Goal: Communication & Community: Participate in discussion

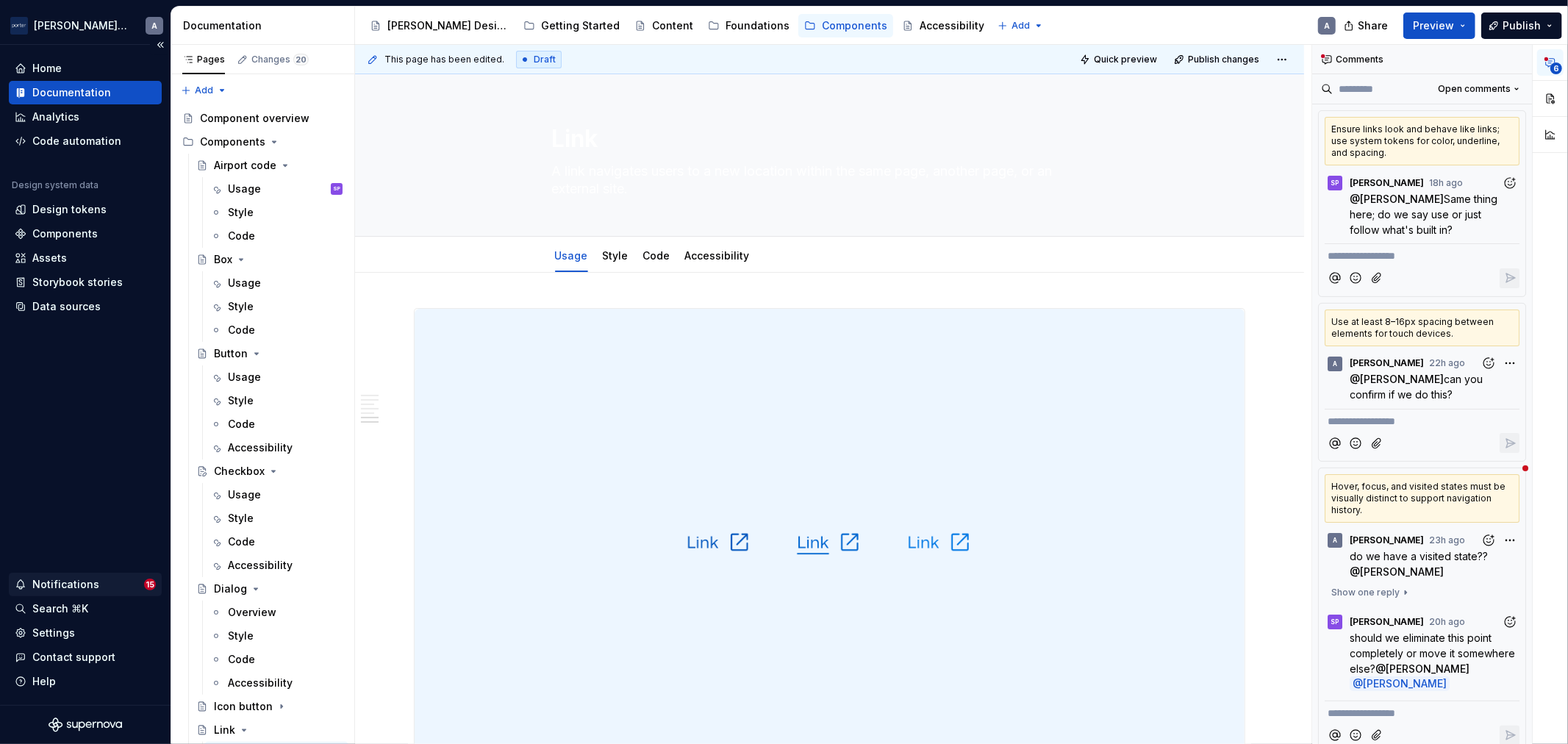
scroll to position [2076, 0]
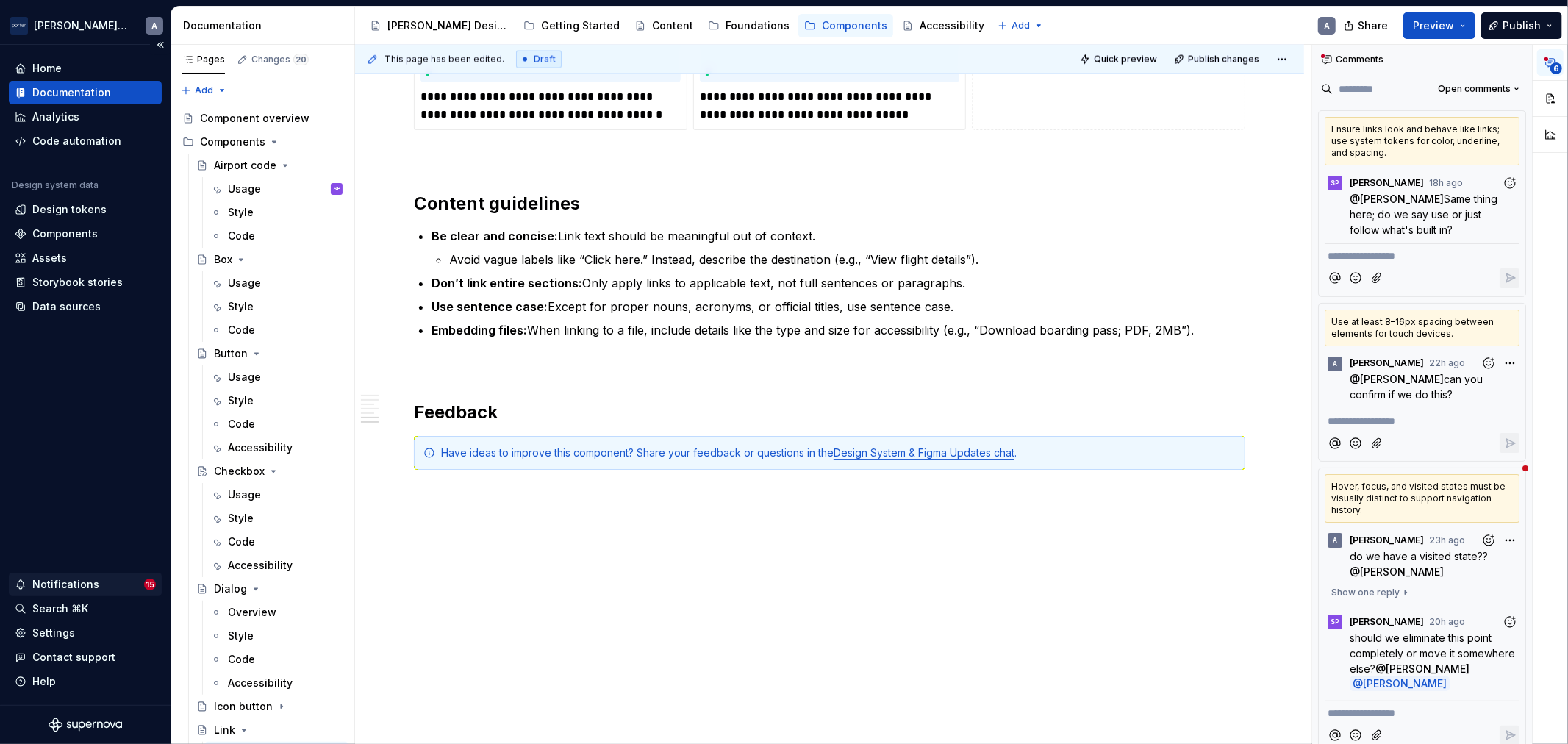
click at [118, 585] on div "Notifications" at bounding box center [79, 584] width 130 height 14
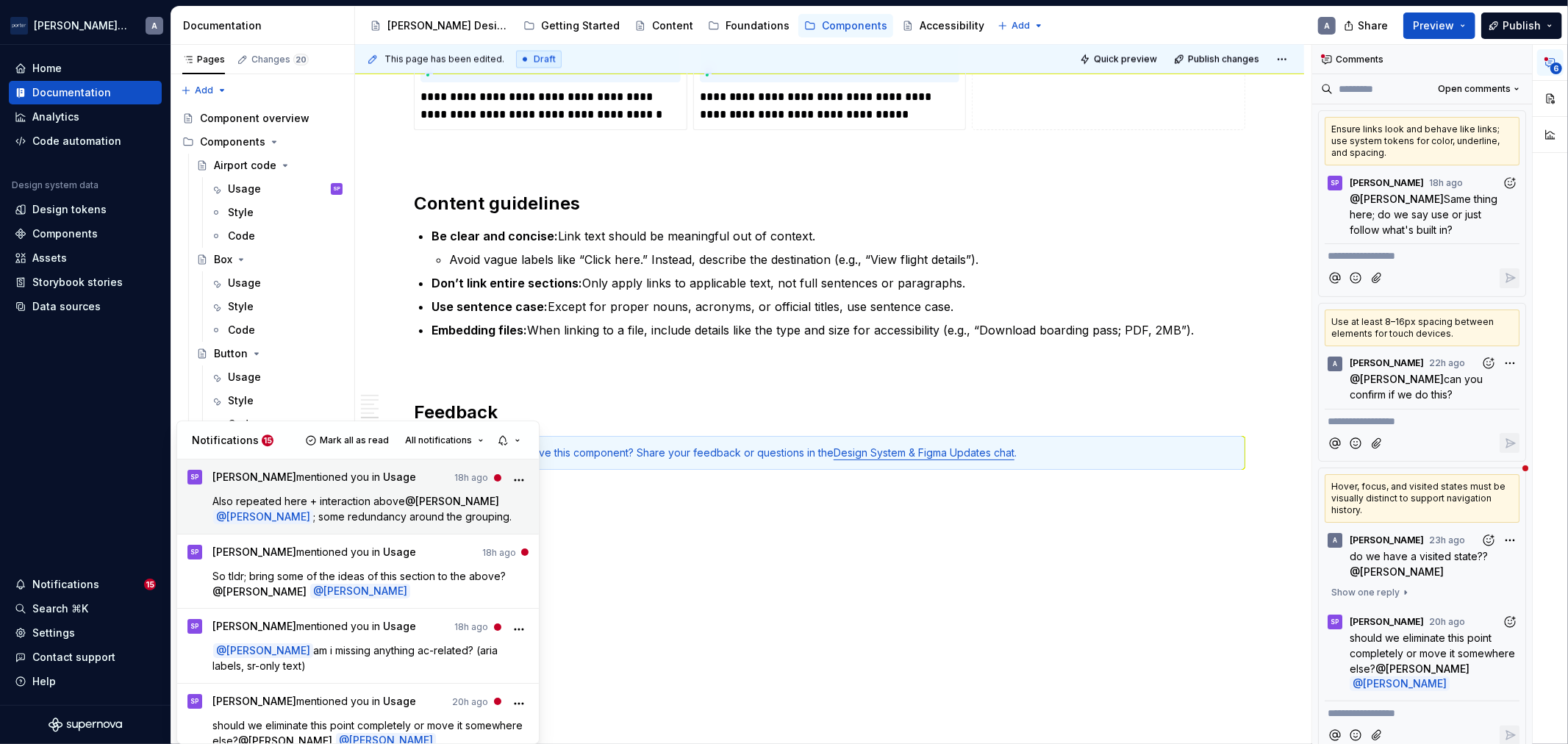
click at [355, 511] on span "; some redundancy around the grouping." at bounding box center [412, 516] width 198 height 13
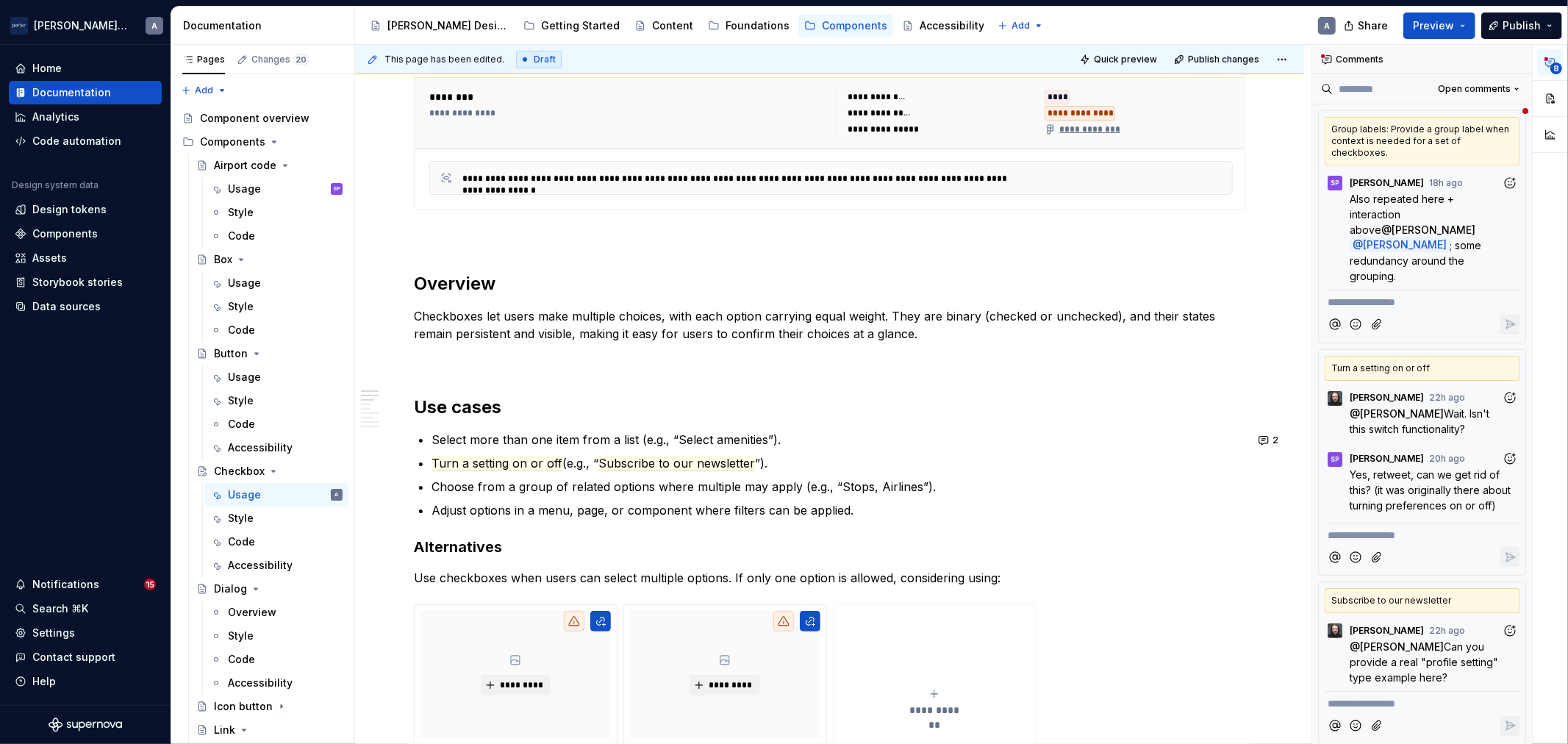
scroll to position [679, 0]
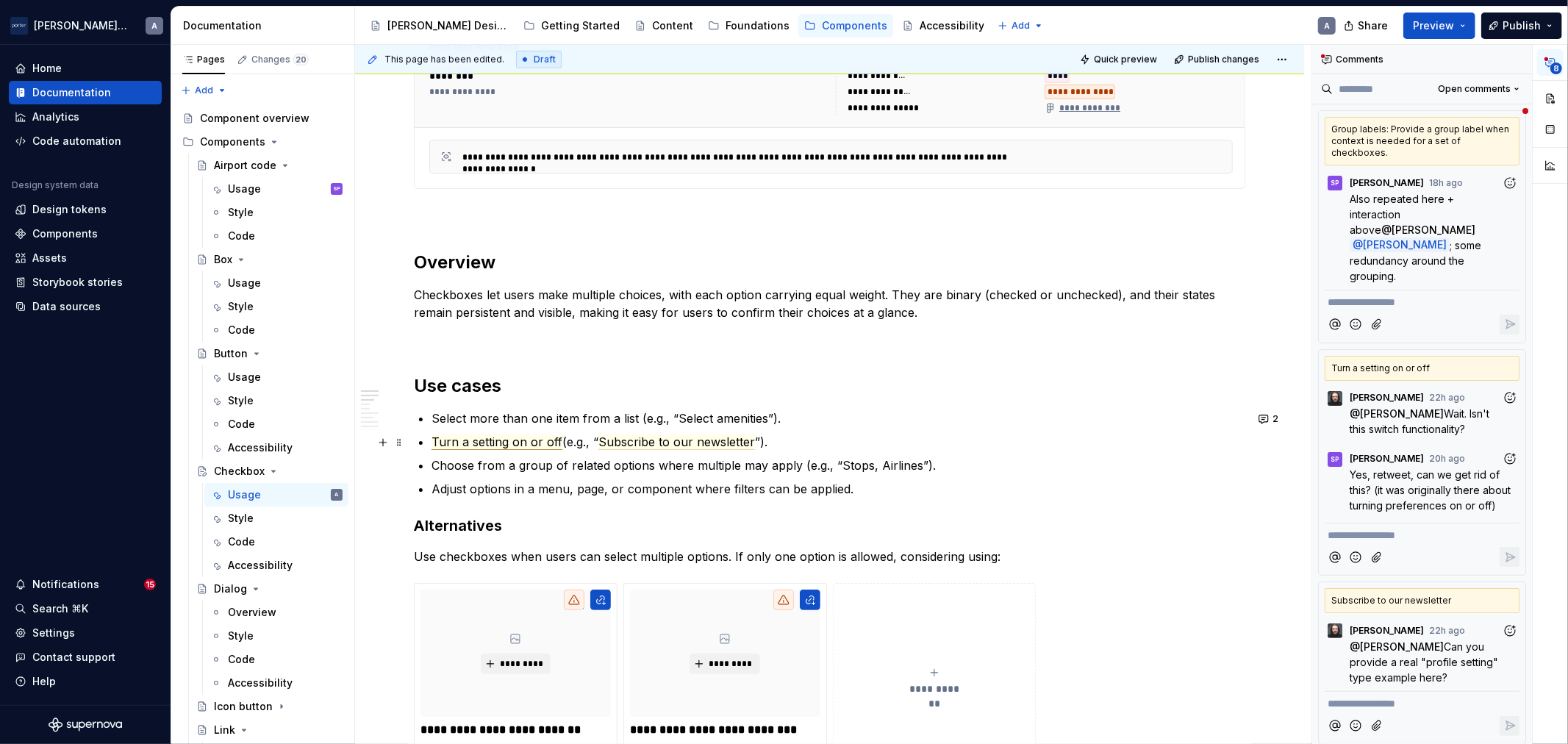
click at [522, 436] on span "Turn a setting on or off" at bounding box center [496, 442] width 131 height 15
click at [691, 443] on span "Subscribe to our newsletter" at bounding box center [677, 442] width 157 height 15
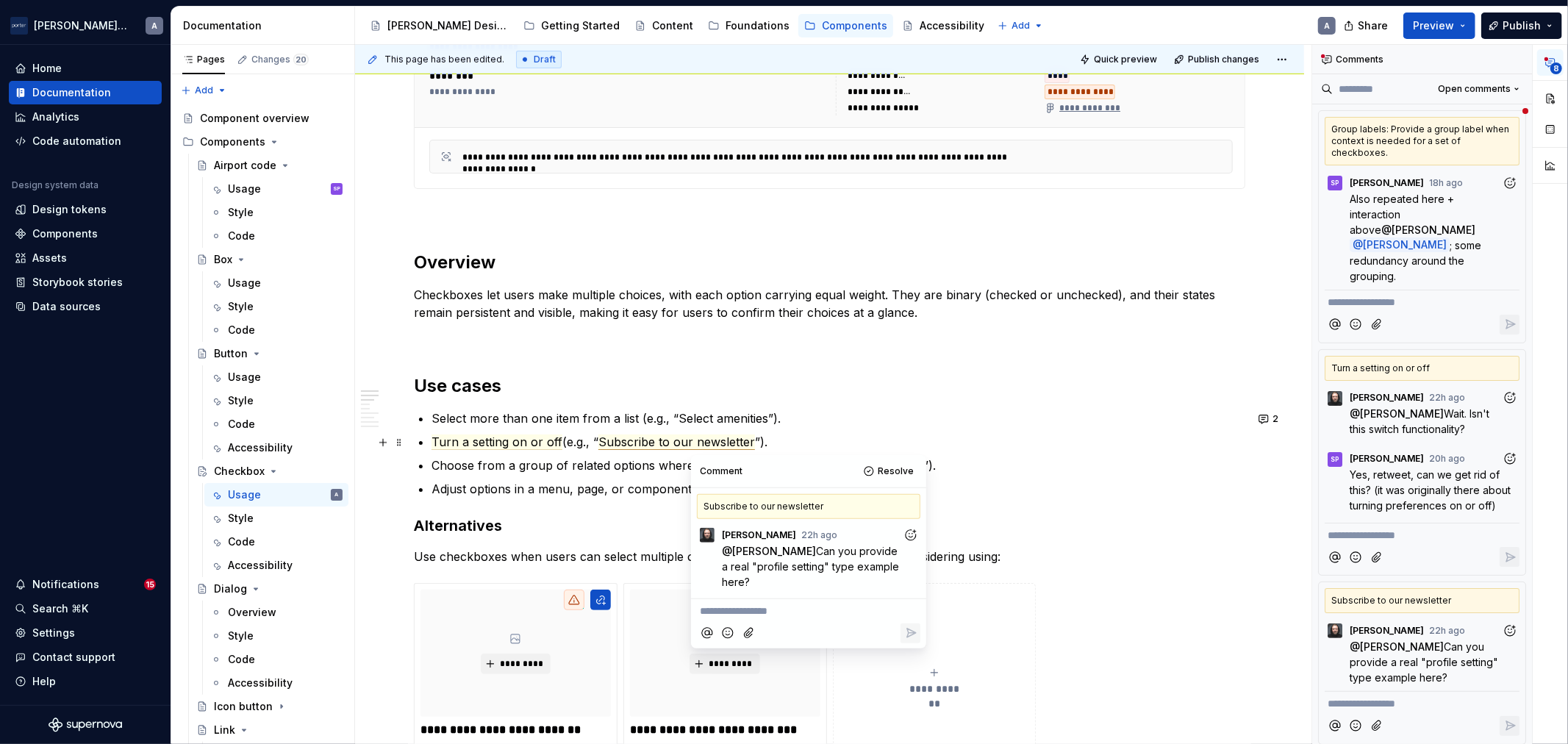
click at [548, 449] on p "Turn a setting on or off (e.g., “ Subscribe to our newsletter ”)." at bounding box center [838, 442] width 814 height 17
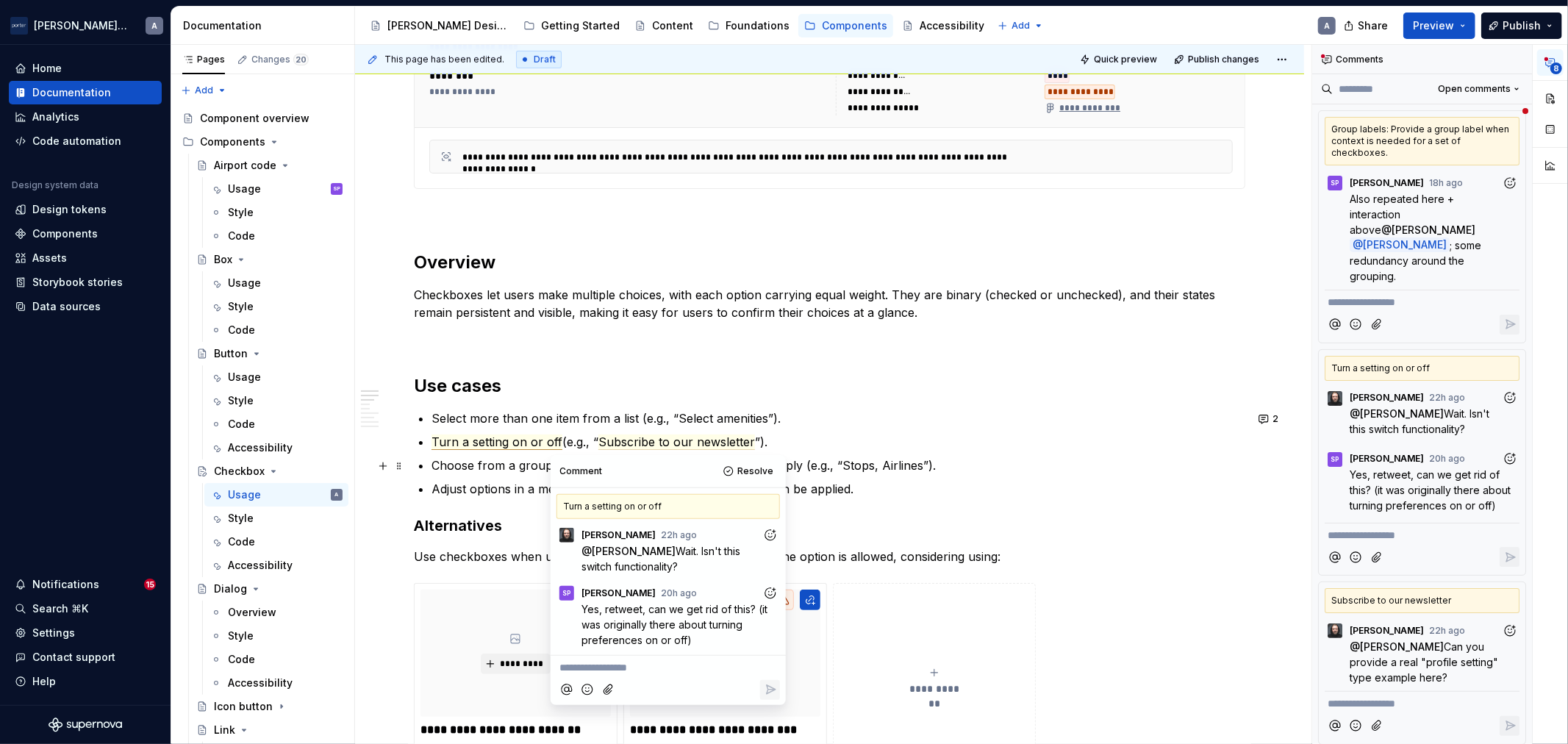
click at [907, 464] on p "Choose from a group of related options where multiple may apply (e.g., “Stops, …" at bounding box center [838, 465] width 814 height 17
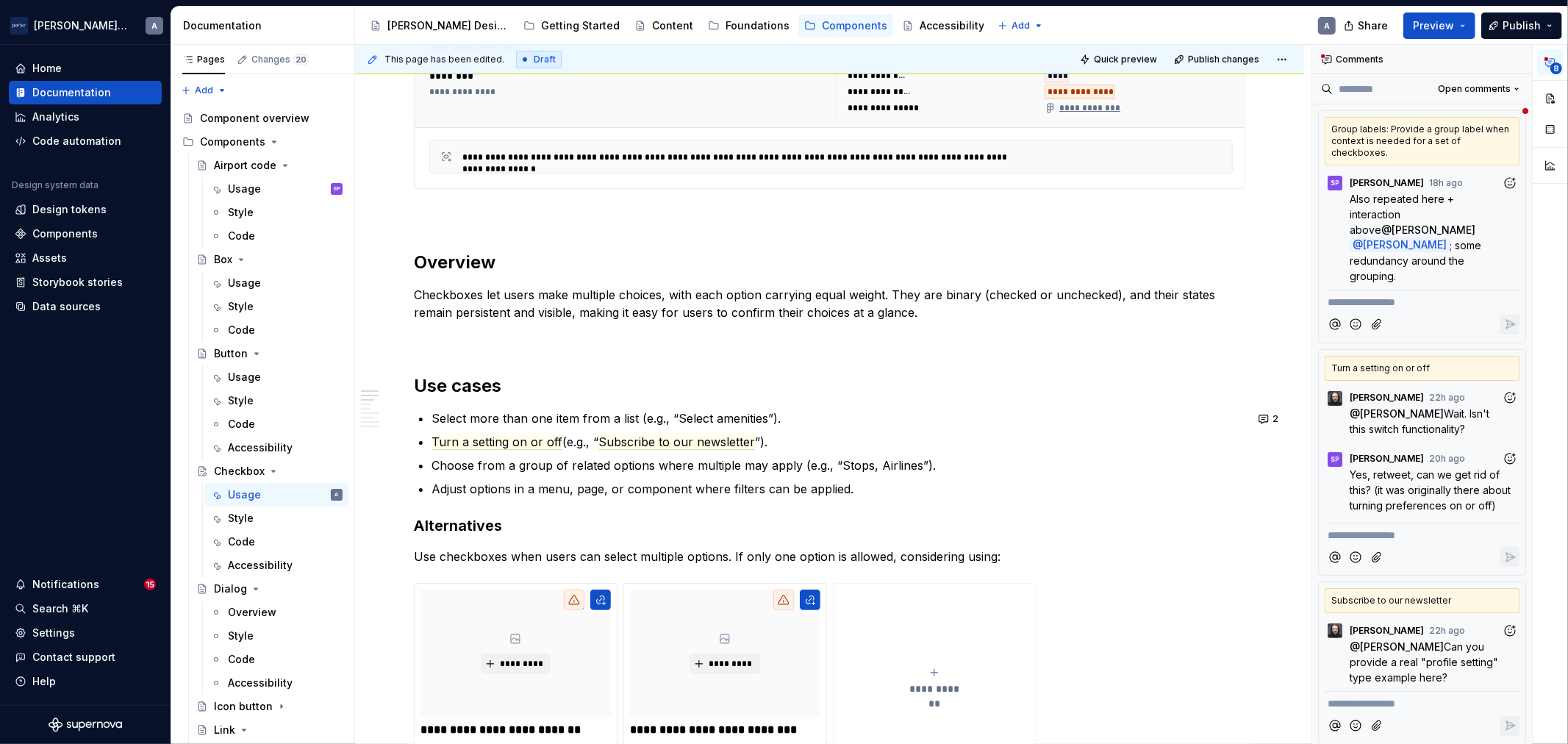
type textarea "*"
click at [1258, 416] on button "2" at bounding box center [1269, 418] width 31 height 20
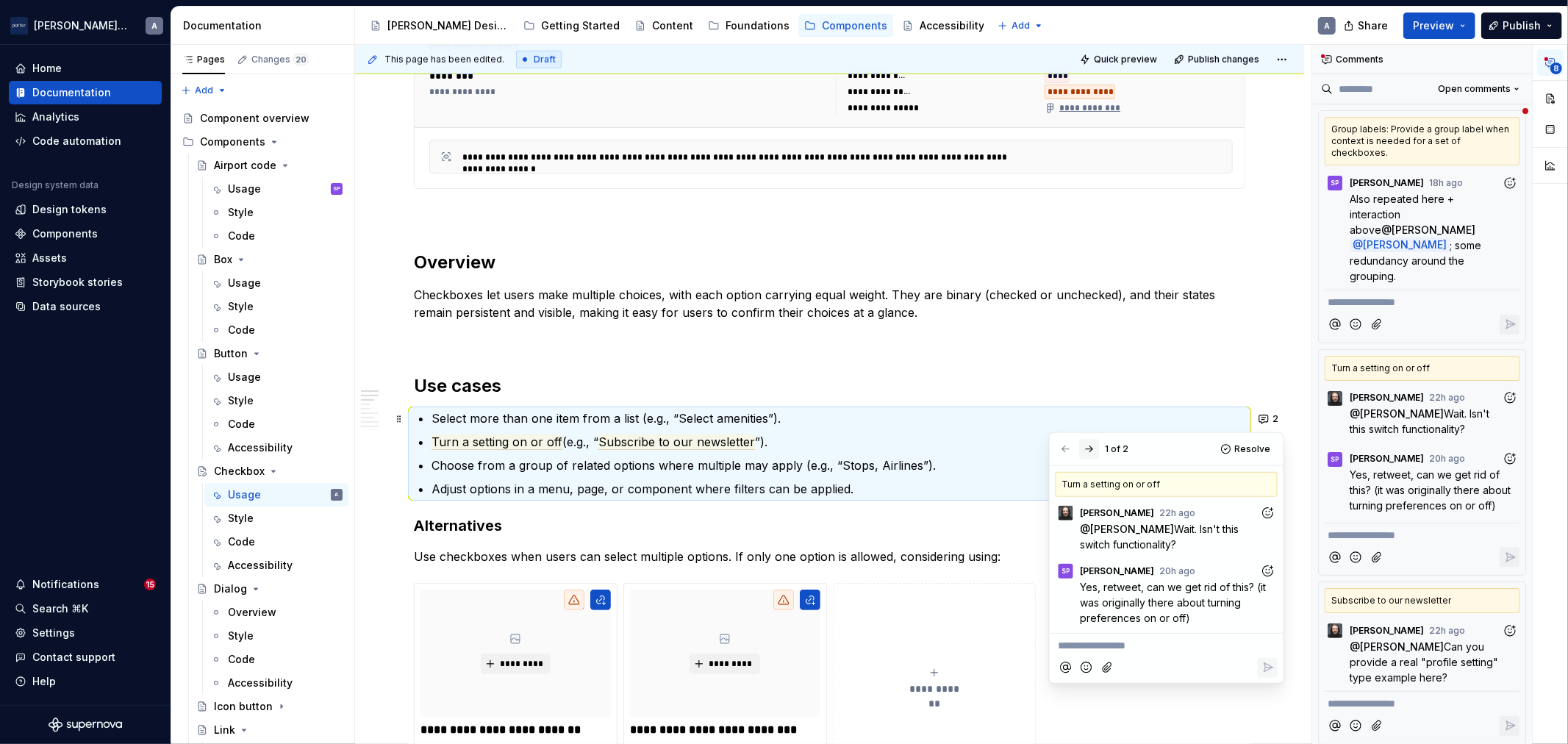
click at [1086, 446] on button "button" at bounding box center [1089, 448] width 20 height 20
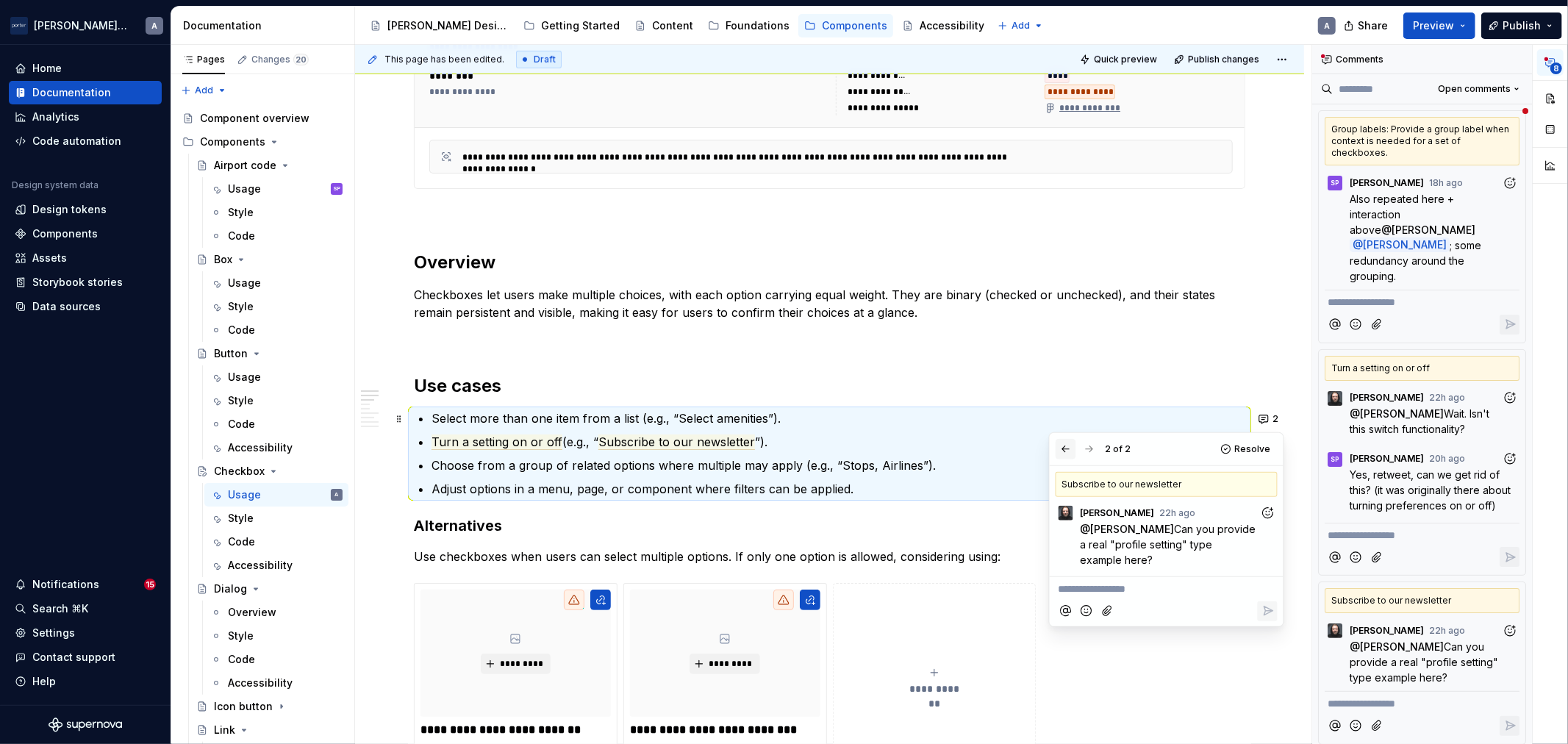
click at [1064, 446] on button "button" at bounding box center [1065, 448] width 20 height 20
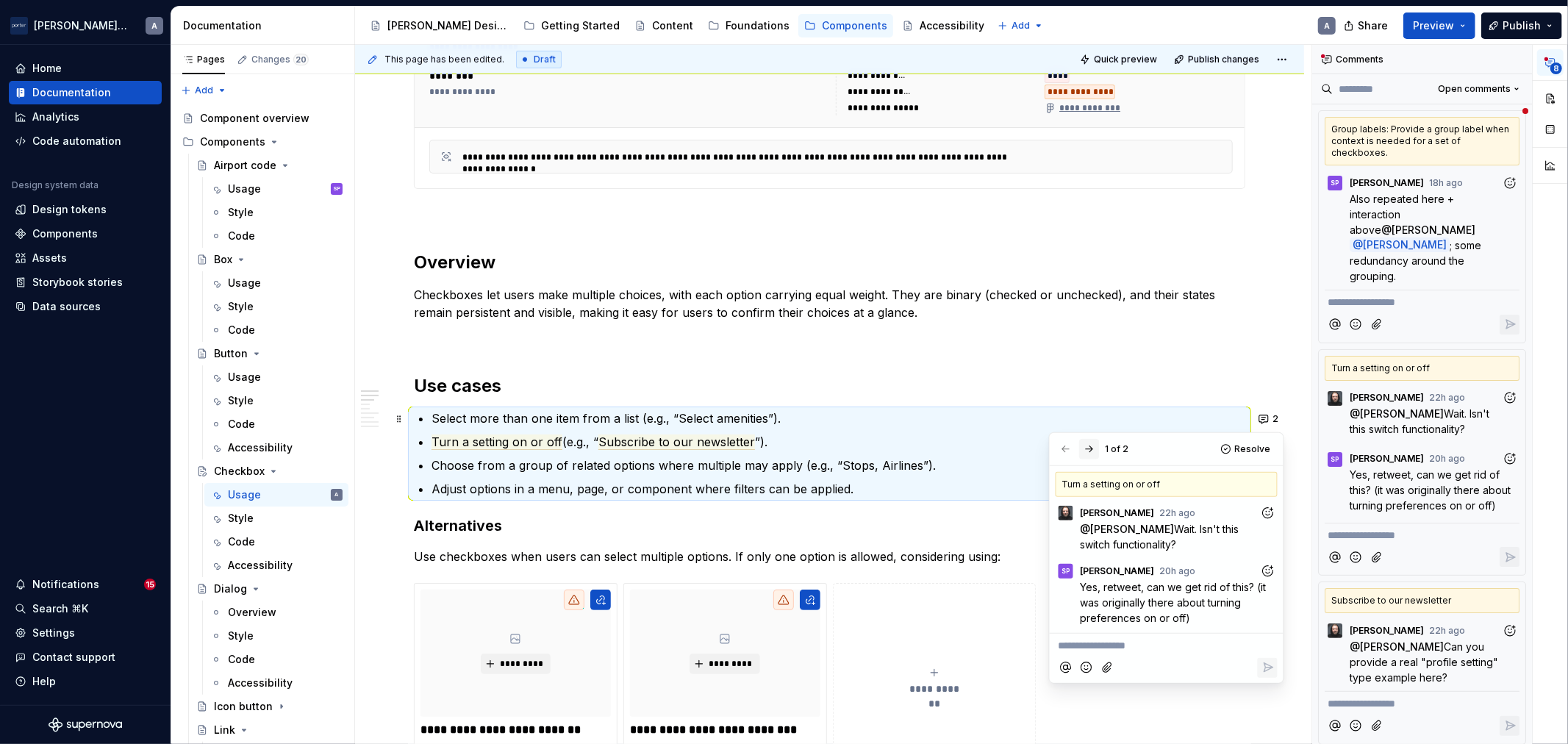
click at [1084, 444] on button "button" at bounding box center [1089, 448] width 20 height 20
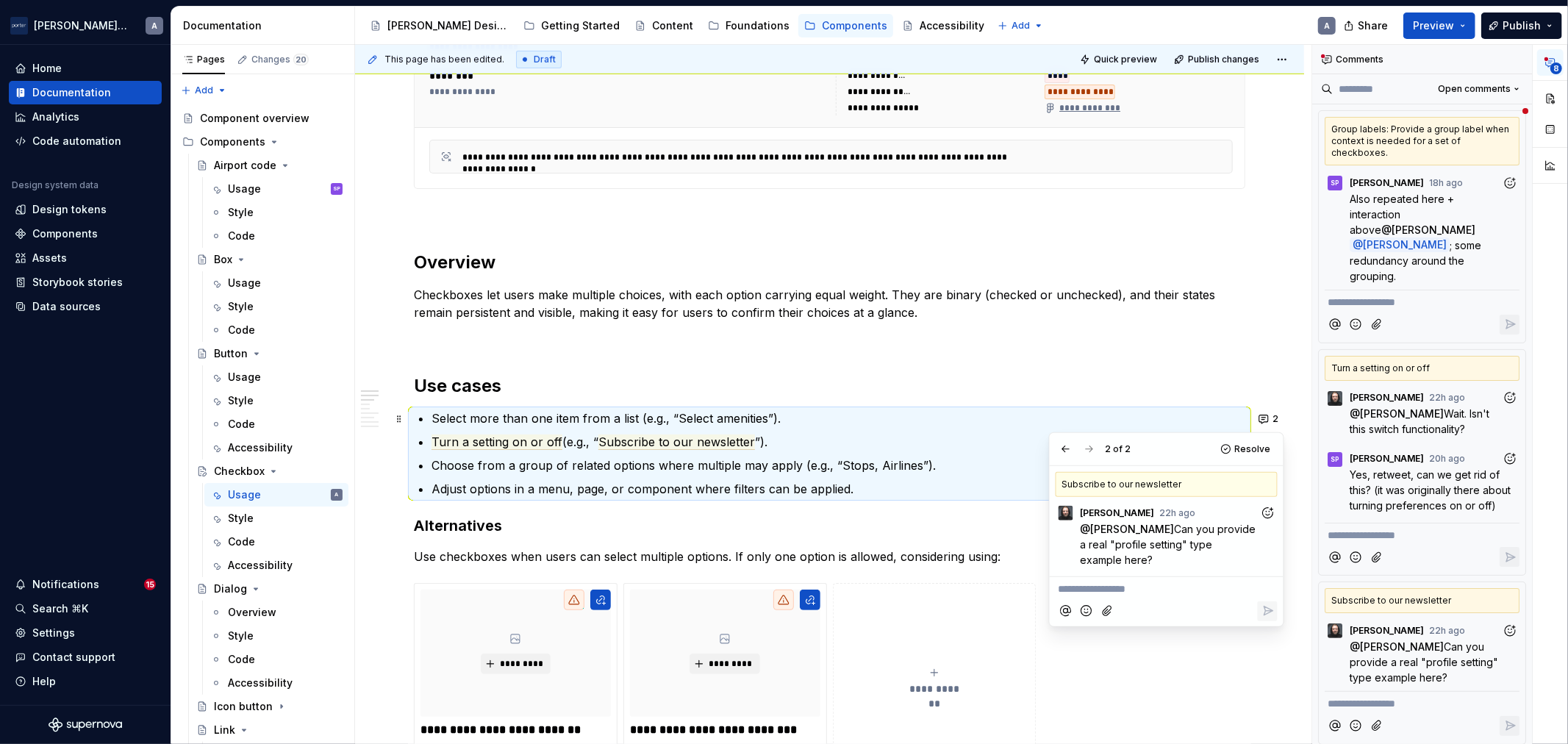
click at [1138, 590] on p "**********" at bounding box center [1167, 589] width 217 height 15
click at [1062, 449] on button "button" at bounding box center [1065, 448] width 20 height 20
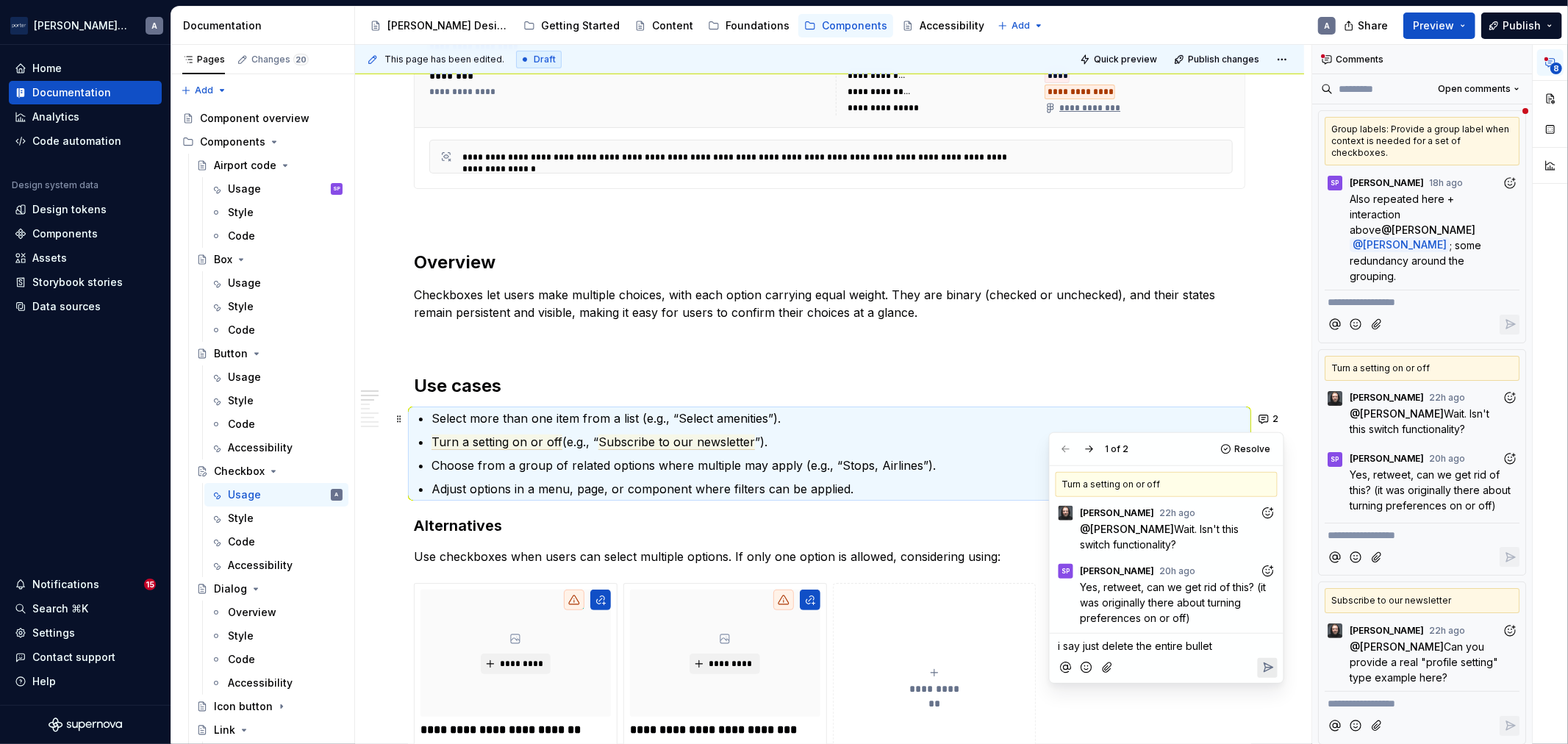
click at [1194, 643] on span "i say just delete the entire bullet" at bounding box center [1136, 645] width 155 height 13
click at [1268, 665] on icon "Reply" at bounding box center [1267, 667] width 9 height 9
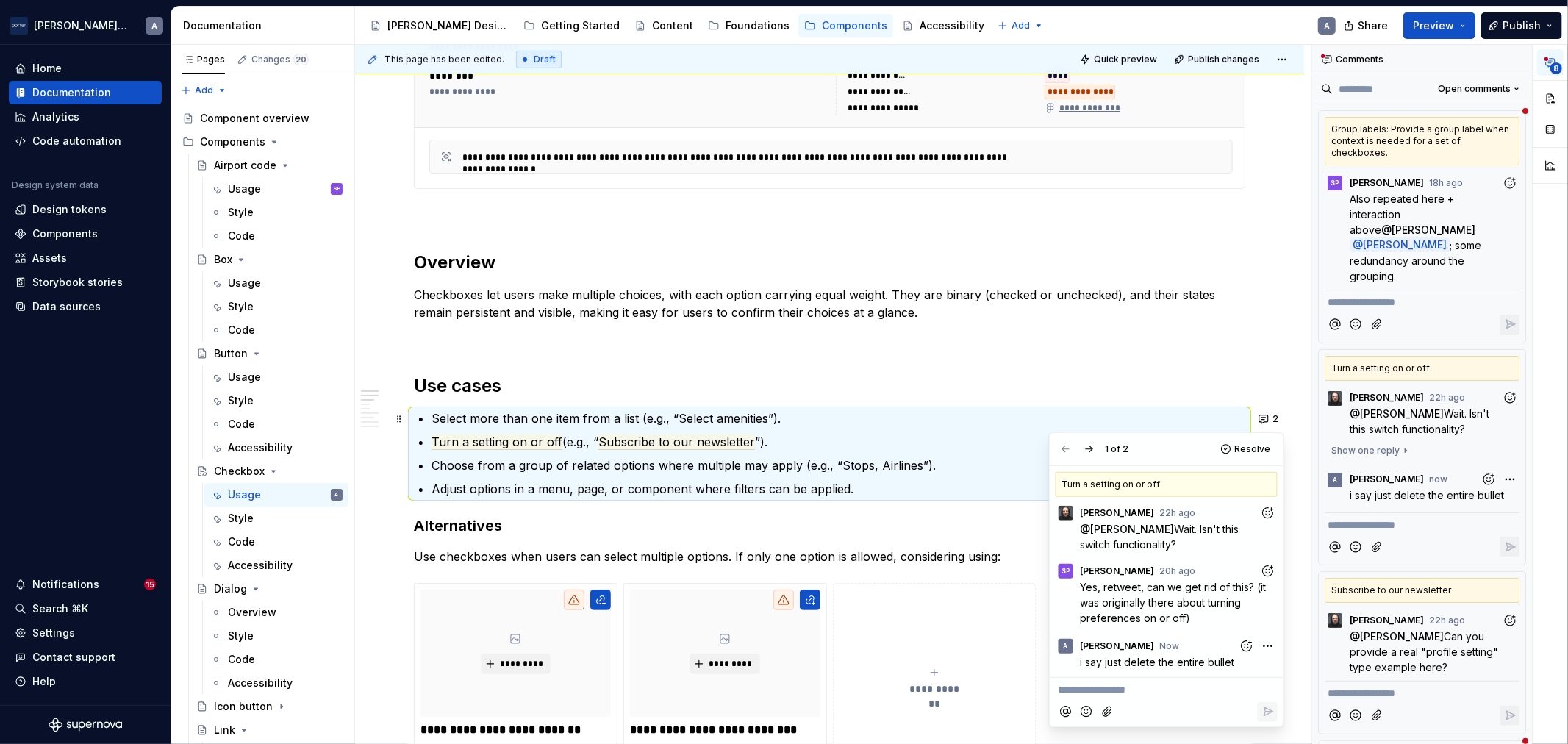
click at [868, 545] on div "**********" at bounding box center [829, 755] width 831 height 2288
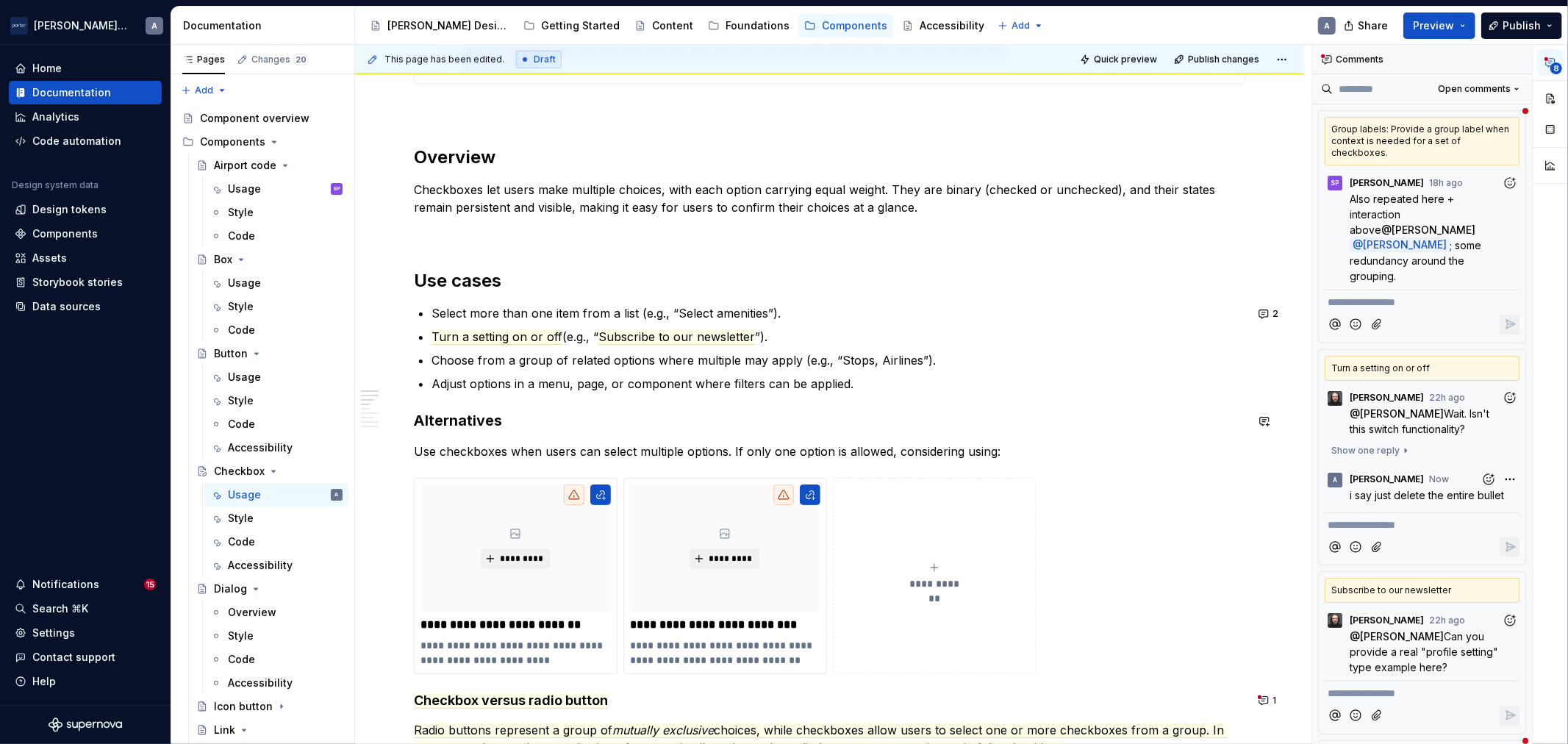
scroll to position [816, 0]
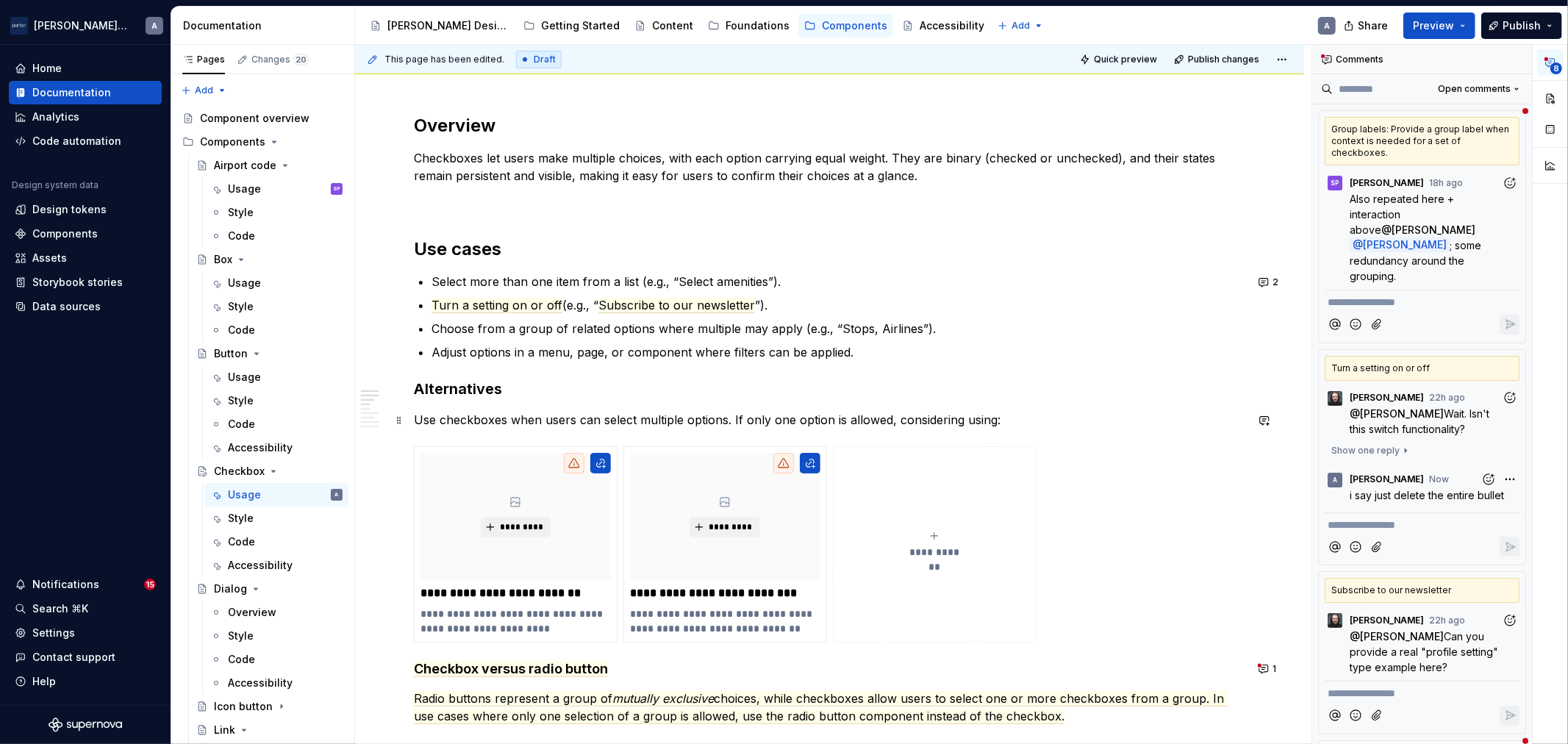
click at [957, 424] on p "Use checkboxes when users can select multiple options. If only one option is al…" at bounding box center [829, 419] width 831 height 17
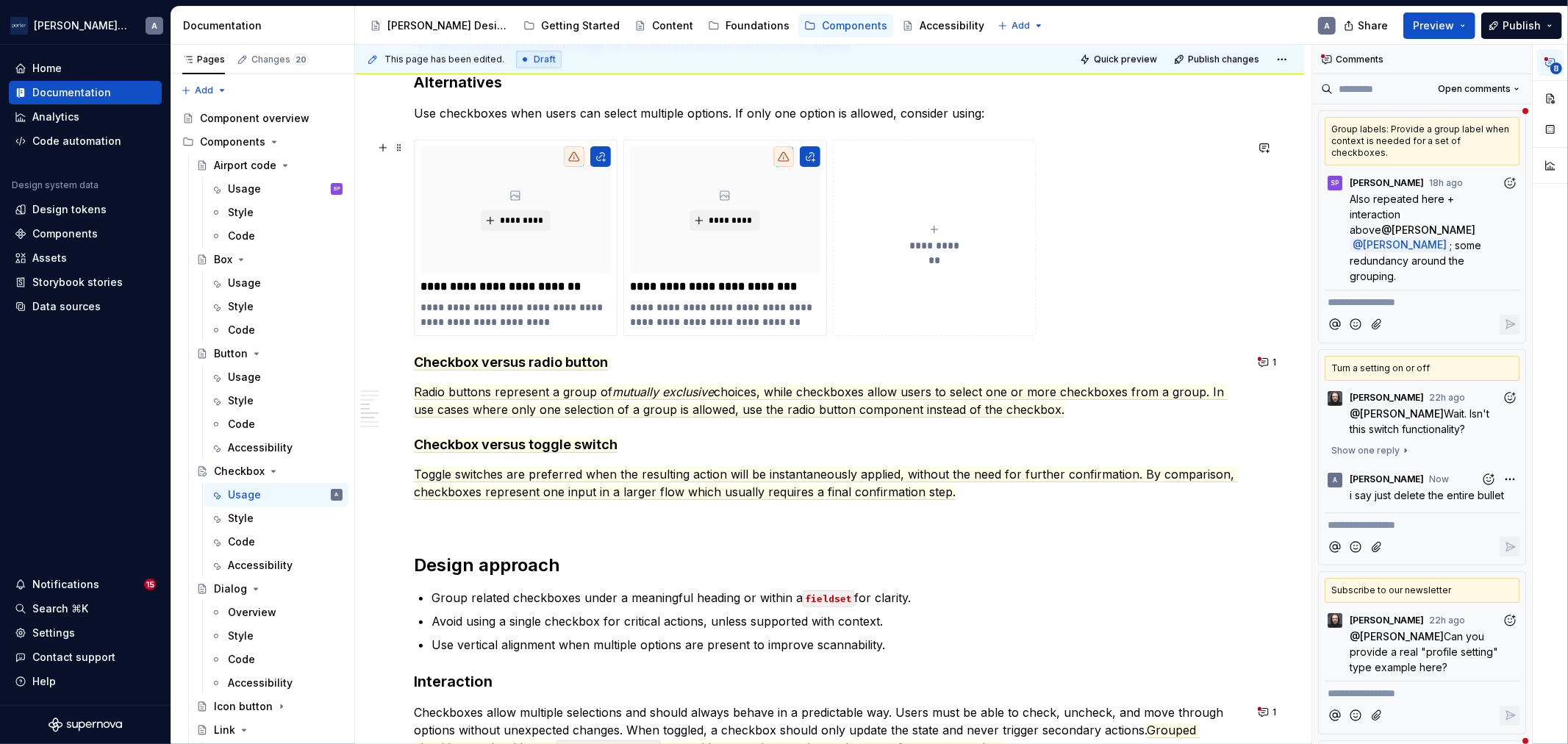
scroll to position [1224, 0]
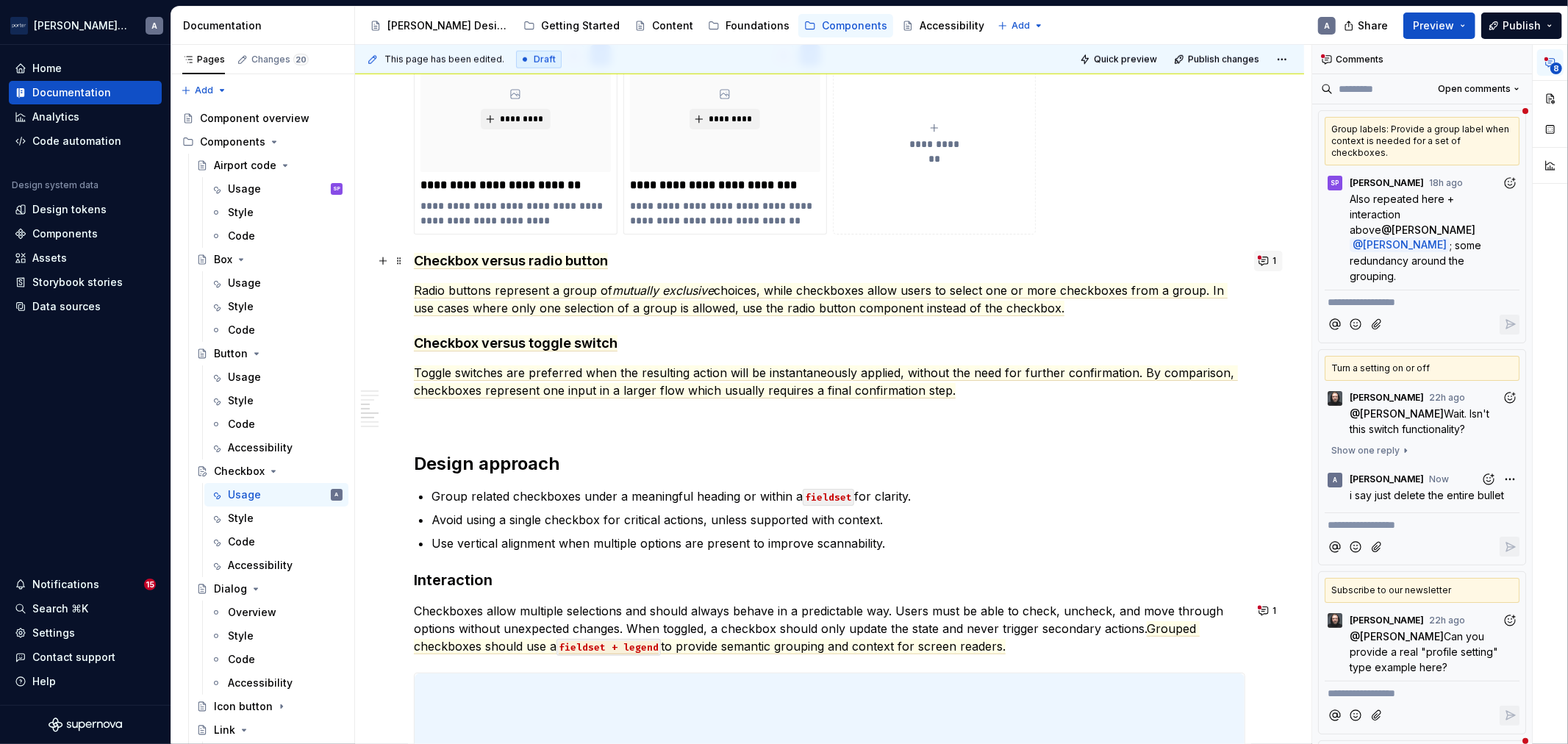
click at [1265, 257] on button "1" at bounding box center [1268, 260] width 29 height 20
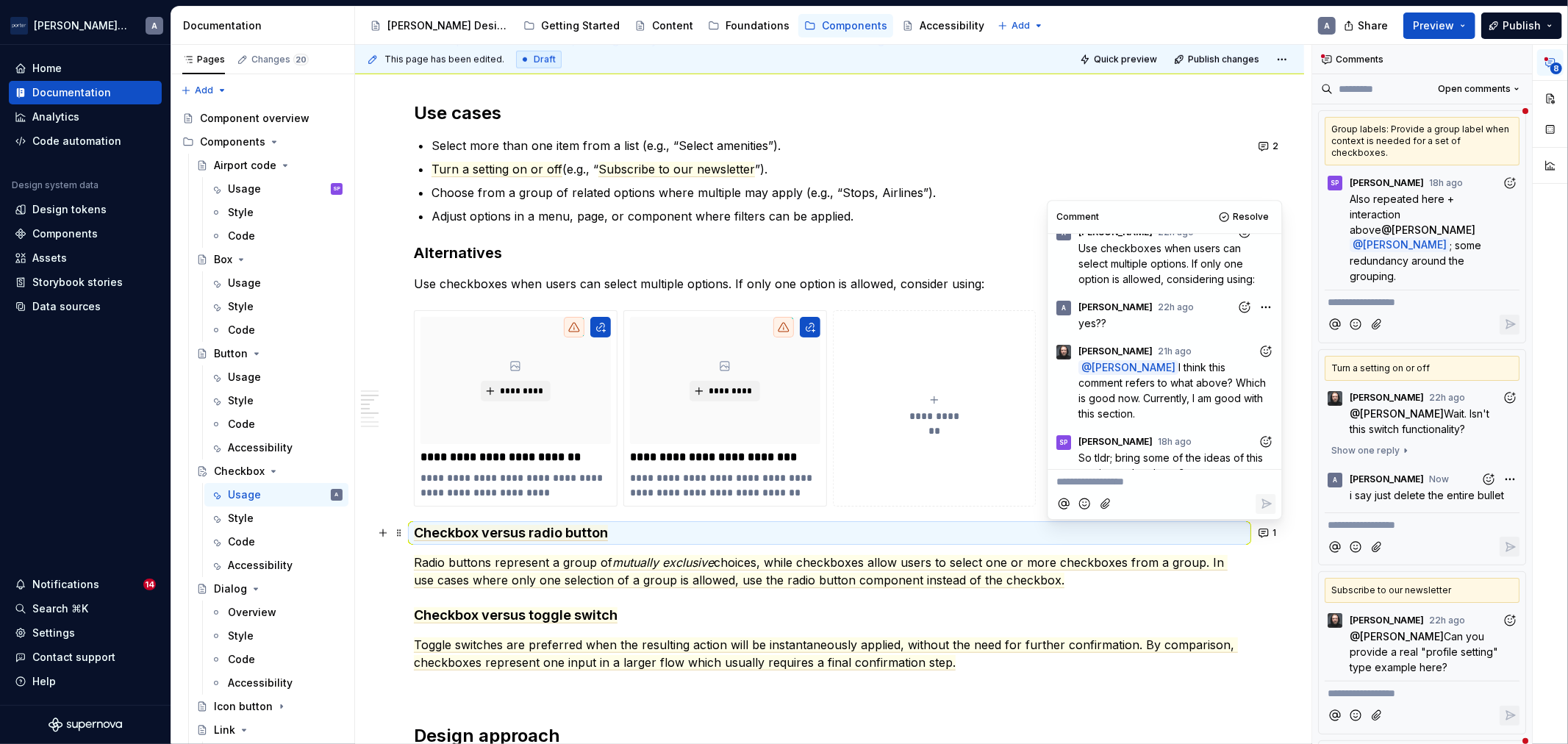
scroll to position [365, 0]
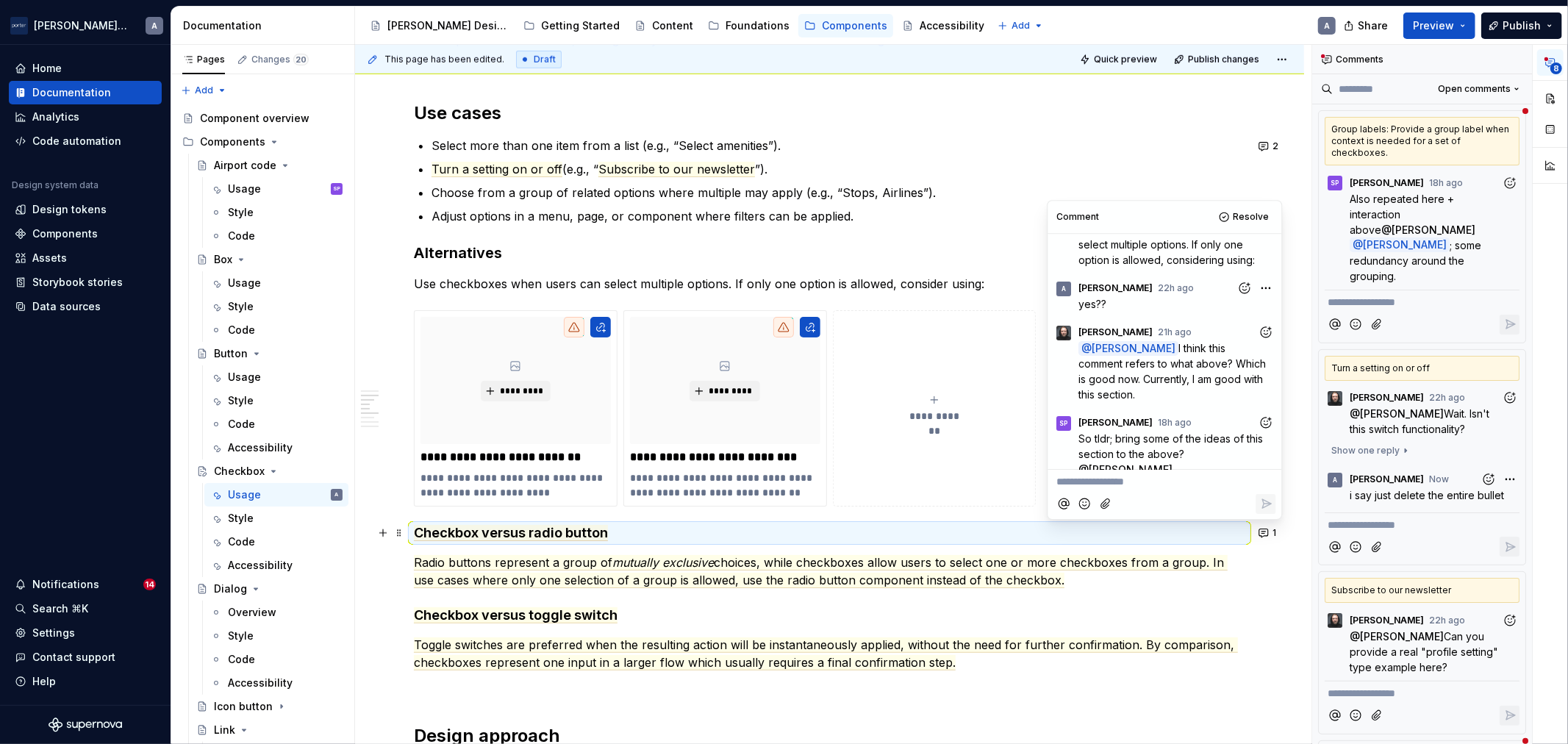
click at [1159, 583] on p "Radio buttons represent a group of mutually exclusive choices, while checkboxes…" at bounding box center [829, 571] width 831 height 36
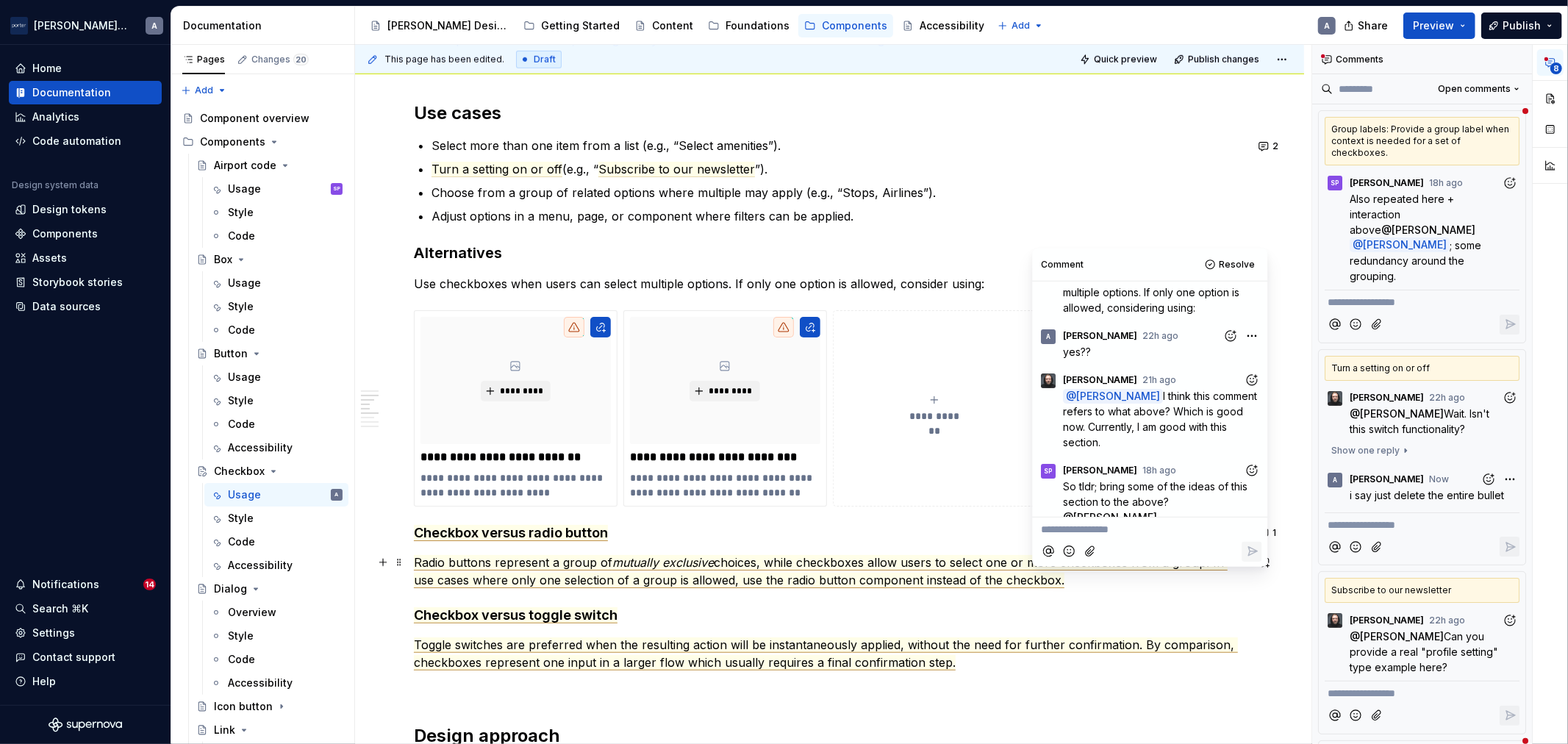
click at [909, 574] on span "choices, while checkboxes allow users to select one or more checkboxes from a g…" at bounding box center [821, 571] width 814 height 33
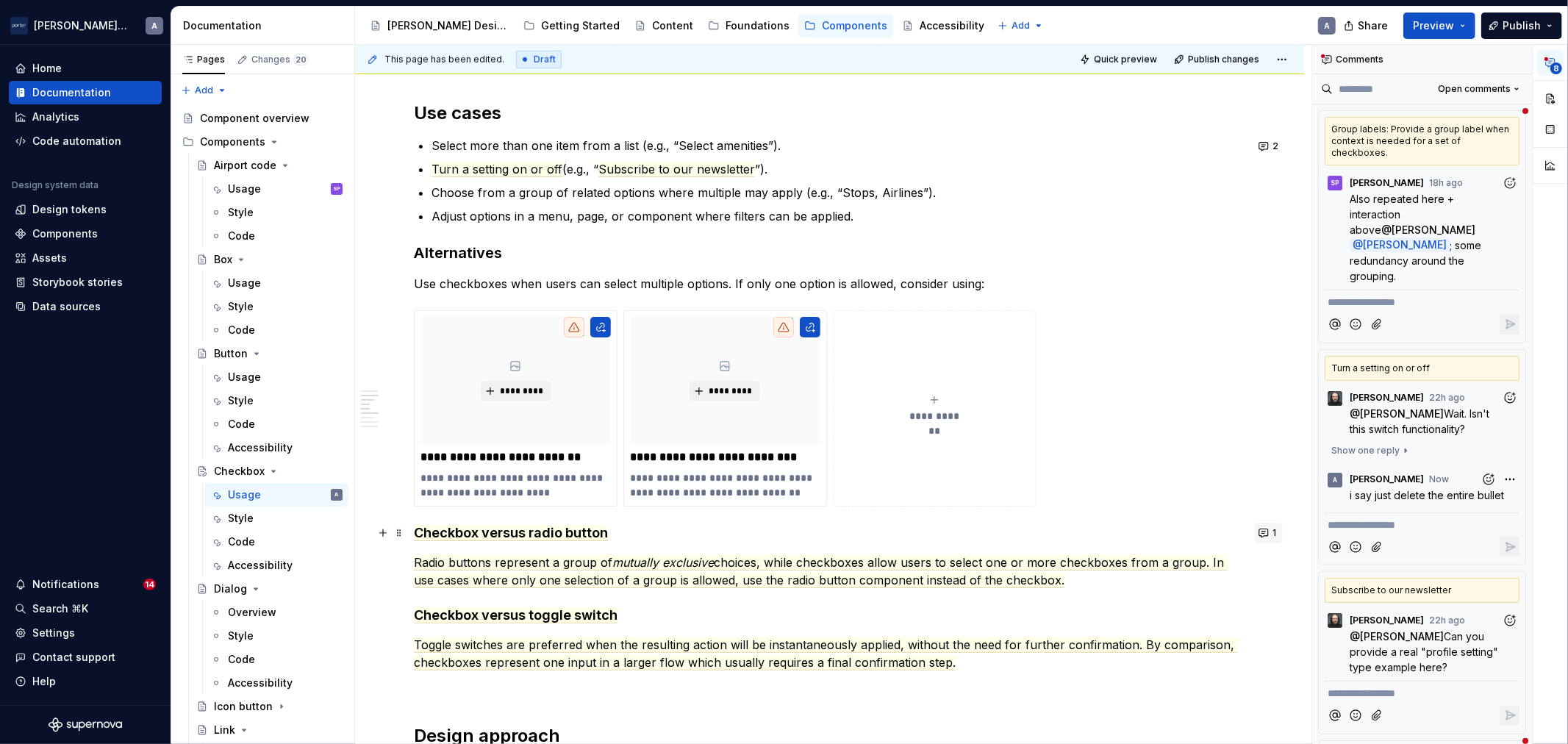
click at [1269, 531] on button "1" at bounding box center [1268, 532] width 29 height 20
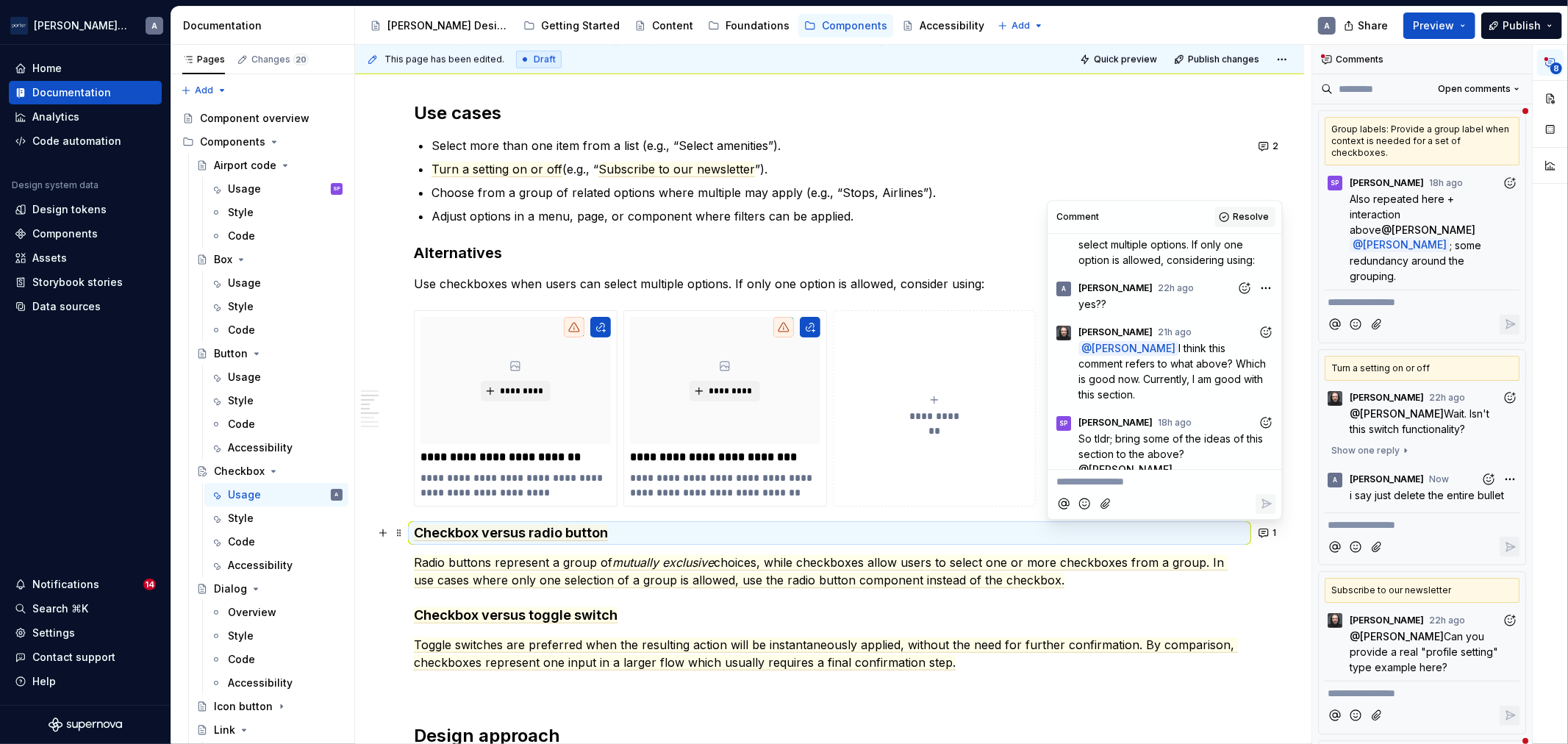
click at [1238, 215] on span "Resolve" at bounding box center [1250, 216] width 36 height 12
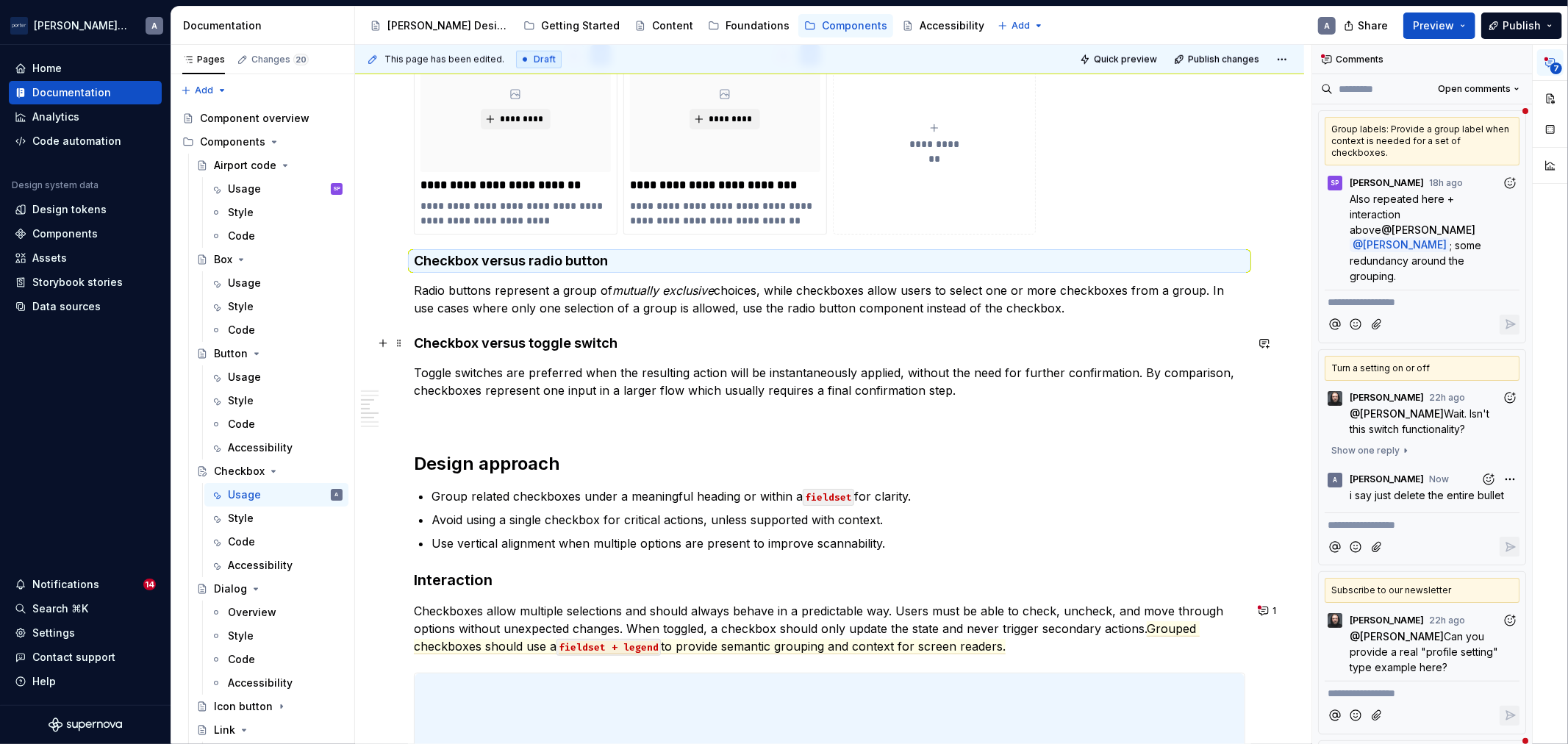
scroll to position [953, 0]
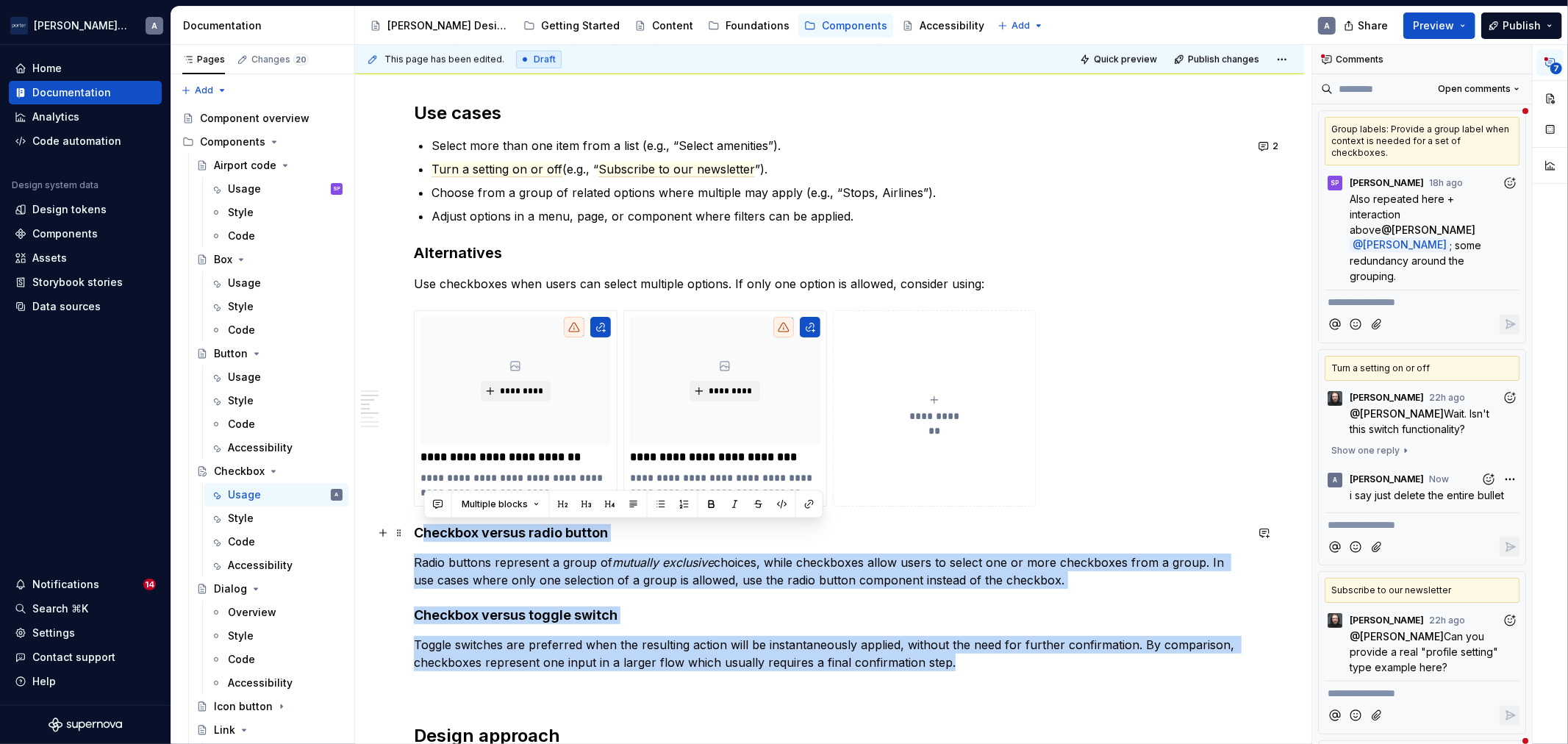
drag, startPoint x: 962, startPoint y: 658, endPoint x: 420, endPoint y: 527, distance: 557.6
click at [420, 527] on div "**********" at bounding box center [829, 482] width 831 height 2288
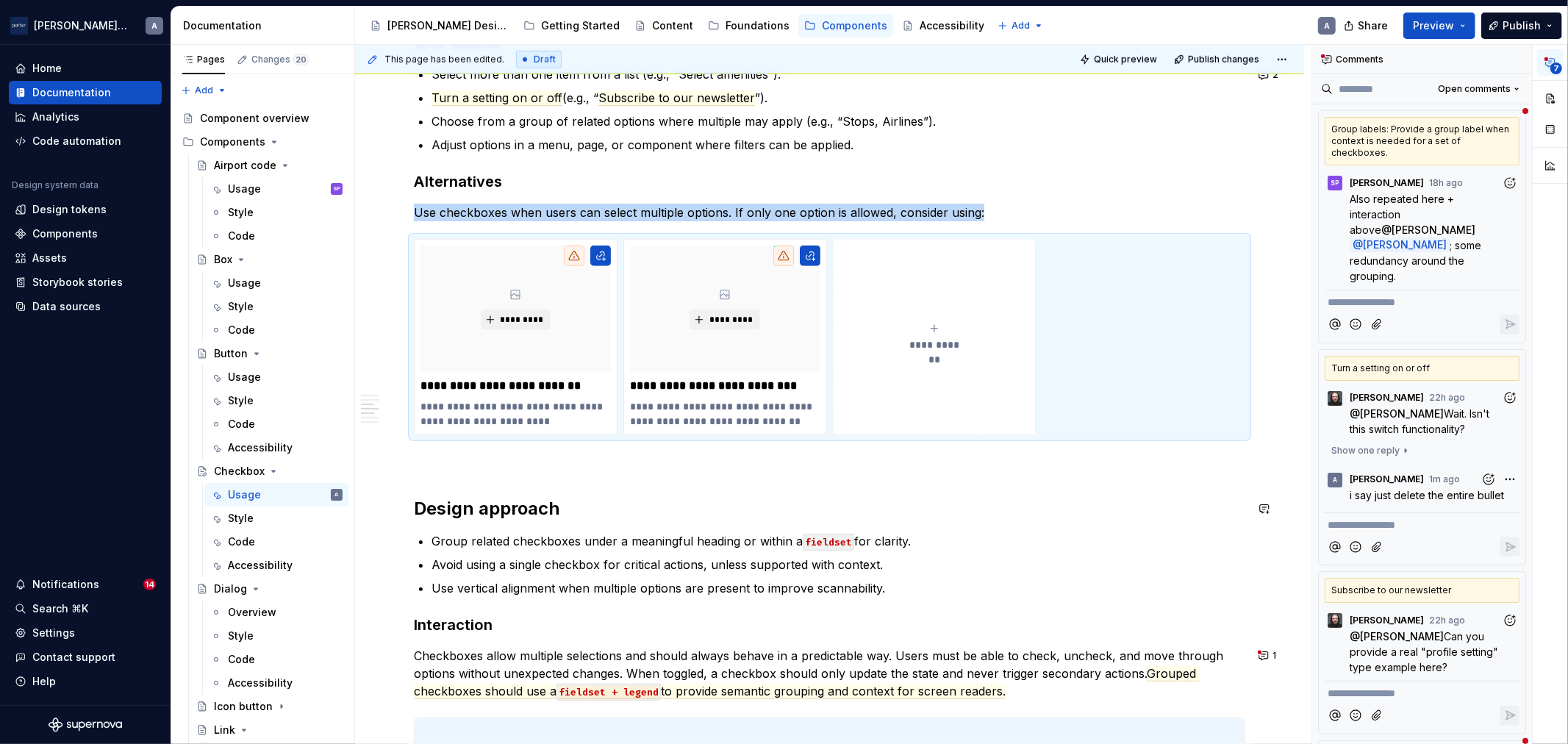
scroll to position [1088, 0]
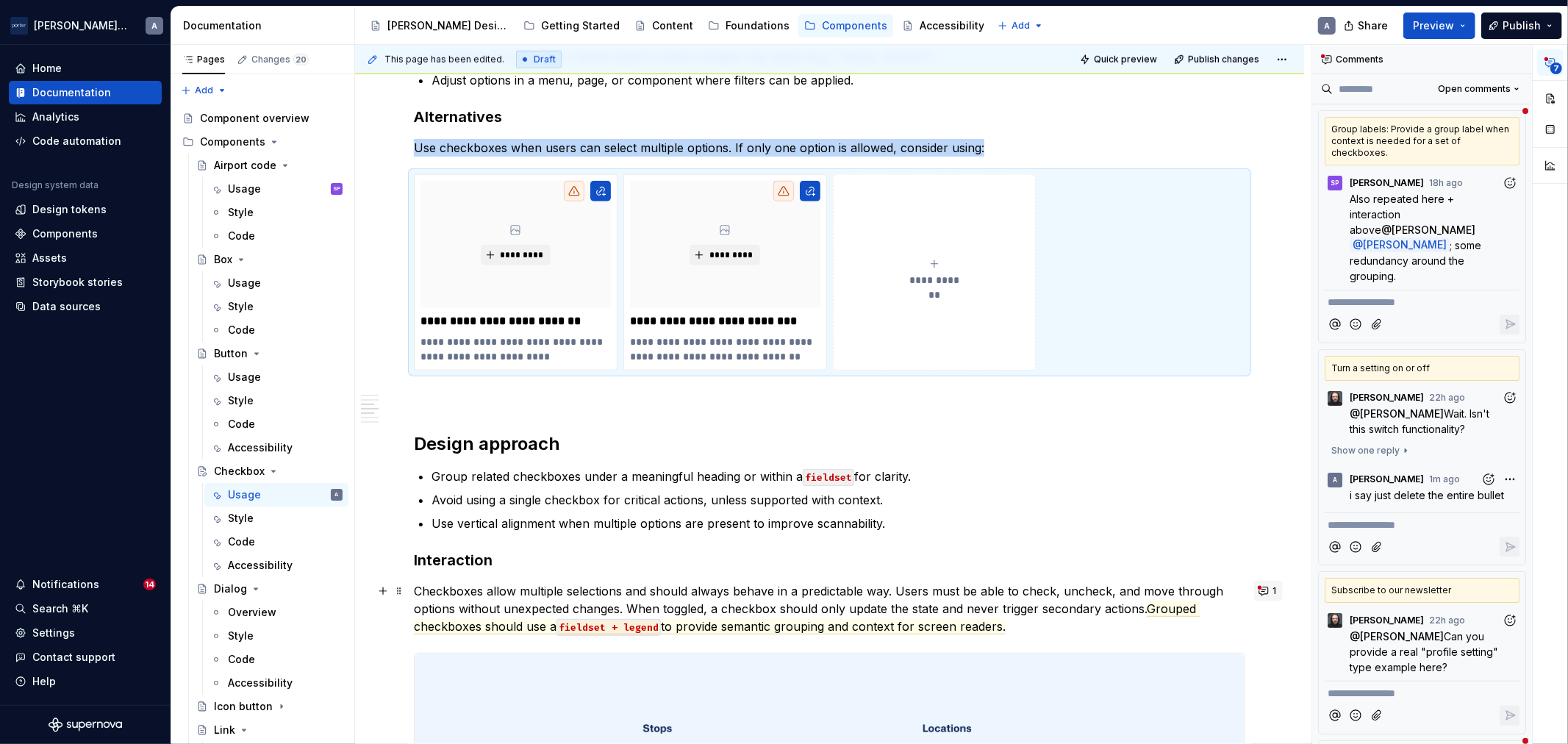
click at [1261, 590] on button "1" at bounding box center [1268, 590] width 29 height 20
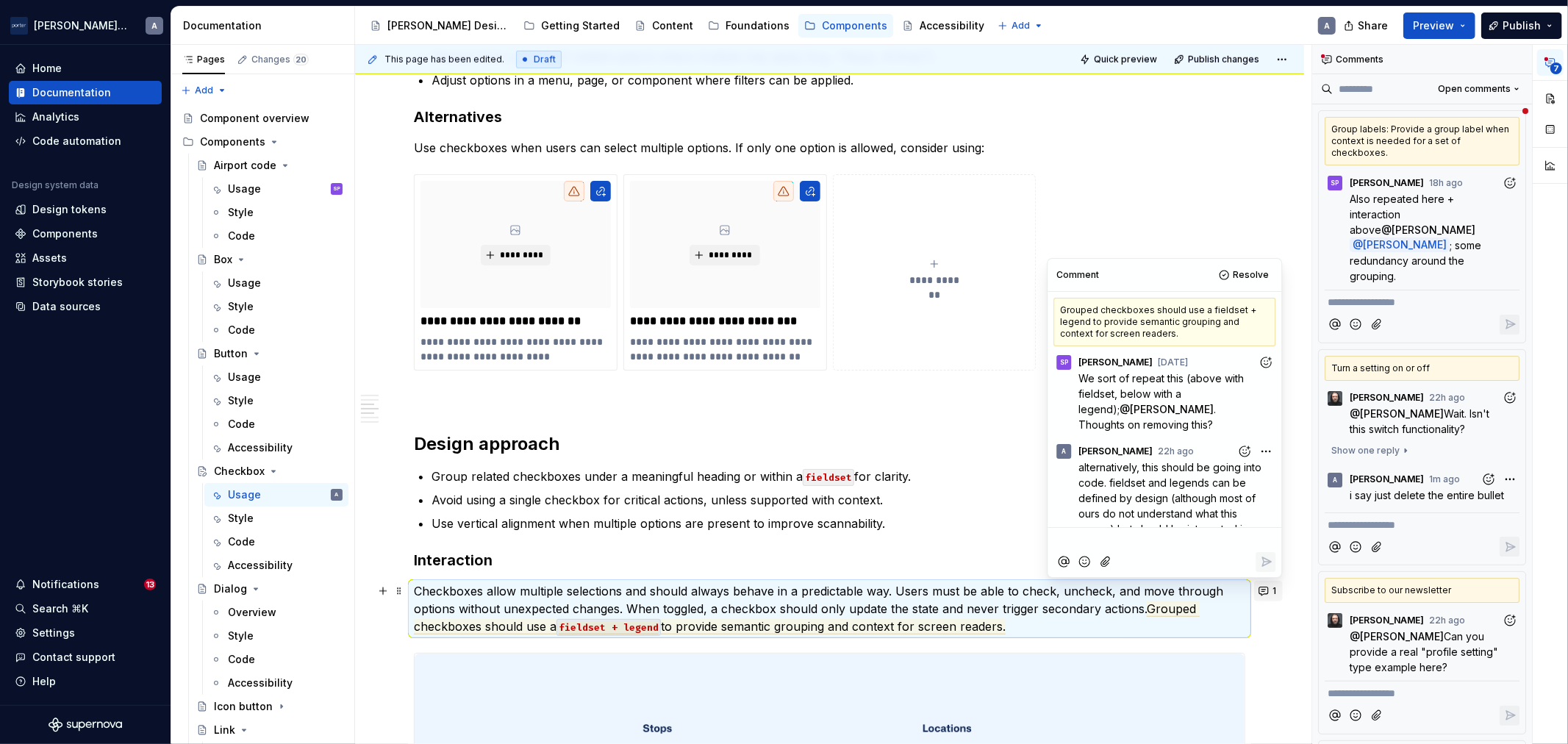
scroll to position [137, 0]
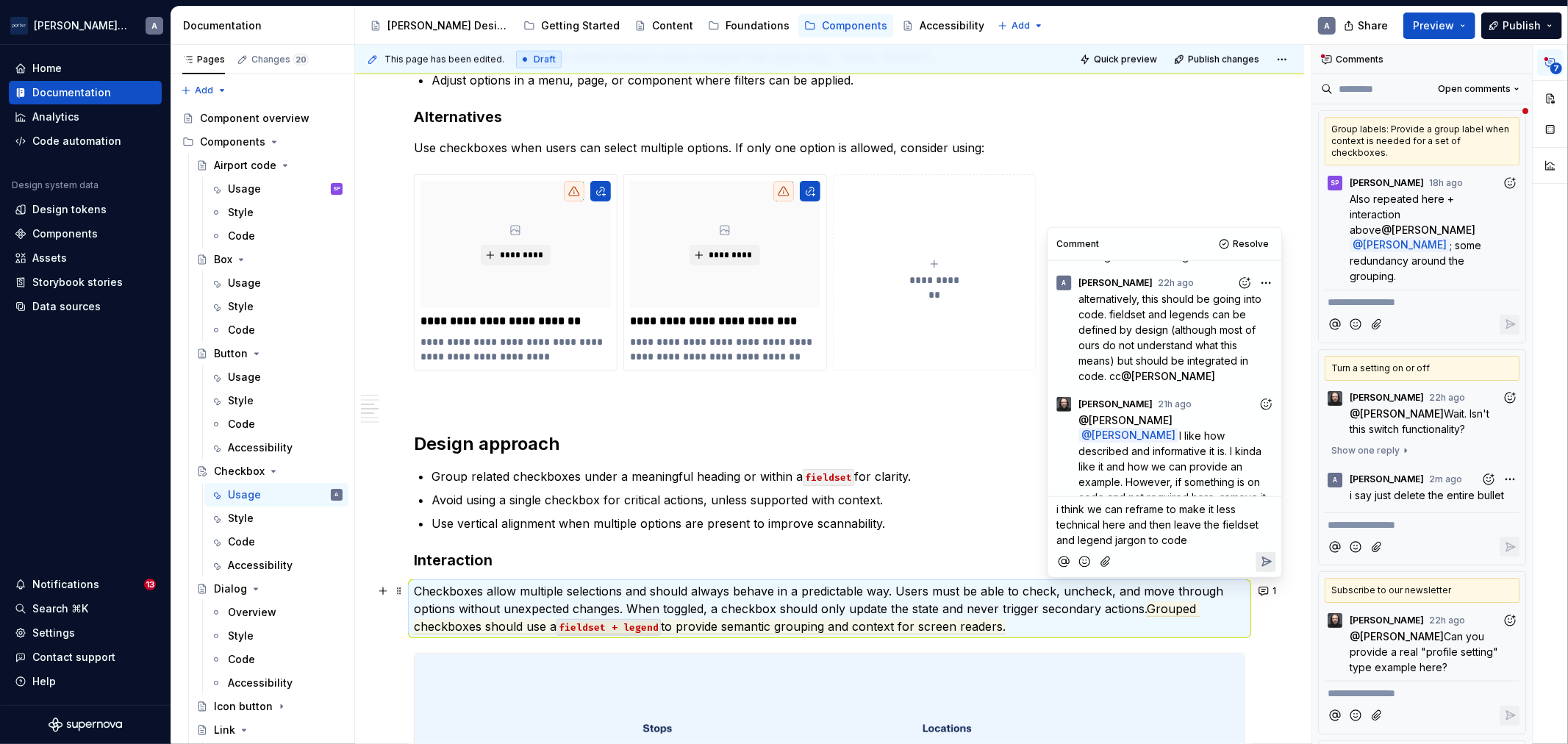
click at [1261, 557] on icon "Reply" at bounding box center [1265, 560] width 15 height 14
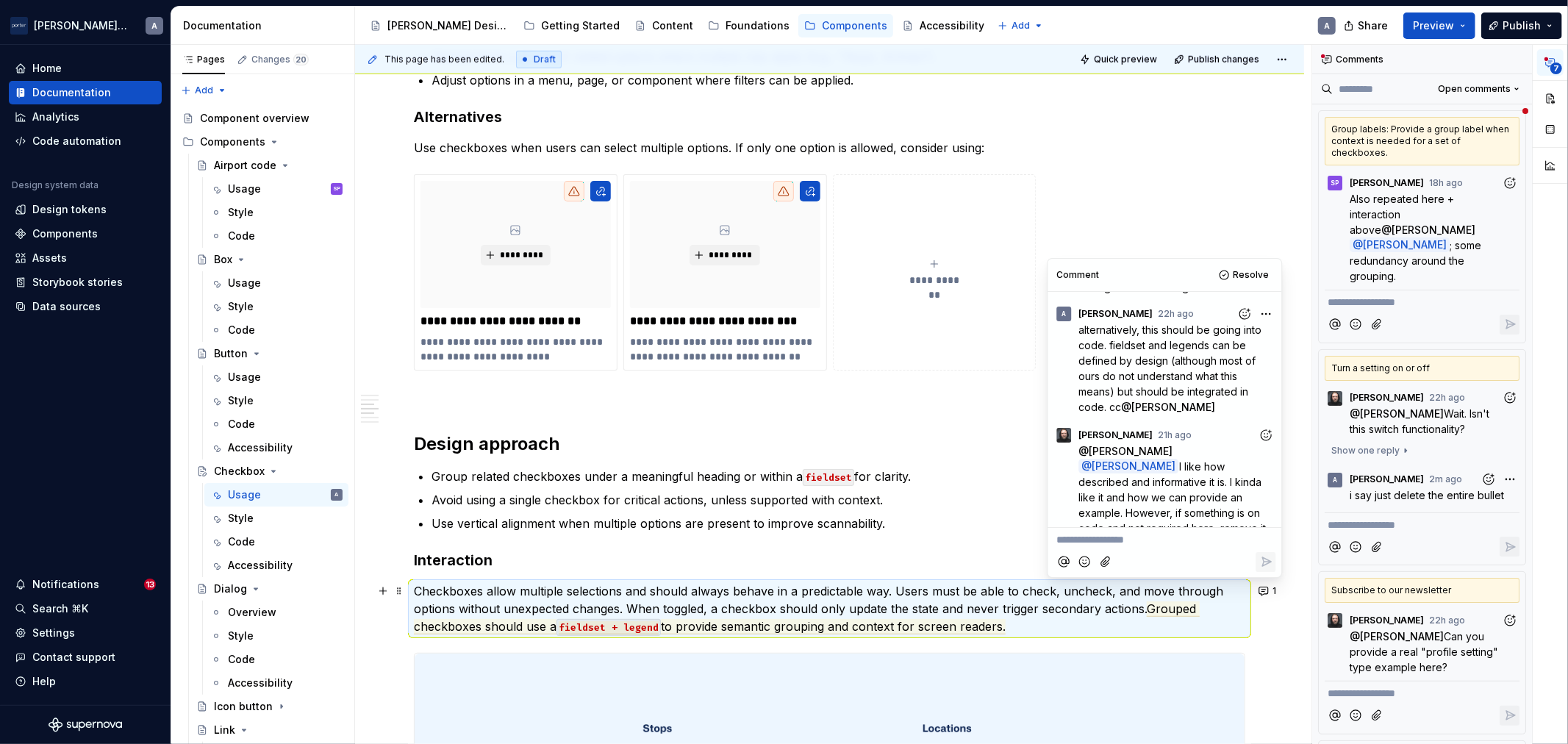
scroll to position [214, 0]
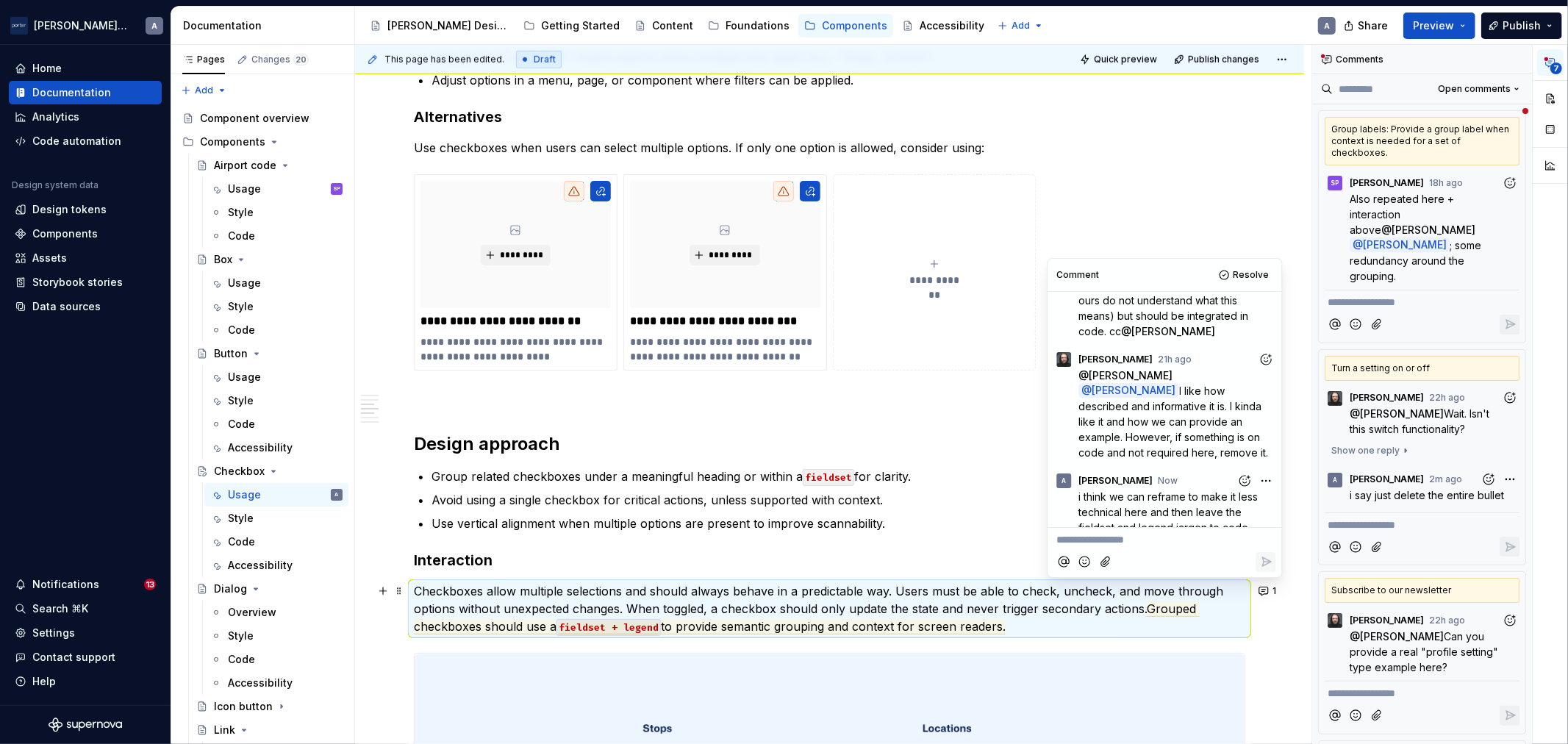
click at [1042, 635] on p "Checkboxes allow multiple selections and should always behave in a predictable …" at bounding box center [829, 608] width 831 height 53
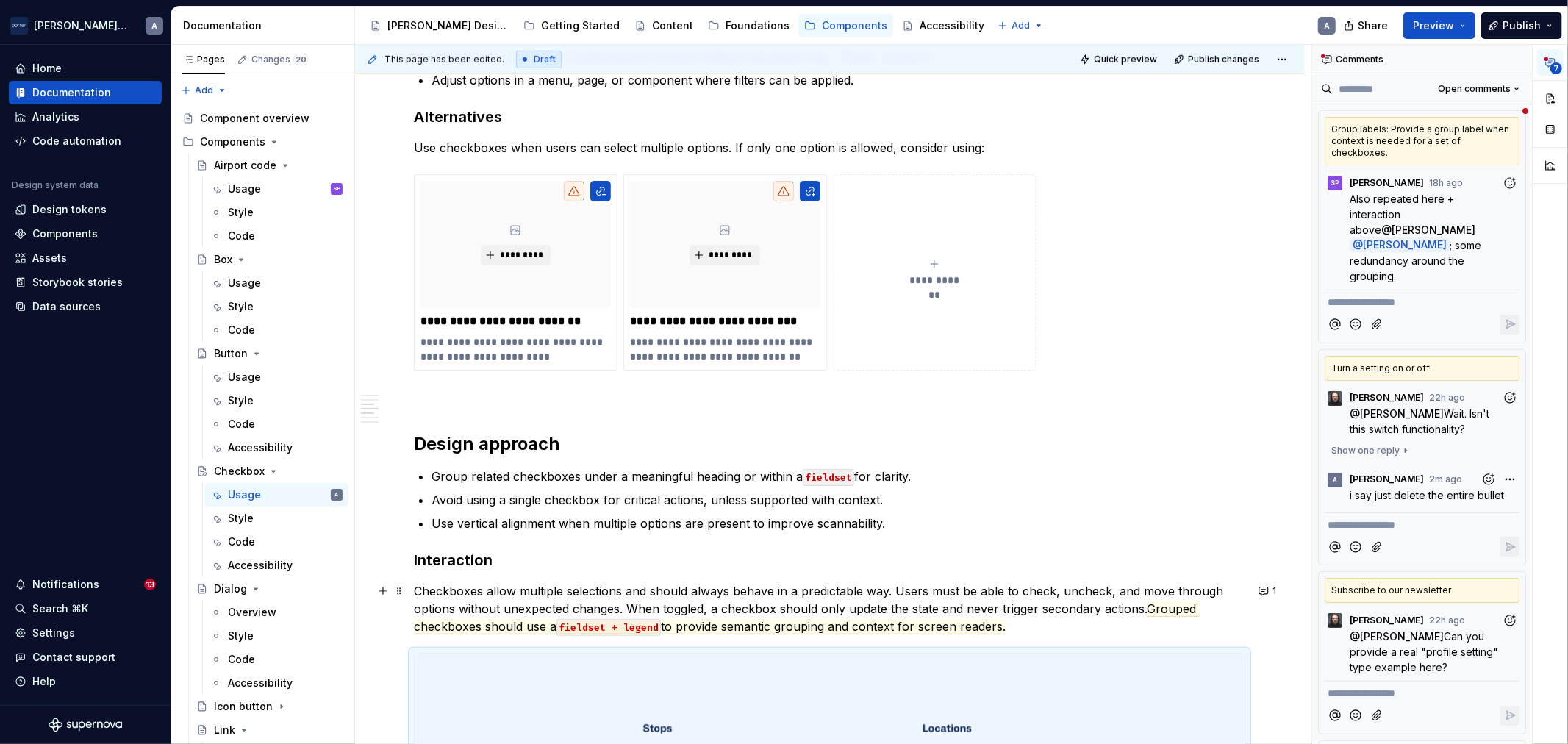
click at [1078, 615] on p "Checkboxes allow multiple selections and should always behave in a predictable …" at bounding box center [829, 608] width 831 height 53
click at [1034, 621] on p "Checkboxes allow multiple selections and should always behave in a predictable …" at bounding box center [829, 608] width 831 height 53
drag, startPoint x: 1033, startPoint y: 621, endPoint x: 1147, endPoint y: 613, distance: 114.3
click at [1147, 613] on p "Checkboxes allow multiple selections and should always behave in a predictable …" at bounding box center [829, 608] width 831 height 53
copy commenthighlight "Grouped checkboxes should use a fieldset + legend to provide semantic grouping …"
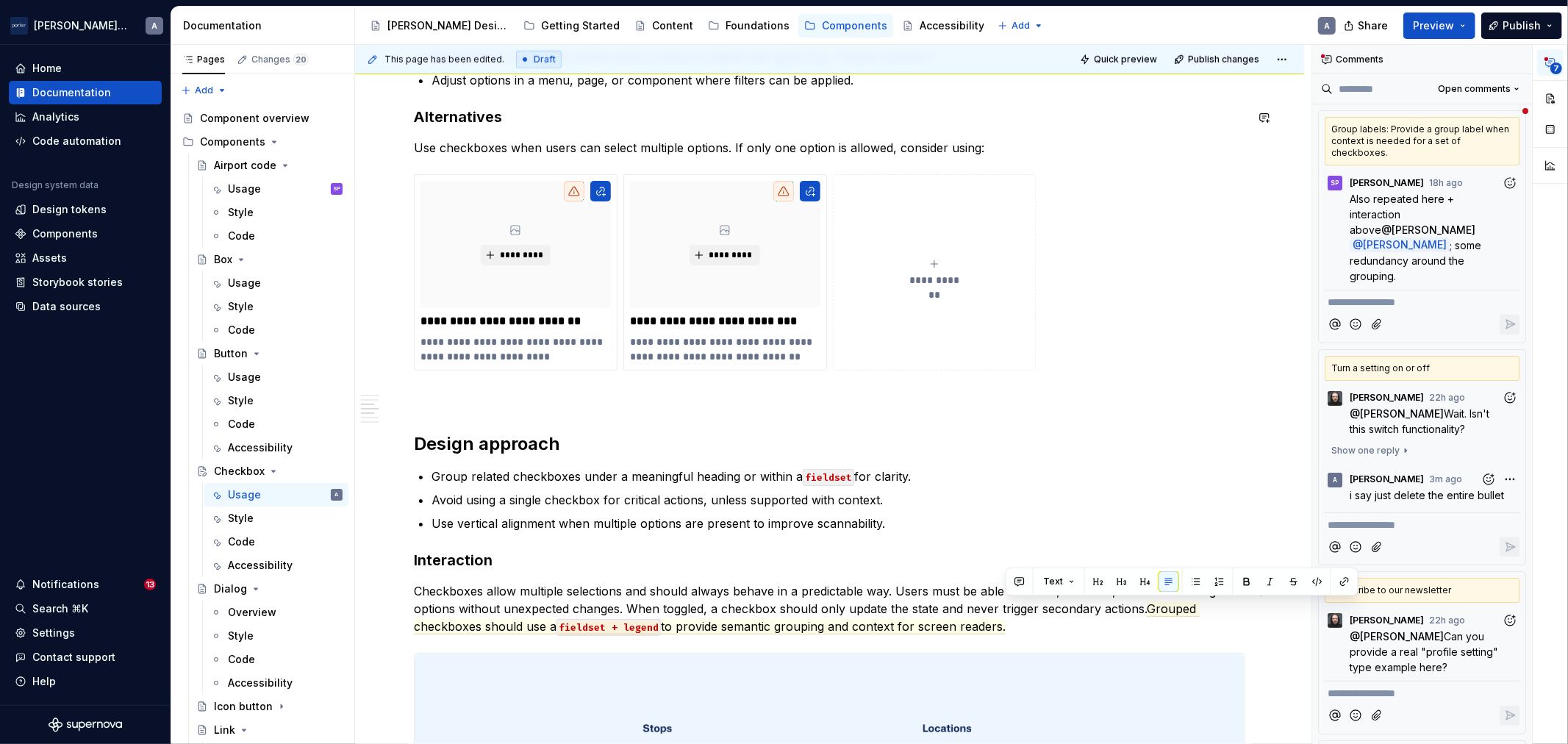
type textarea "*"
click at [1008, 611] on p "Checkboxes allow multiple selections and should always behave in a predictable …" at bounding box center [829, 608] width 831 height 53
click at [1272, 588] on span "1" at bounding box center [1274, 590] width 4 height 12
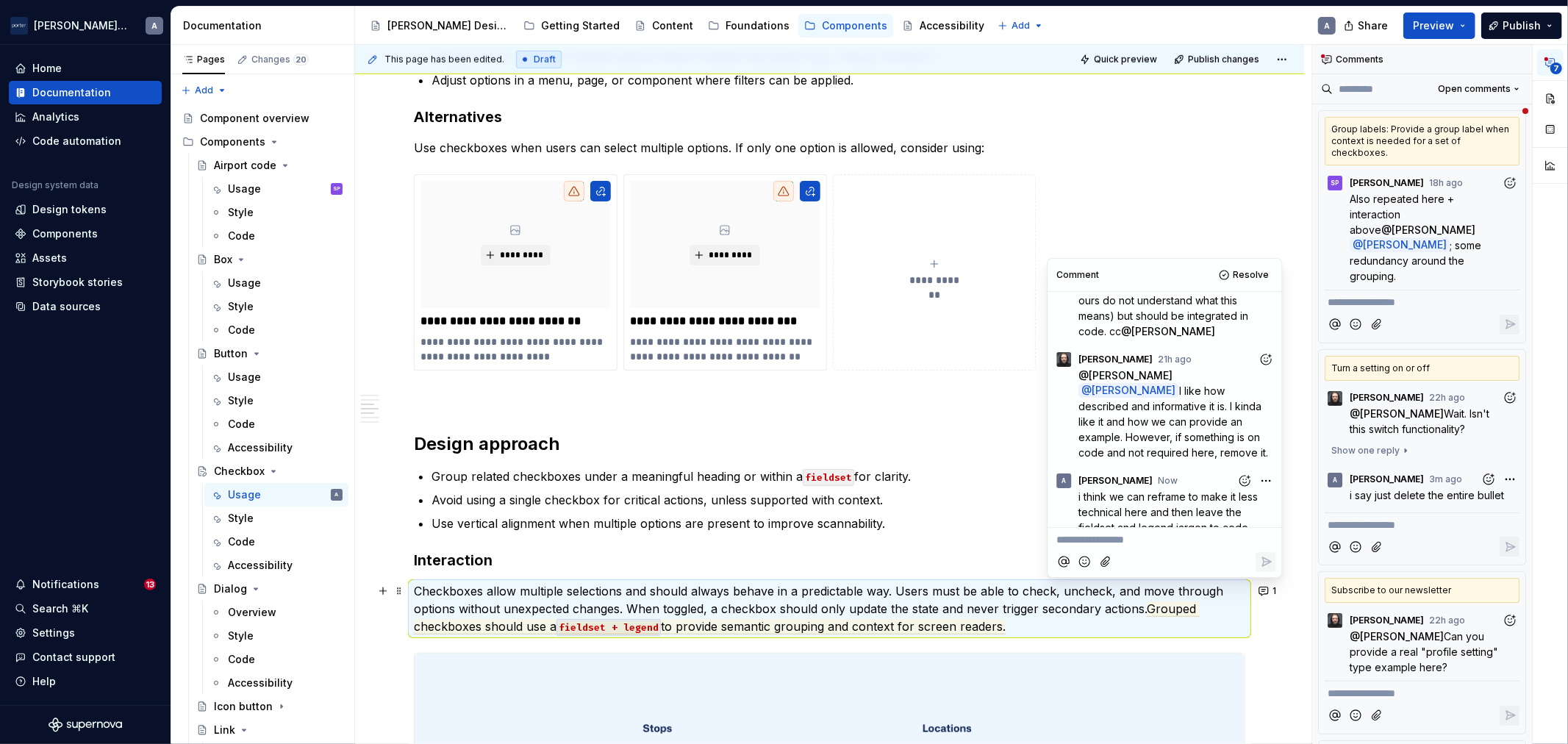
click at [1061, 634] on p "Checkboxes allow multiple selections and should always behave in a predictable …" at bounding box center [829, 608] width 831 height 53
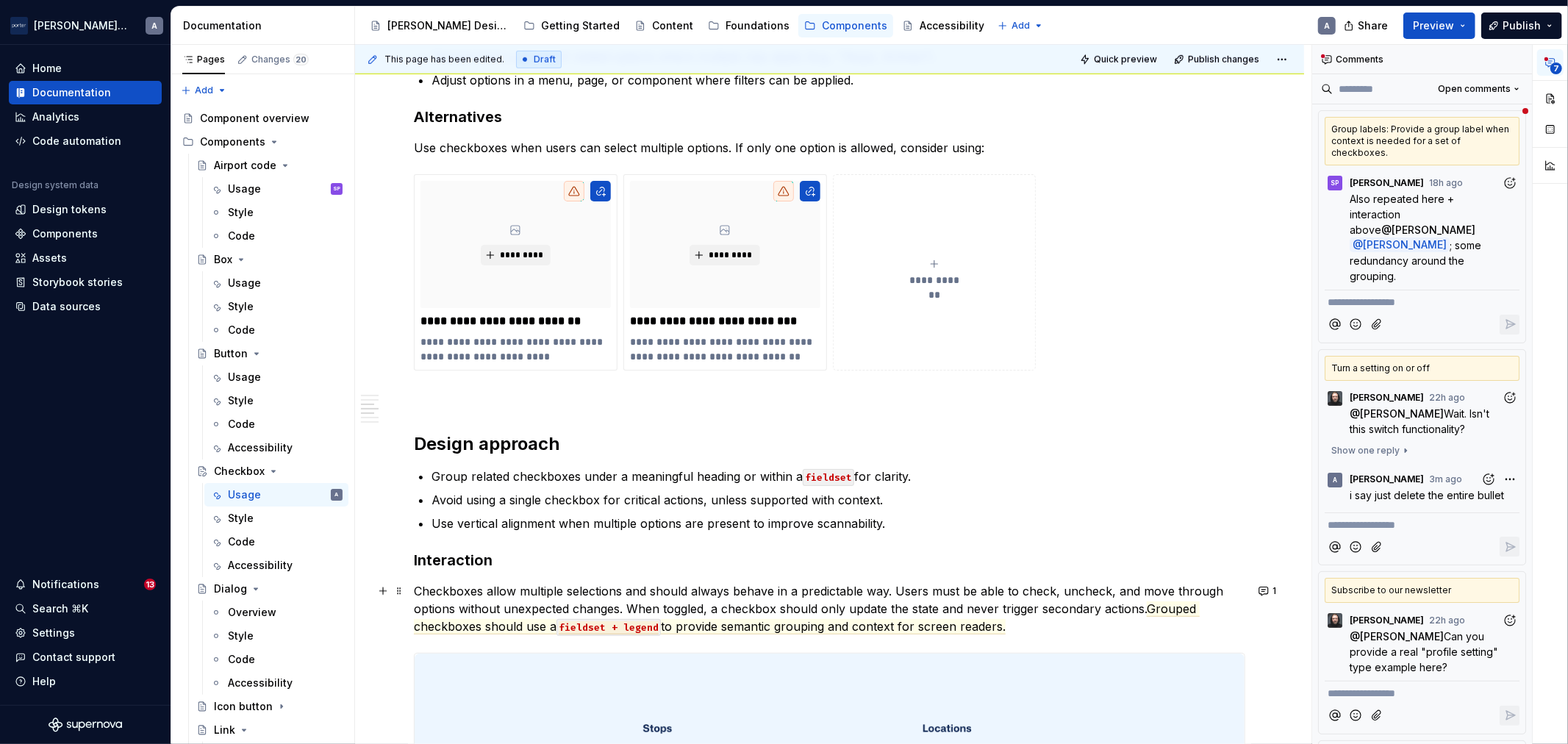
click at [1063, 627] on p "Checkboxes allow multiple selections and should always behave in a predictable …" at bounding box center [829, 608] width 831 height 53
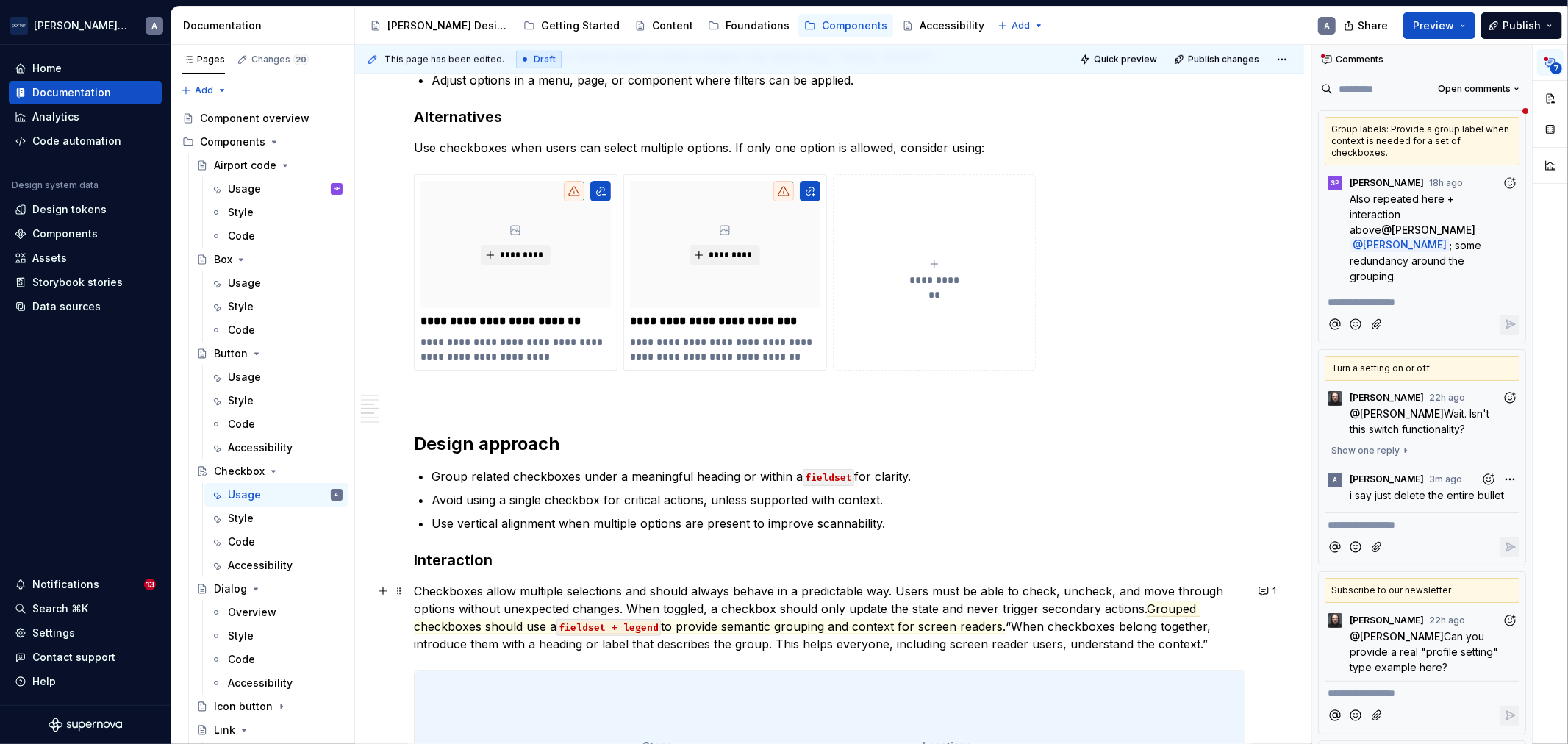
click at [1018, 621] on p "Checkboxes allow multiple selections and should always behave in a predictable …" at bounding box center [829, 616] width 831 height 71
click at [1227, 652] on p "Checkboxes allow multiple selections and should always behave in a predictable …" at bounding box center [829, 616] width 831 height 71
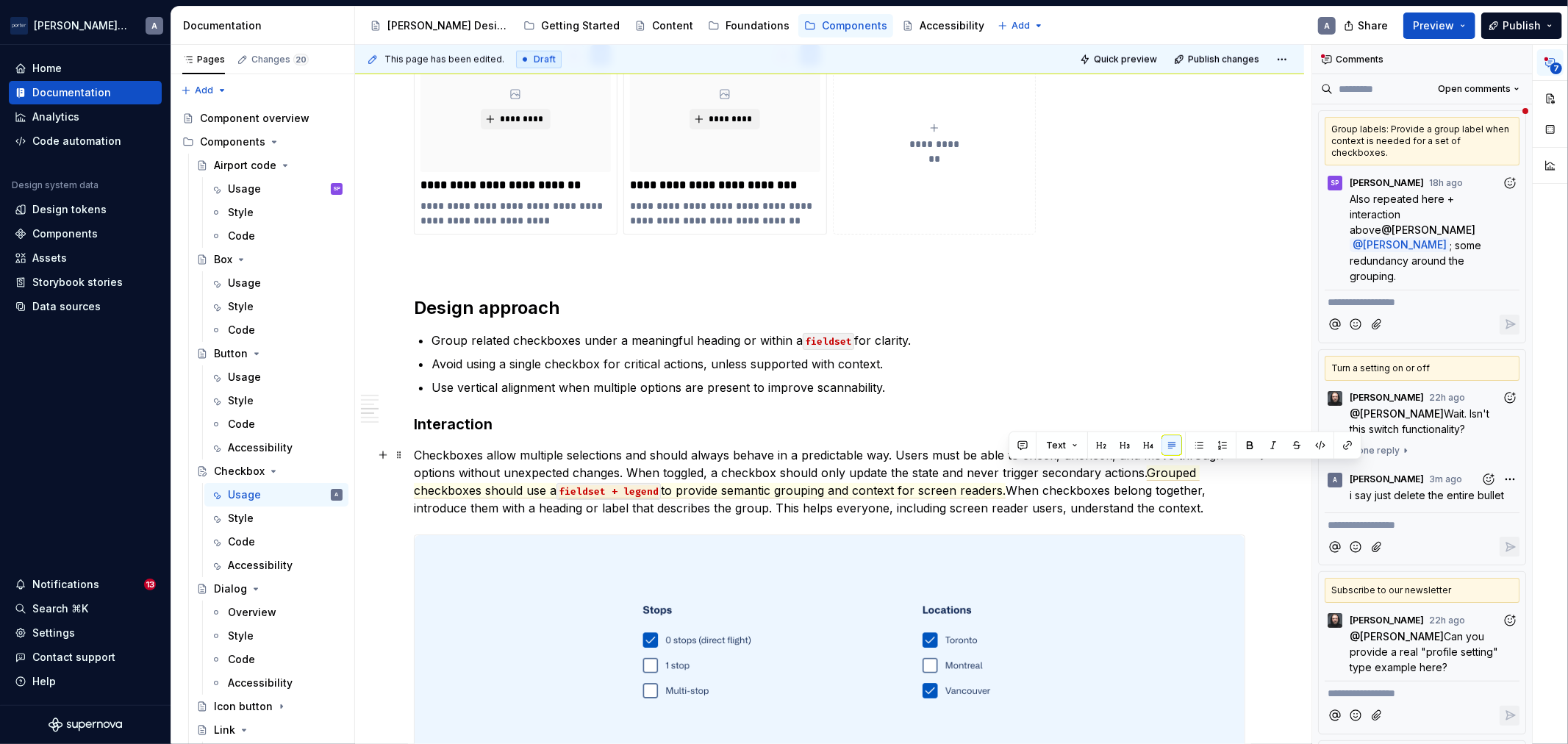
drag, startPoint x: 1009, startPoint y: 491, endPoint x: 1146, endPoint y: 475, distance: 137.9
click at [1146, 475] on p "Checkboxes allow multiple selections and should always behave in a predictable …" at bounding box center [829, 481] width 831 height 71
click at [1298, 445] on button "button" at bounding box center [1296, 444] width 20 height 20
click at [1214, 503] on p "Checkboxes allow multiple selections and should always behave in a predictable …" at bounding box center [829, 481] width 831 height 71
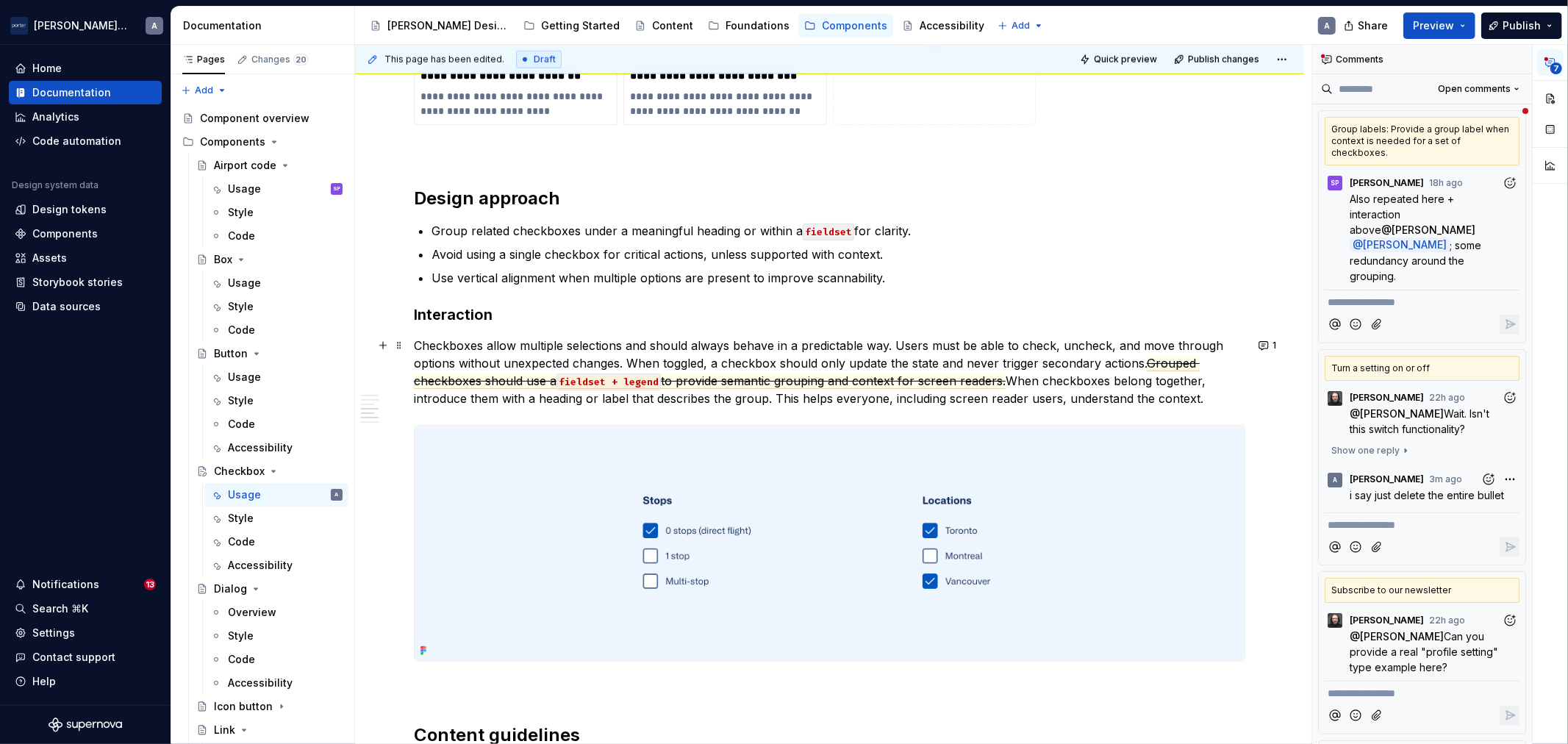
scroll to position [1361, 0]
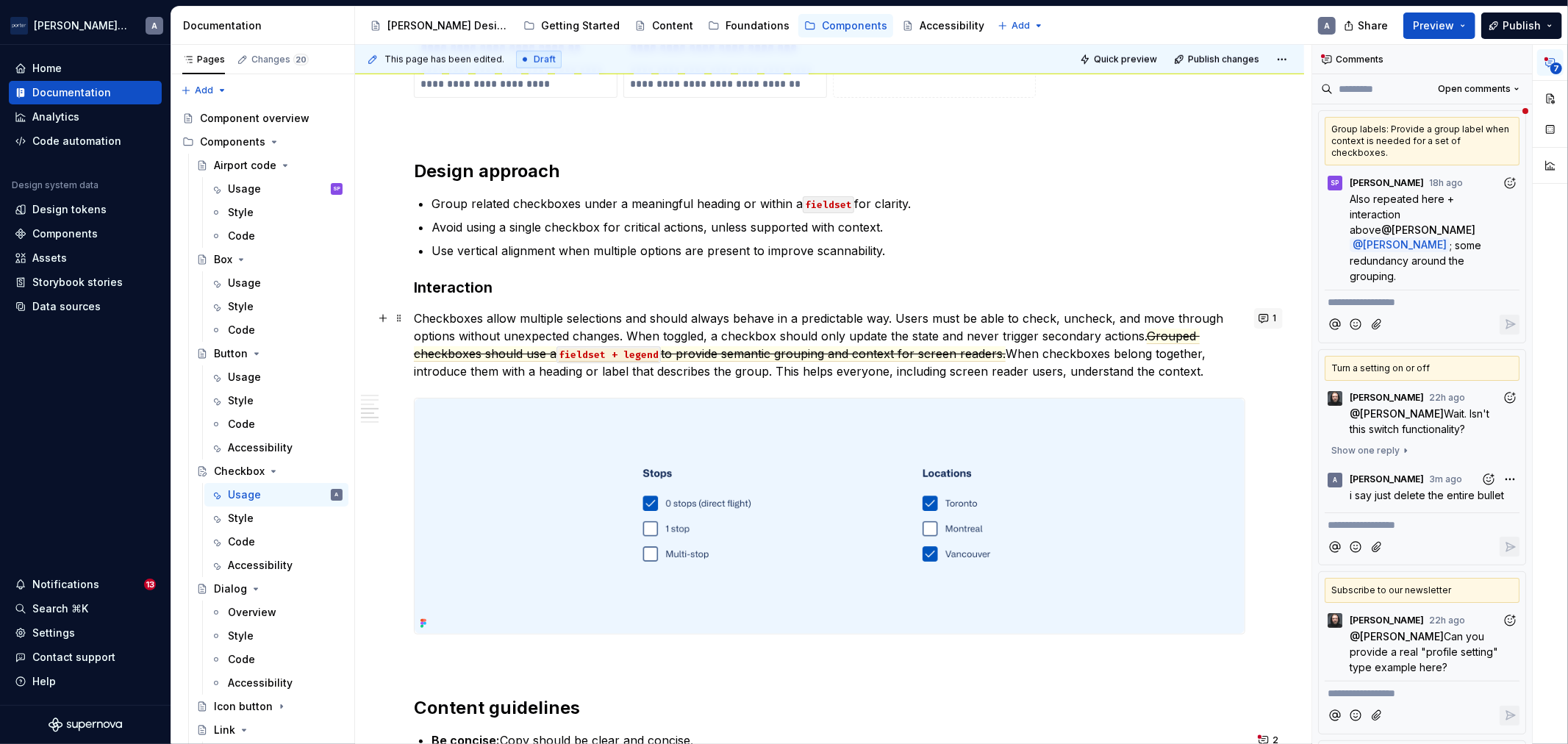
click at [1261, 315] on button "1" at bounding box center [1268, 318] width 29 height 20
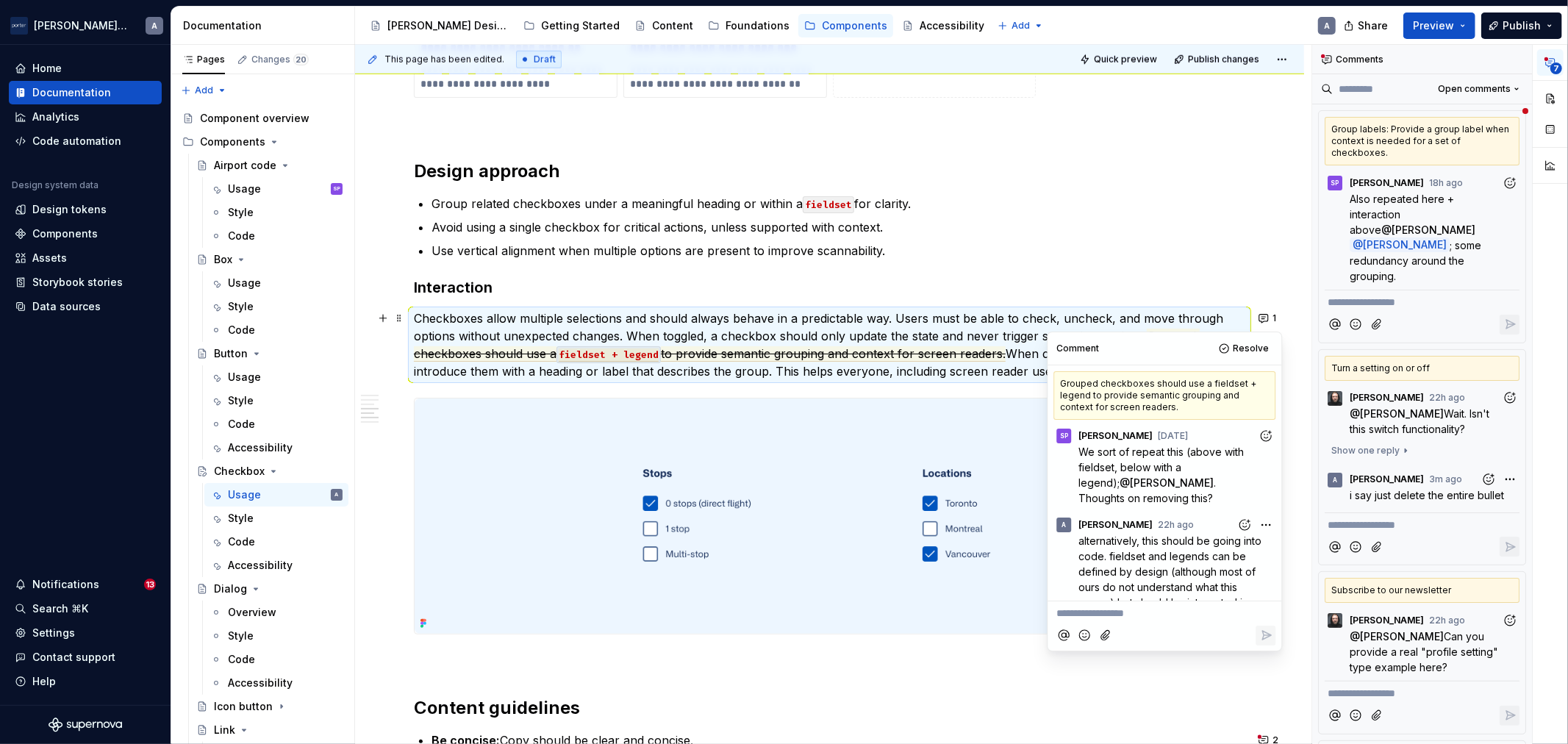
scroll to position [214, 0]
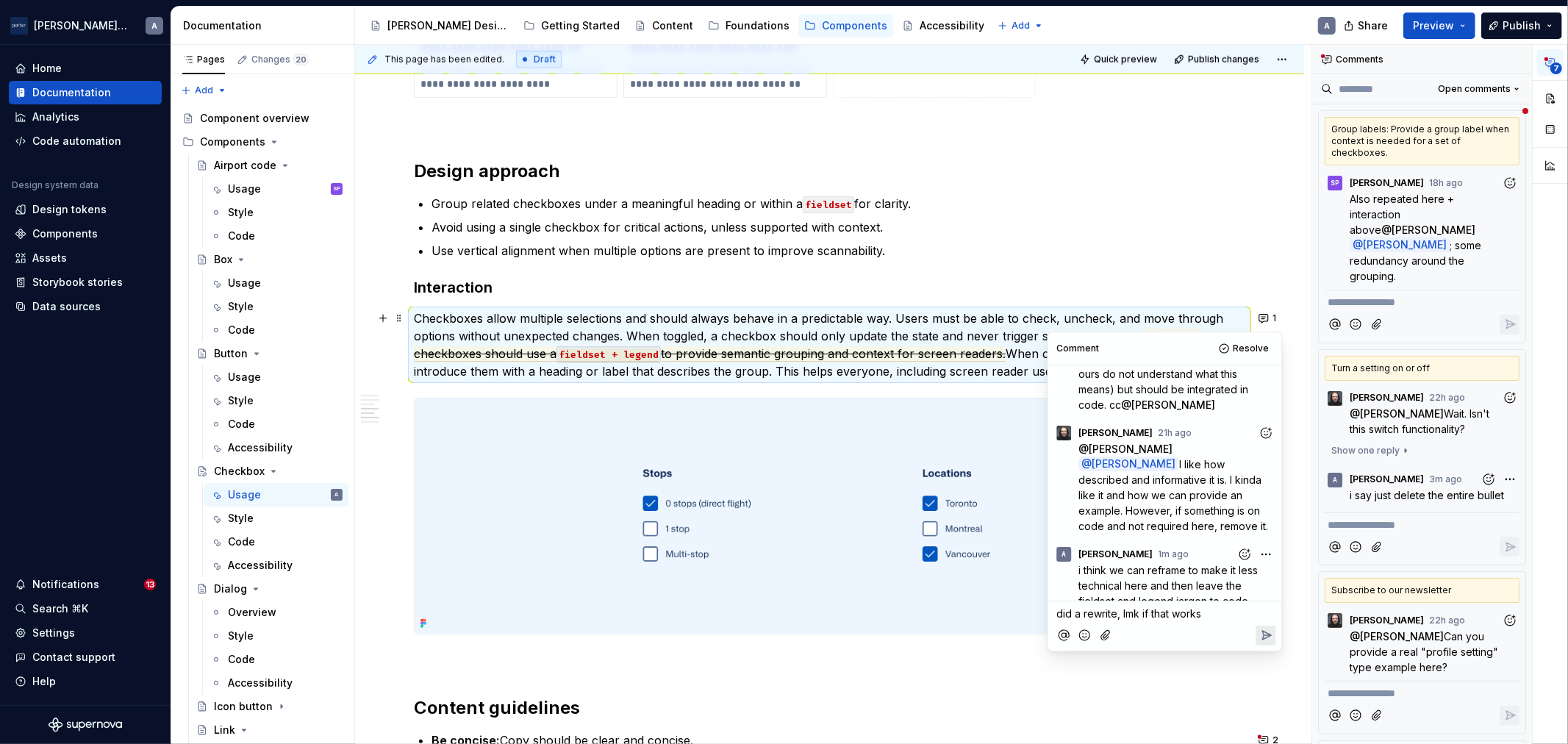
click at [1268, 627] on icon "Reply" at bounding box center [1265, 634] width 15 height 14
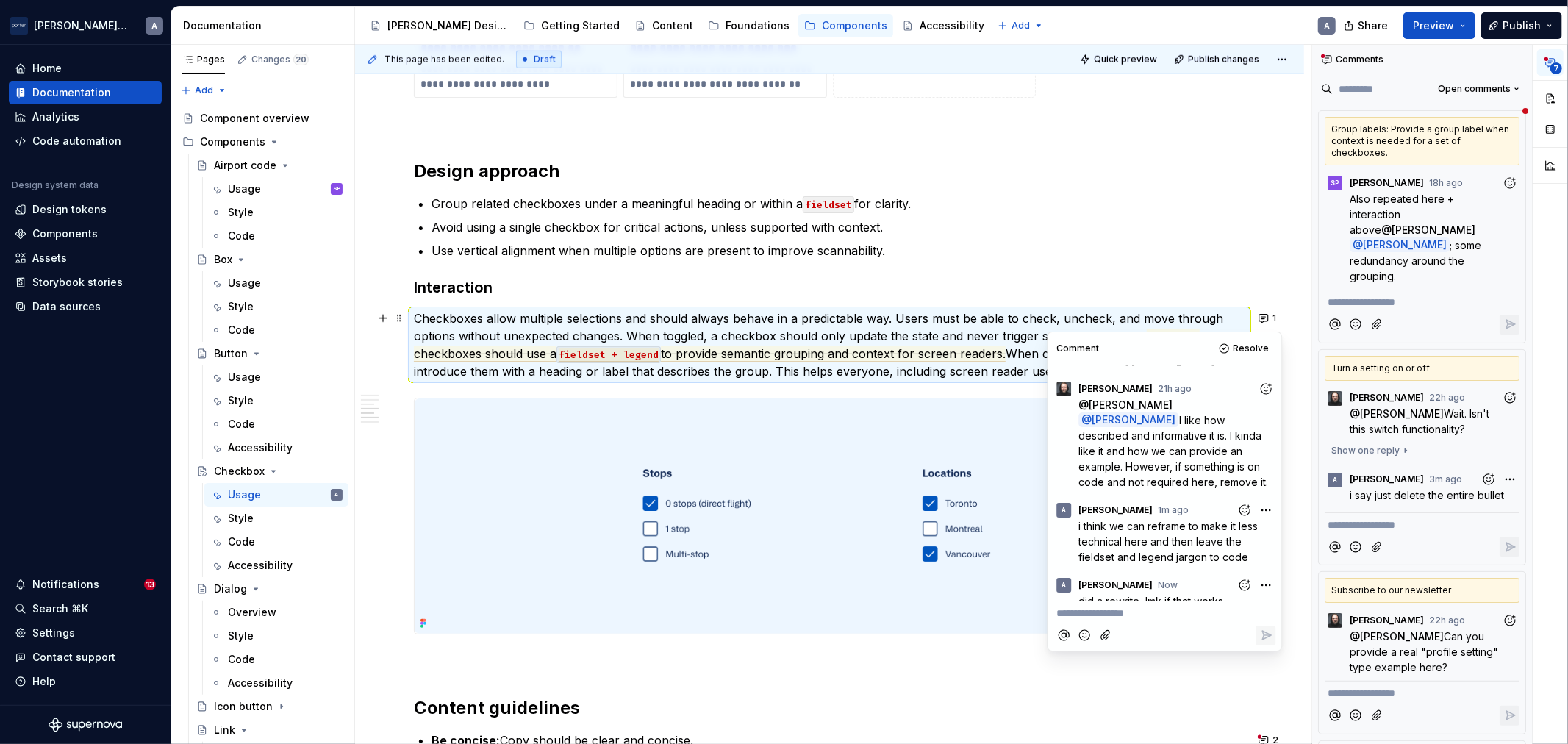
click at [834, 327] on p "Checkboxes allow multiple selections and should always behave in a predictable …" at bounding box center [829, 344] width 831 height 71
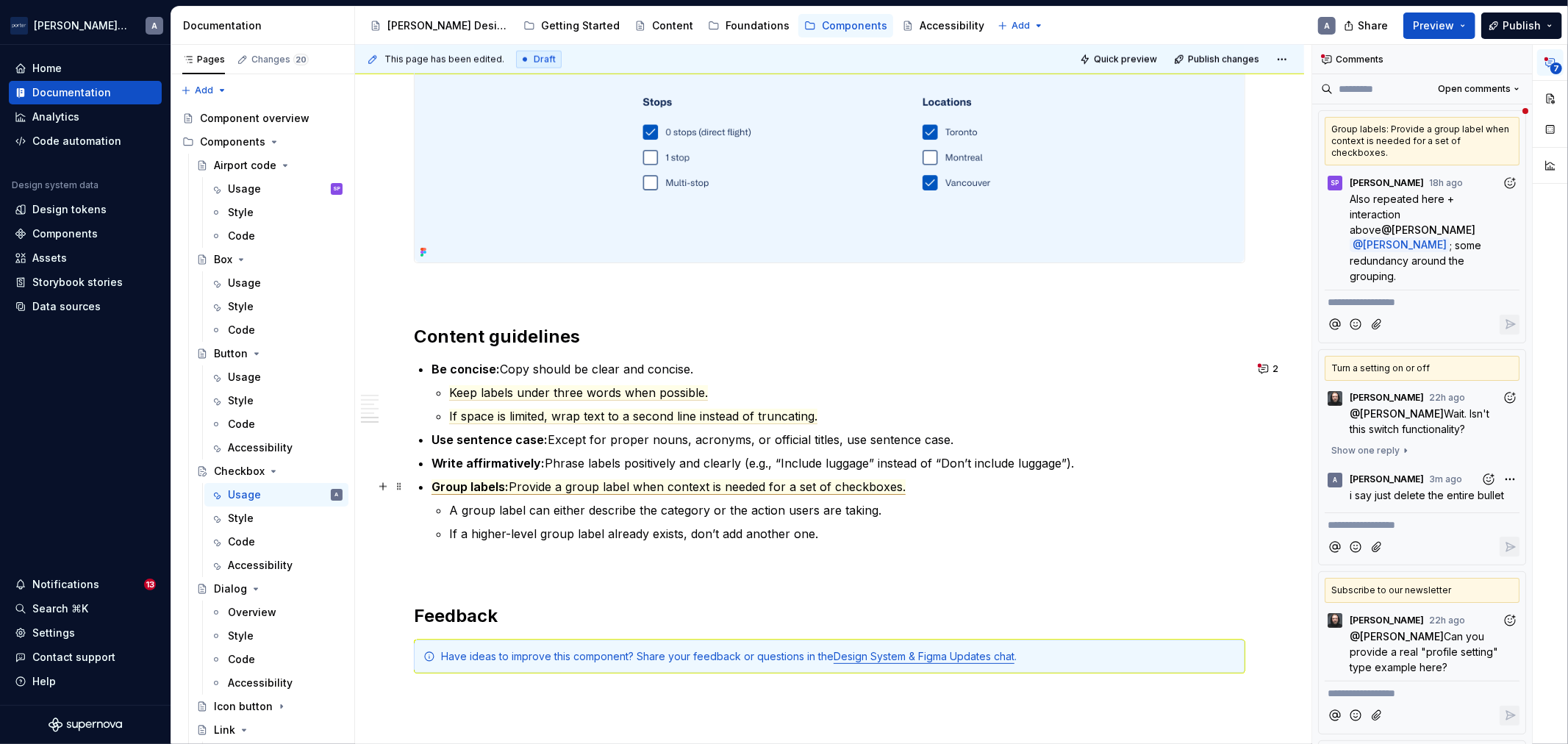
scroll to position [1769, 0]
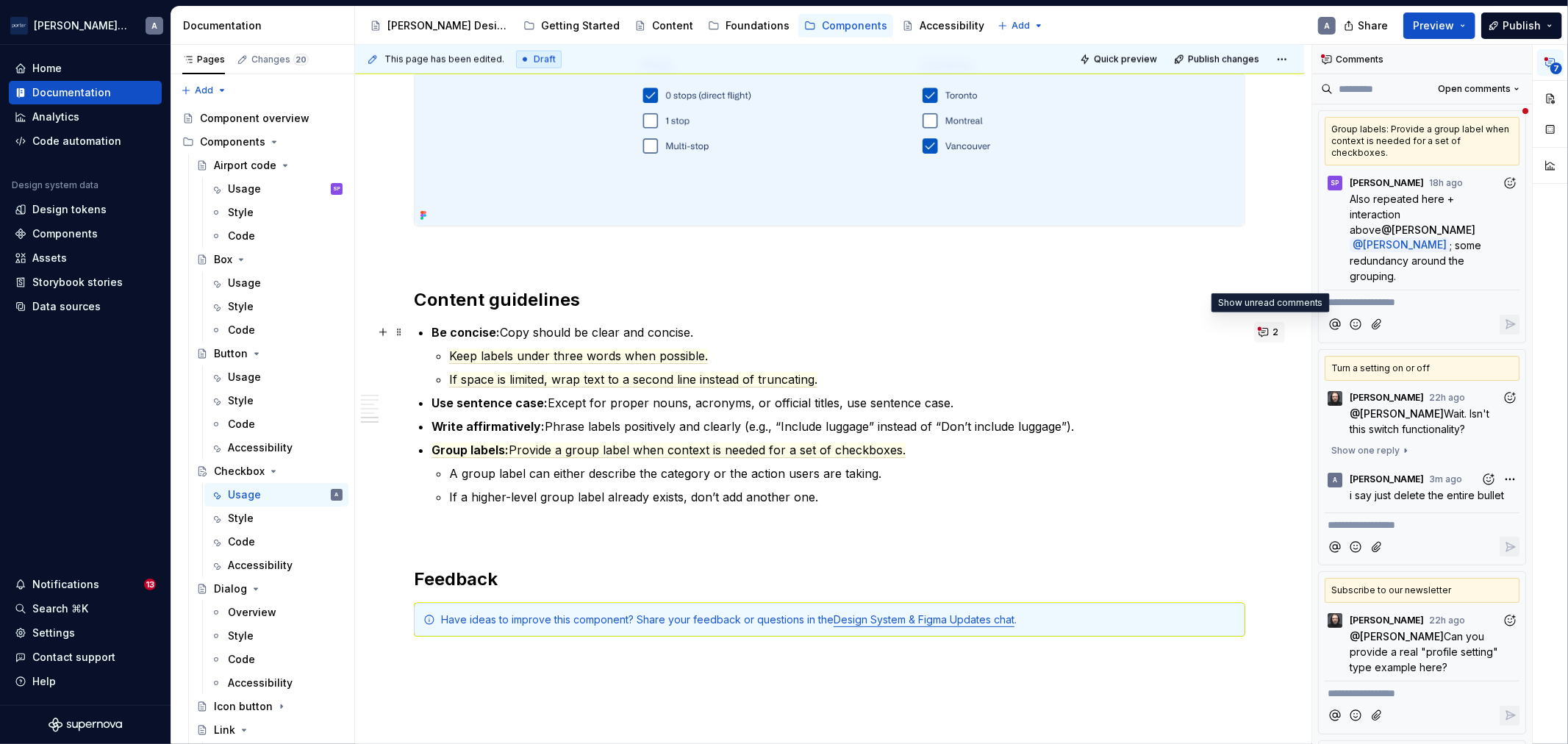
click at [1272, 324] on button "2" at bounding box center [1269, 331] width 31 height 20
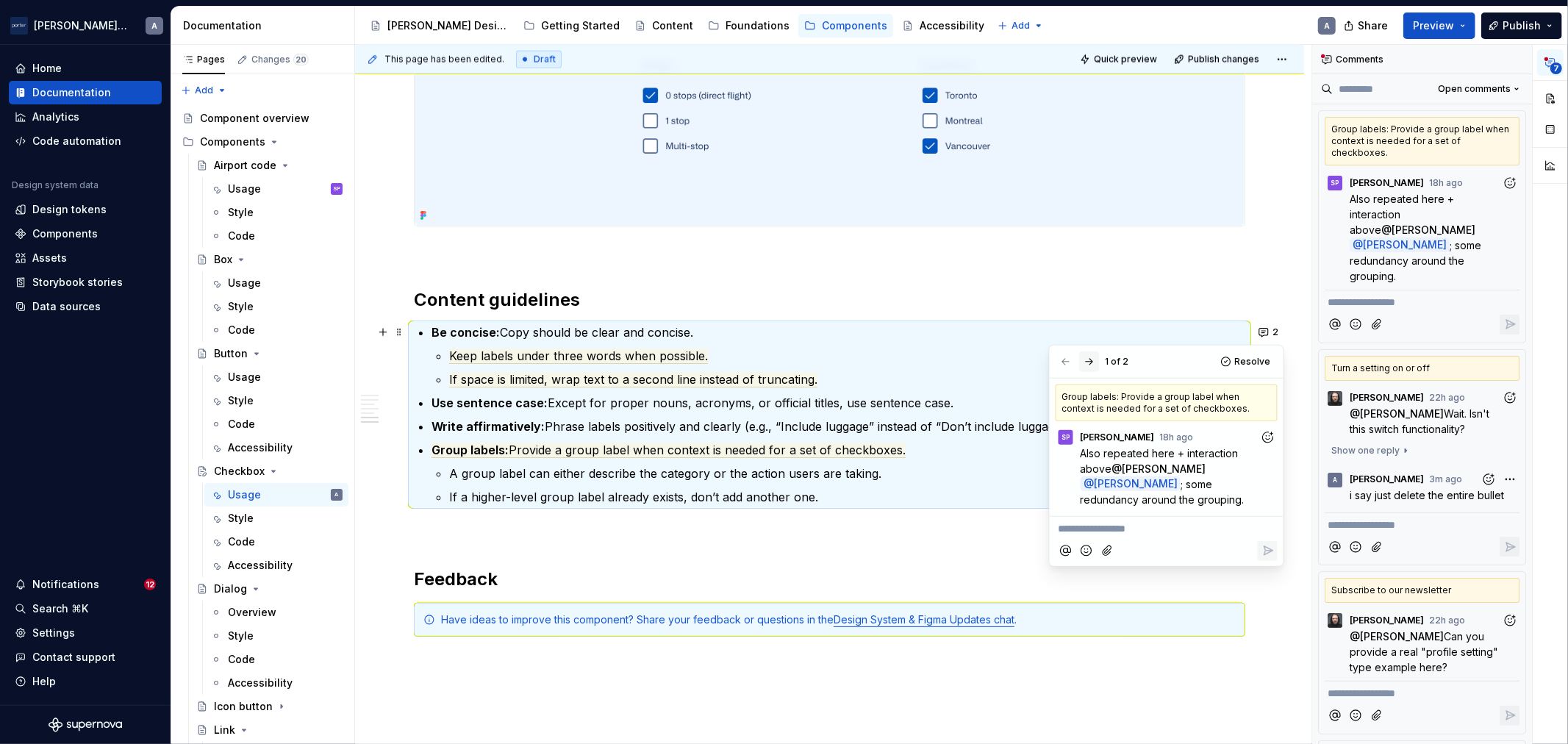
click at [1089, 358] on button "button" at bounding box center [1089, 361] width 20 height 20
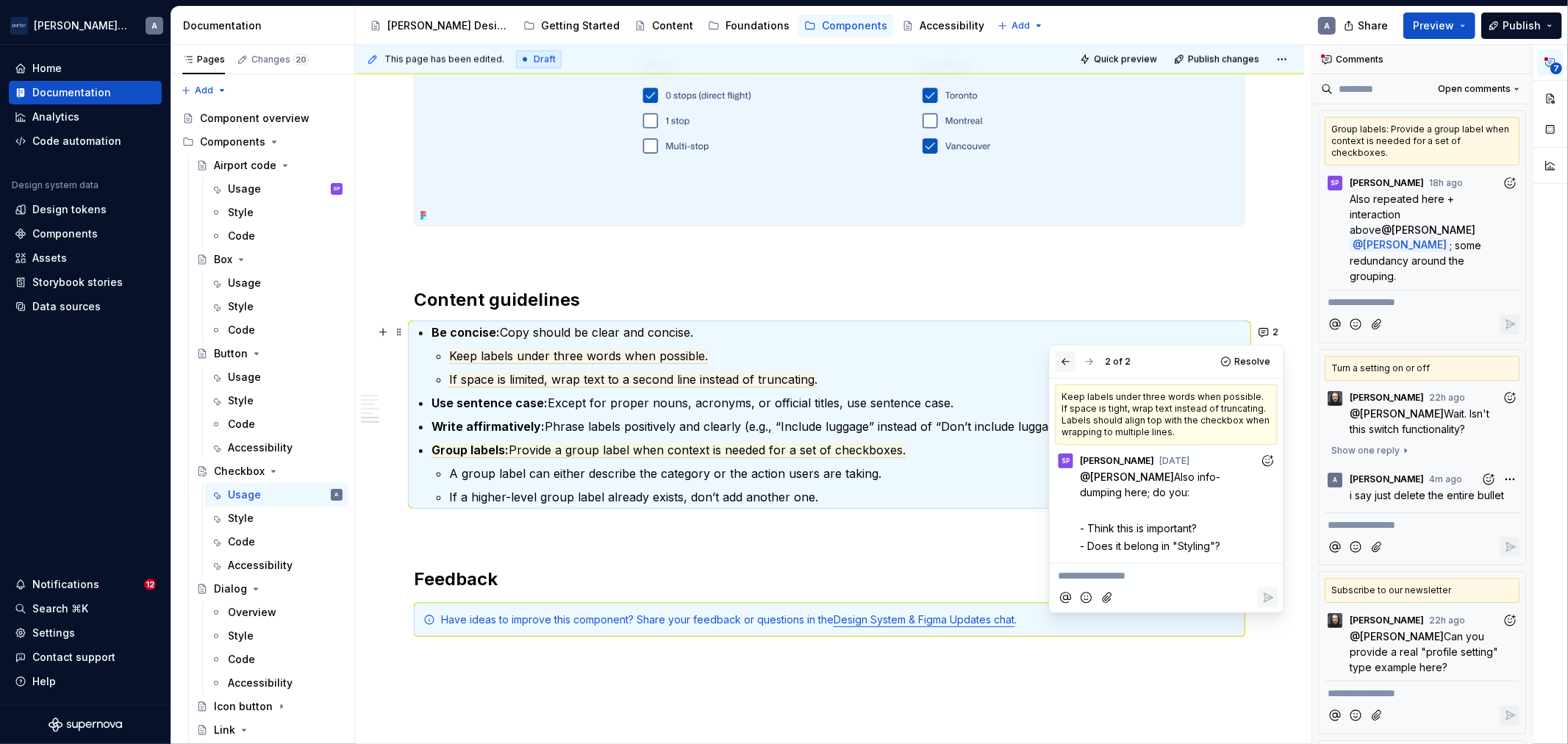
click at [1066, 363] on button "button" at bounding box center [1065, 361] width 20 height 20
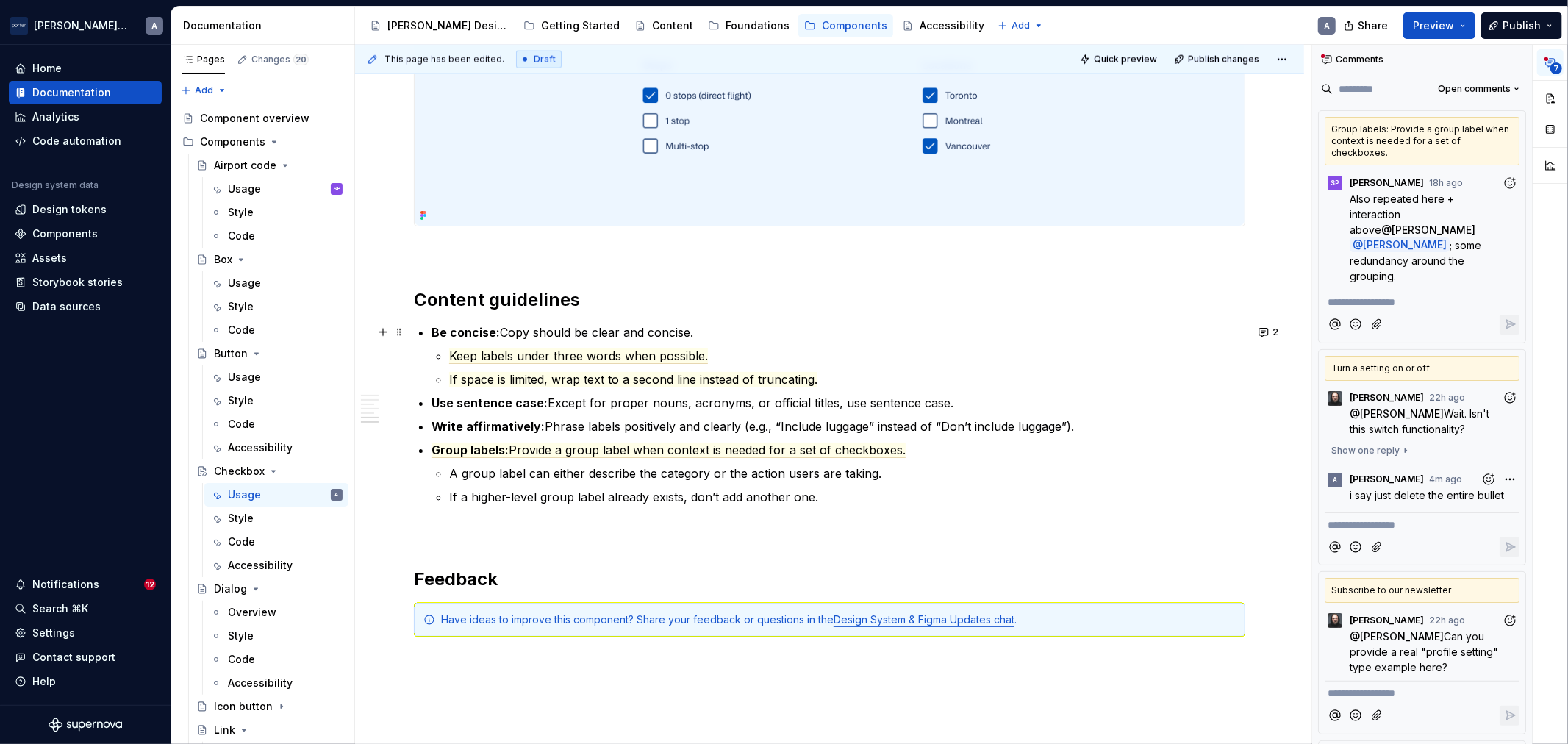
click at [815, 386] on p "If space is limited, wrap text to a second line instead of truncating." at bounding box center [848, 379] width 797 height 17
click at [703, 432] on p "Write affirmatively: Phrase labels positively and clearly (e.g., “Include lugga…" at bounding box center [838, 426] width 814 height 17
click at [714, 448] on span "Provide a group label when context is needed for a set of checkboxes." at bounding box center [707, 450] width 397 height 15
click at [634, 501] on p "If a higher-level group label already exists, don’t add another one." at bounding box center [848, 497] width 797 height 17
click at [821, 502] on p "If a higher-level group label already exists, don’t add another one." at bounding box center [848, 497] width 797 height 17
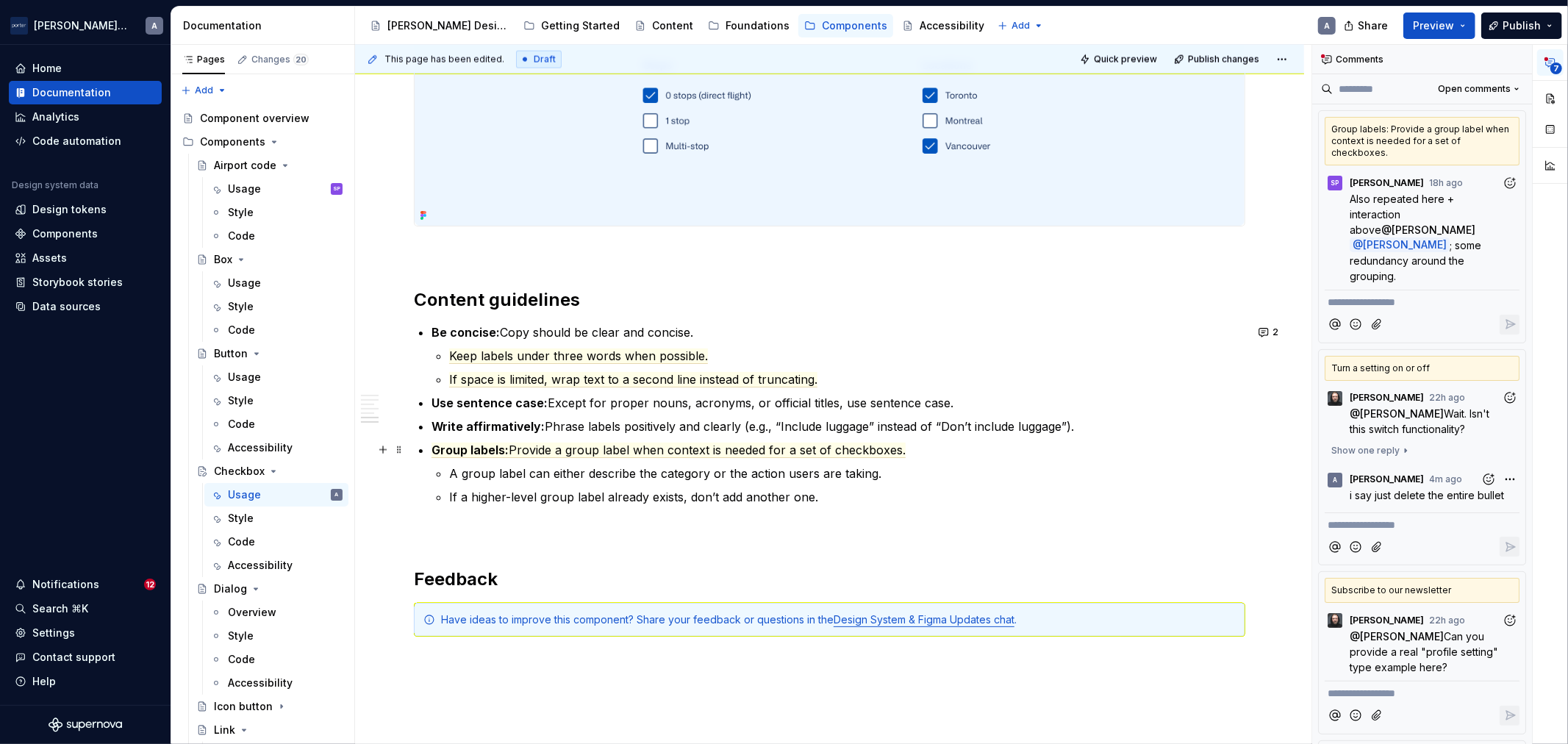
click at [830, 459] on li "Group labels: Provide a group label when context is needed for a set of checkbo…" at bounding box center [838, 472] width 814 height 65
click at [828, 450] on span "Provide a group label when context is needed for a set of checkboxes." at bounding box center [707, 450] width 397 height 15
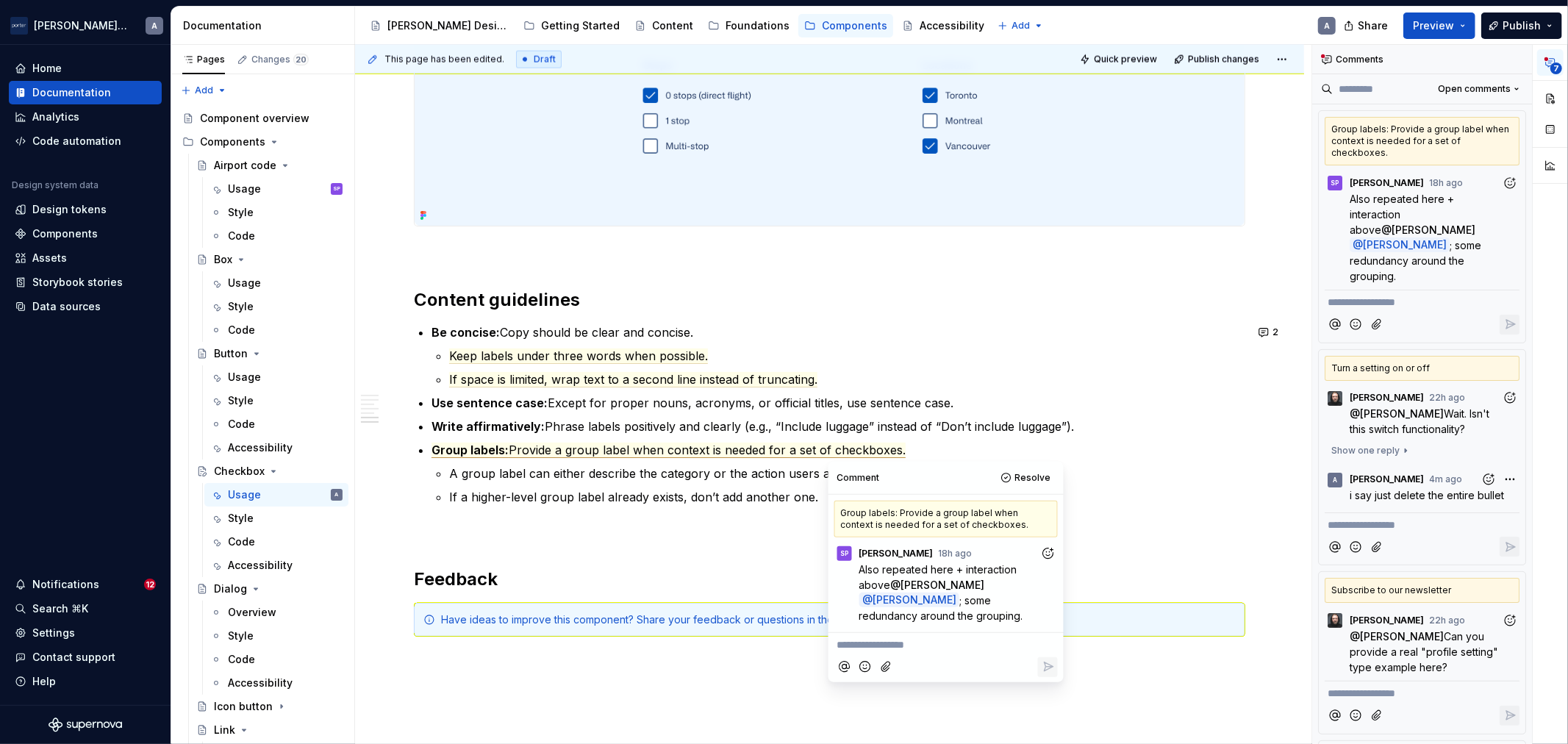
click at [966, 651] on p "**********" at bounding box center [945, 644] width 218 height 15
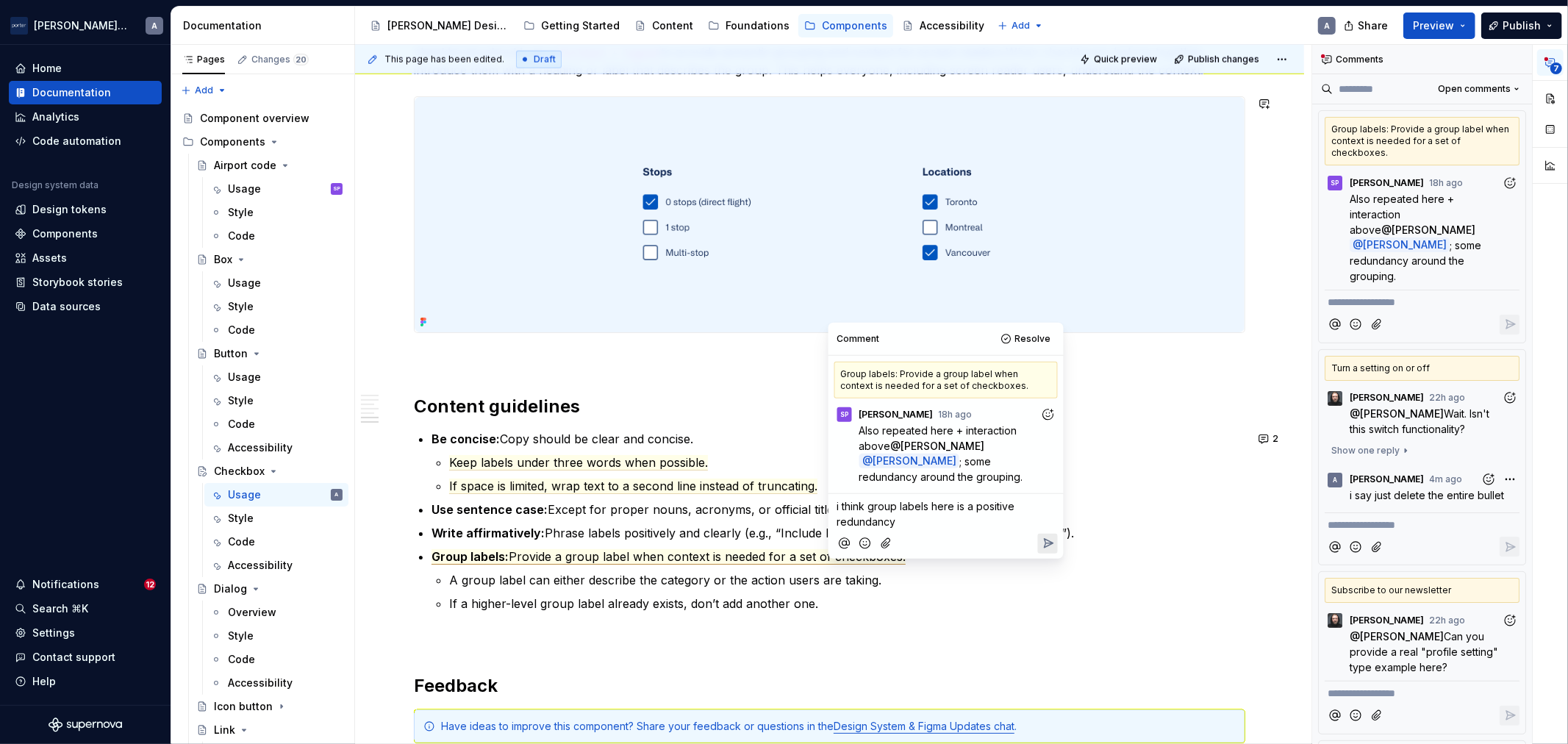
scroll to position [1633, 0]
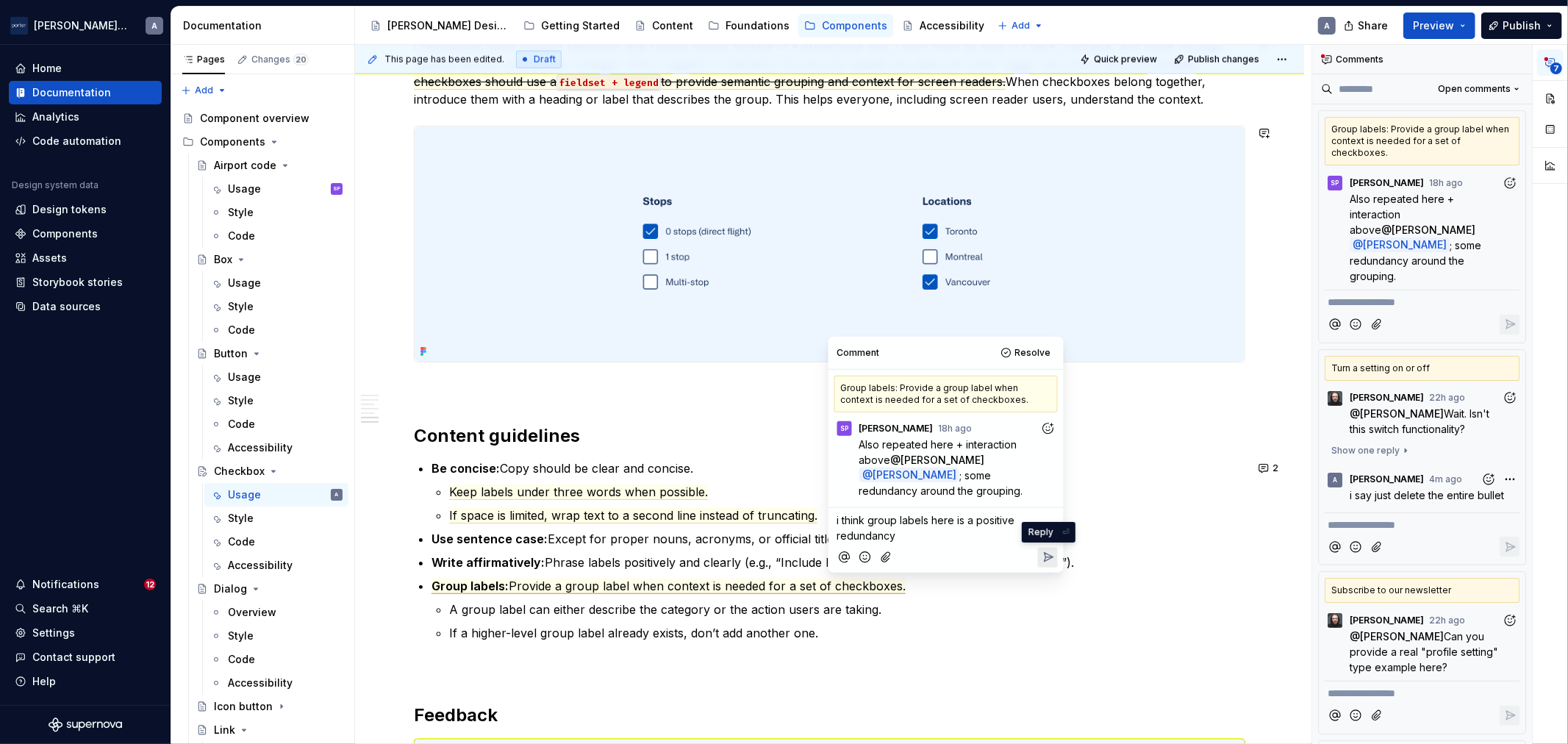
click at [1040, 560] on icon "Reply" at bounding box center [1047, 557] width 15 height 14
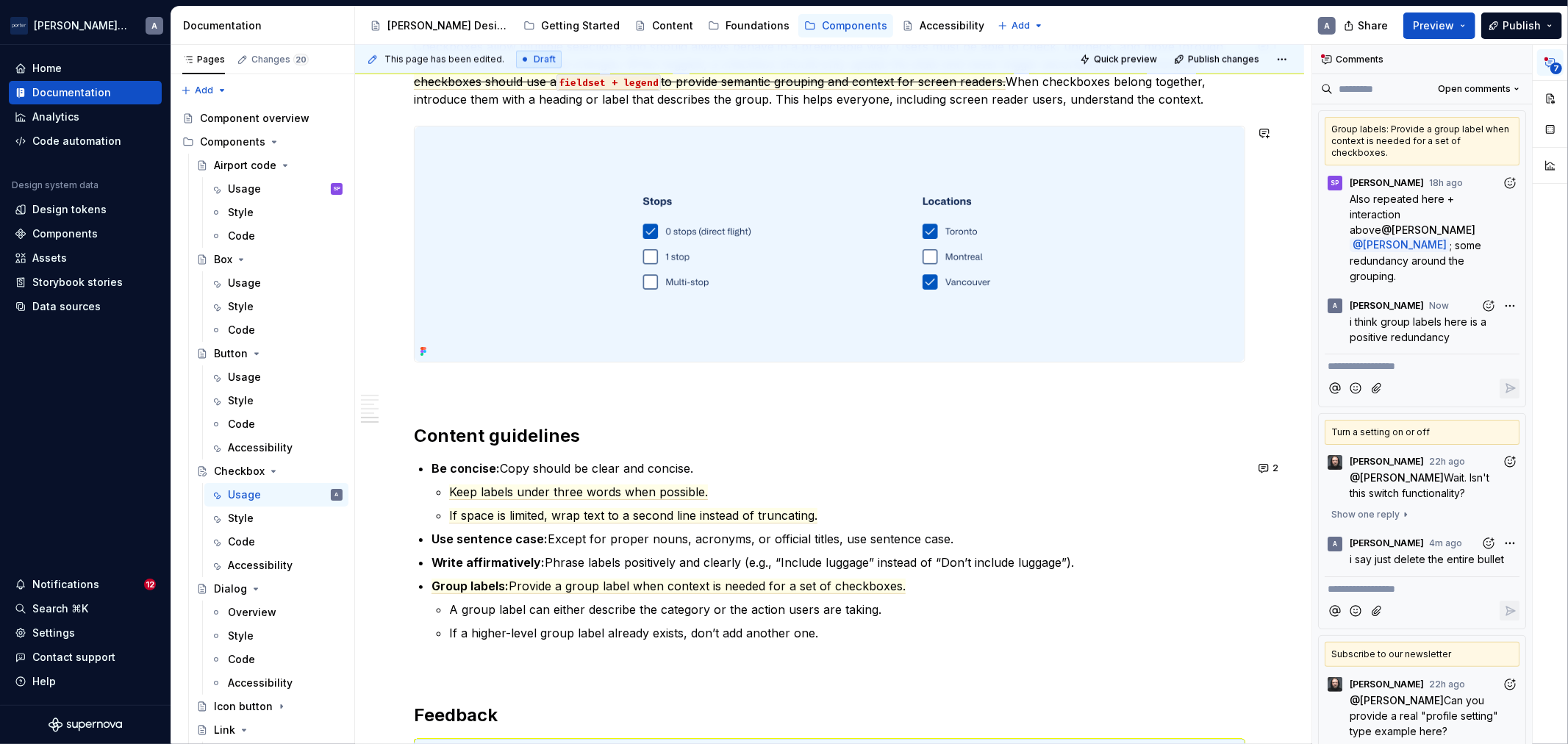
click at [569, 547] on p "Use sentence case: Except for proper nouns, acronyms, or official titles, use s…" at bounding box center [838, 538] width 814 height 17
click at [739, 584] on span "Provide a group label when context is needed for a set of checkboxes." at bounding box center [707, 587] width 397 height 15
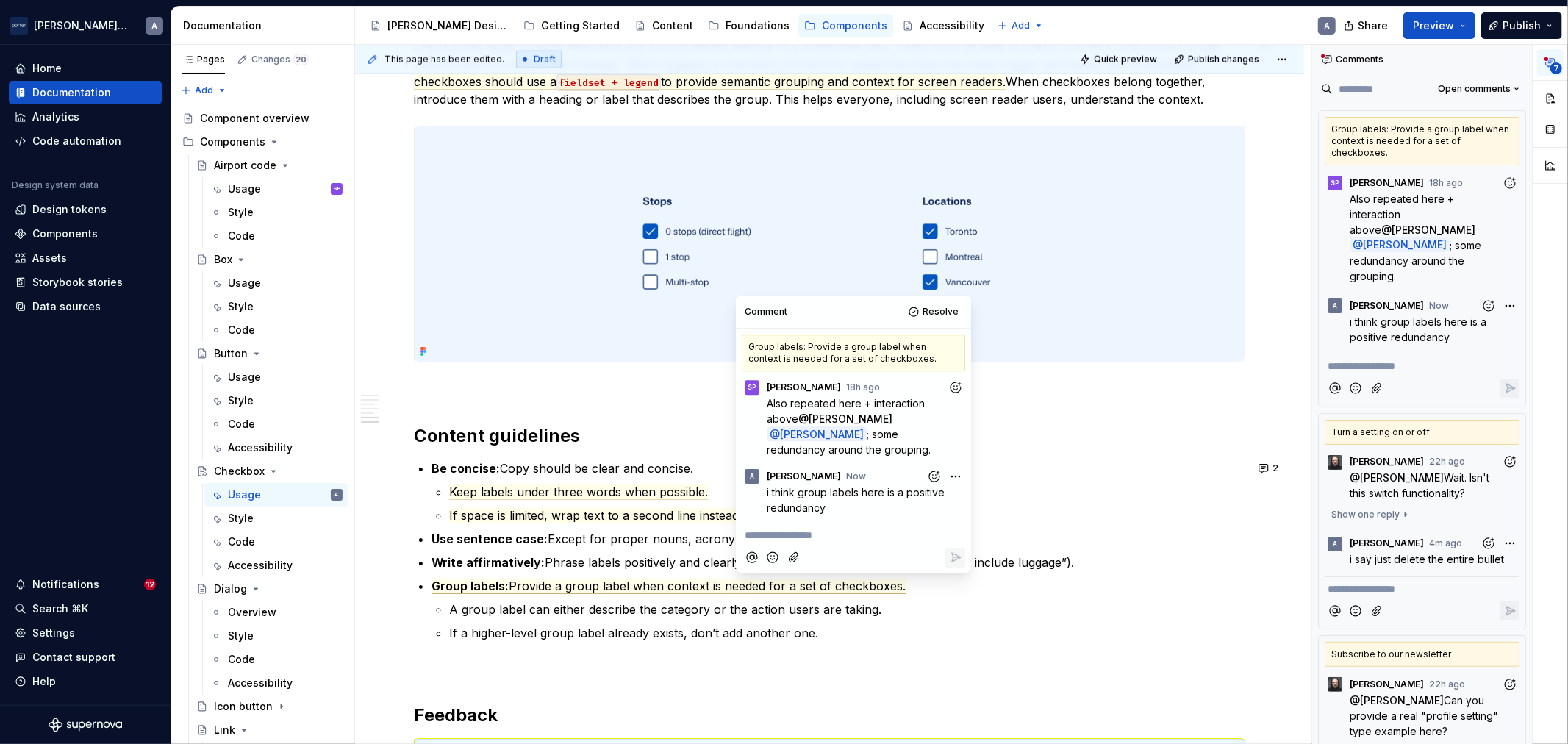
click at [634, 523] on p "If space is limited, wrap text to a second line instead of truncating." at bounding box center [848, 515] width 797 height 17
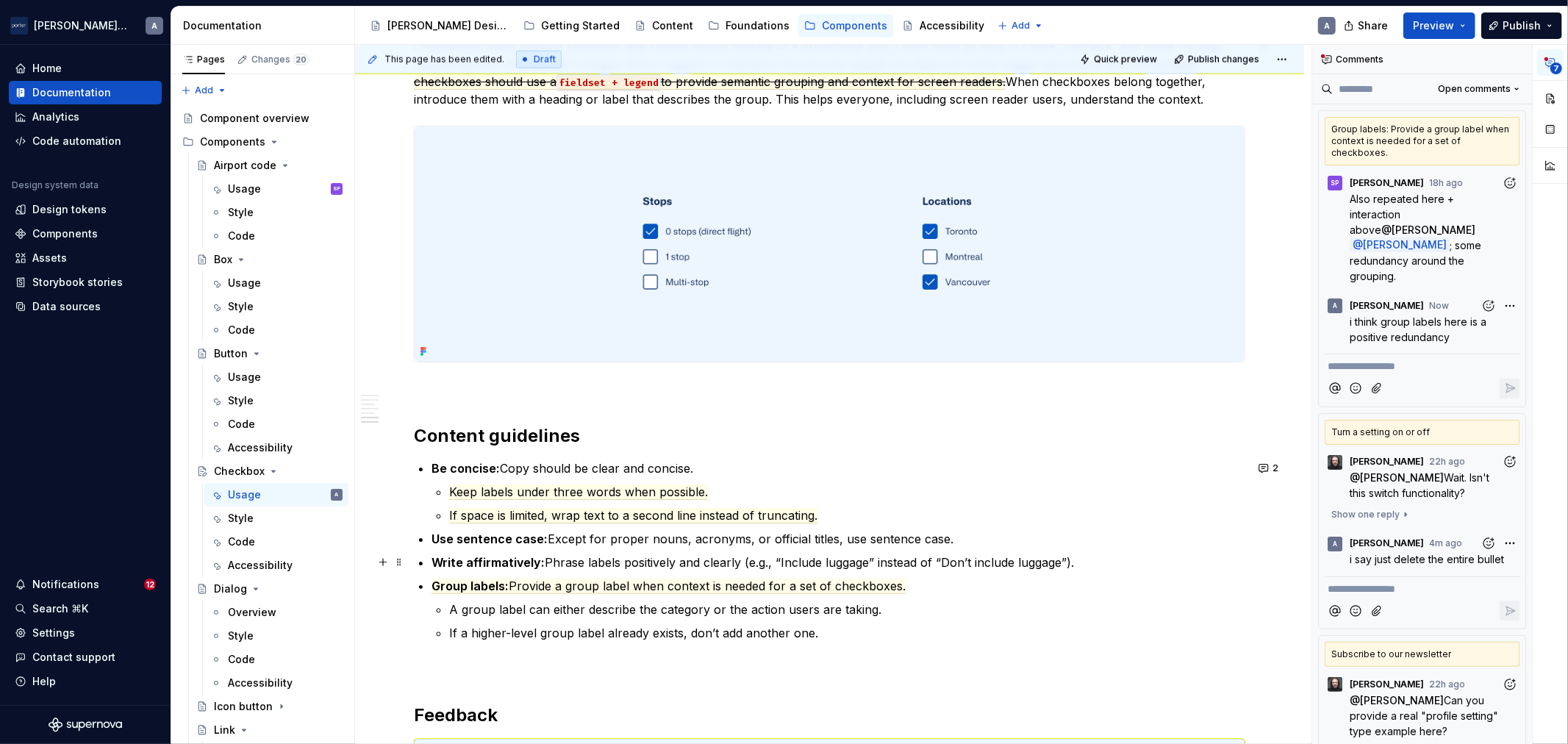
click at [739, 560] on p "Write affirmatively: Phrase labels positively and clearly (e.g., “Include lugga…" at bounding box center [838, 562] width 814 height 17
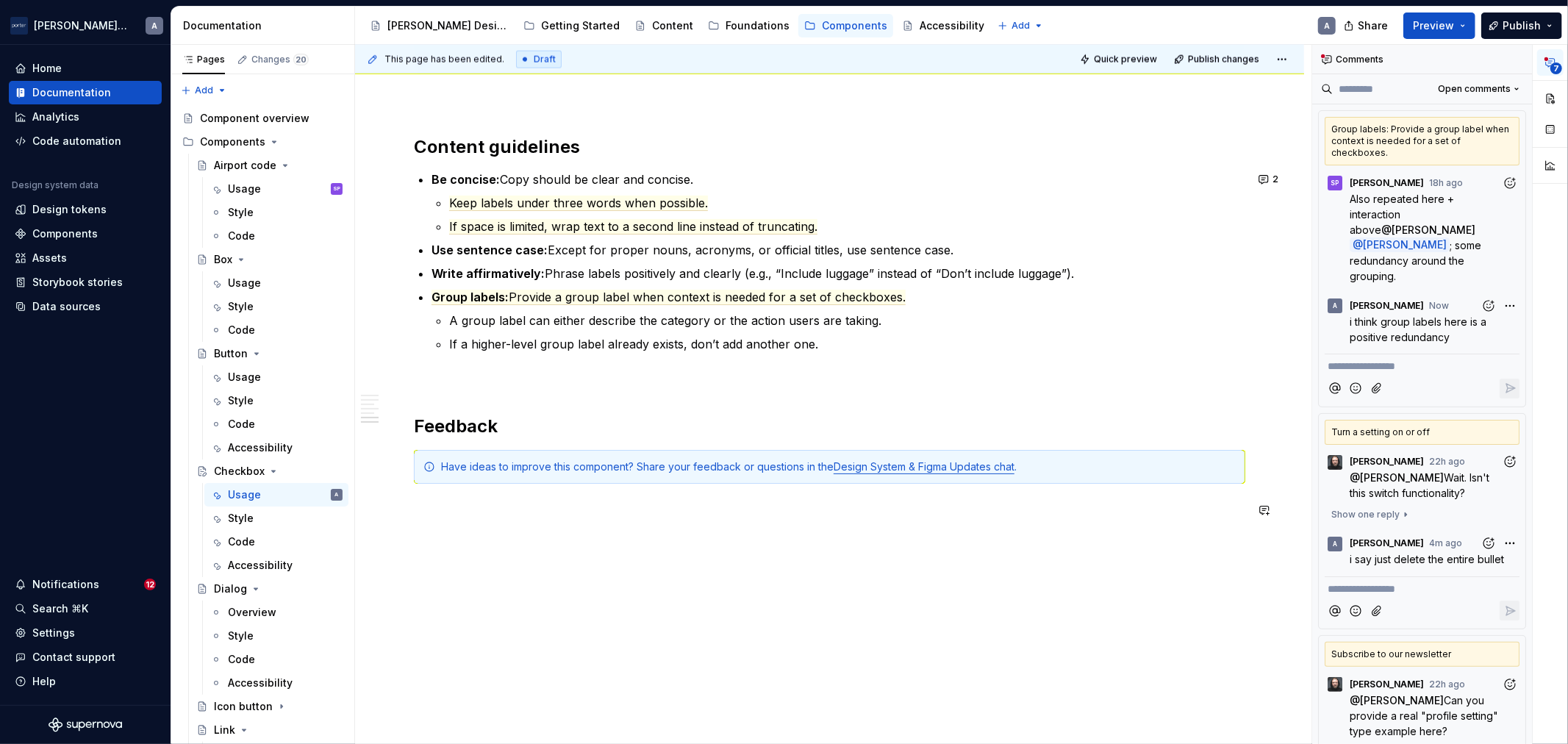
scroll to position [1936, 0]
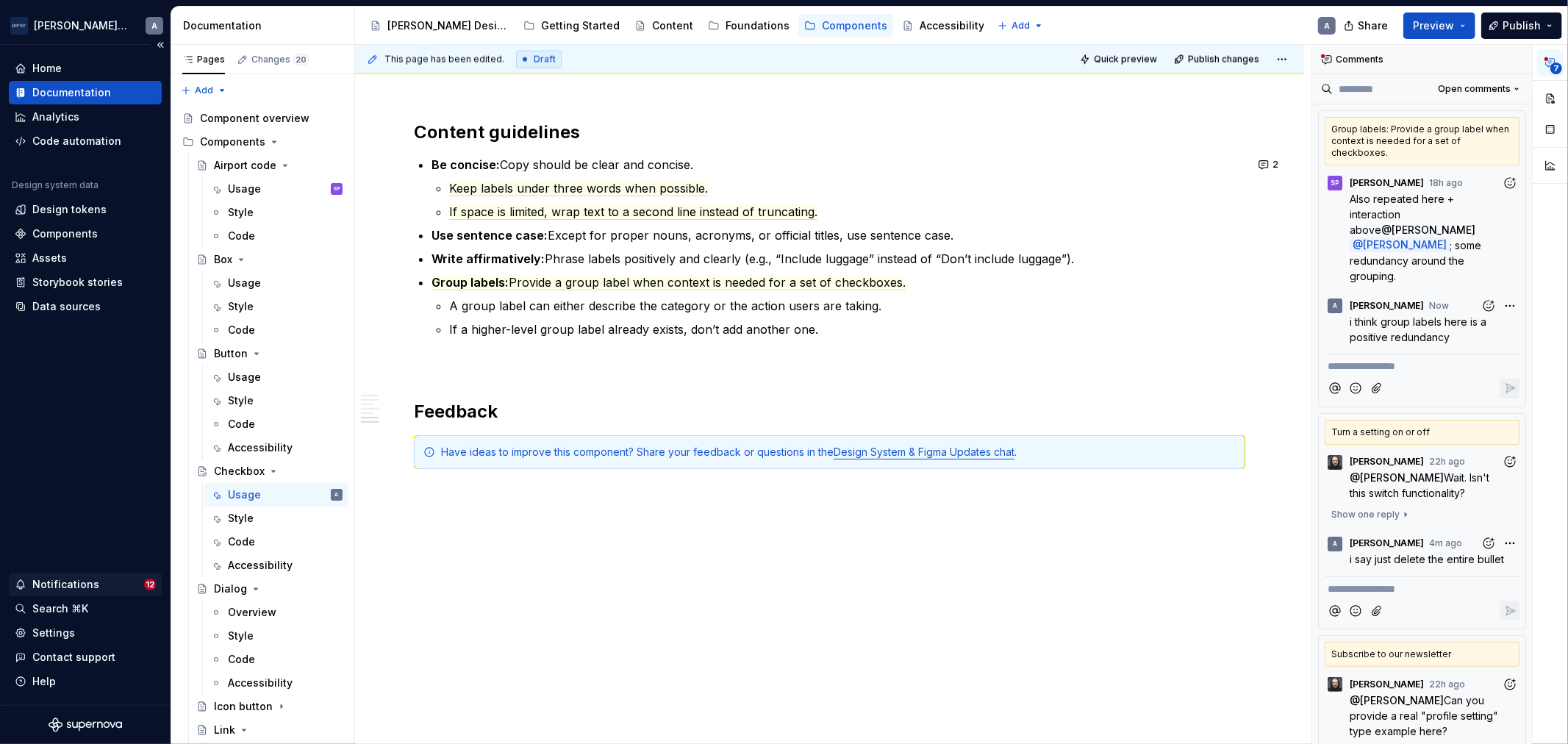
click at [121, 579] on div "Notifications" at bounding box center [79, 584] width 130 height 14
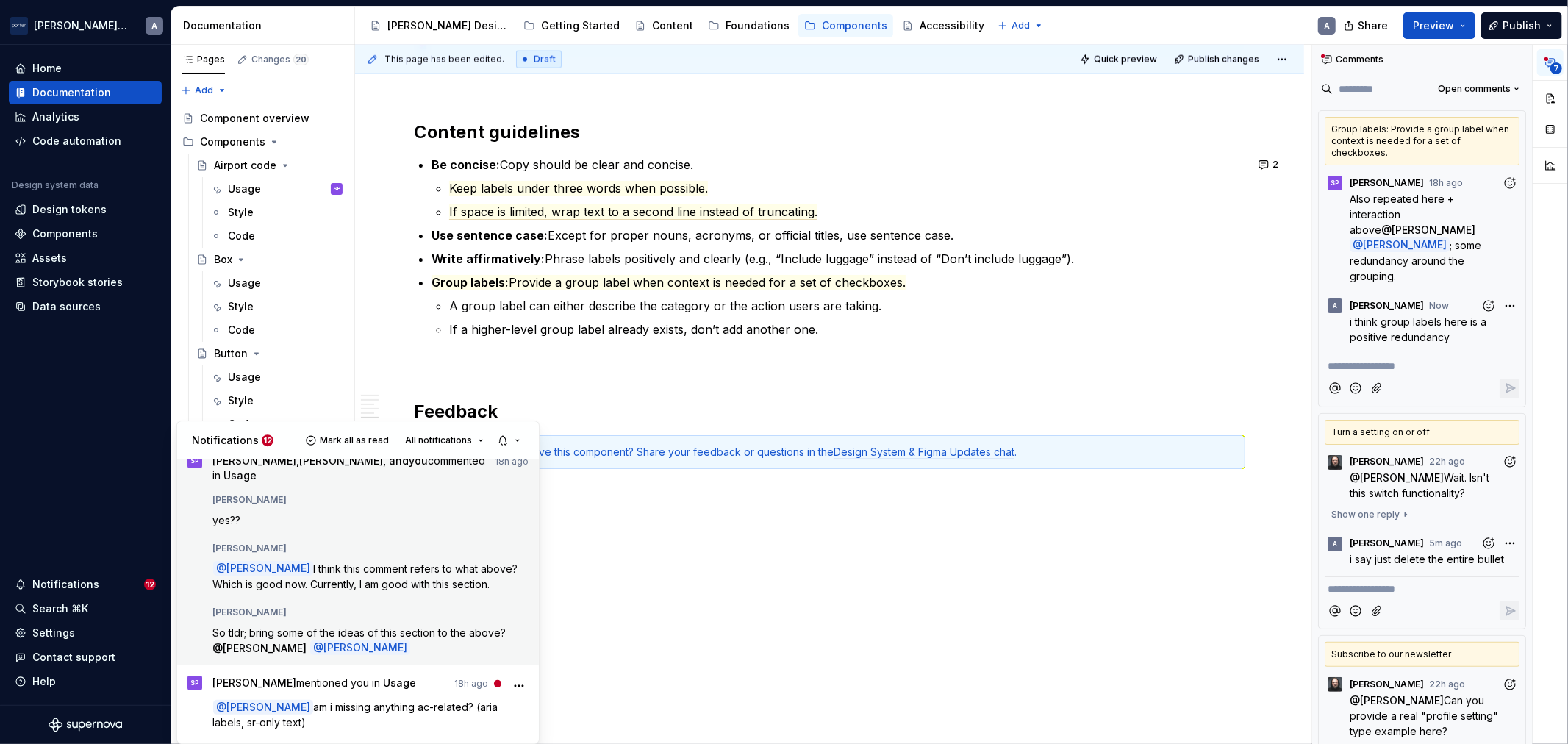
scroll to position [679, 0]
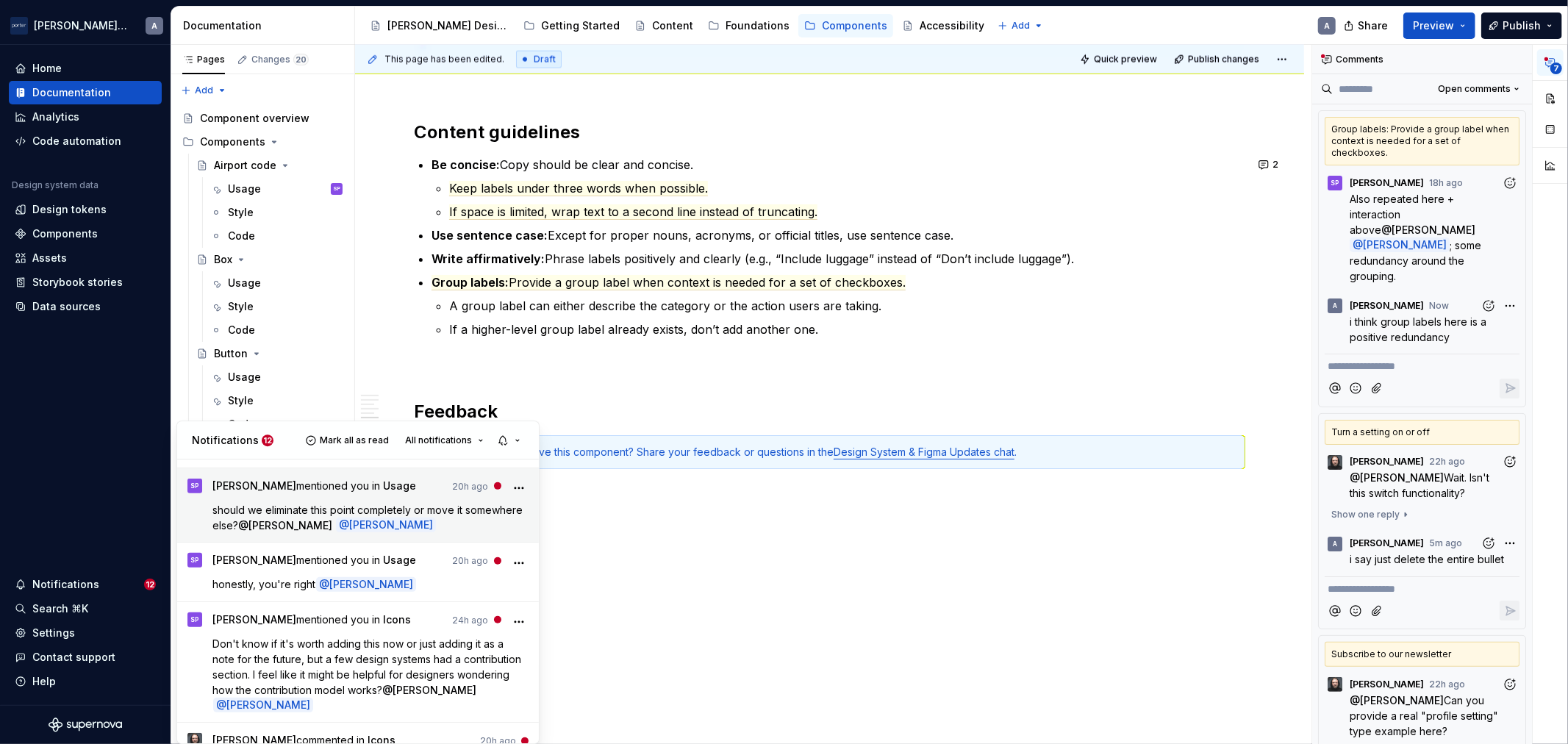
click at [465, 517] on p "should we eliminate this point completely or move it somewhere else? @ [PERSON_…" at bounding box center [371, 517] width 316 height 31
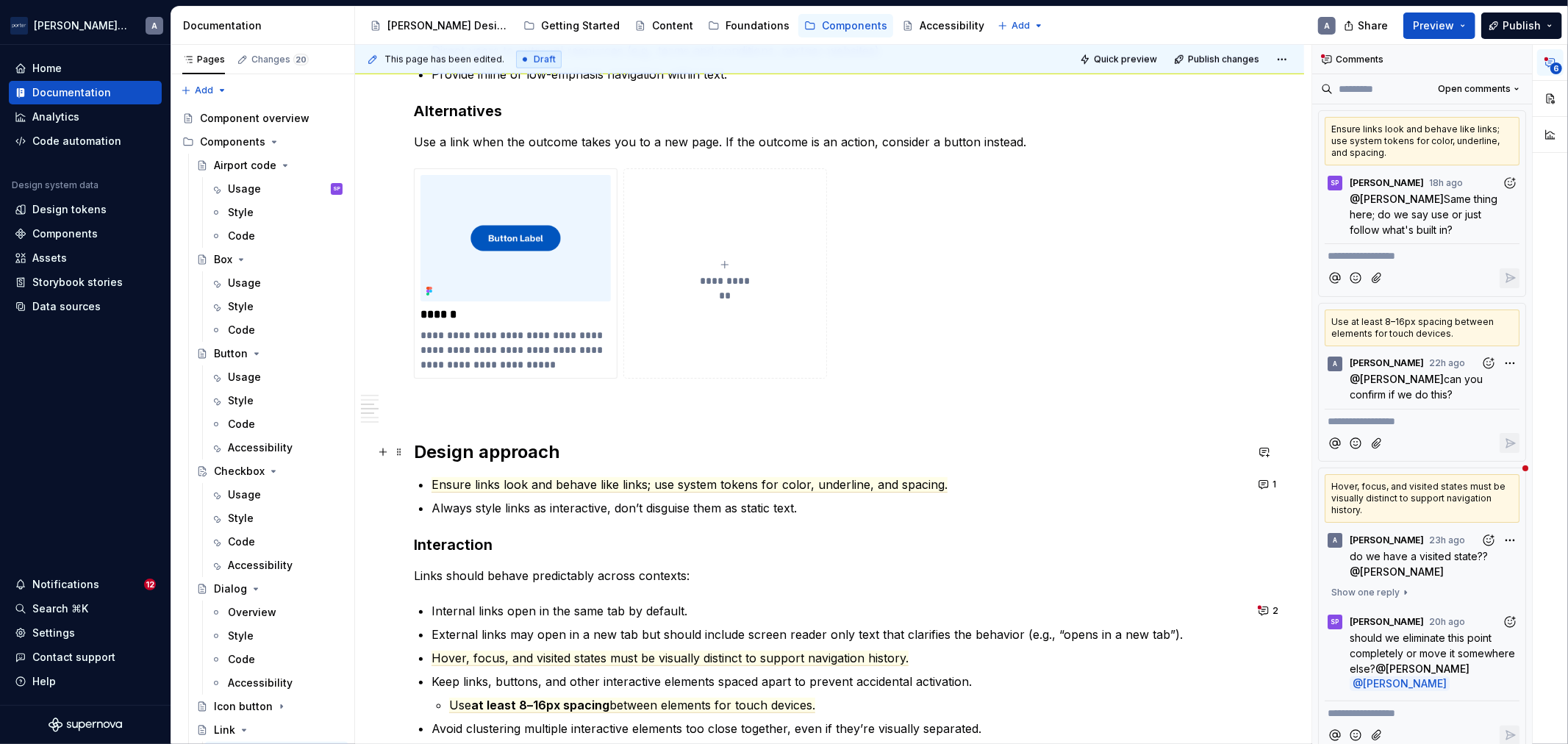
scroll to position [1224, 0]
click at [899, 489] on span "Ensure links look and behave like links; use system tokens for color, underline…" at bounding box center [689, 484] width 516 height 15
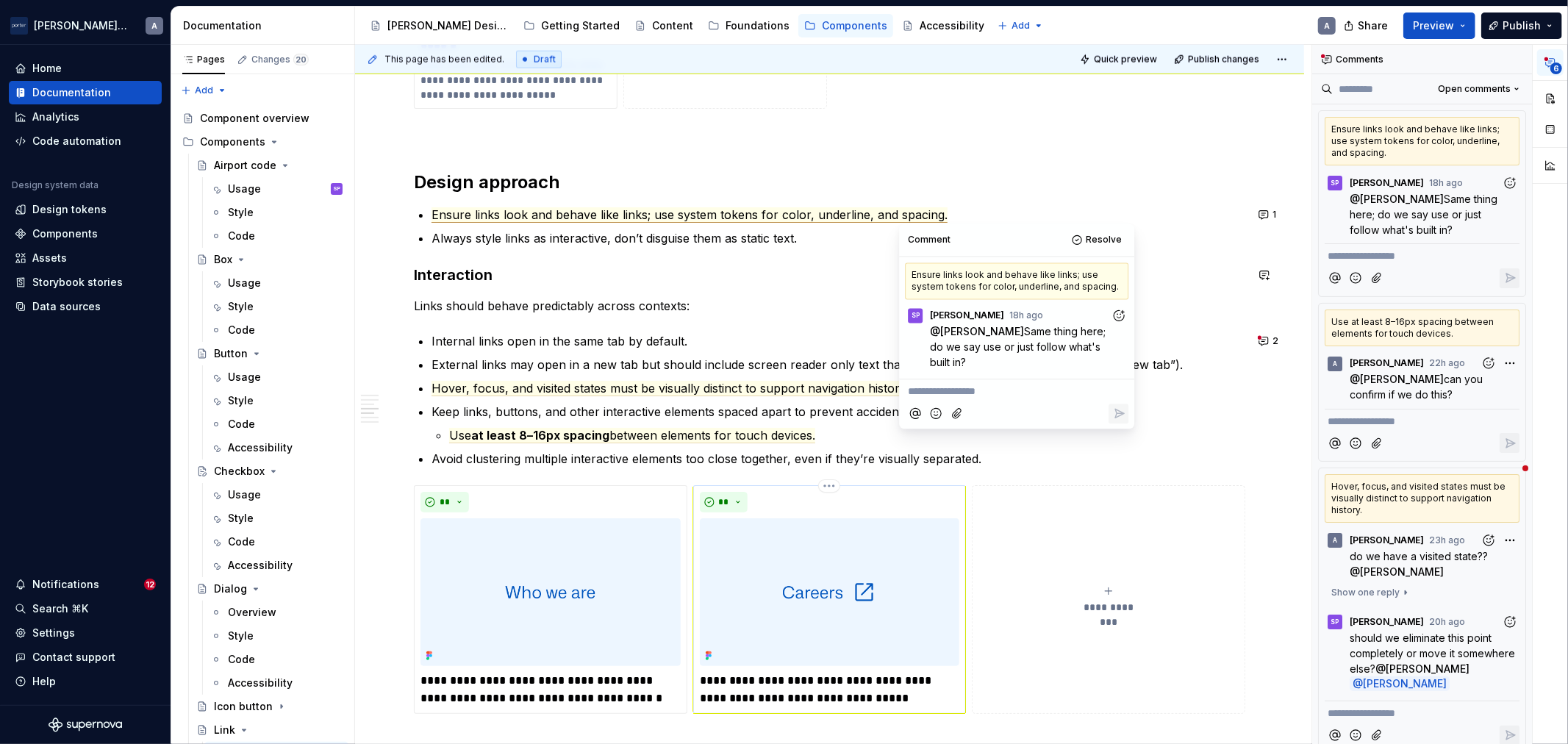
scroll to position [1496, 0]
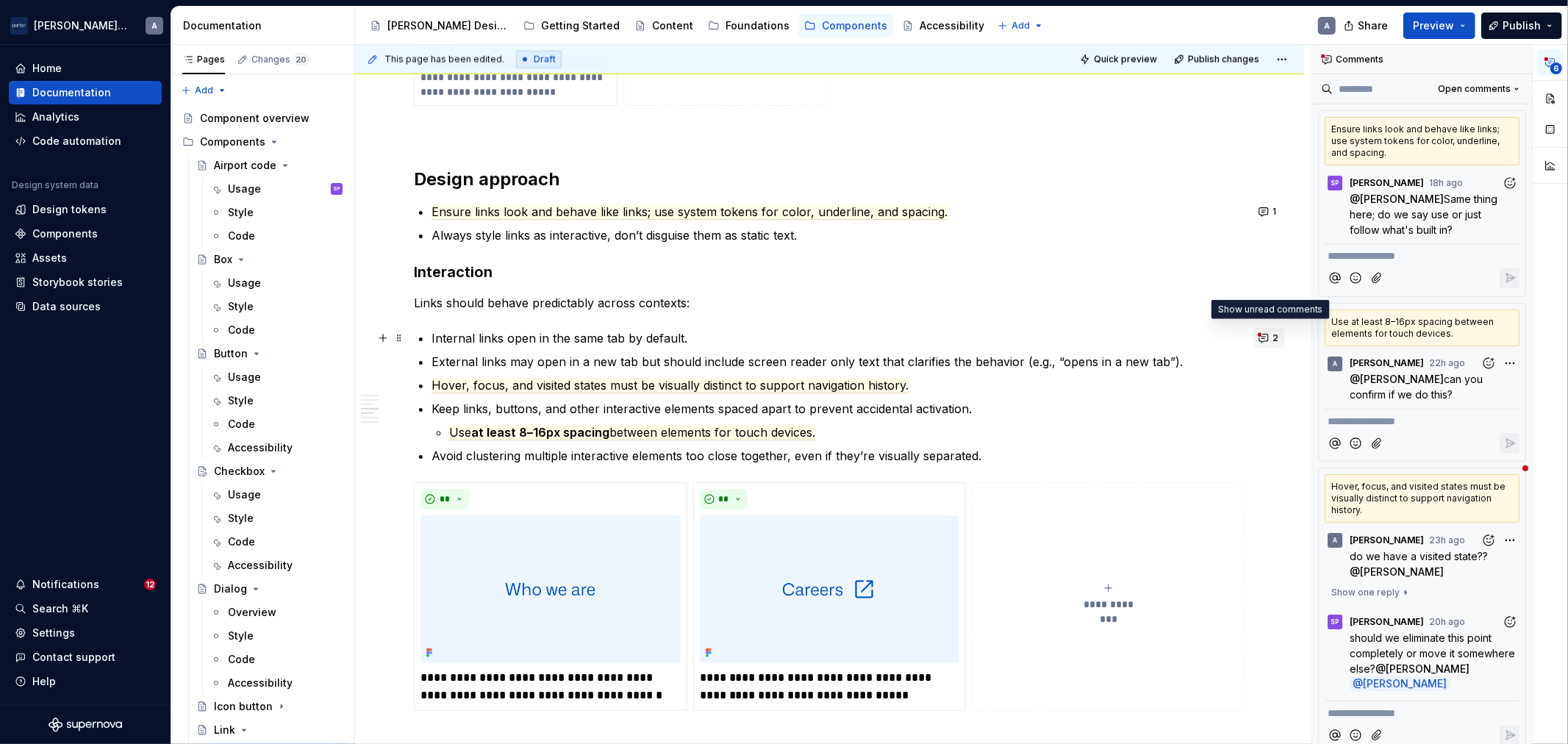
click at [1275, 345] on button "2" at bounding box center [1269, 337] width 31 height 20
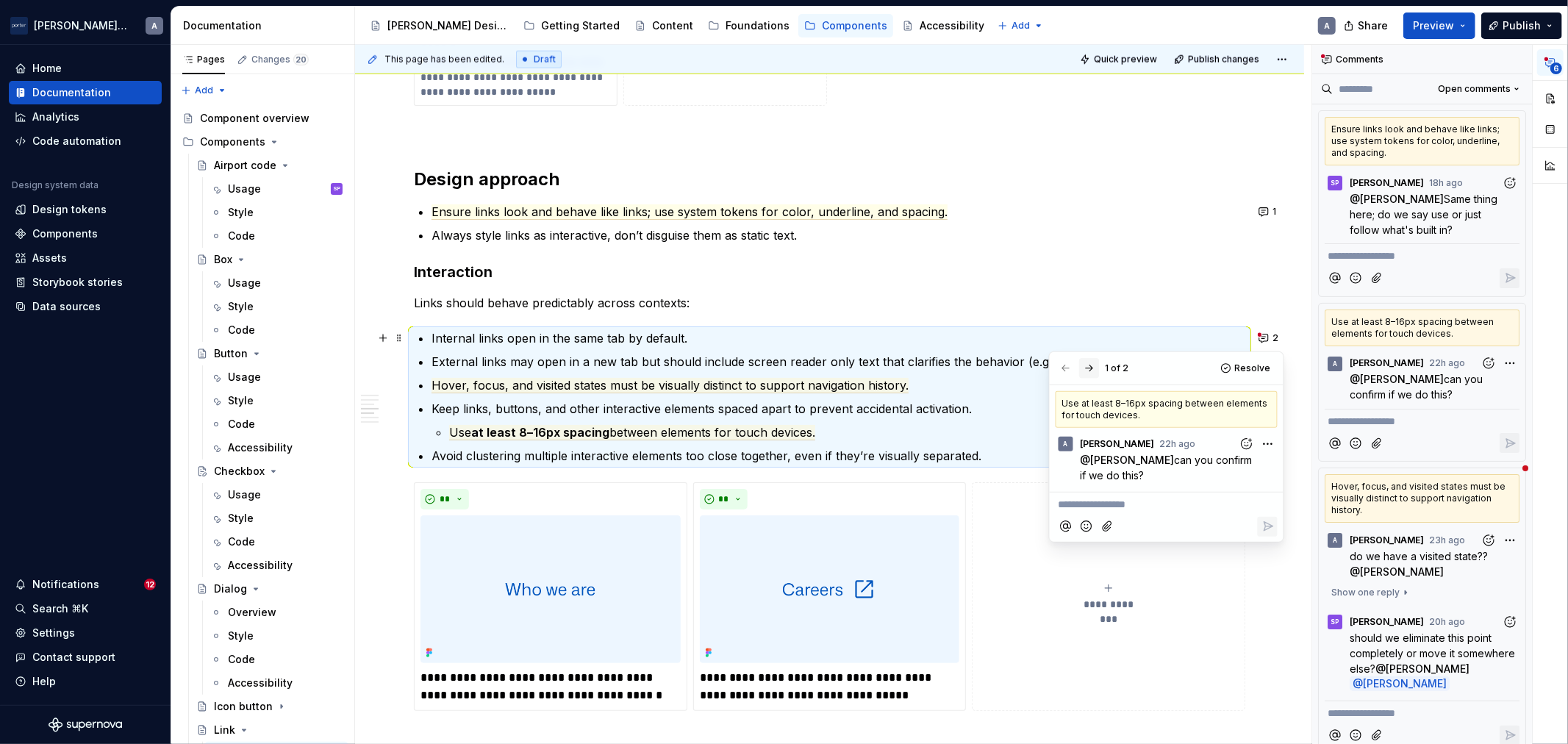
click at [1091, 375] on button "button" at bounding box center [1089, 367] width 20 height 20
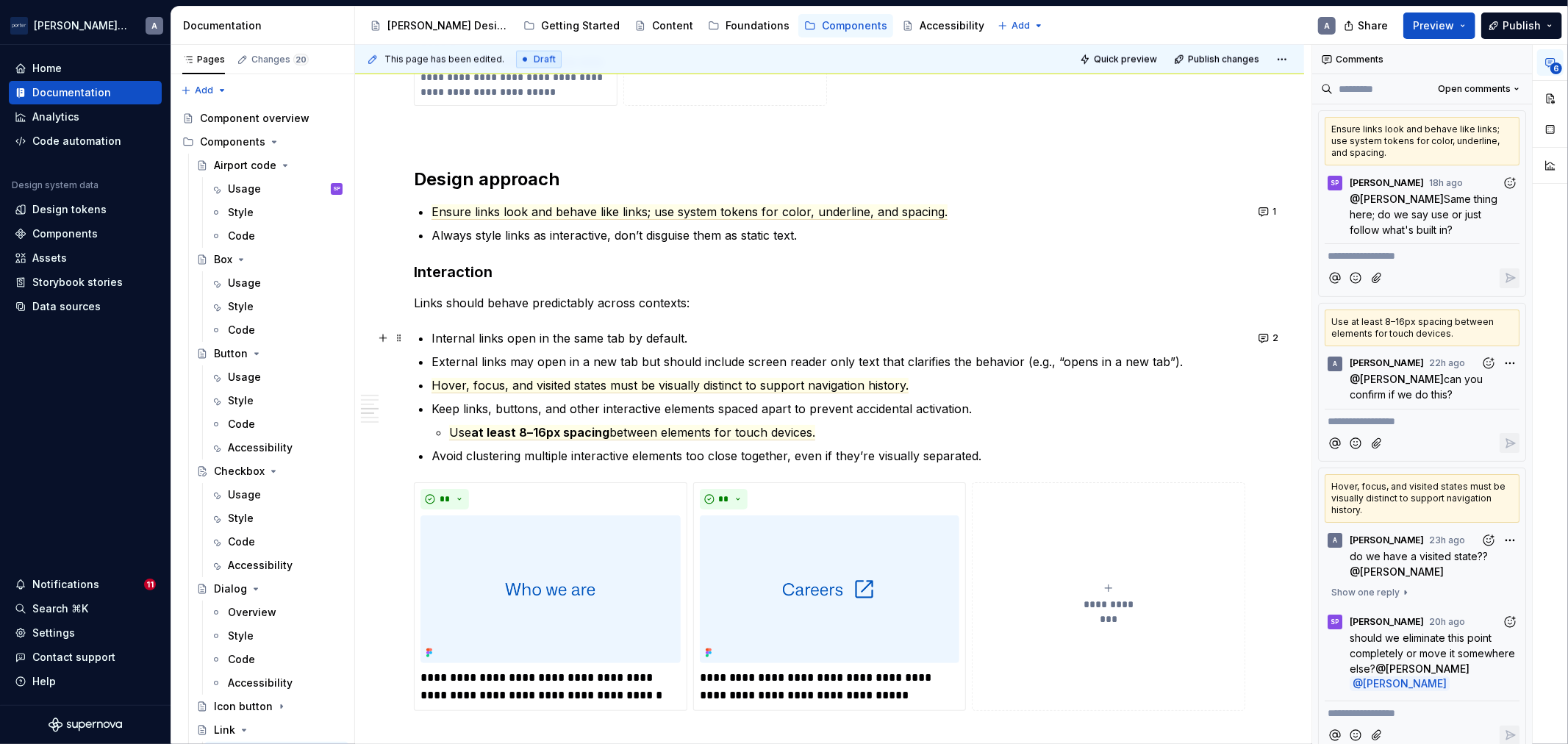
click at [844, 410] on p "Keep links, buttons, and other interactive elements spaced apart to prevent acc…" at bounding box center [838, 409] width 814 height 17
click at [831, 432] on p "Use at least 8–16px spacing between elements for touch devices." at bounding box center [848, 432] width 797 height 17
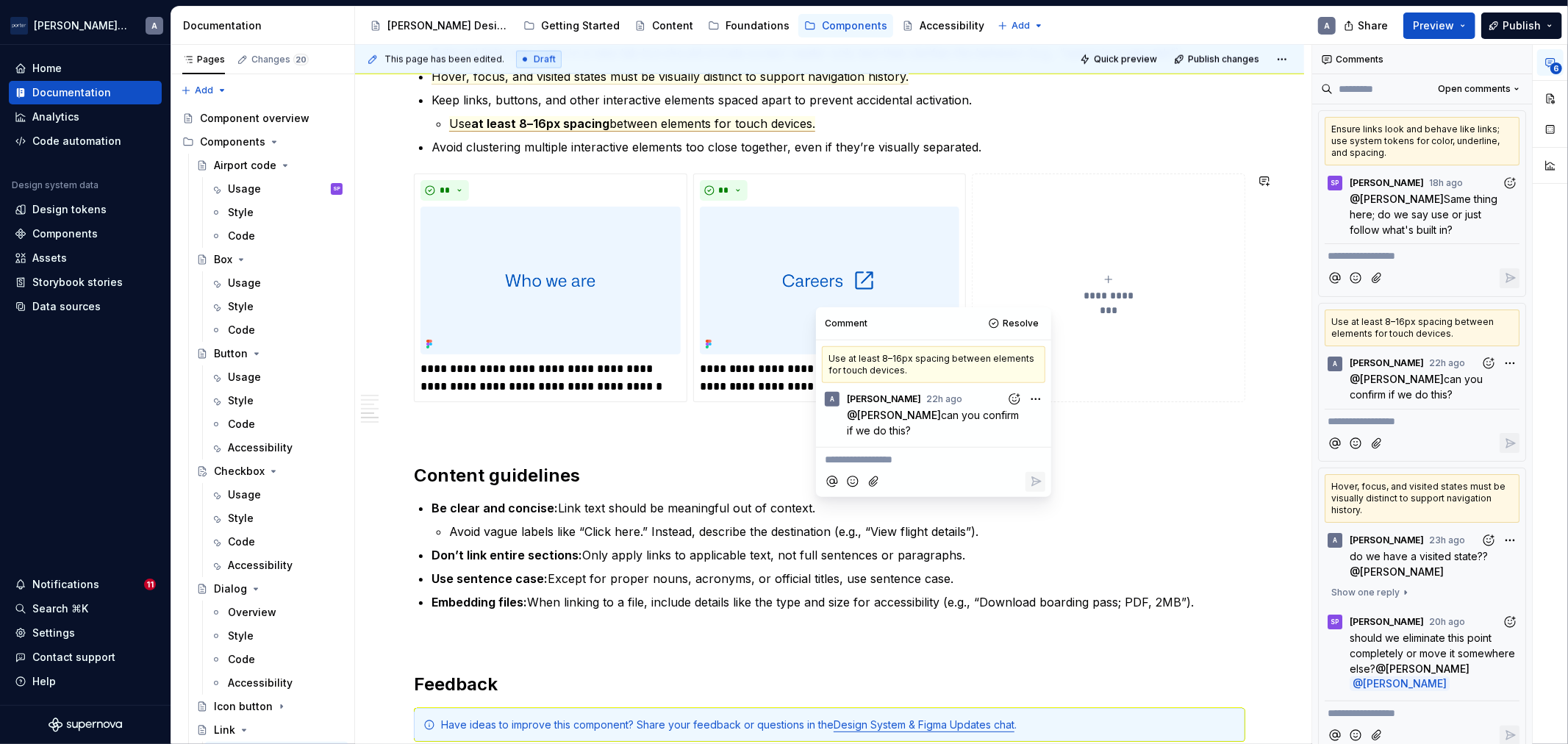
scroll to position [1397, 0]
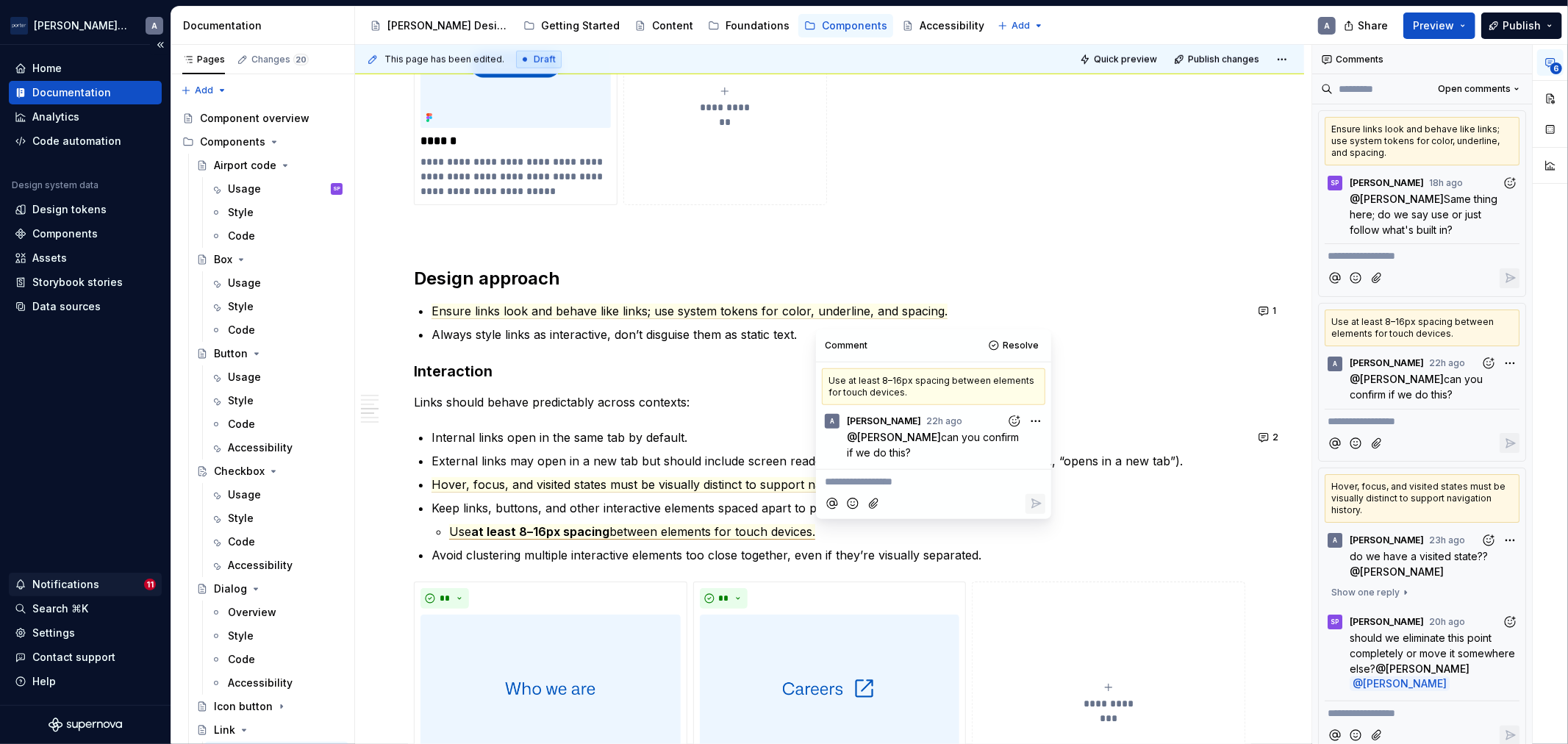
click at [124, 575] on div "Notifications 11" at bounding box center [85, 584] width 153 height 23
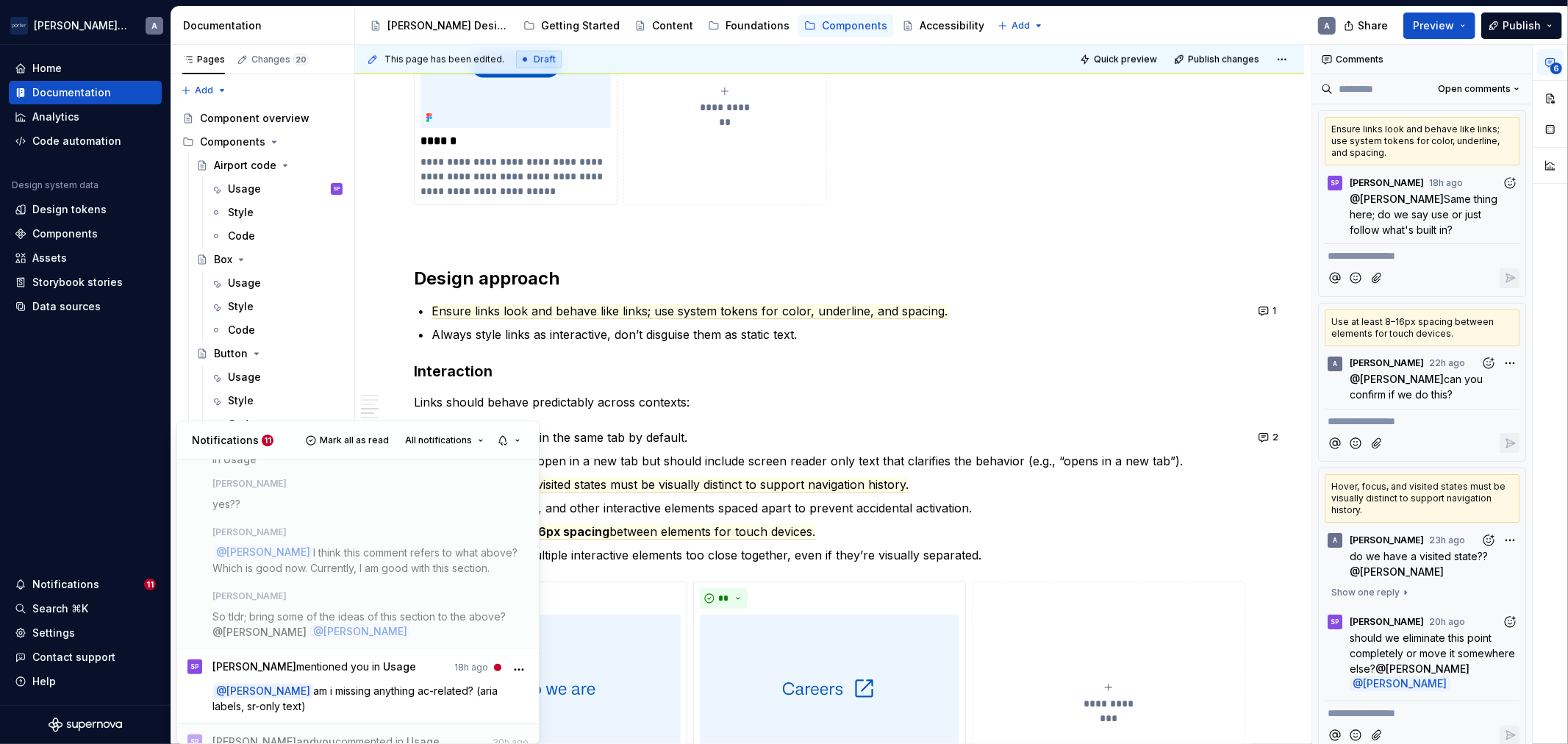
scroll to position [545, 0]
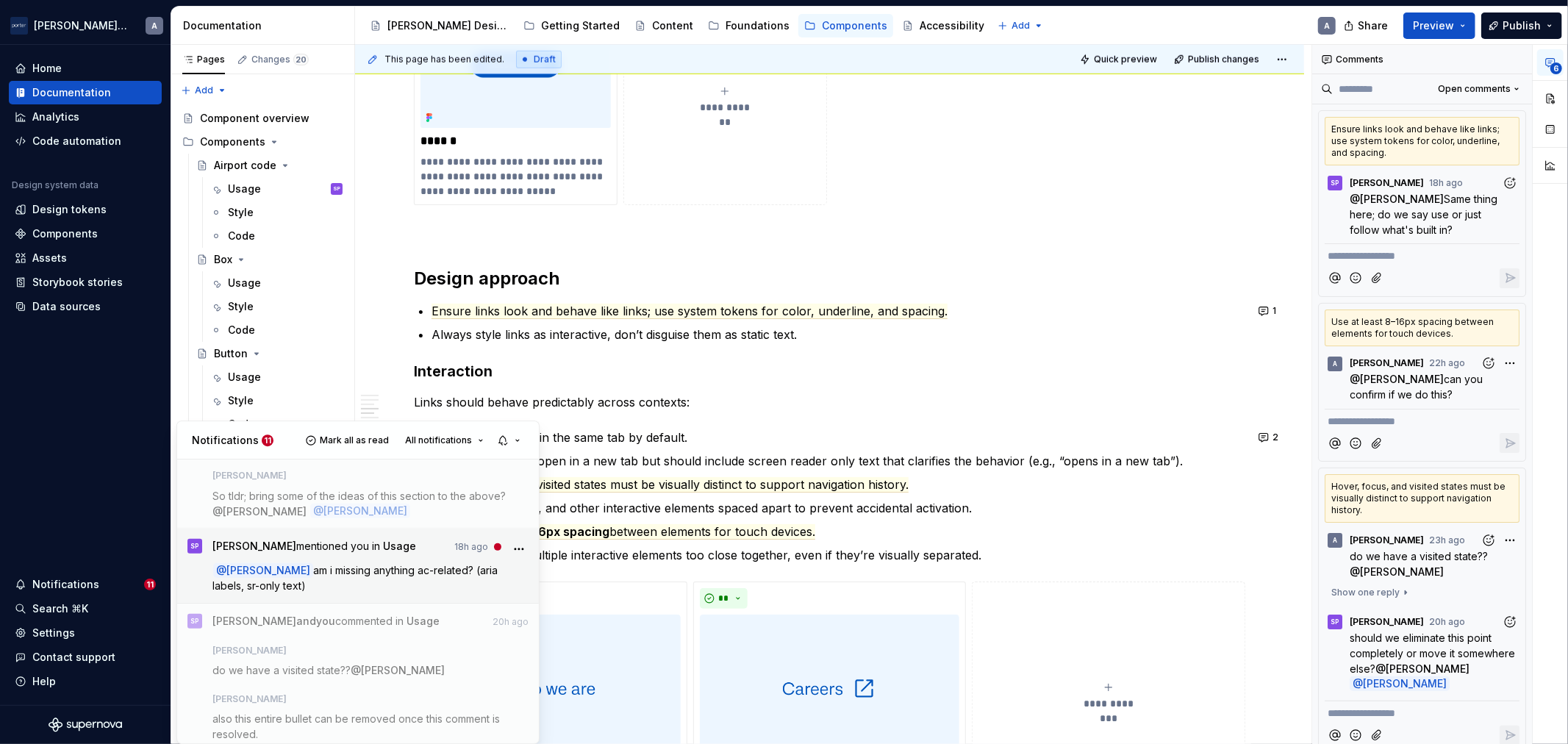
click at [379, 579] on p "@ [PERSON_NAME] am i missing anything ac-related? (aria labels, sr-only text)" at bounding box center [371, 578] width 316 height 31
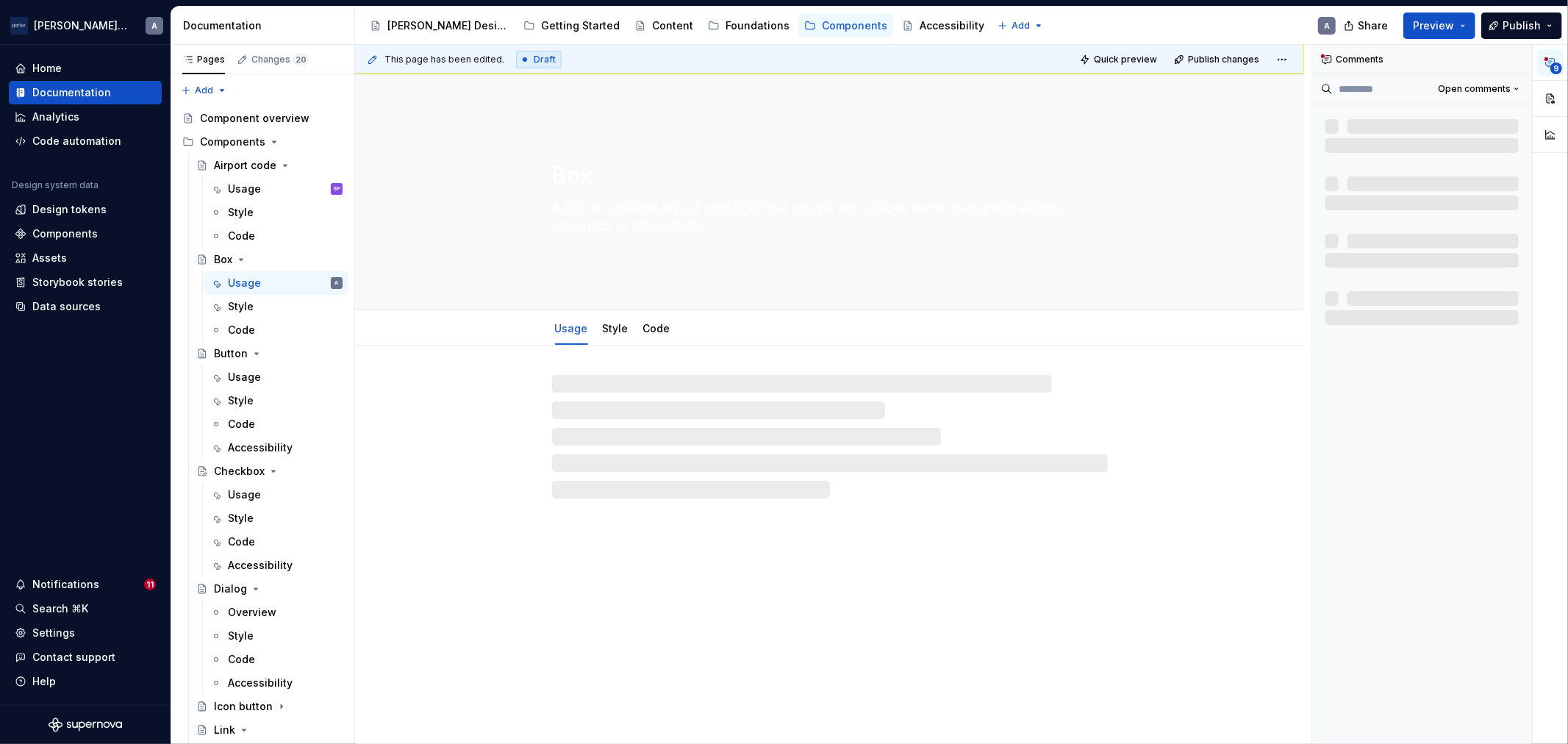
type textarea "*"
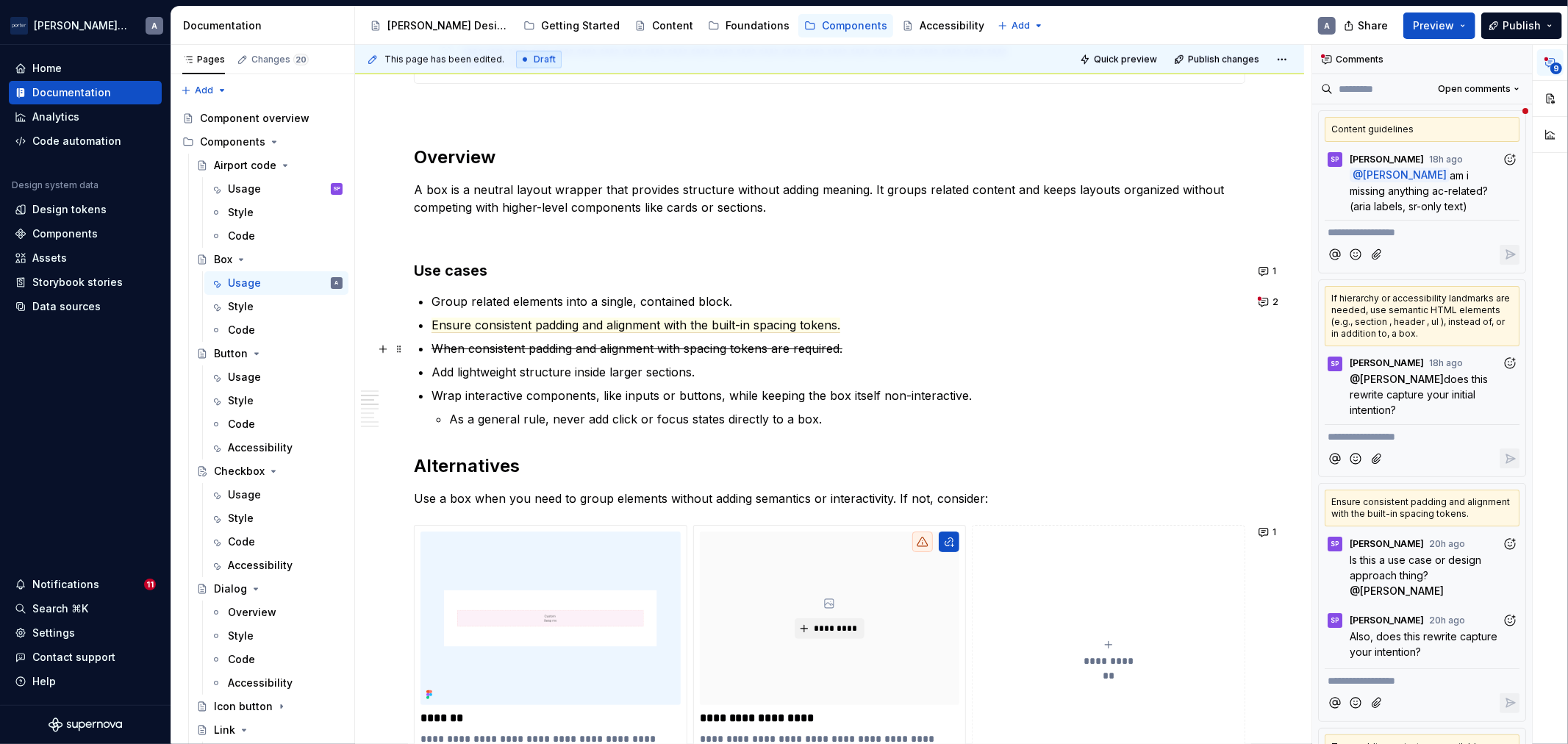
scroll to position [953, 0]
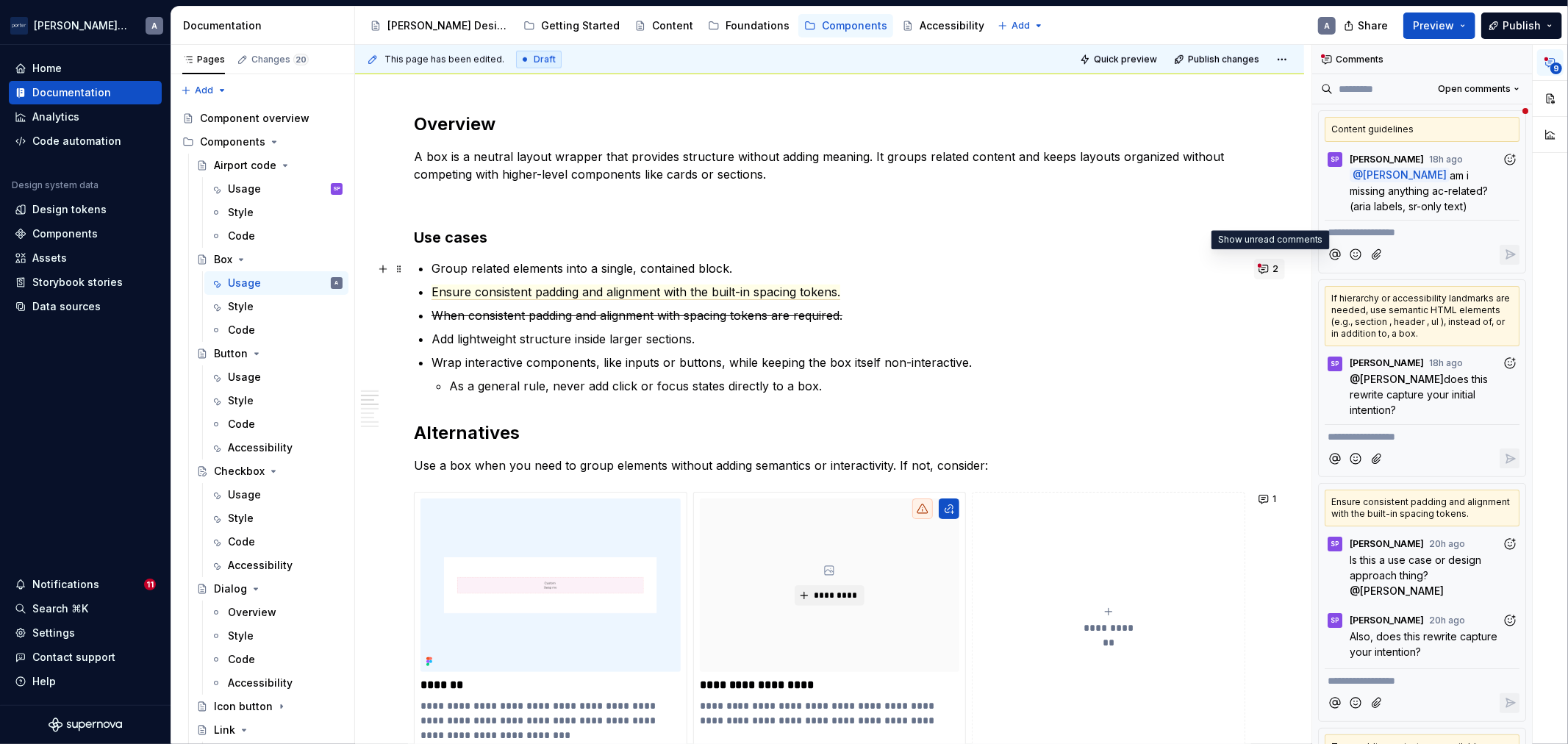
click at [1272, 263] on span "2" at bounding box center [1275, 269] width 6 height 12
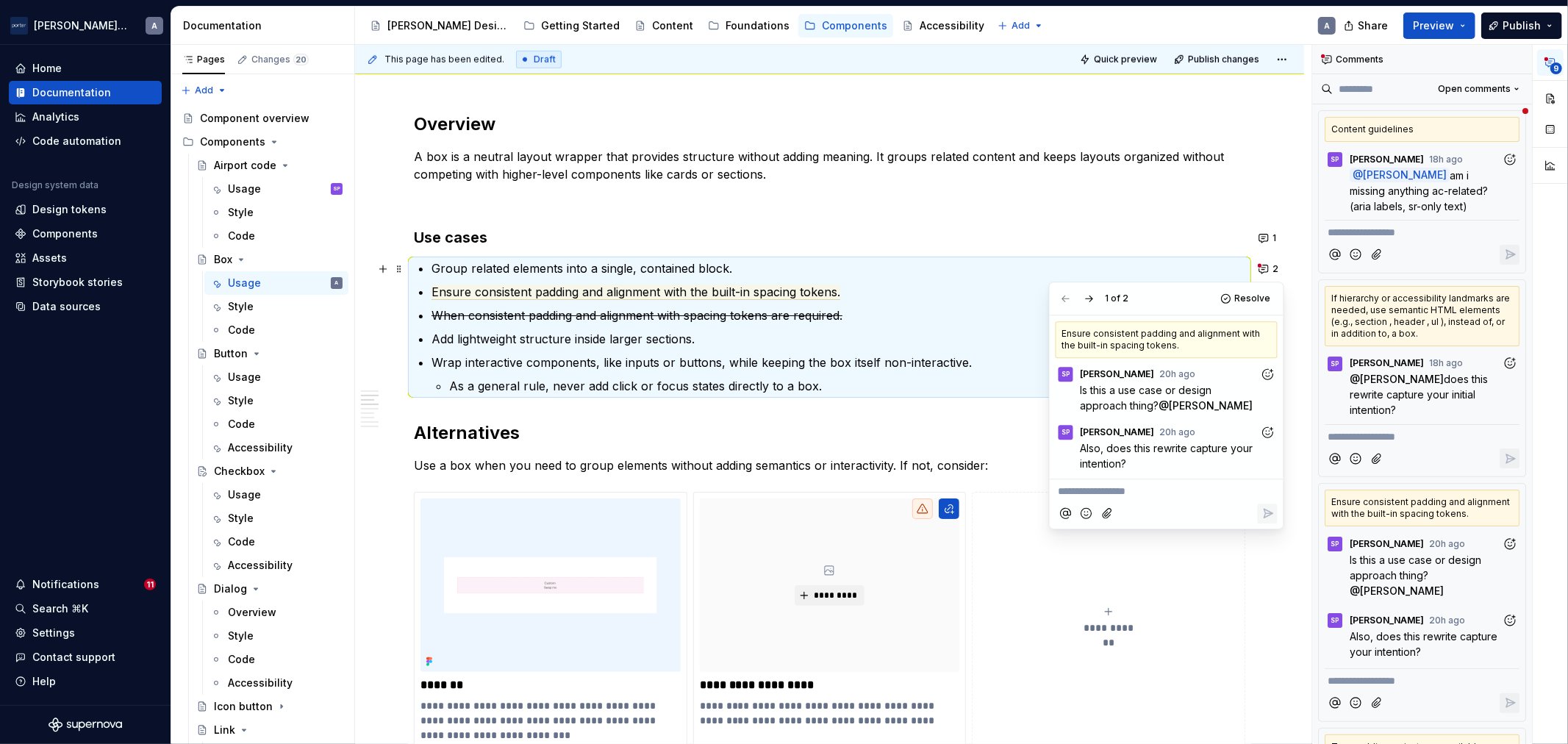
click at [873, 363] on p "Wrap interactive components, like inputs or buttons, while keeping the box itse…" at bounding box center [838, 362] width 814 height 17
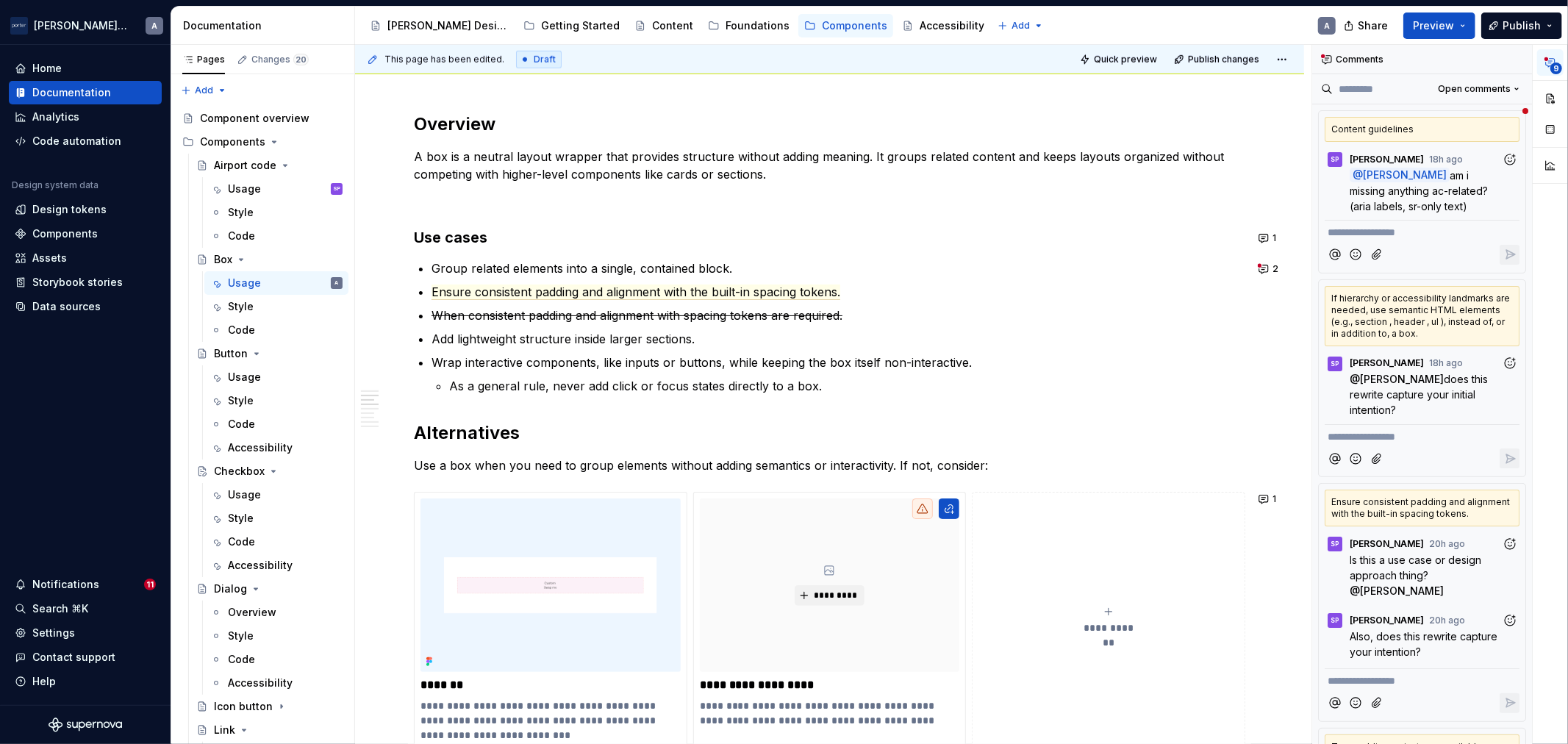
click at [1272, 255] on div "**********" at bounding box center [829, 662] width 949 height 2537
click at [1266, 269] on button "2" at bounding box center [1269, 269] width 31 height 20
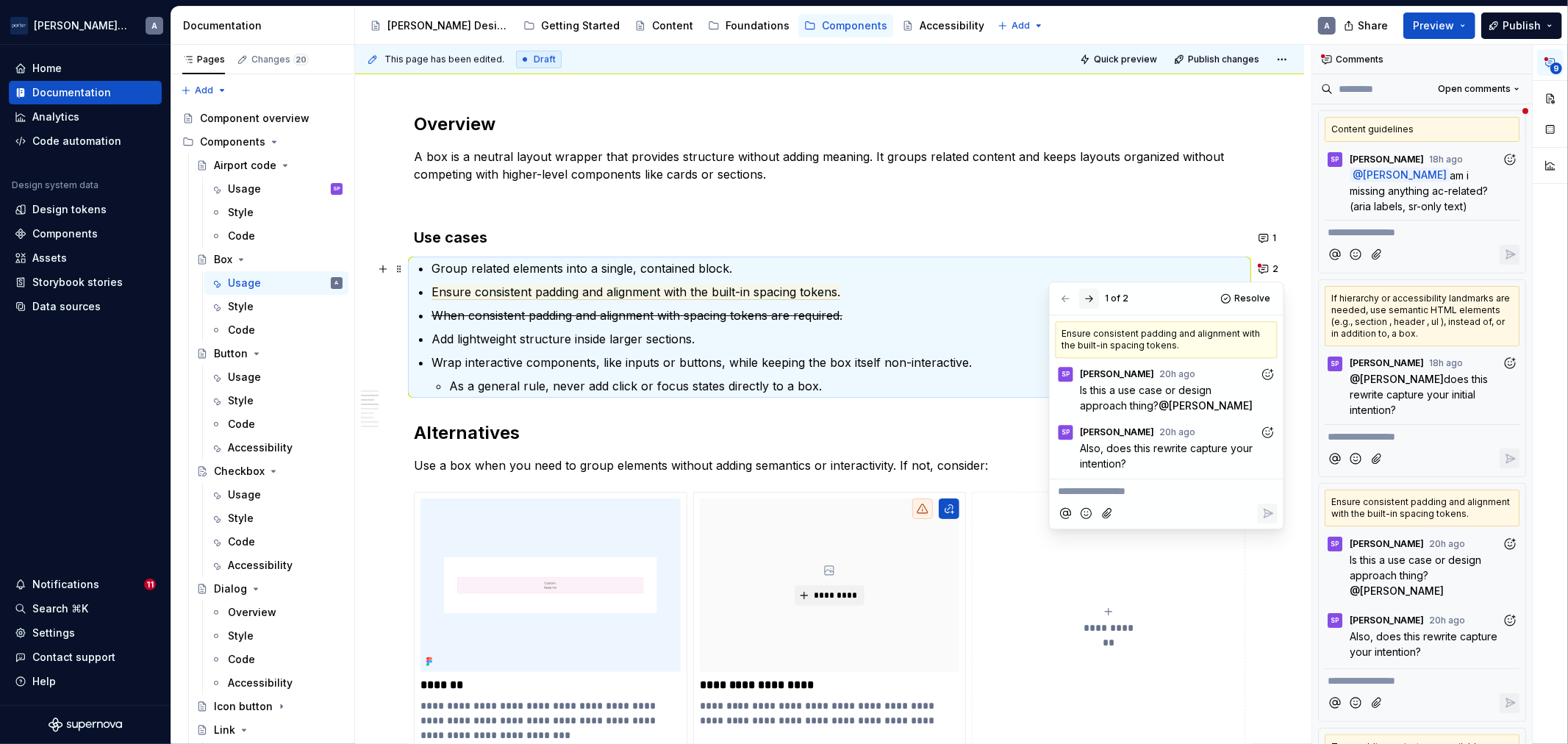
click at [1082, 296] on button "button" at bounding box center [1089, 298] width 20 height 20
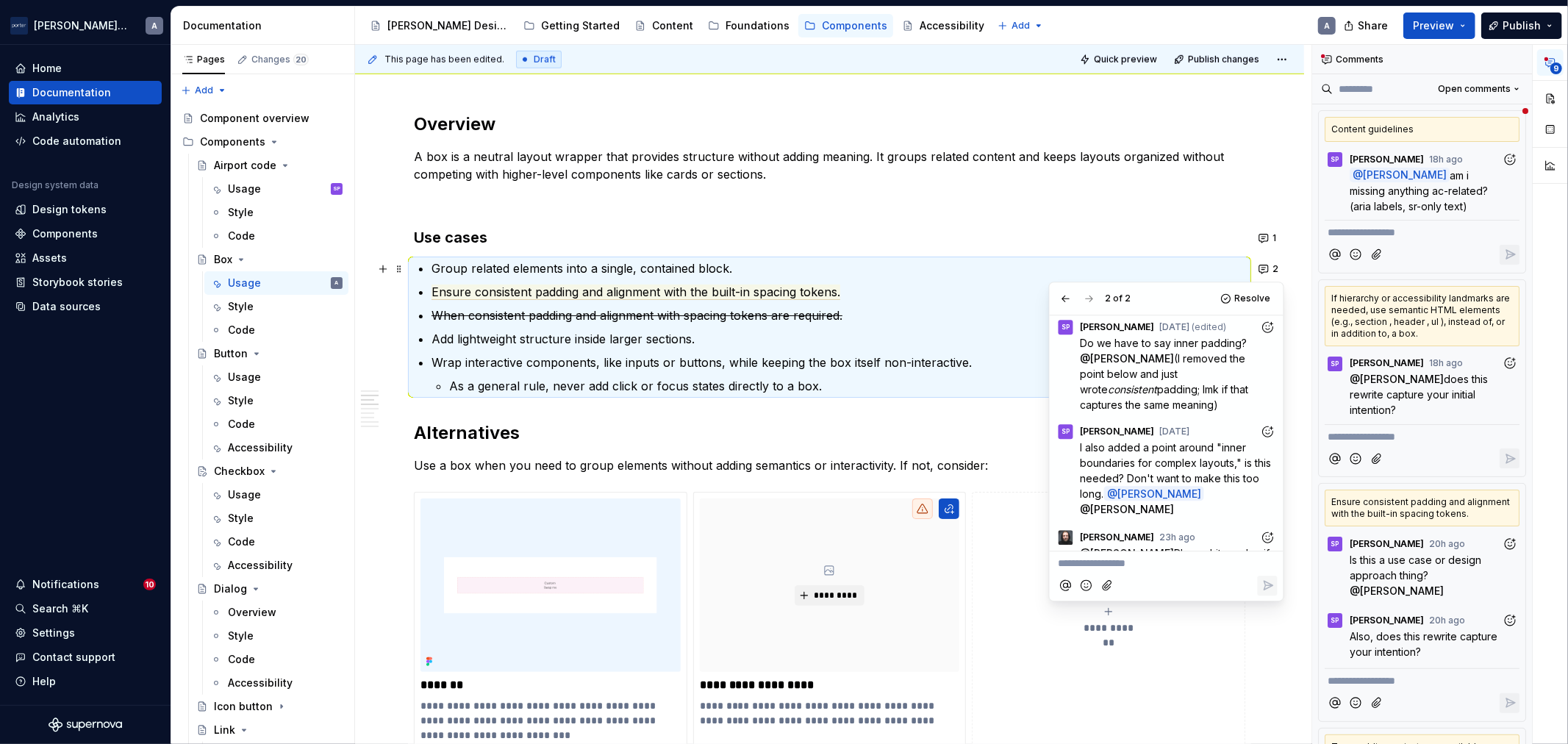
scroll to position [0, 0]
click at [1031, 342] on p "Add lightweight structure inside larger sections." at bounding box center [838, 338] width 814 height 17
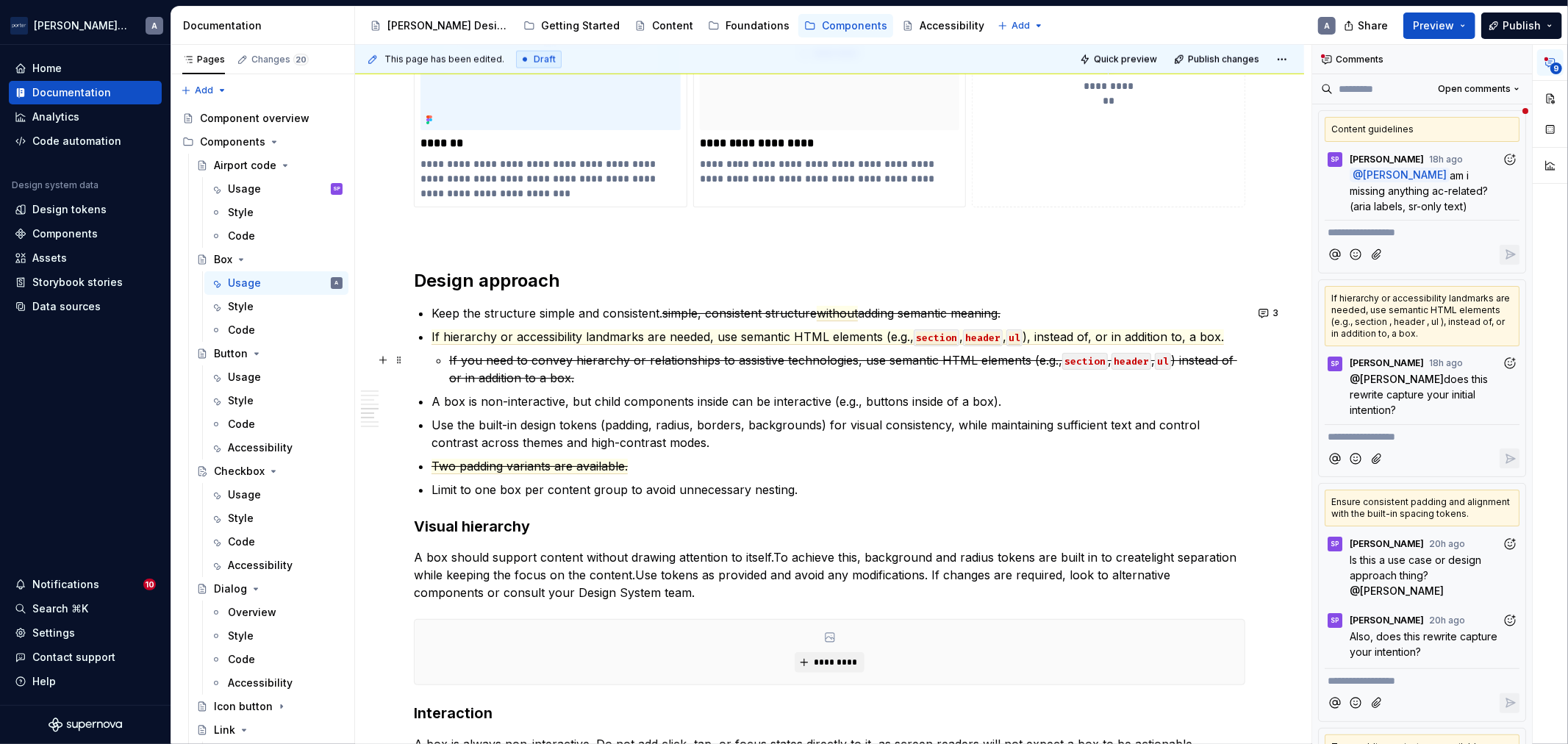
scroll to position [1496, 0]
click at [1264, 316] on button "3" at bounding box center [1269, 310] width 31 height 20
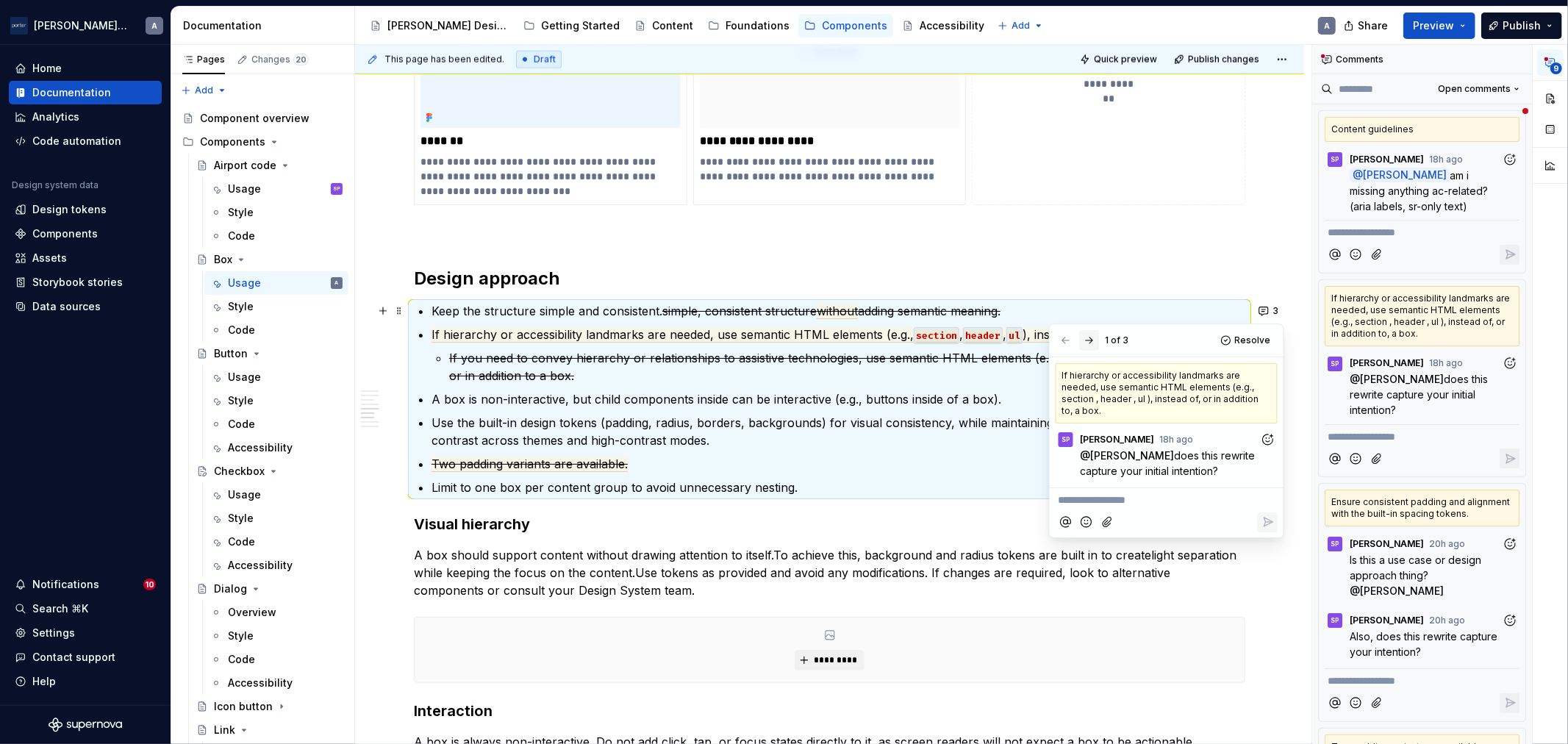
click at [1091, 342] on button "button" at bounding box center [1089, 339] width 20 height 20
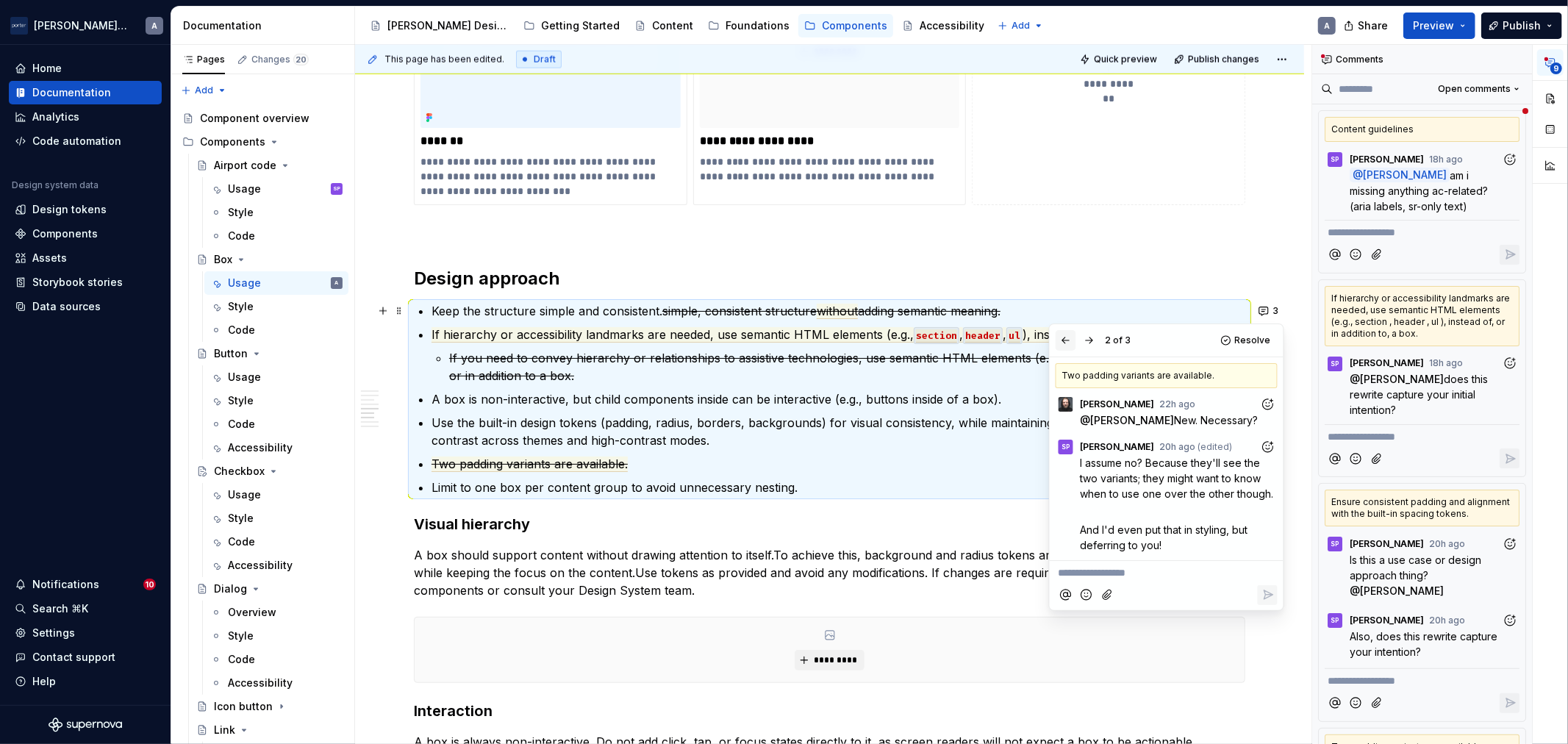
drag, startPoint x: 1049, startPoint y: 345, endPoint x: 1062, endPoint y: 344, distance: 13.0
click at [1049, 345] on div "**********" at bounding box center [1166, 467] width 235 height 287
click at [1062, 344] on button "button" at bounding box center [1065, 339] width 20 height 20
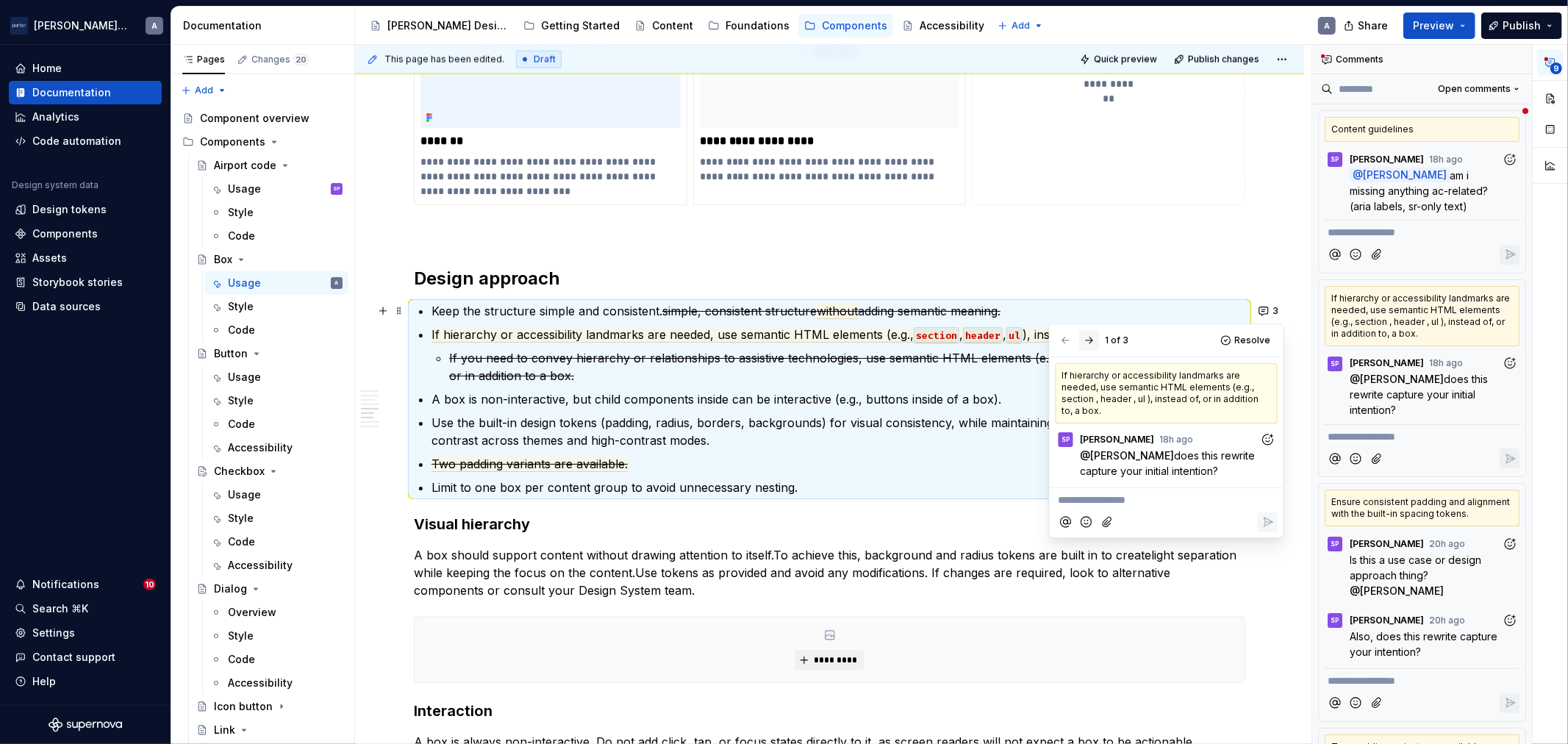
click at [1090, 339] on button "button" at bounding box center [1089, 339] width 20 height 20
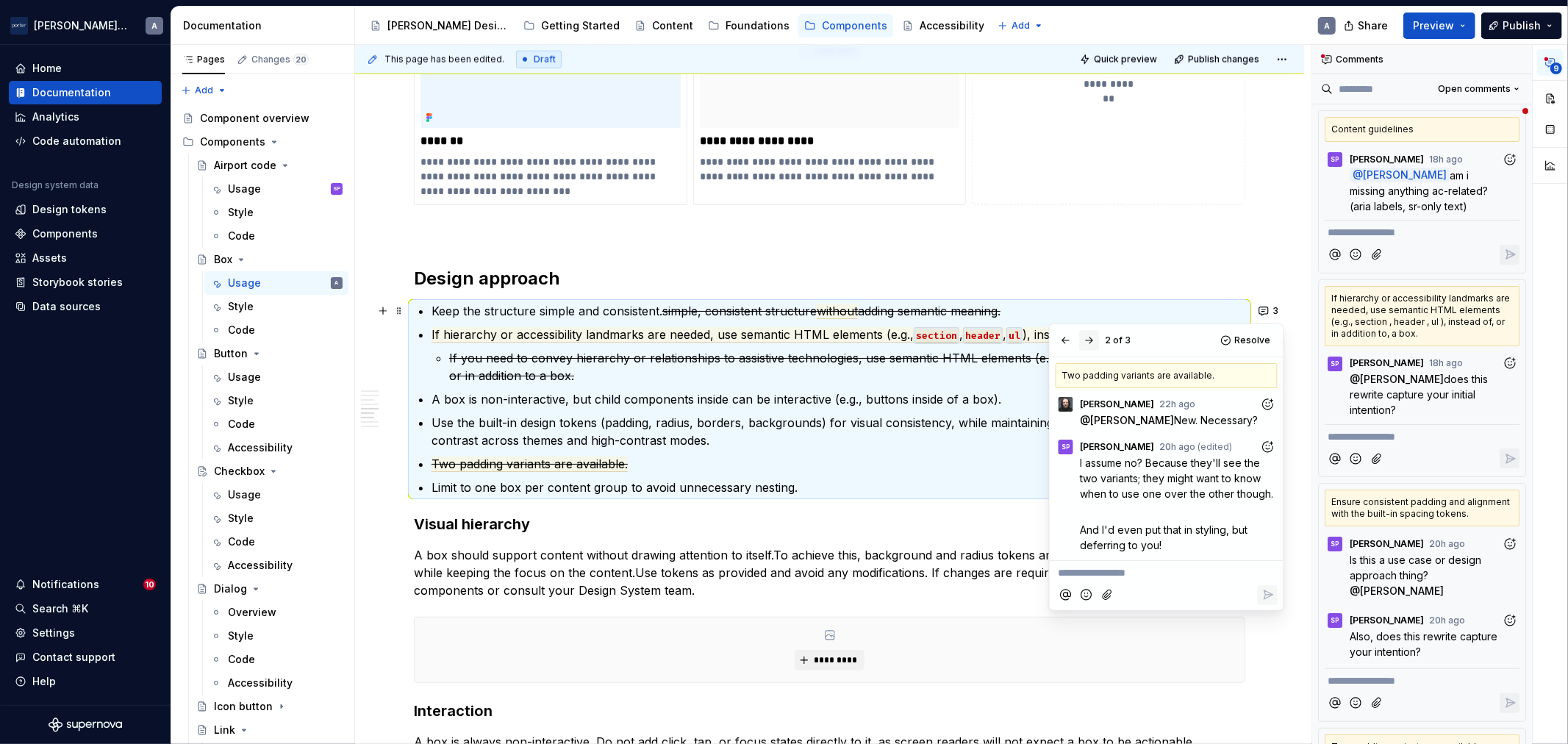
click at [1090, 339] on button "button" at bounding box center [1089, 339] width 20 height 20
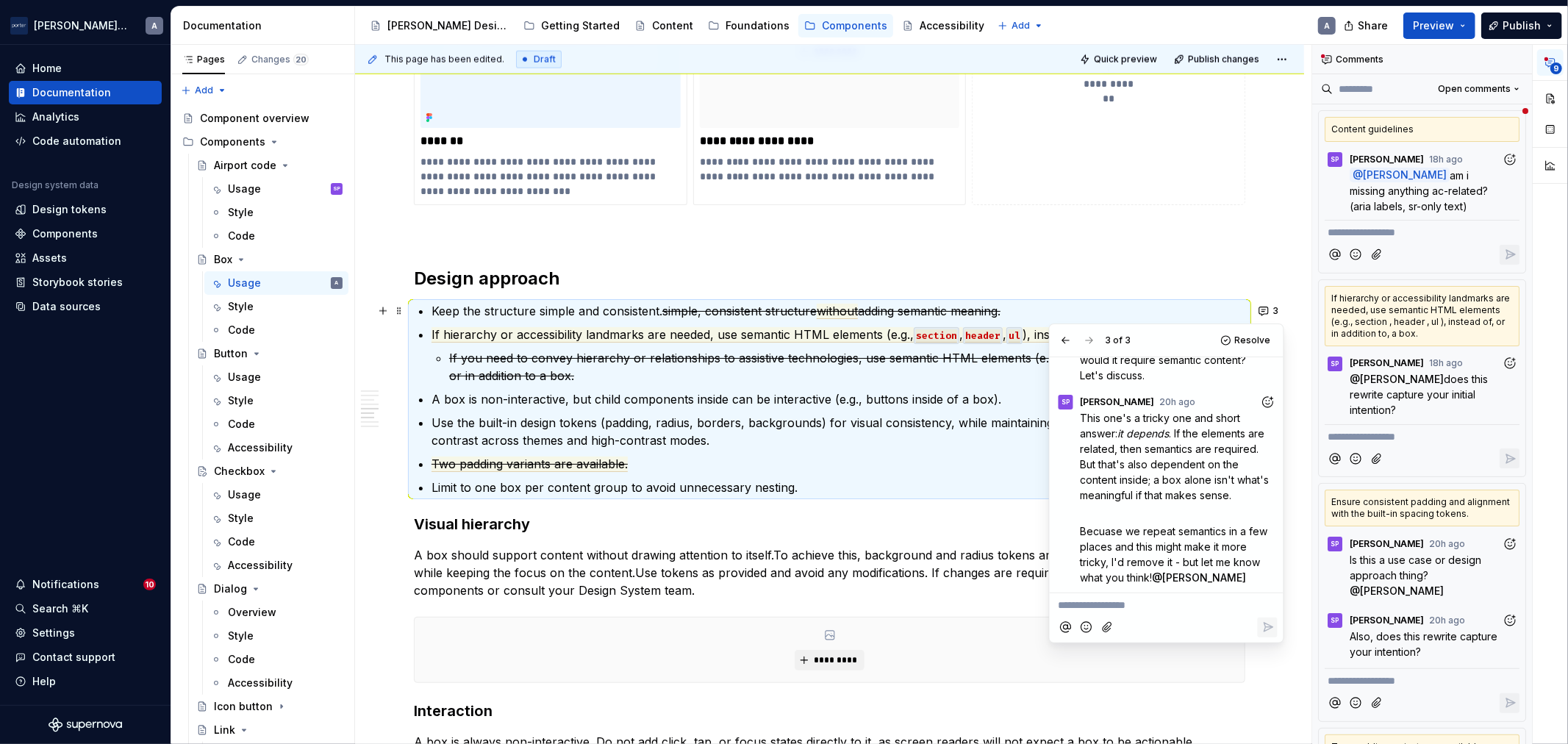
click at [848, 391] on commenthighlight "A box is non-interactive, but child components inside can be interactive (e.g.,…" at bounding box center [715, 398] width 569 height 14
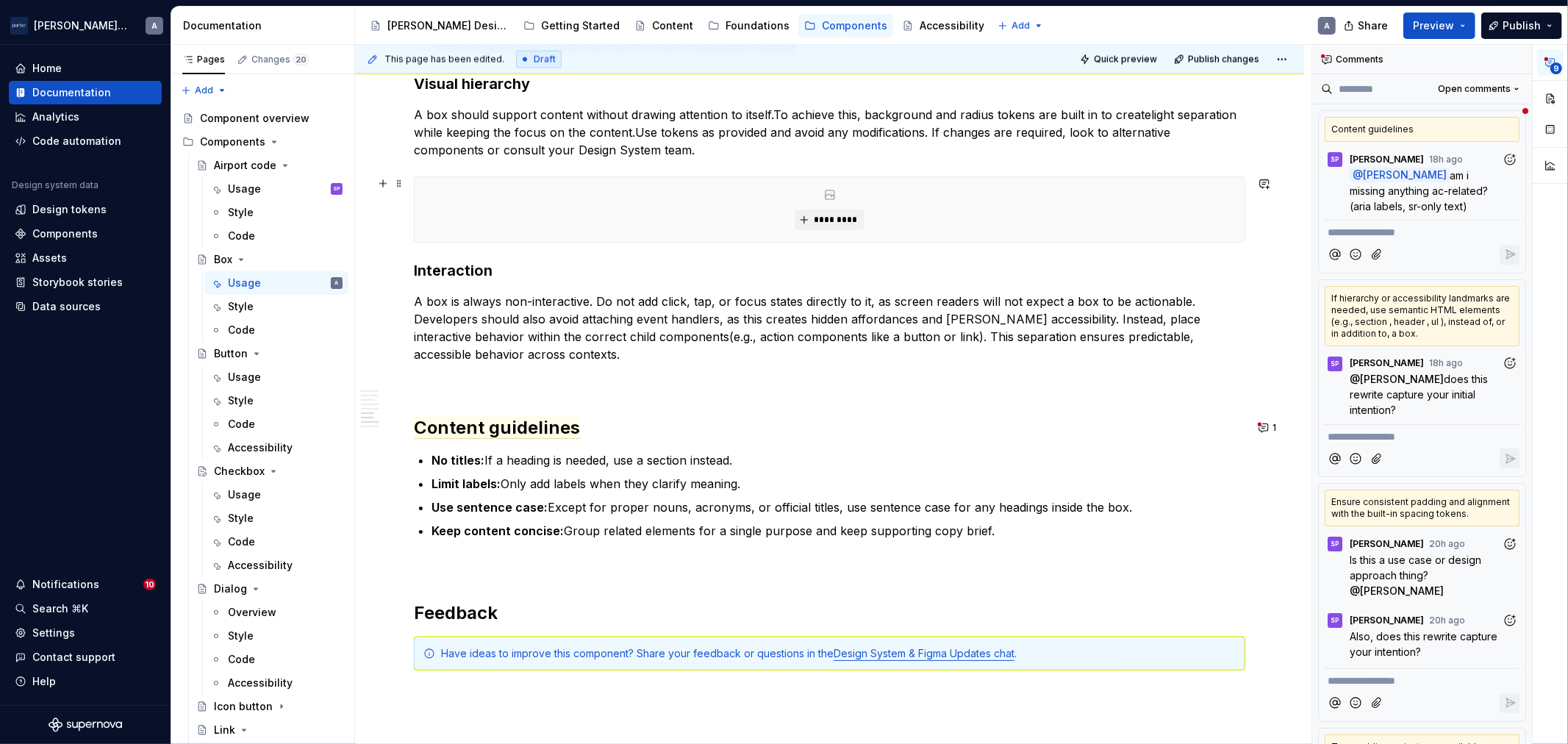
scroll to position [2041, 0]
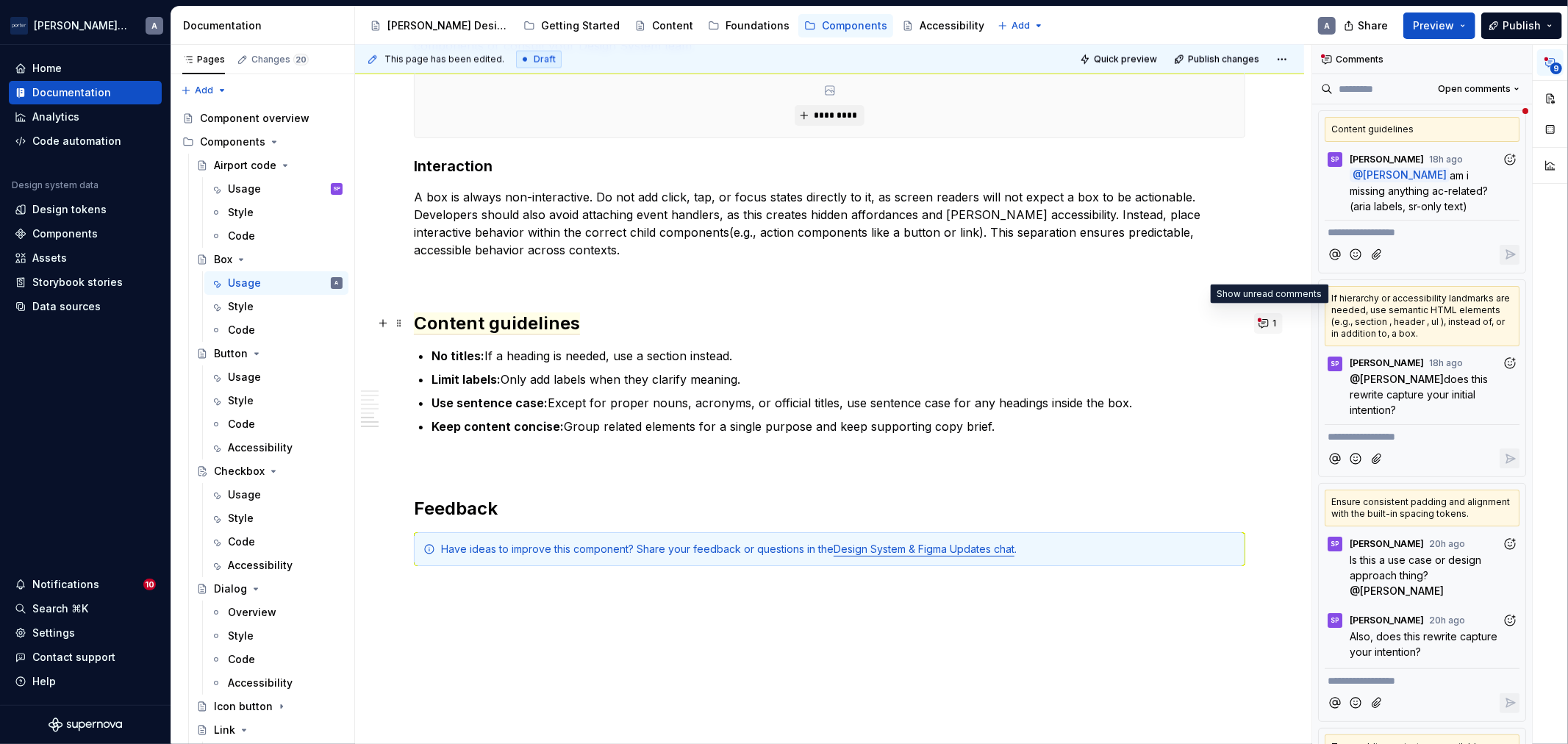
click at [1272, 322] on span "1" at bounding box center [1274, 324] width 4 height 12
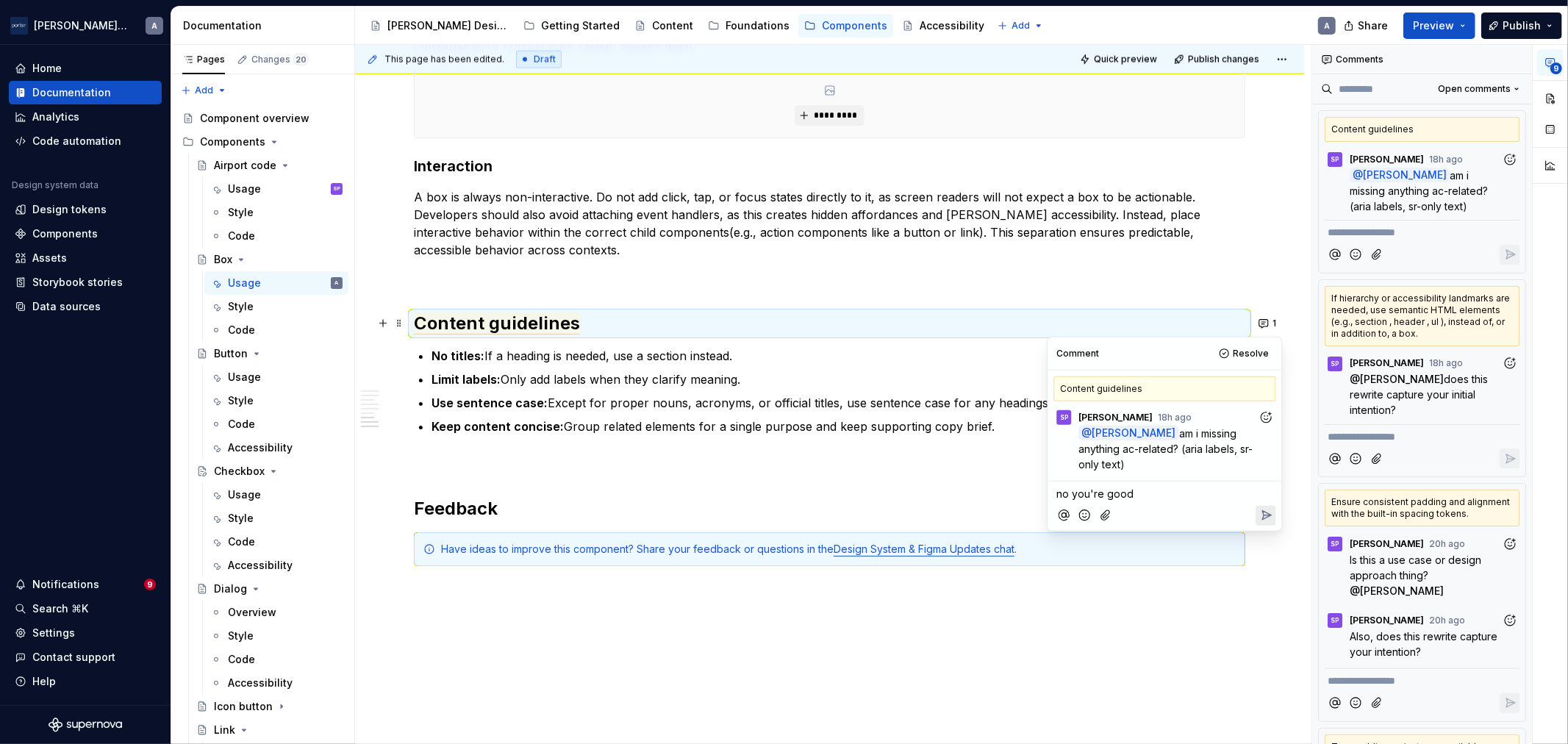
click at [1265, 508] on icon "Reply" at bounding box center [1265, 515] width 15 height 14
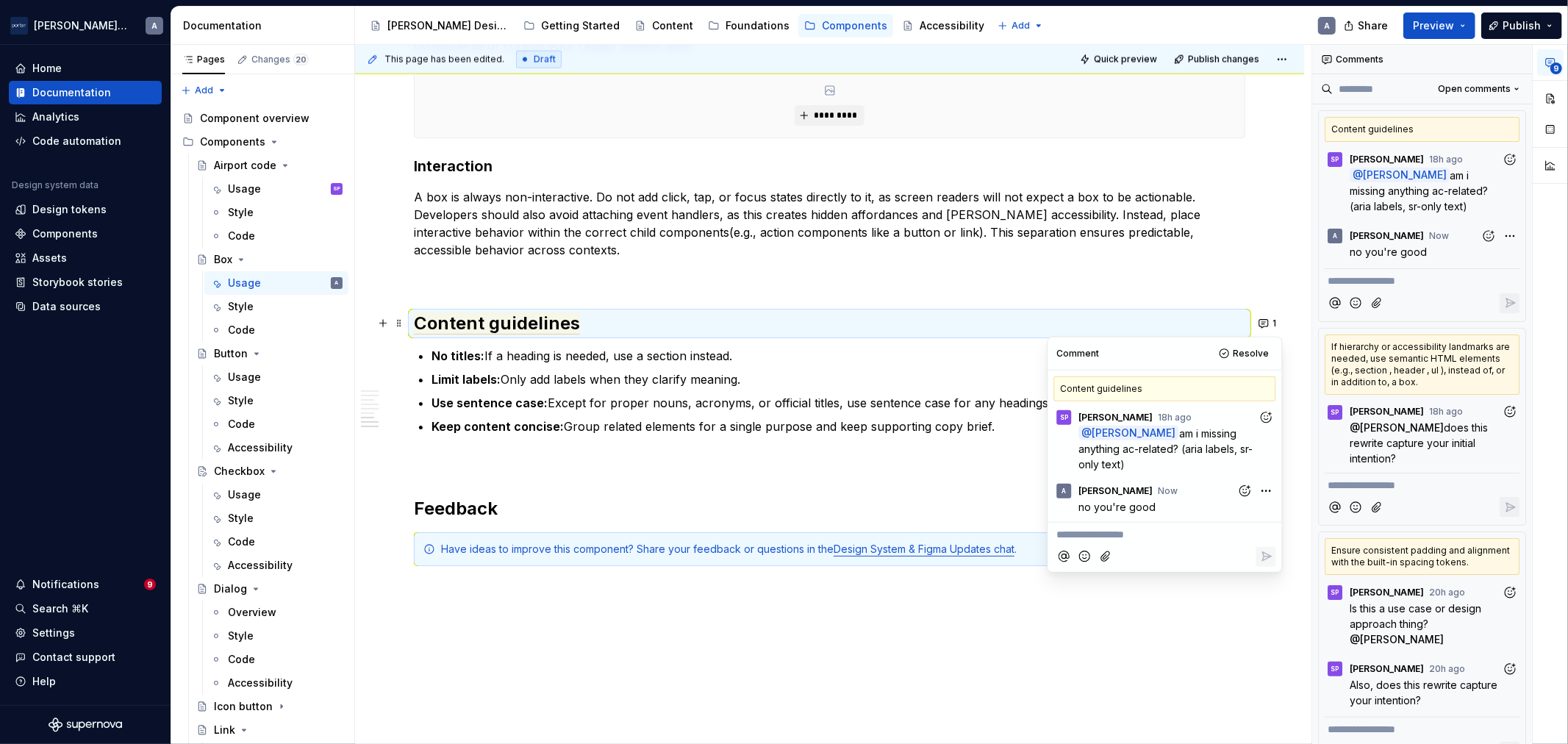
click at [978, 410] on p "Use sentence case: Except for proper nouns, acronyms, or official titles, use s…" at bounding box center [838, 403] width 814 height 17
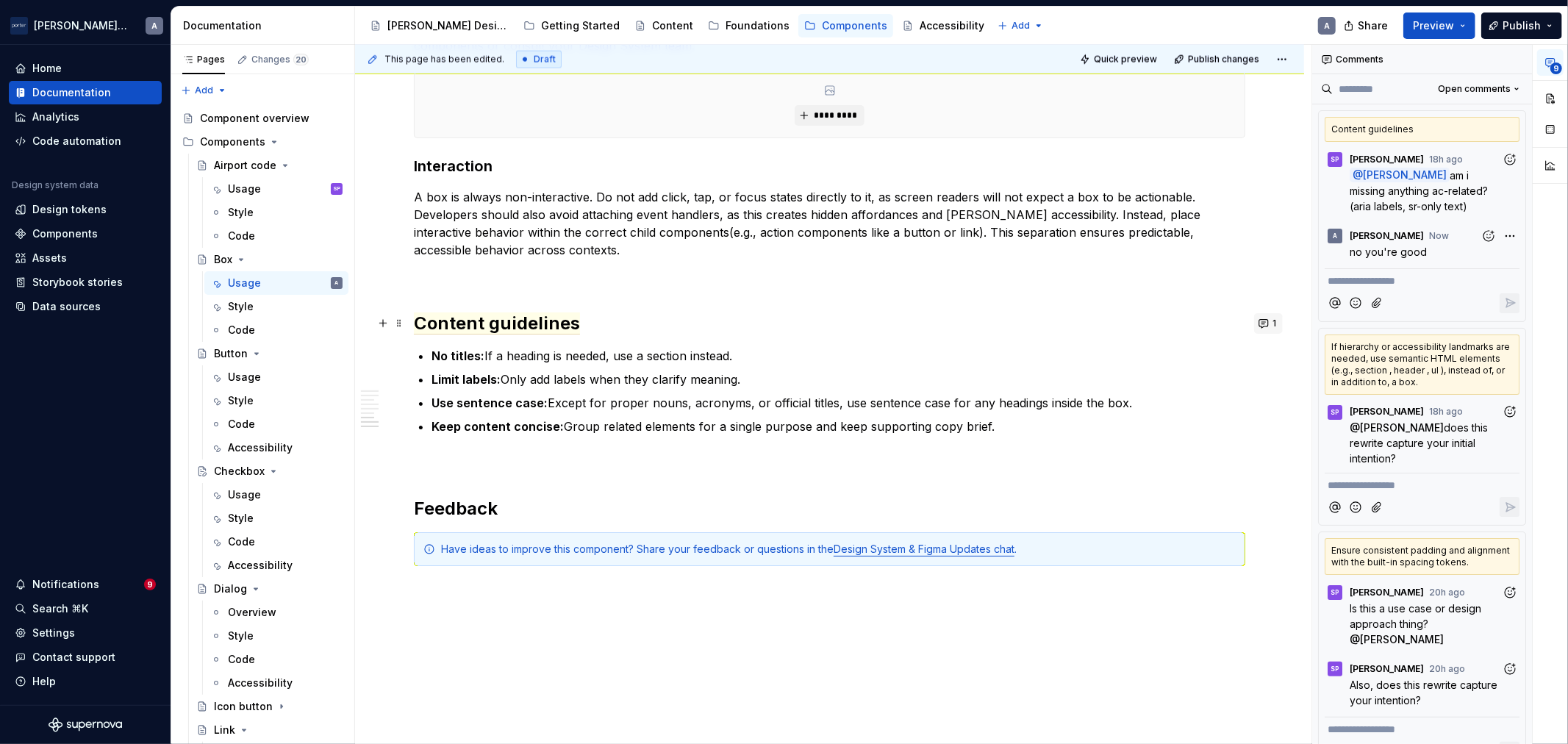
click at [1277, 327] on button "1" at bounding box center [1268, 323] width 29 height 20
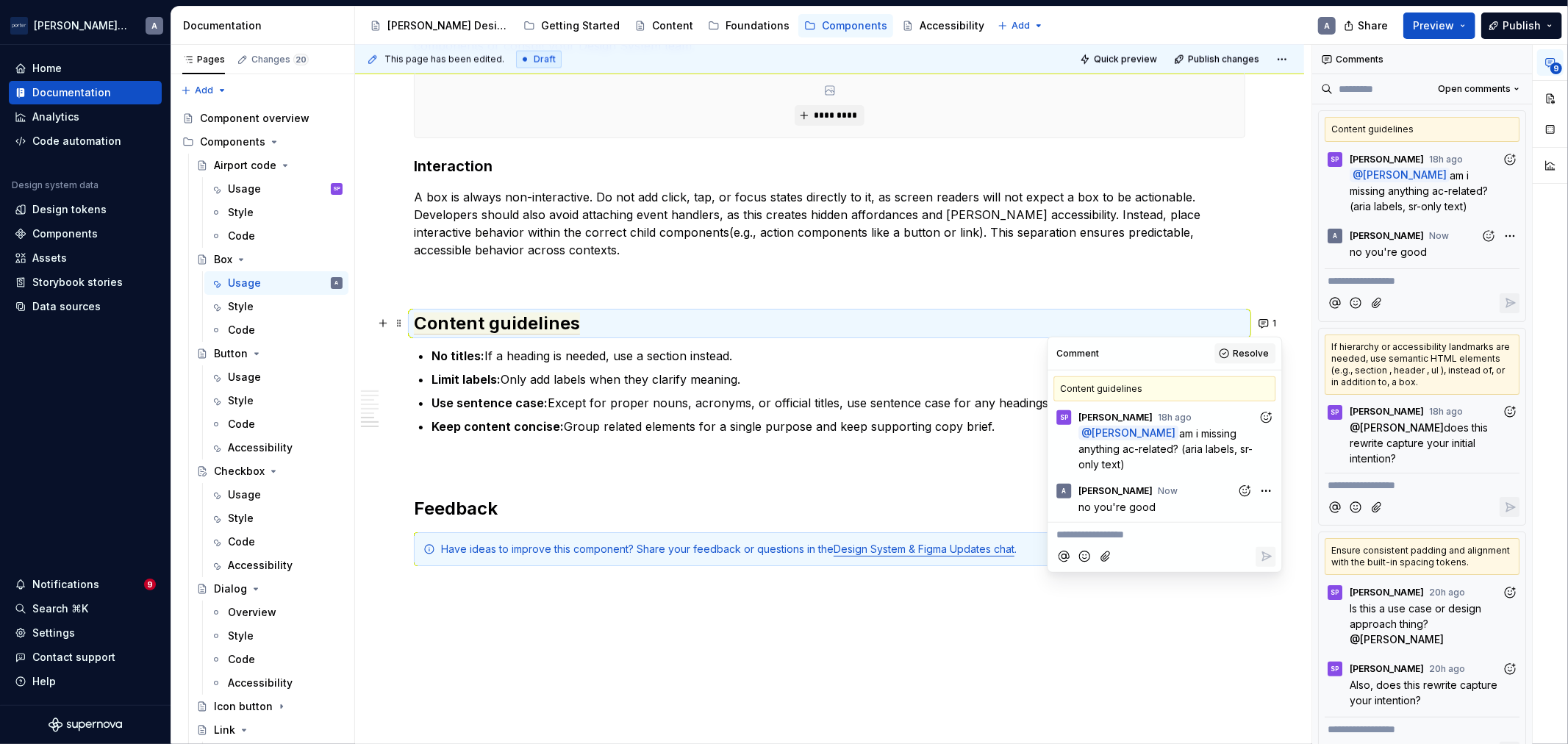
click at [1254, 354] on span "Resolve" at bounding box center [1250, 354] width 36 height 12
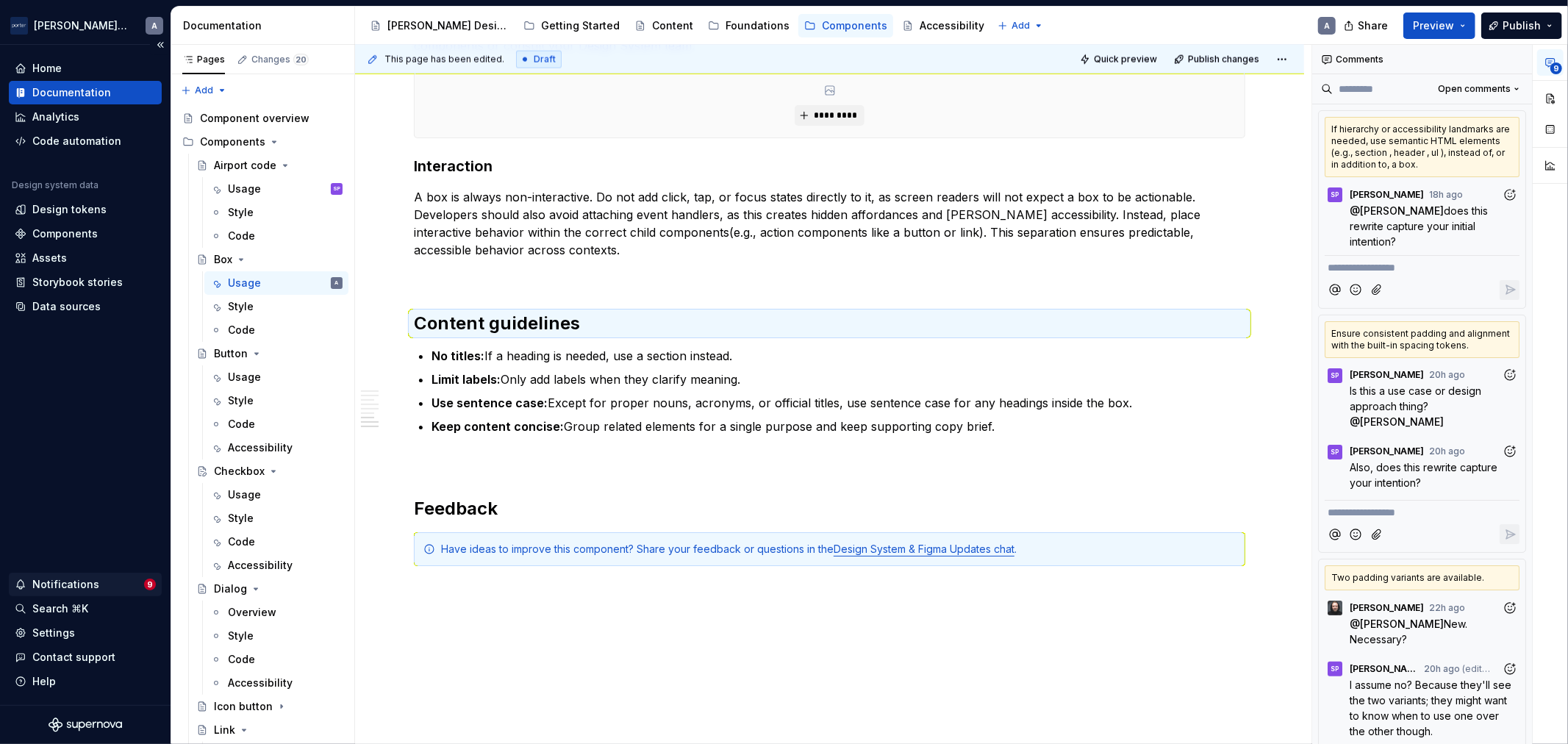
click at [102, 582] on div "Notifications" at bounding box center [79, 584] width 130 height 14
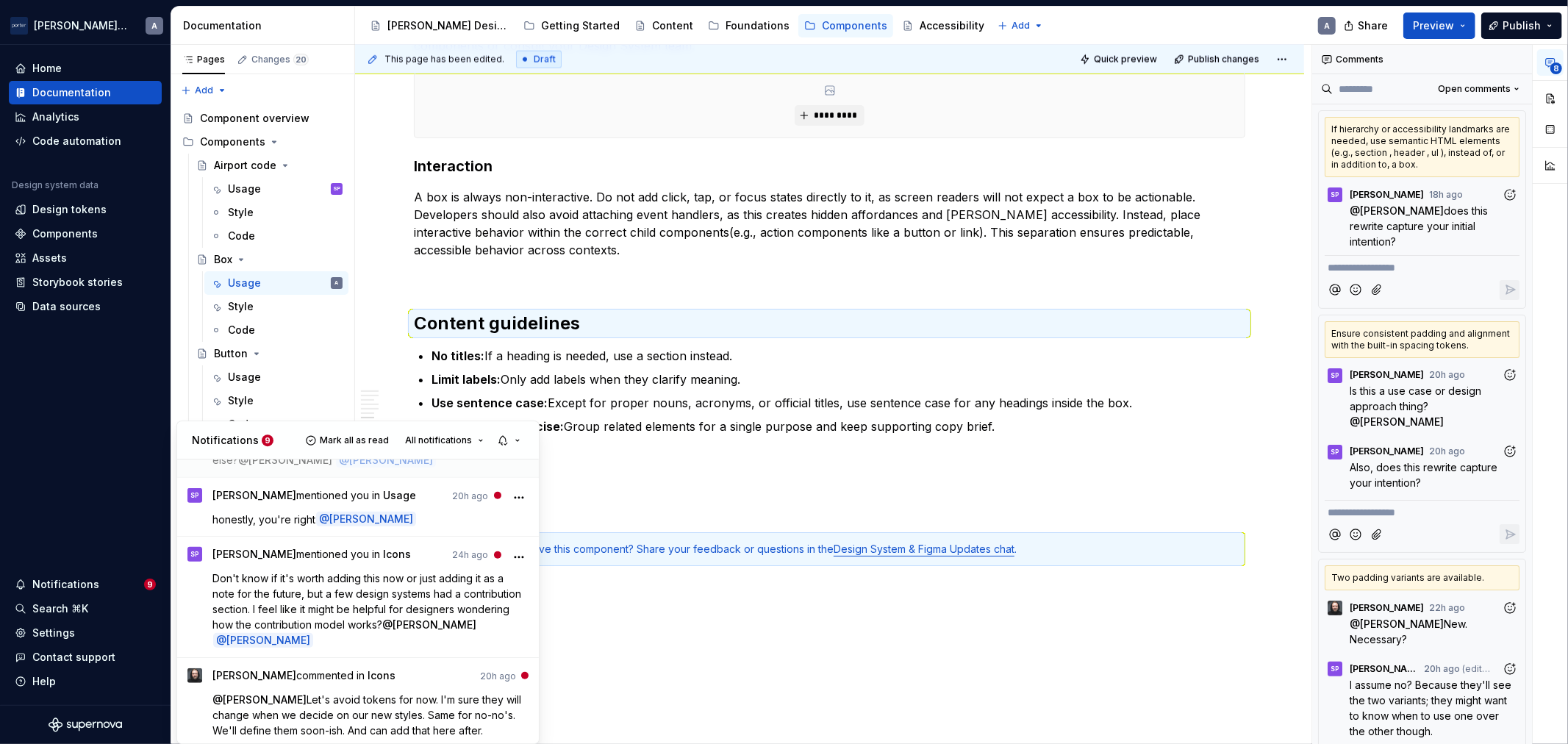
scroll to position [953, 0]
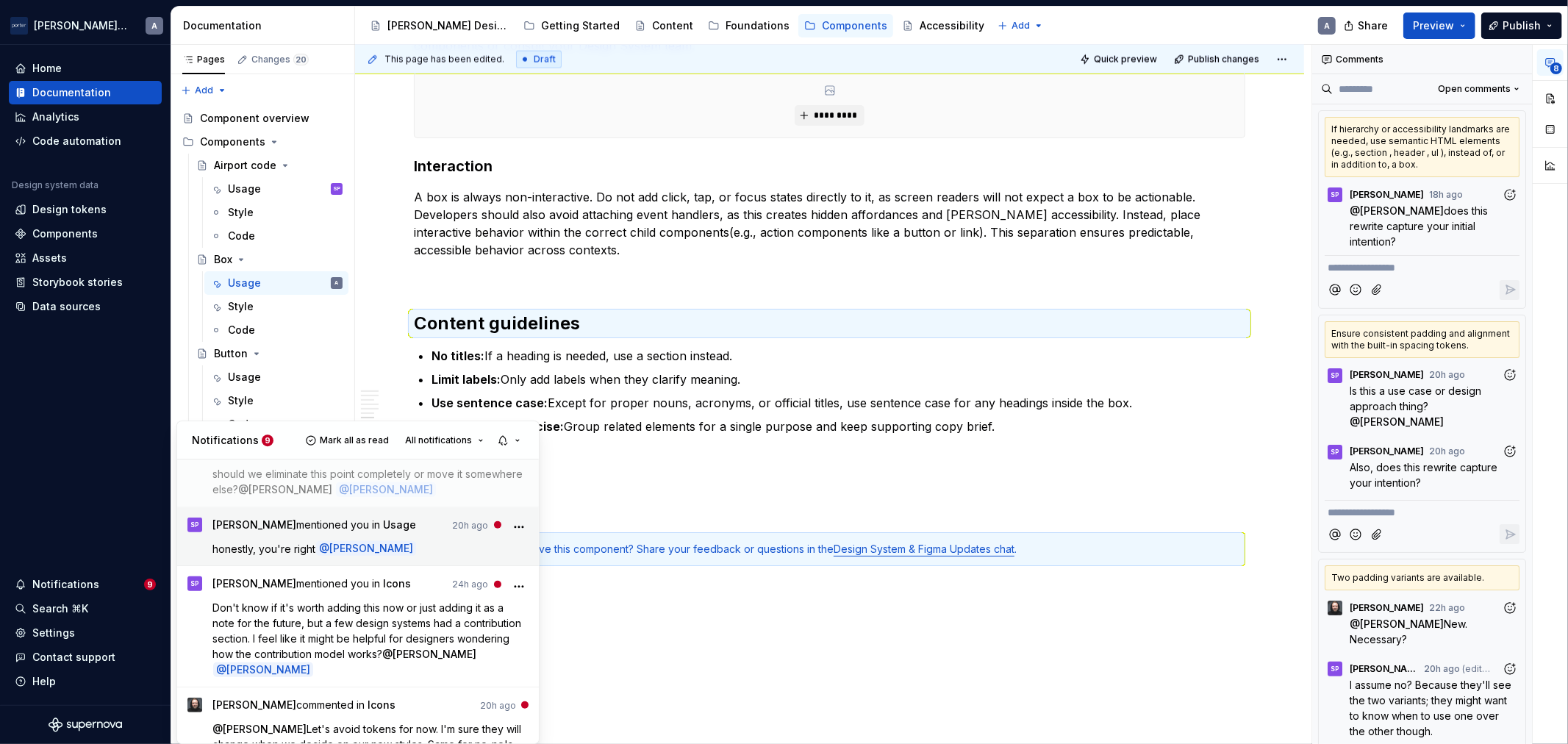
click at [413, 532] on span "[PERSON_NAME] mentioned you in Usage" at bounding box center [315, 527] width 204 height 20
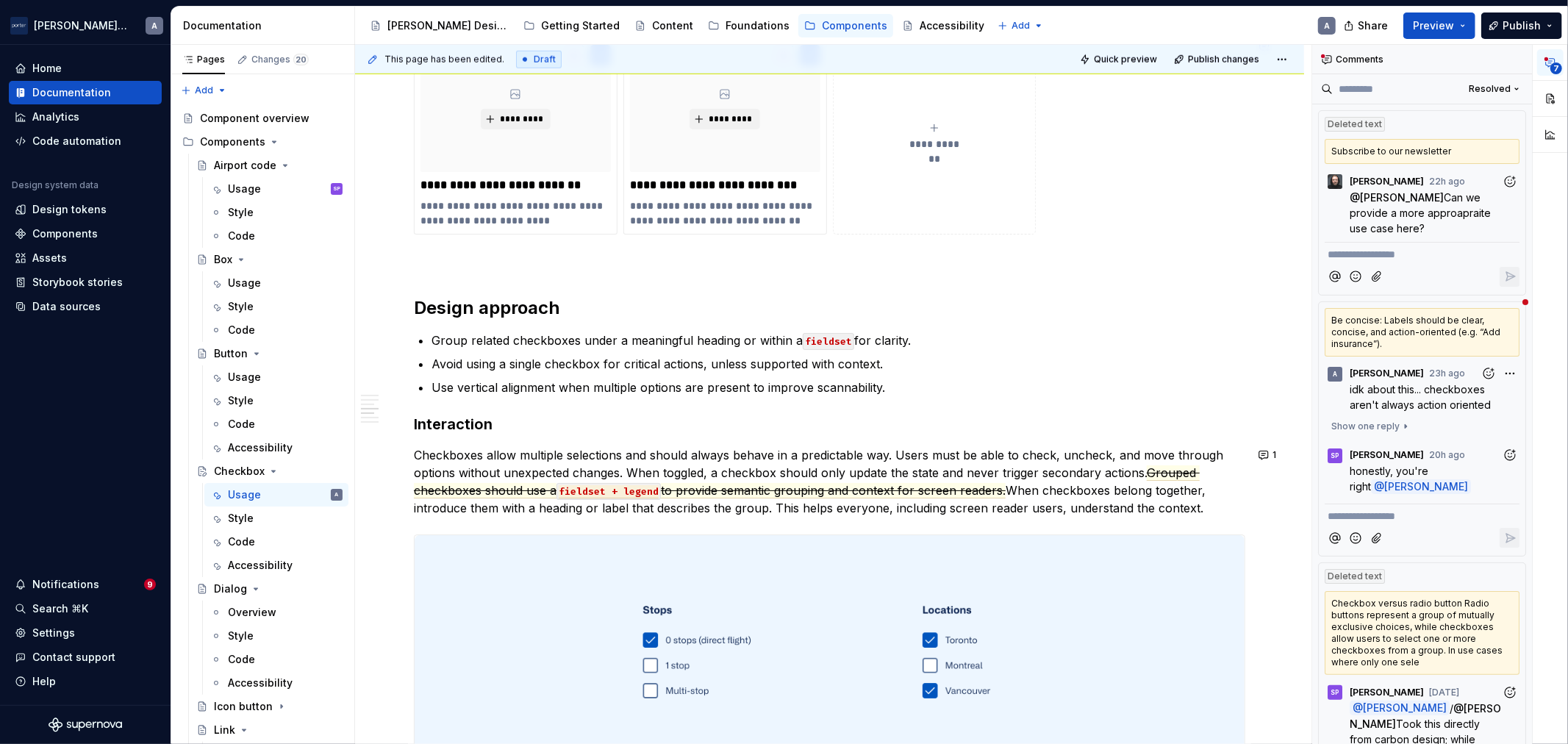
scroll to position [1769, 0]
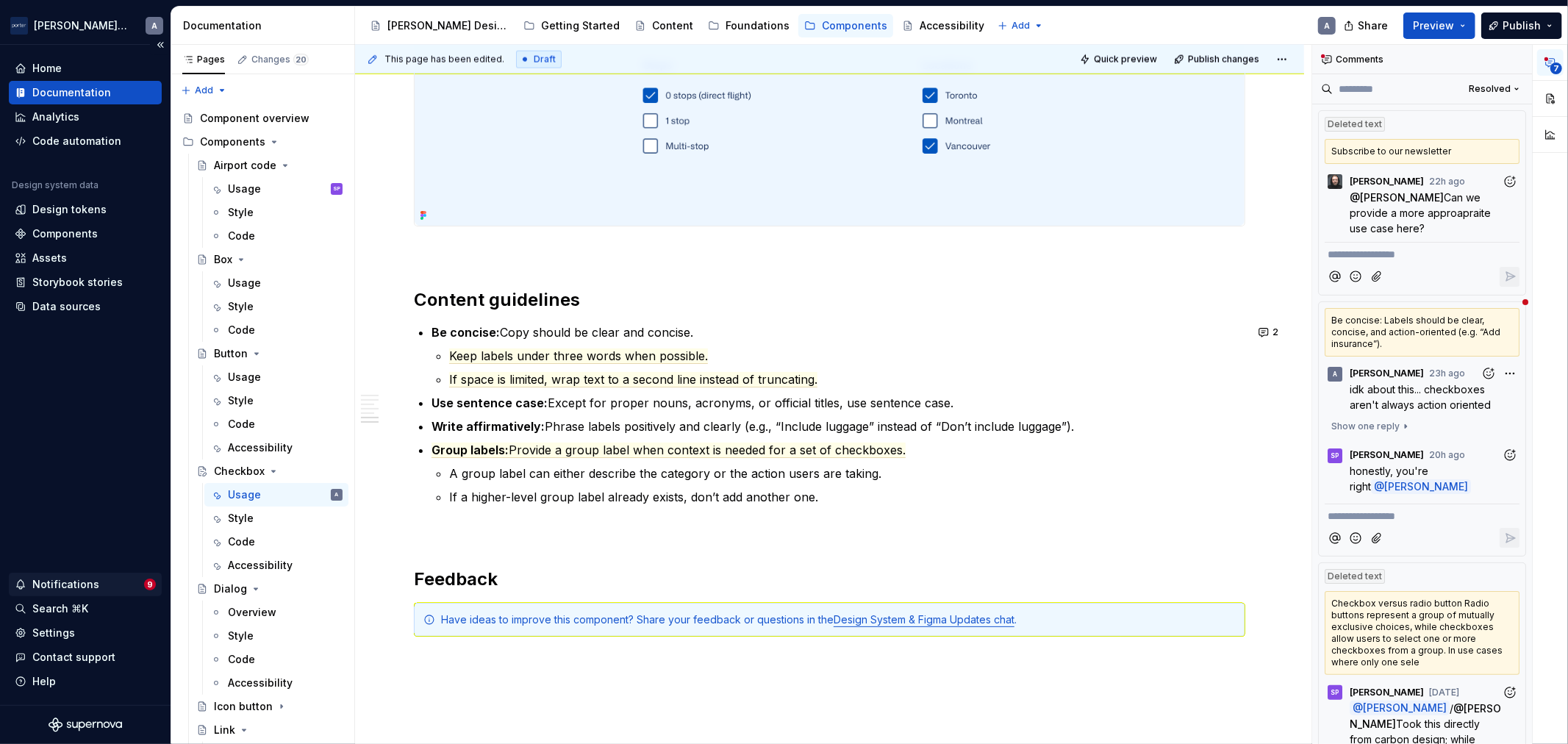
click at [102, 582] on div "Notifications" at bounding box center [79, 584] width 130 height 14
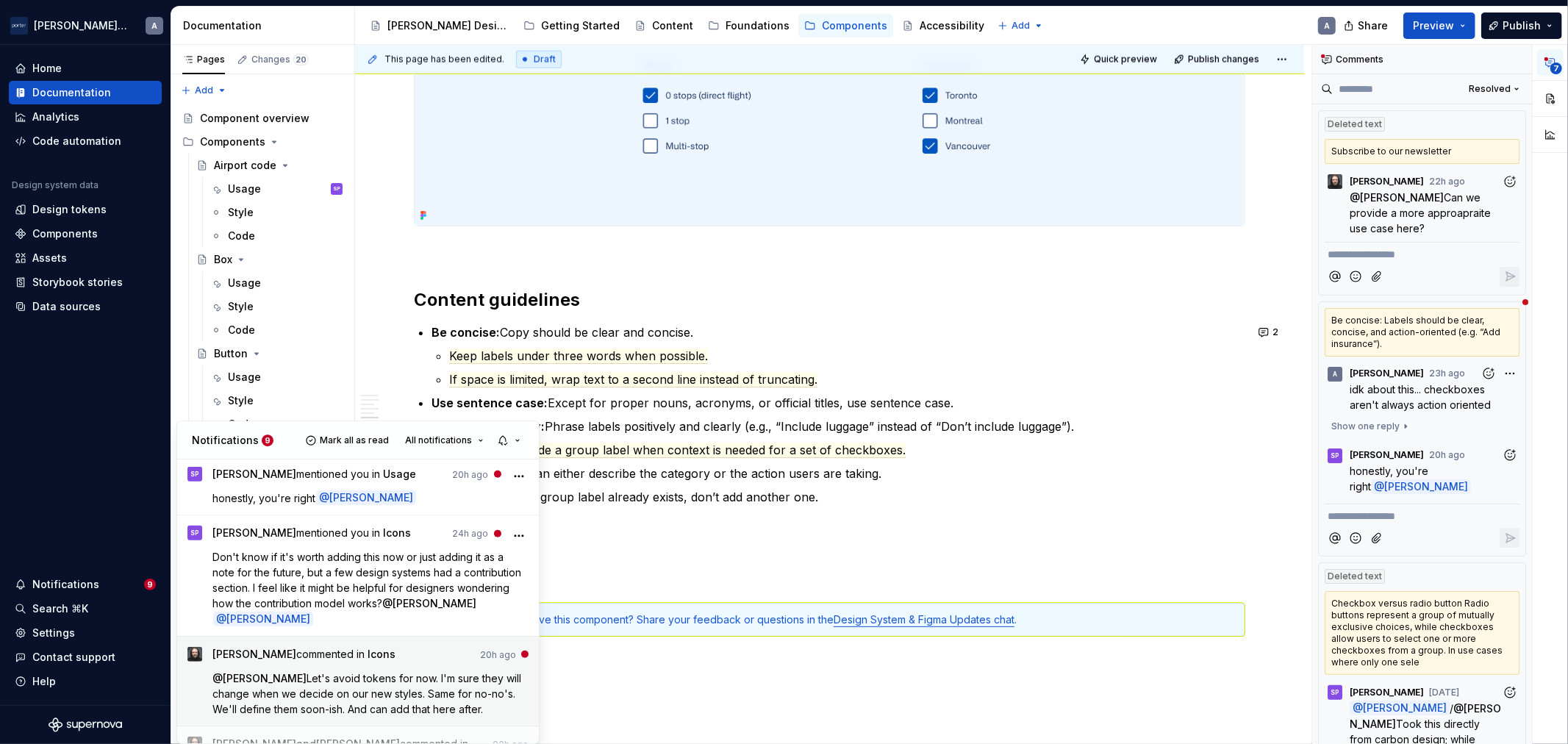
scroll to position [953, 0]
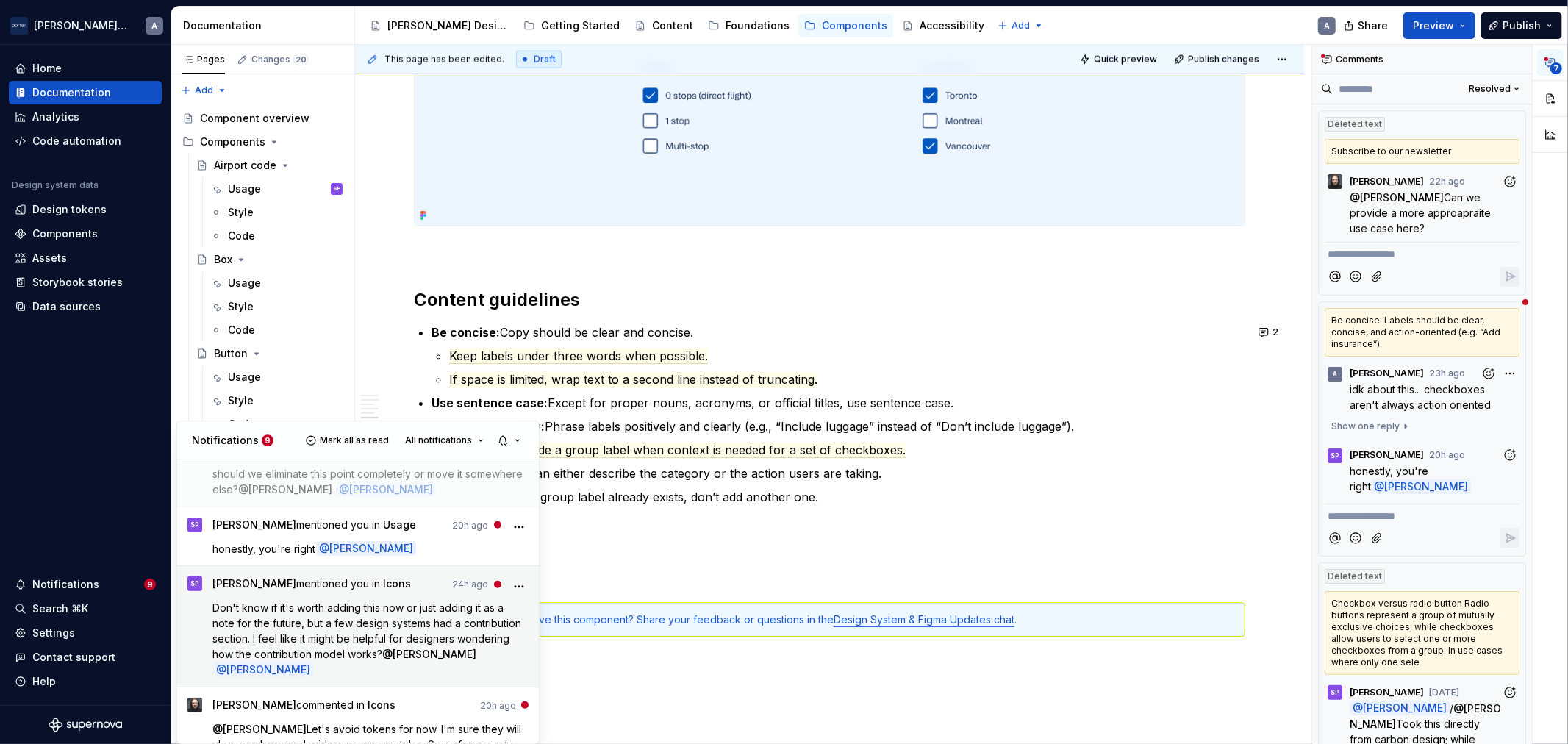
click at [446, 643] on span "Don't know if it's worth adding this now or just adding it as a note for the fu…" at bounding box center [369, 630] width 311 height 59
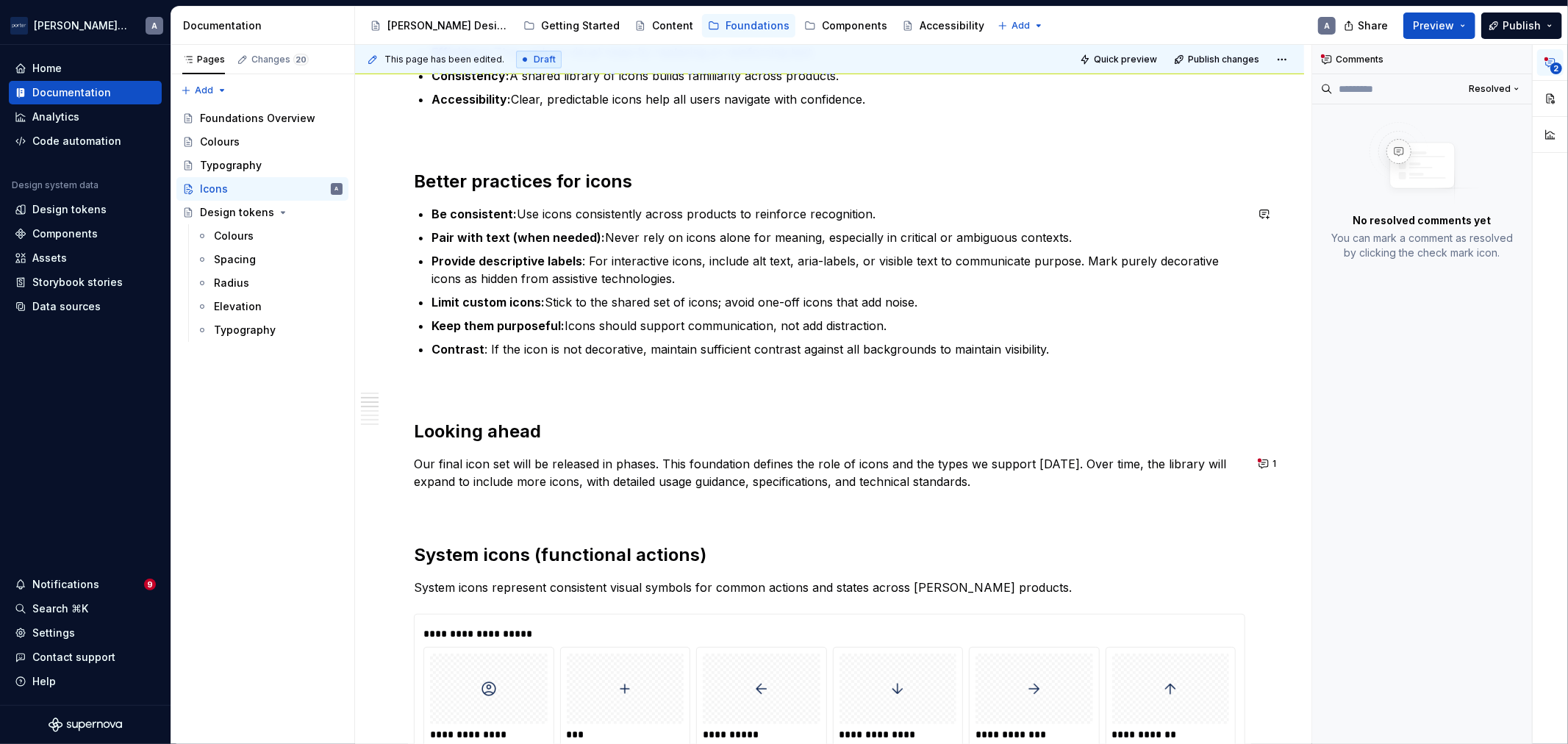
scroll to position [545, 0]
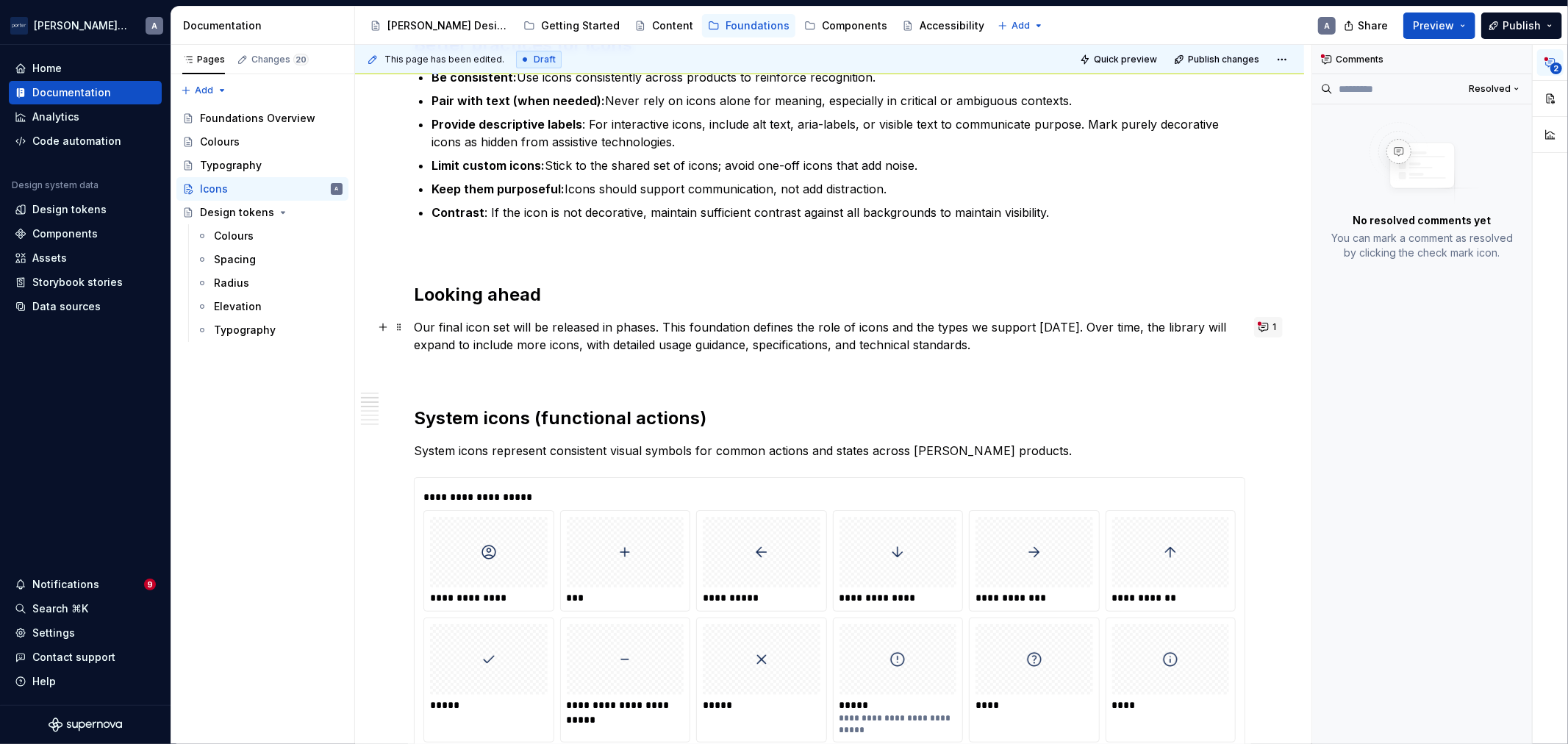
click at [1261, 328] on button "1" at bounding box center [1268, 327] width 29 height 20
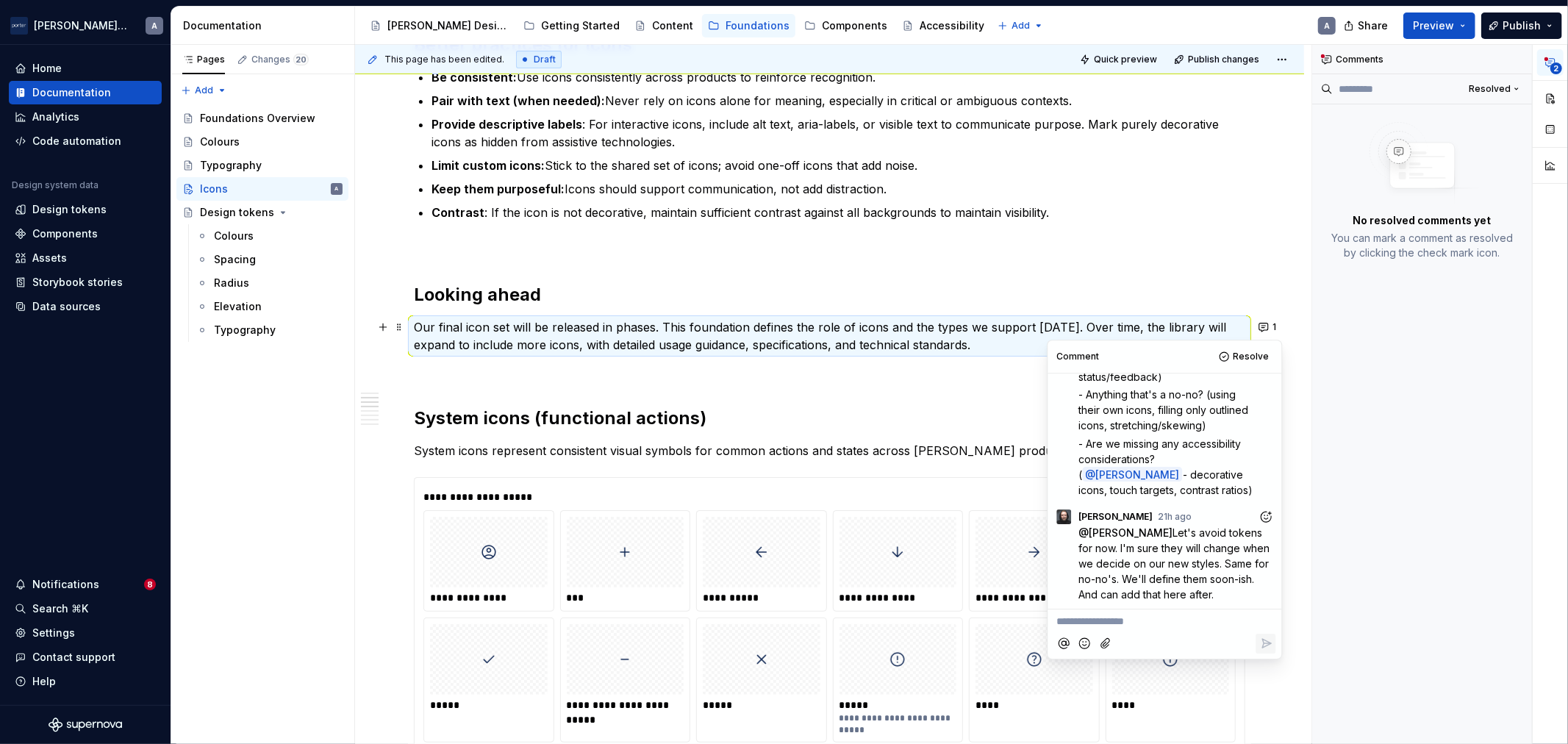
scroll to position [0, 0]
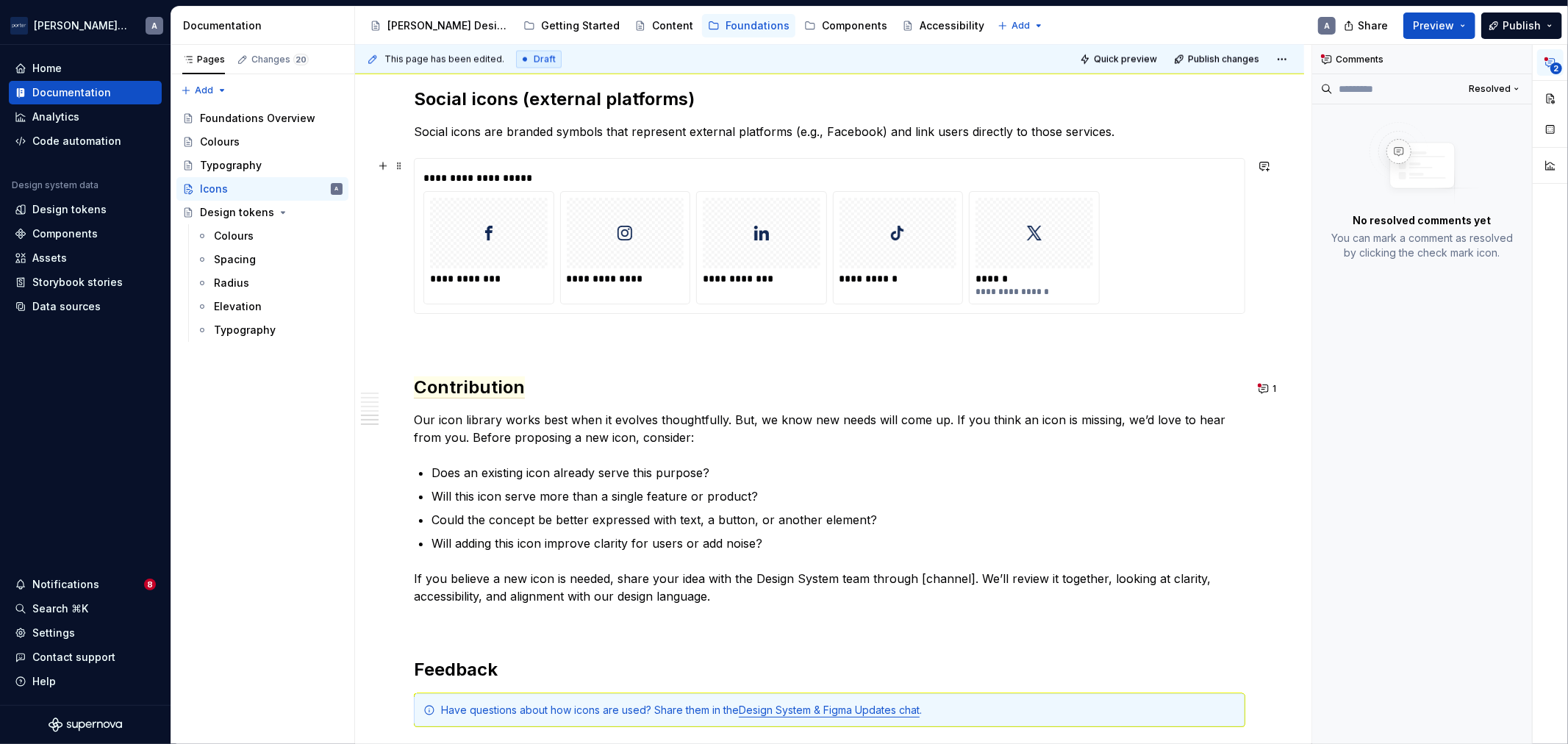
scroll to position [2312, 0]
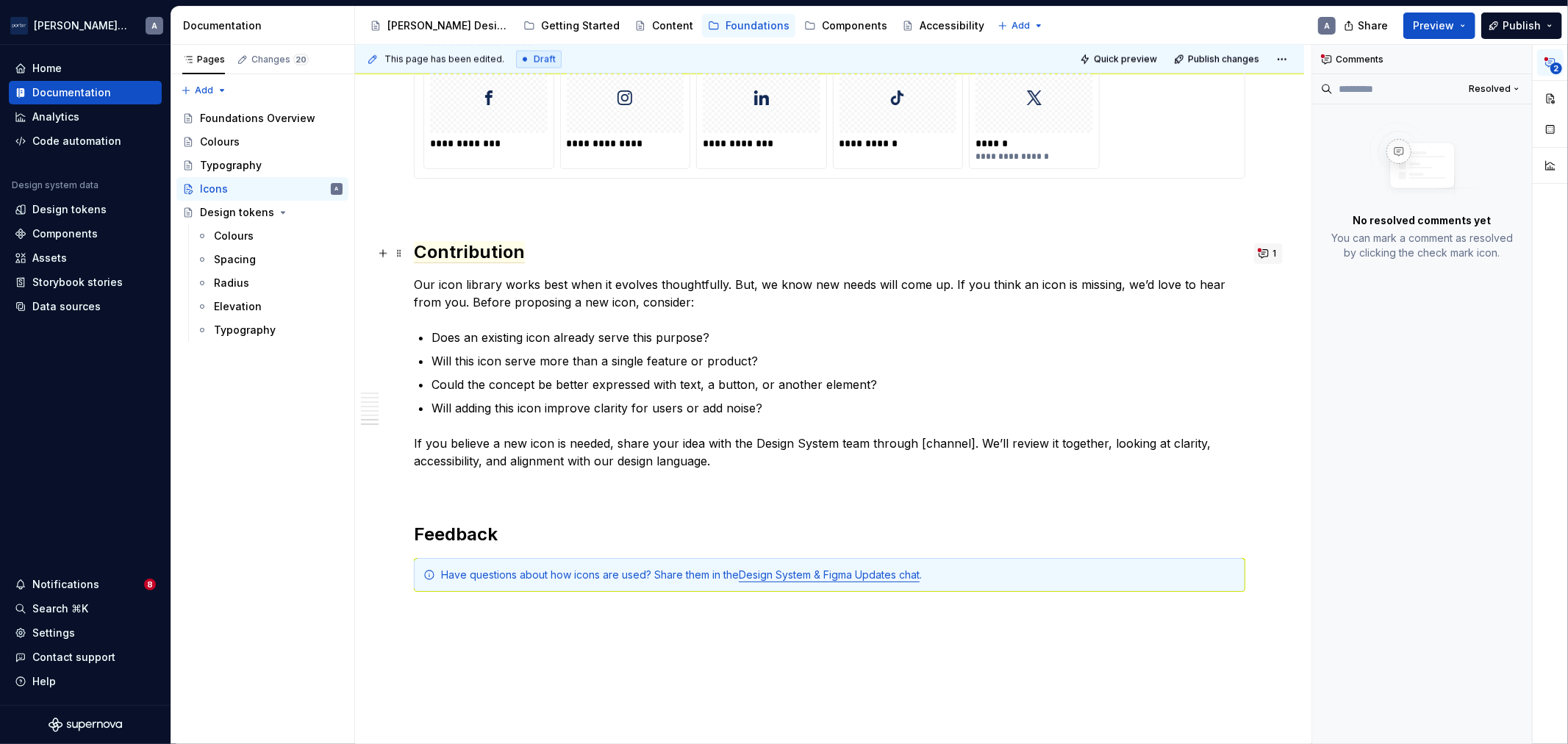
click at [1260, 253] on button "1" at bounding box center [1268, 253] width 29 height 20
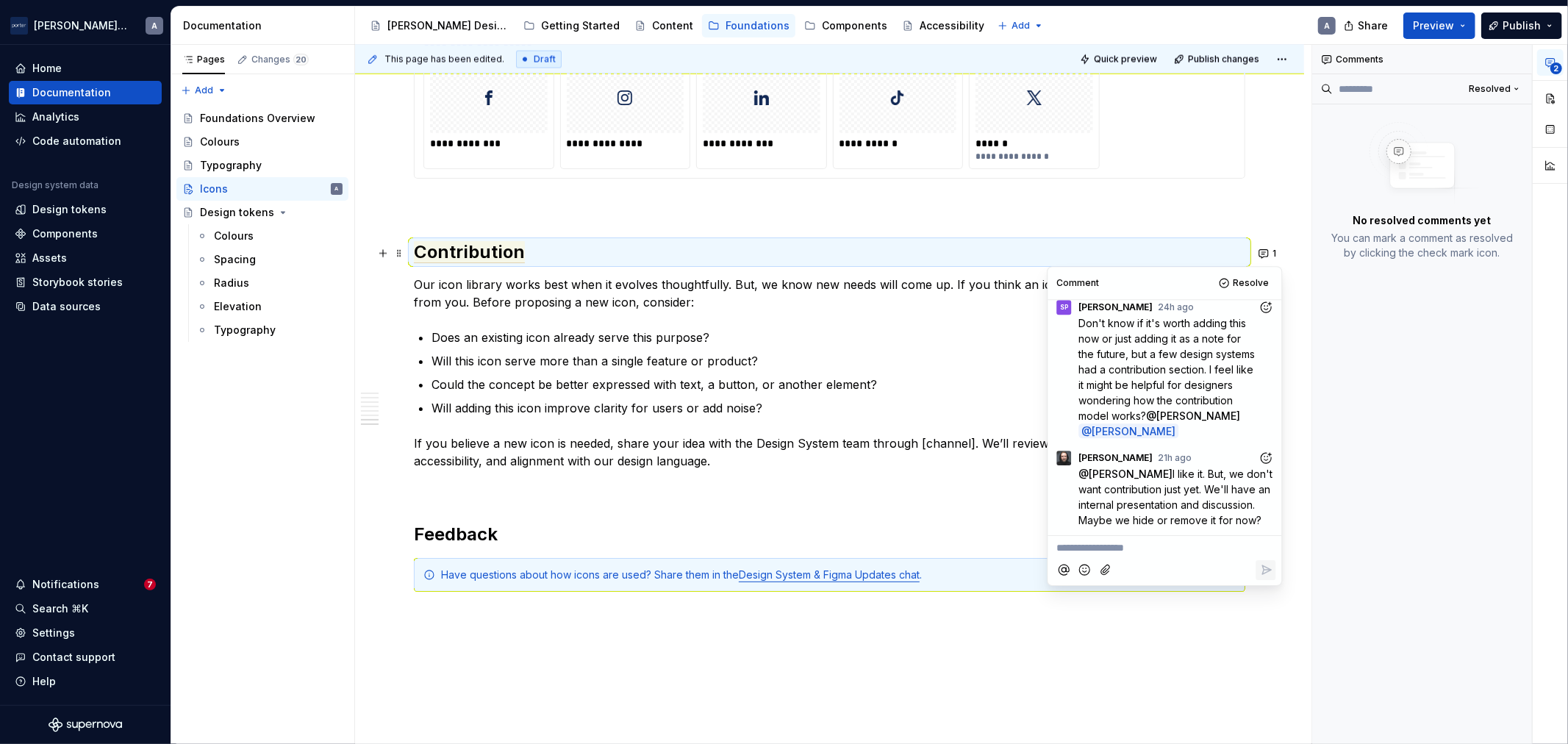
scroll to position [70, 0]
click at [605, 371] on ul "Does an existing icon already serve this purpose? Will this icon serve more tha…" at bounding box center [838, 372] width 814 height 88
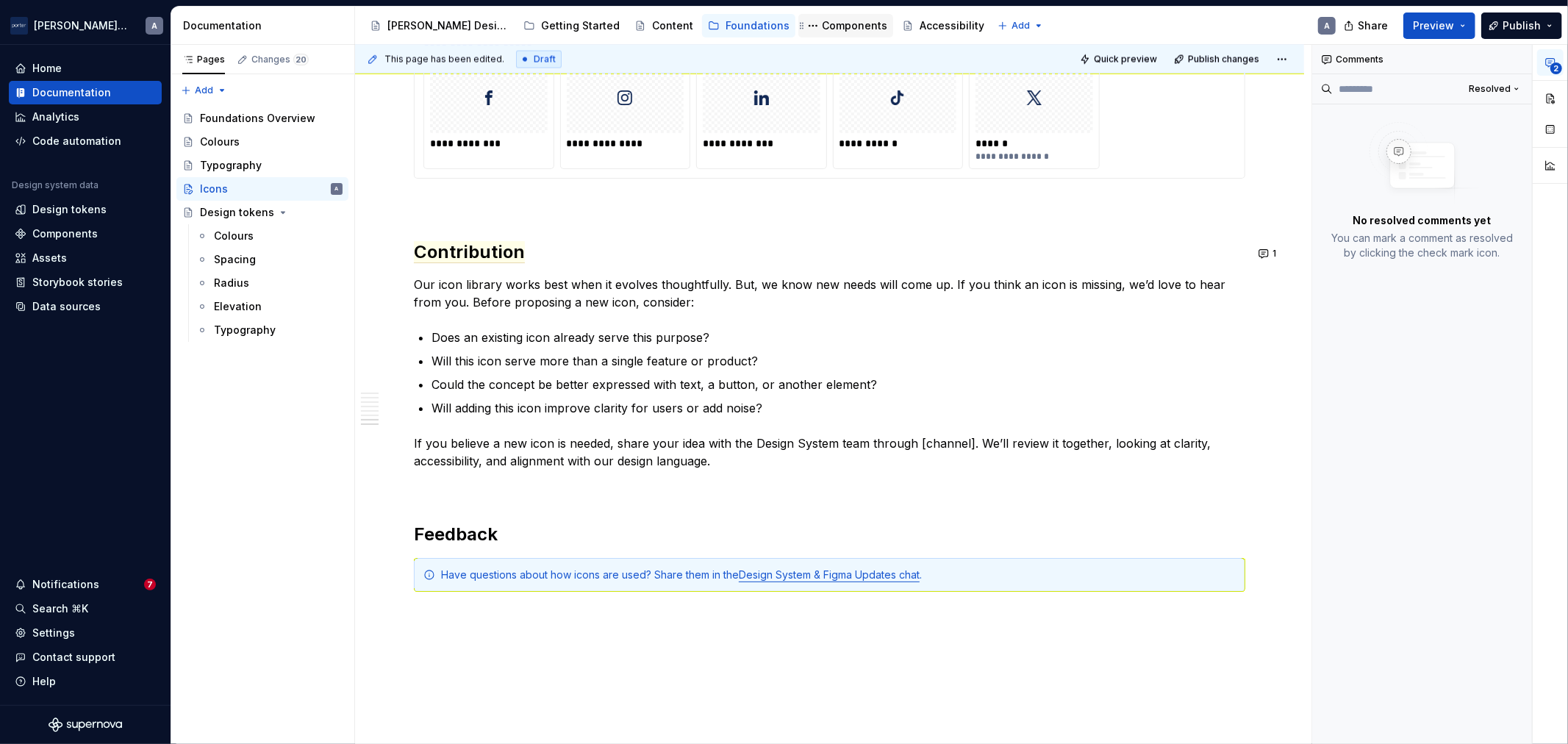
click at [822, 18] on div "Components" at bounding box center [855, 25] width 66 height 14
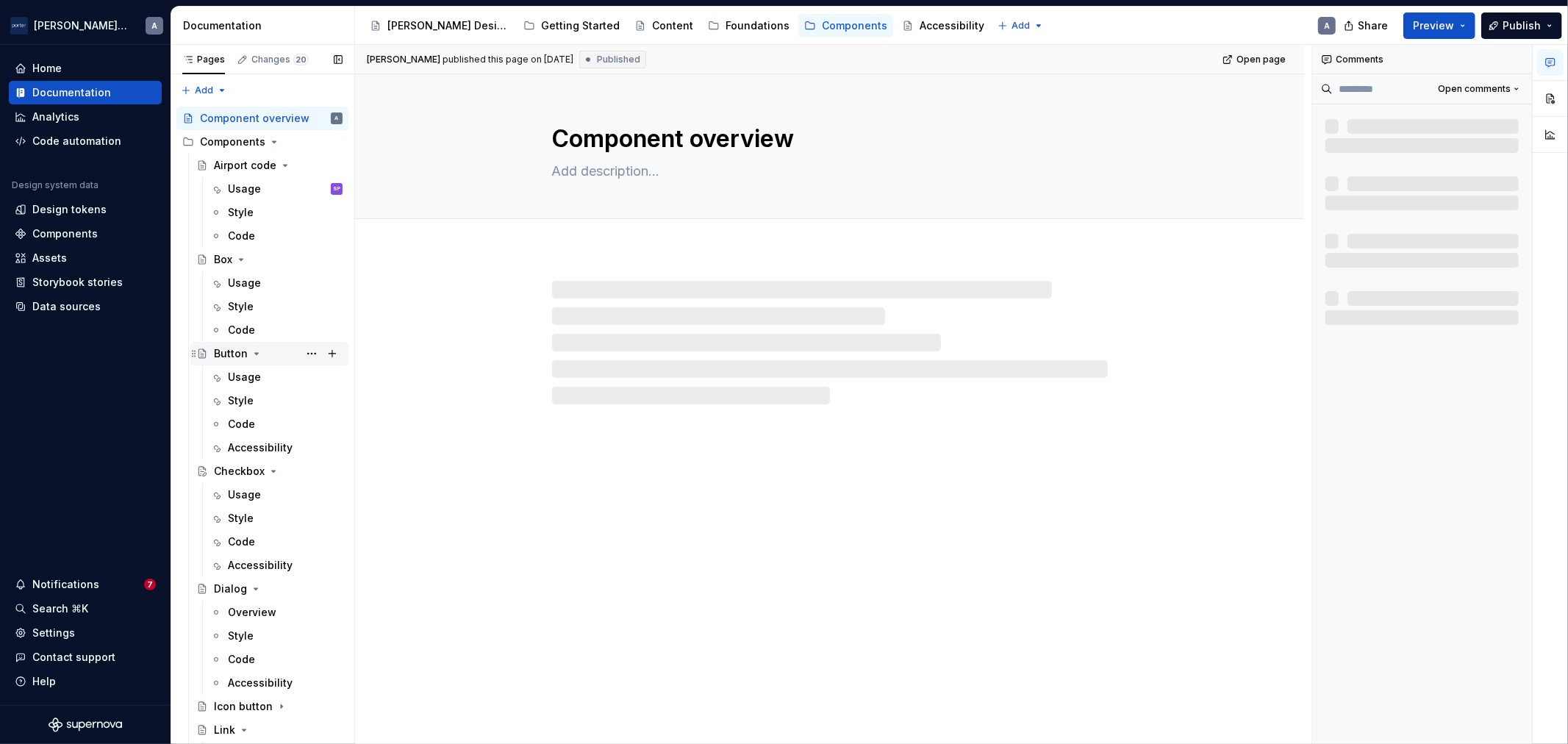
click at [250, 349] on icon "Page tree" at bounding box center [256, 354] width 12 height 12
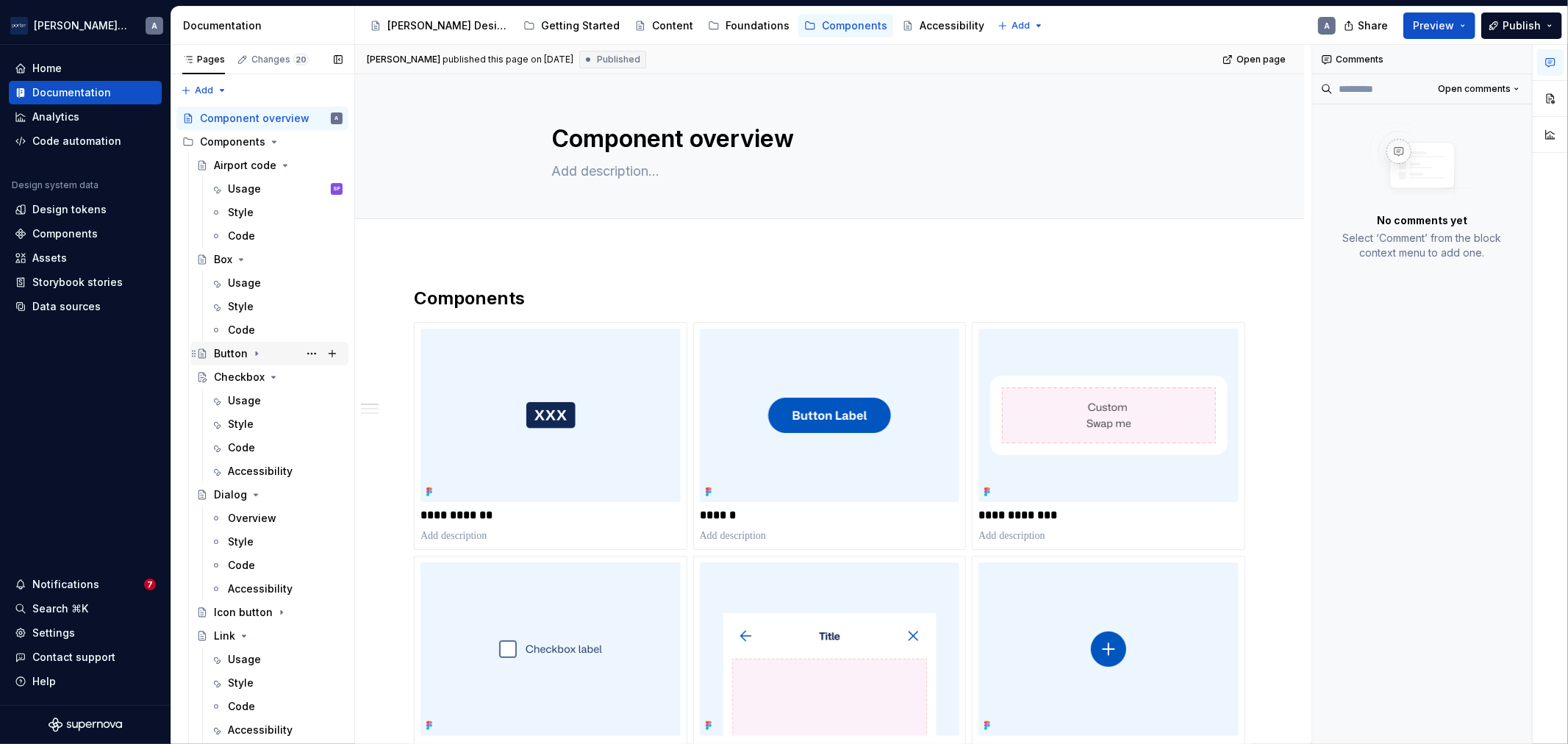
click at [236, 360] on div "Button" at bounding box center [230, 353] width 34 height 14
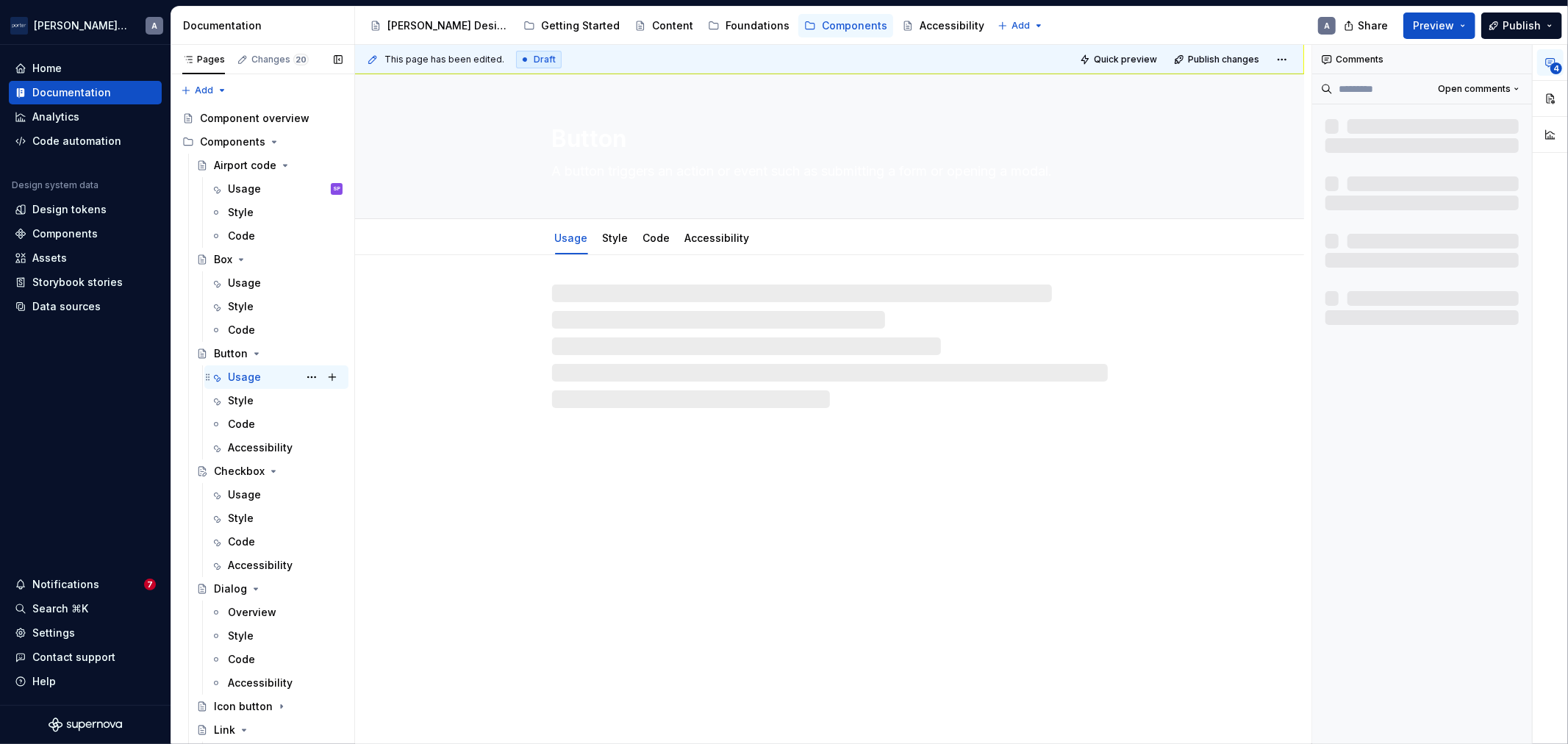
click at [238, 373] on div "Usage" at bounding box center [245, 377] width 33 height 14
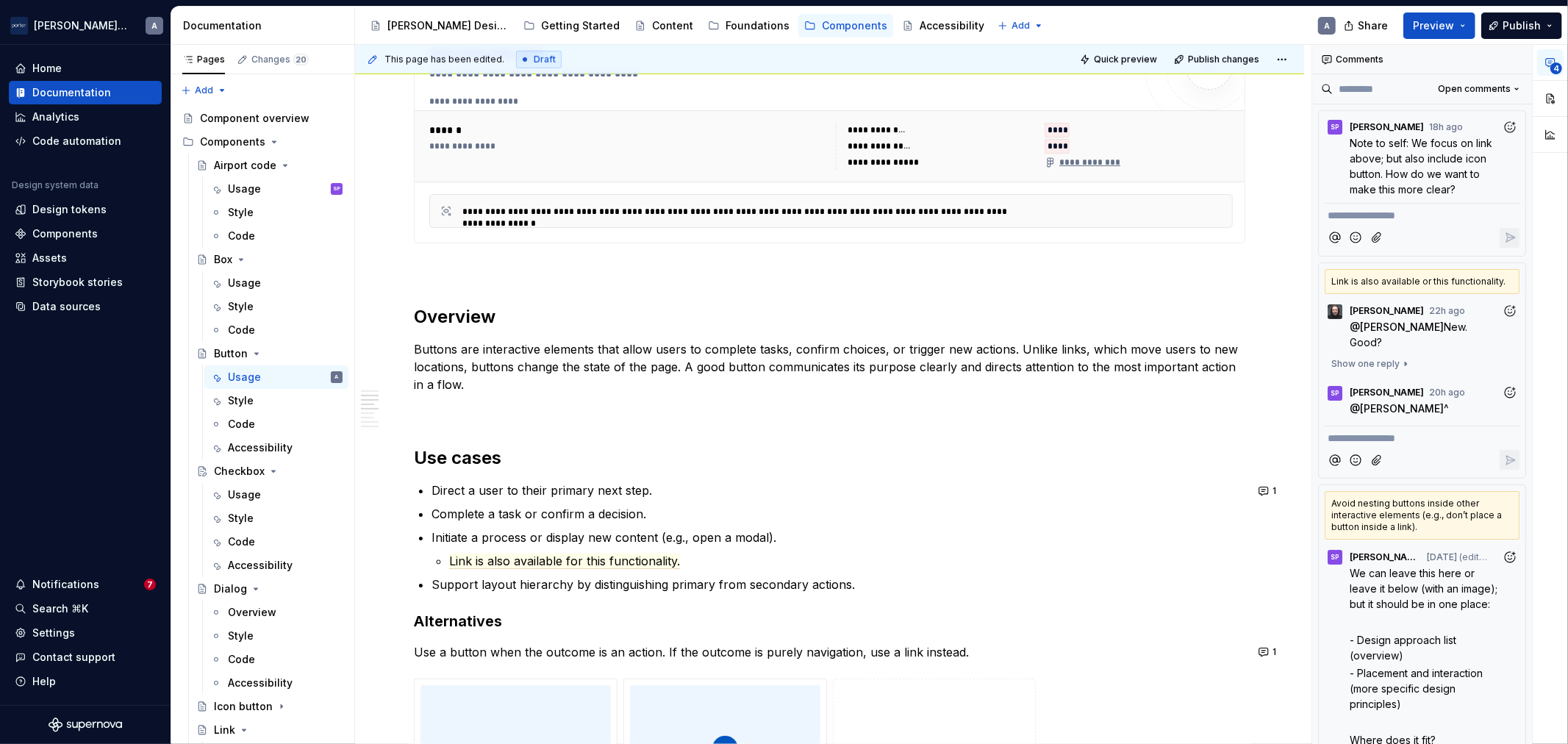
scroll to position [953, 0]
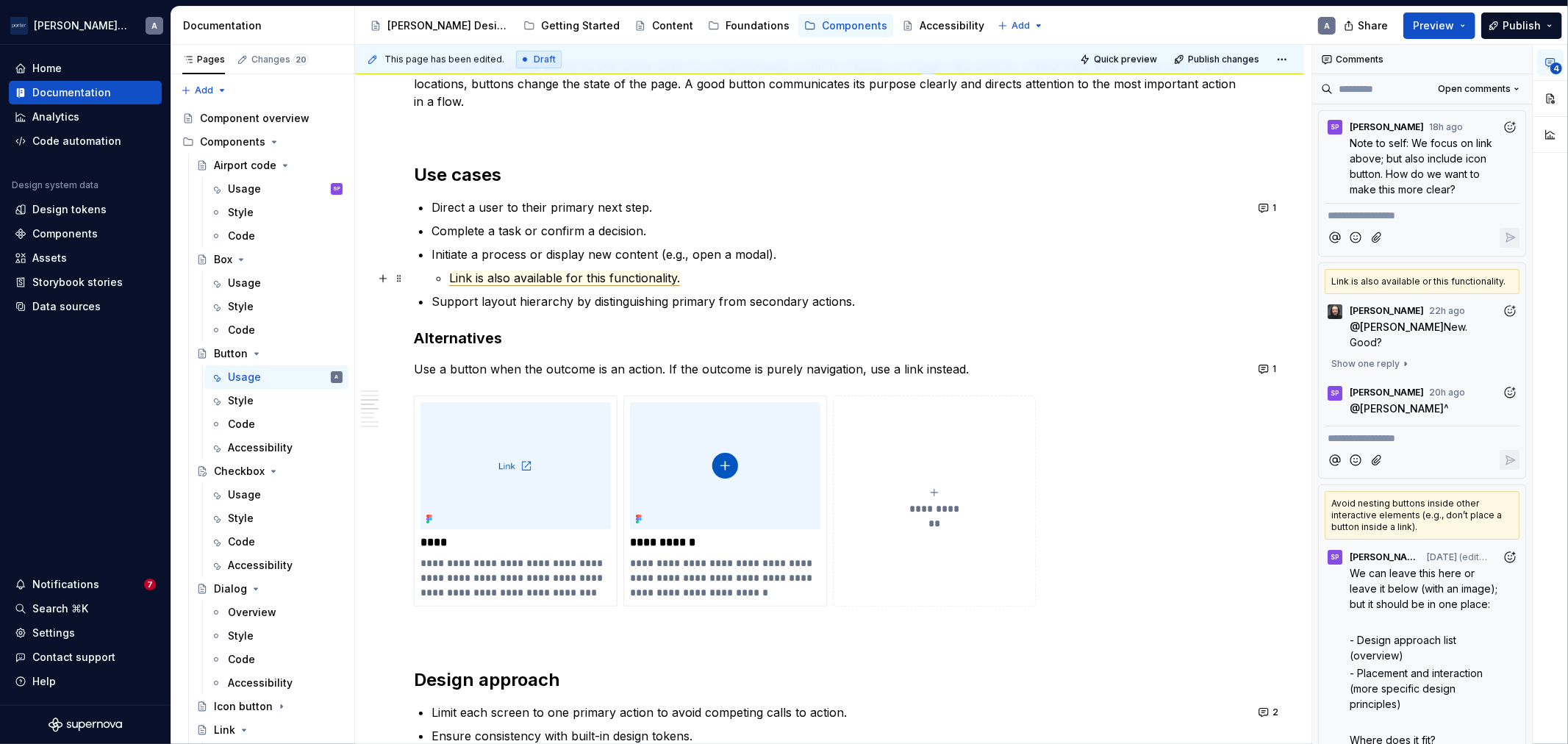
click at [600, 283] on span "Link is also available for this functionality." at bounding box center [565, 278] width 231 height 15
click at [911, 316] on div "**********" at bounding box center [829, 412] width 831 height 2147
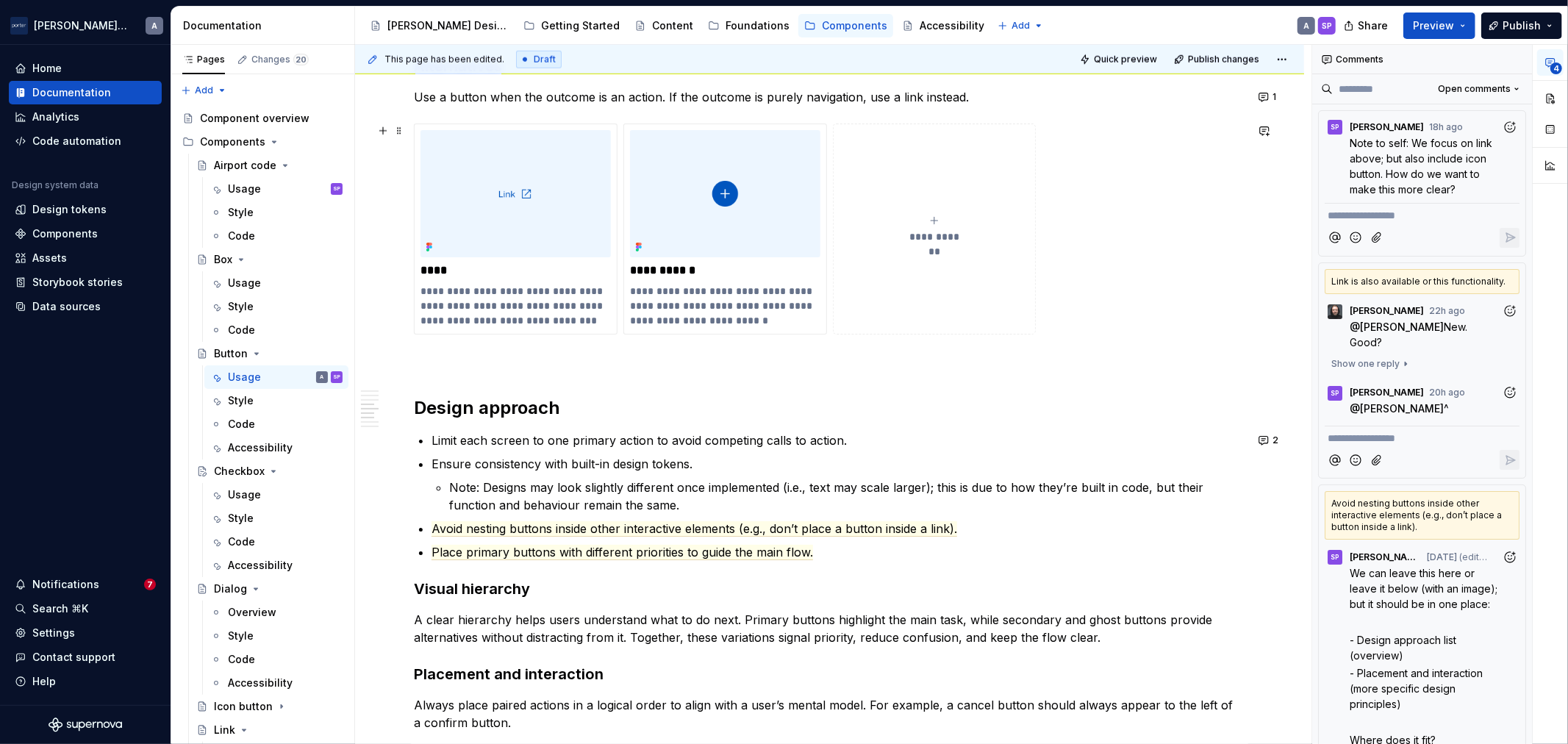
scroll to position [1361, 0]
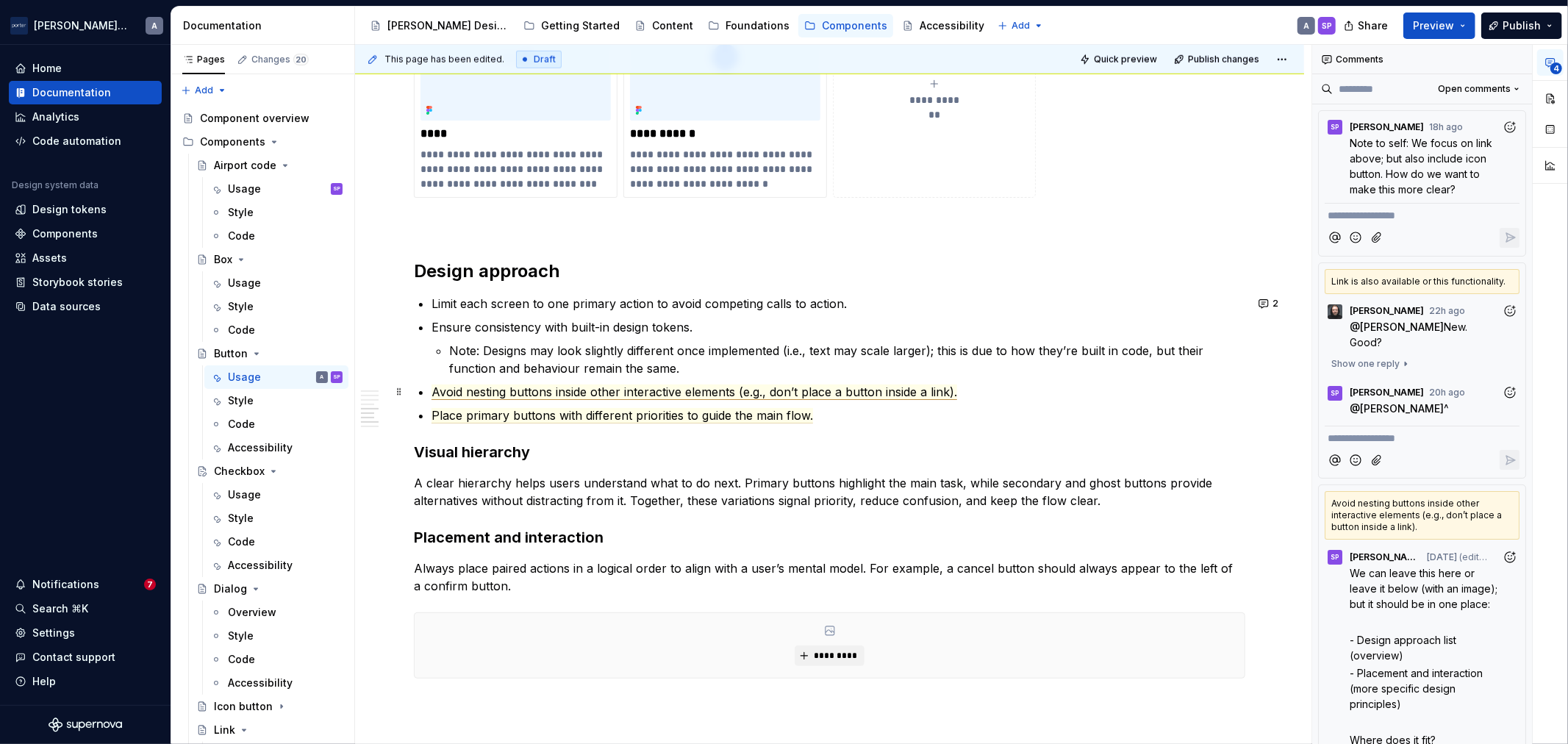
click at [657, 394] on span "Avoid nesting buttons inside other interactive elements (e.g., don’t place a bu…" at bounding box center [694, 392] width 526 height 15
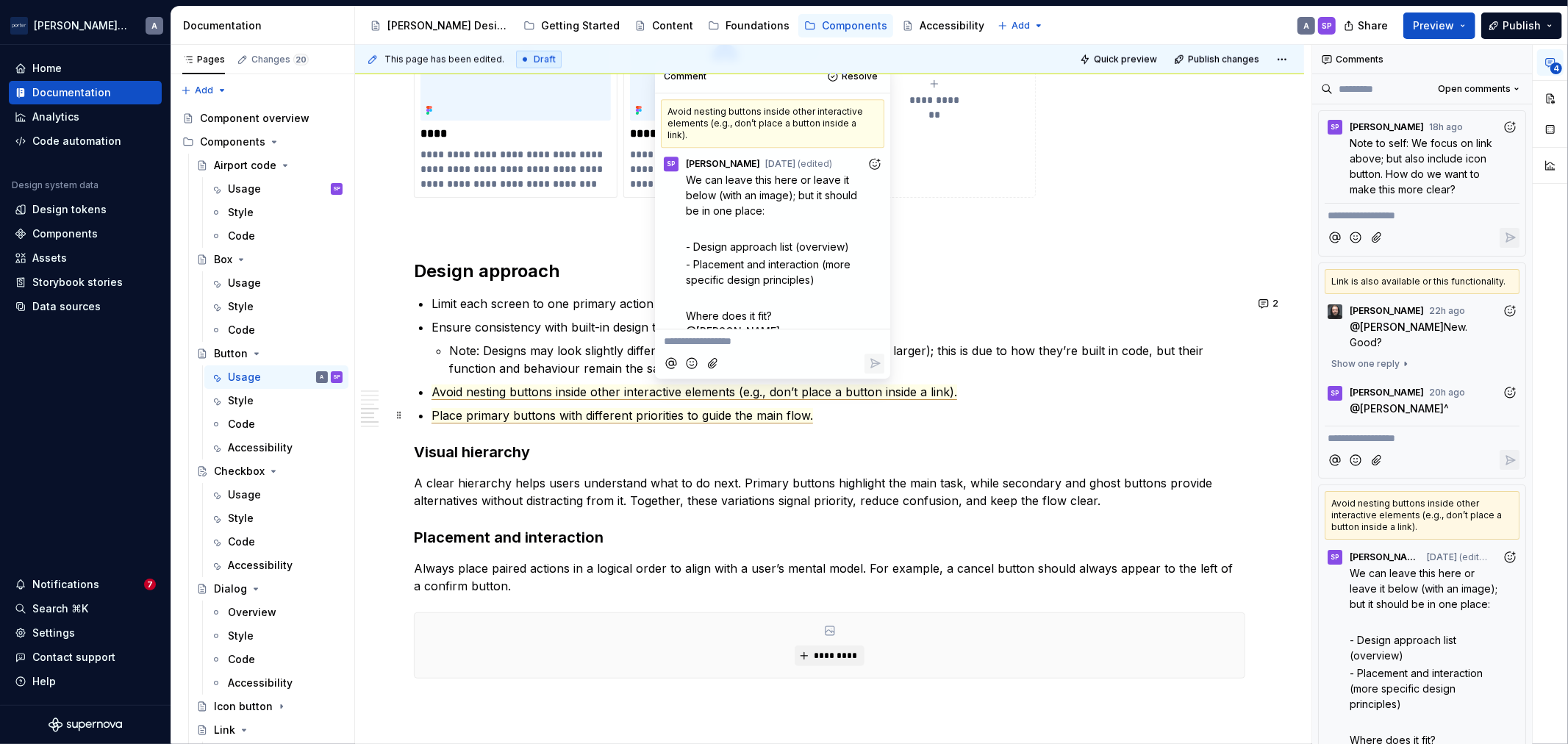
scroll to position [135, 0]
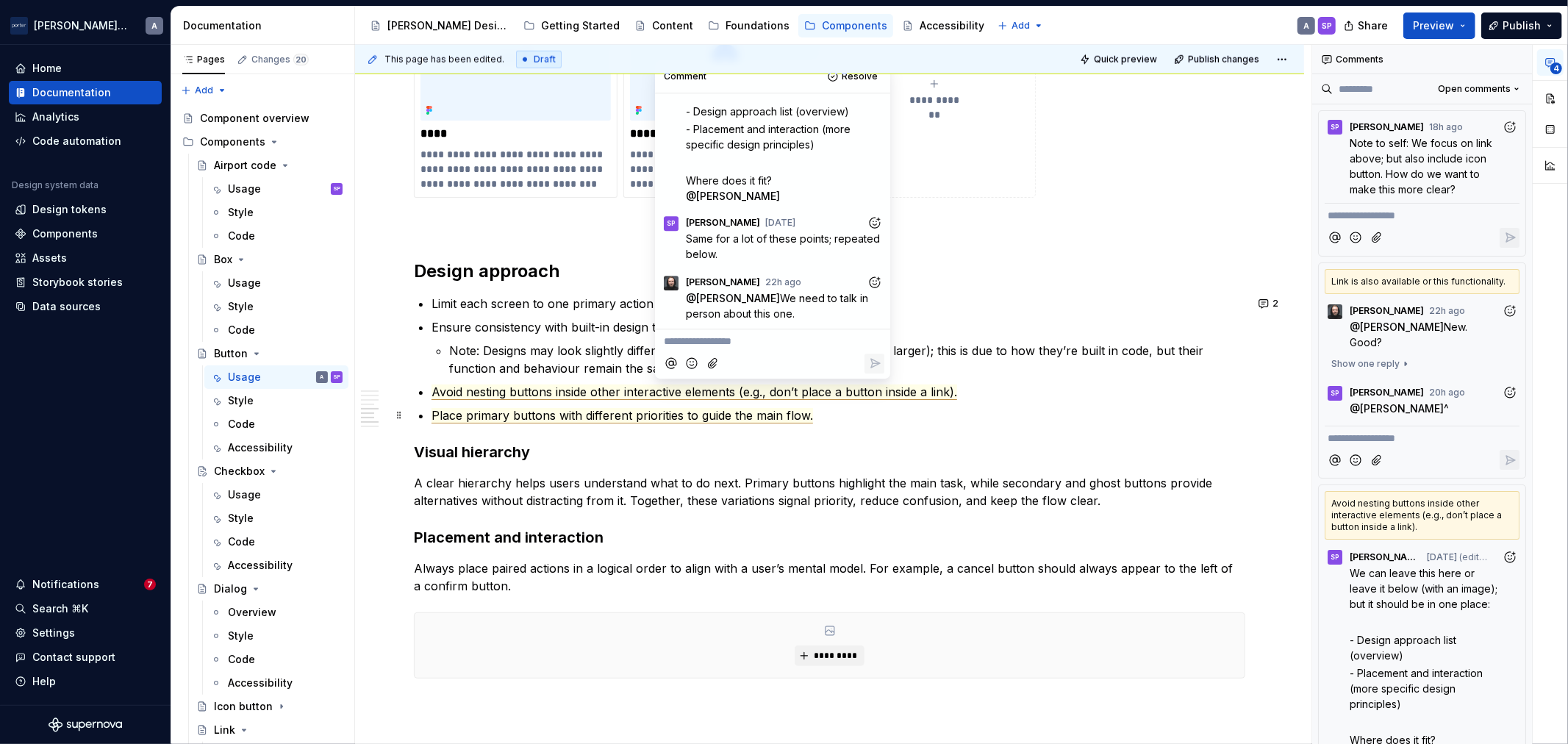
click at [707, 421] on span "Place primary buttons with different priorities to guide the main flow." at bounding box center [622, 415] width 382 height 15
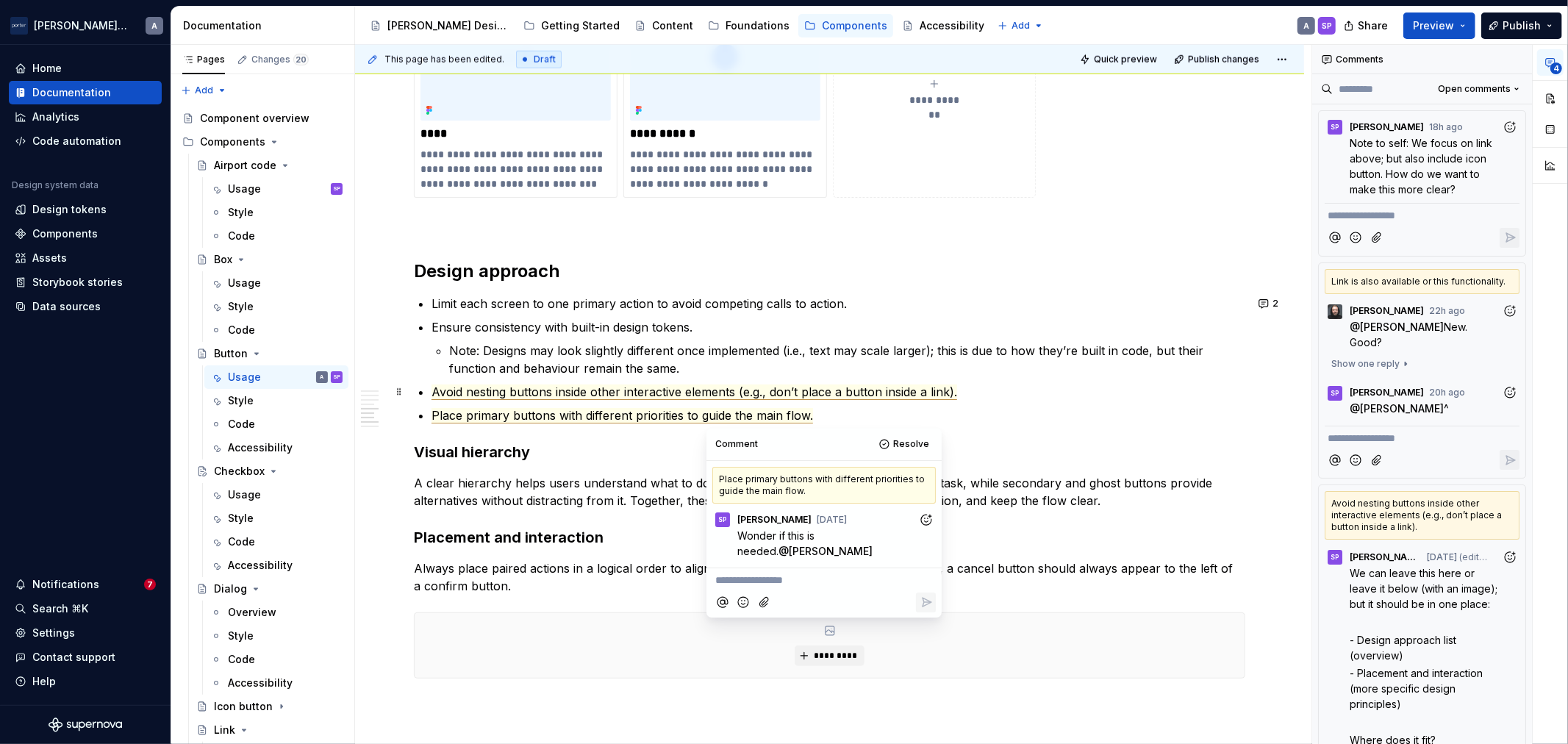
click at [630, 394] on span "Avoid nesting buttons inside other interactive elements (e.g., don’t place a bu…" at bounding box center [694, 392] width 526 height 15
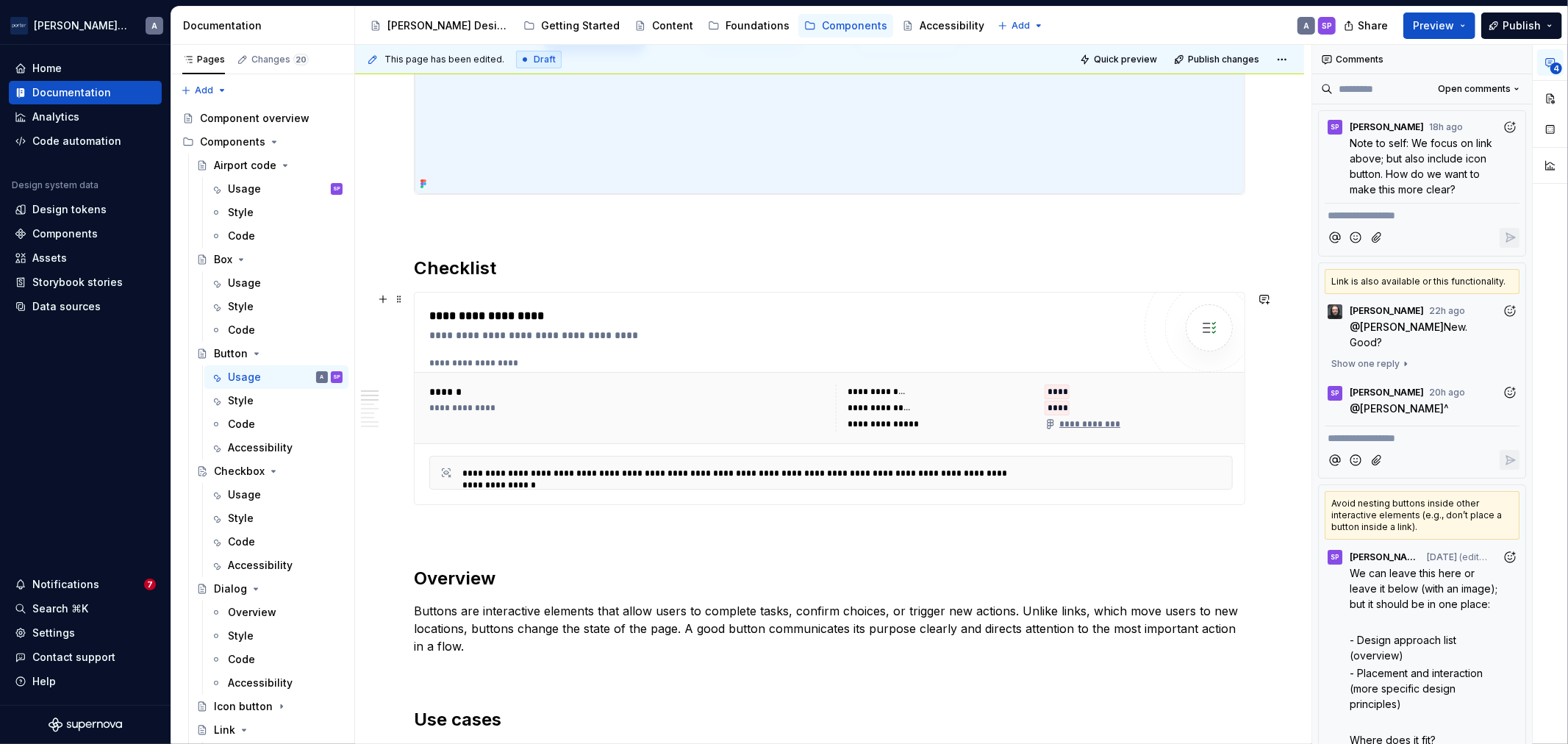
scroll to position [0, 0]
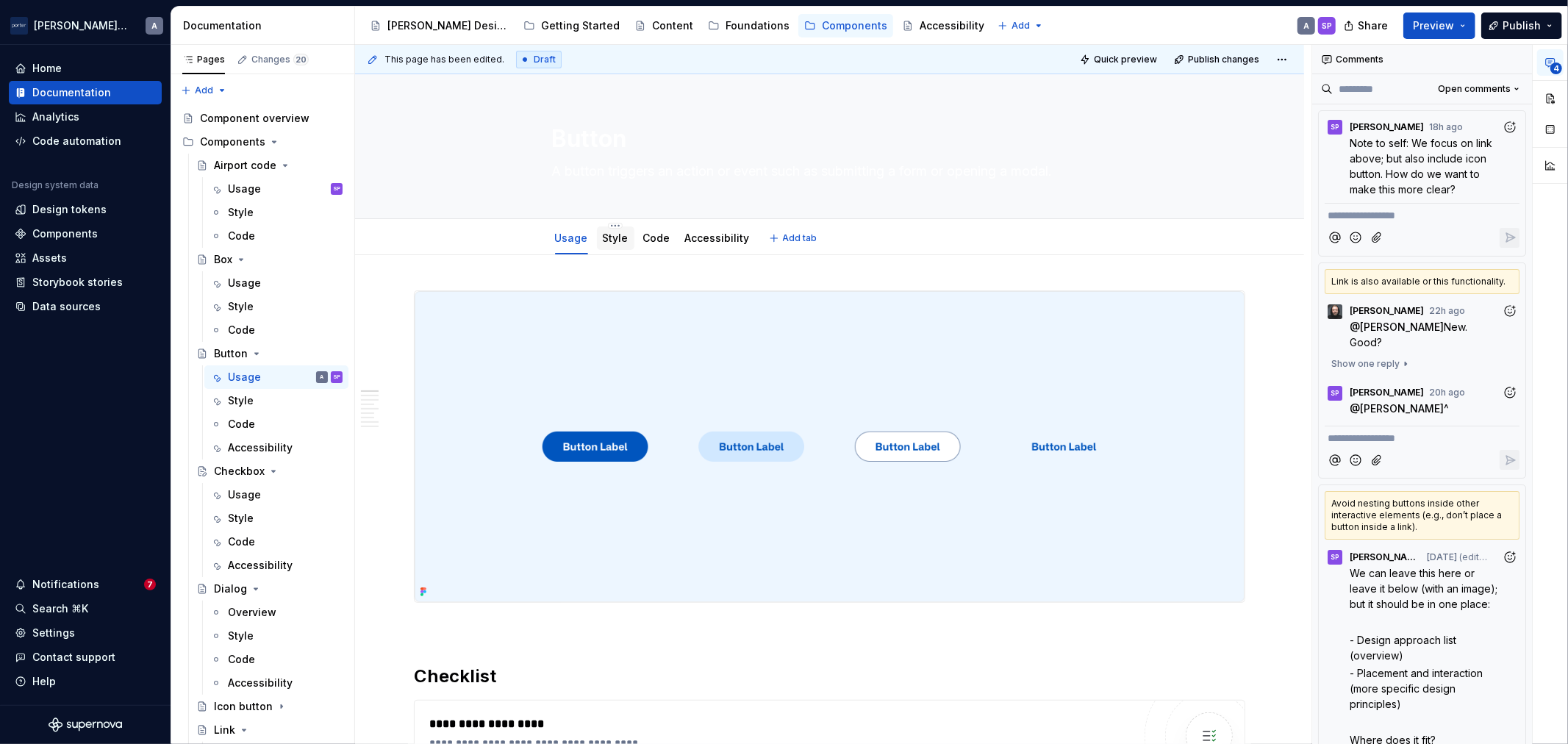
click at [611, 234] on link "Style" at bounding box center [616, 238] width 26 height 13
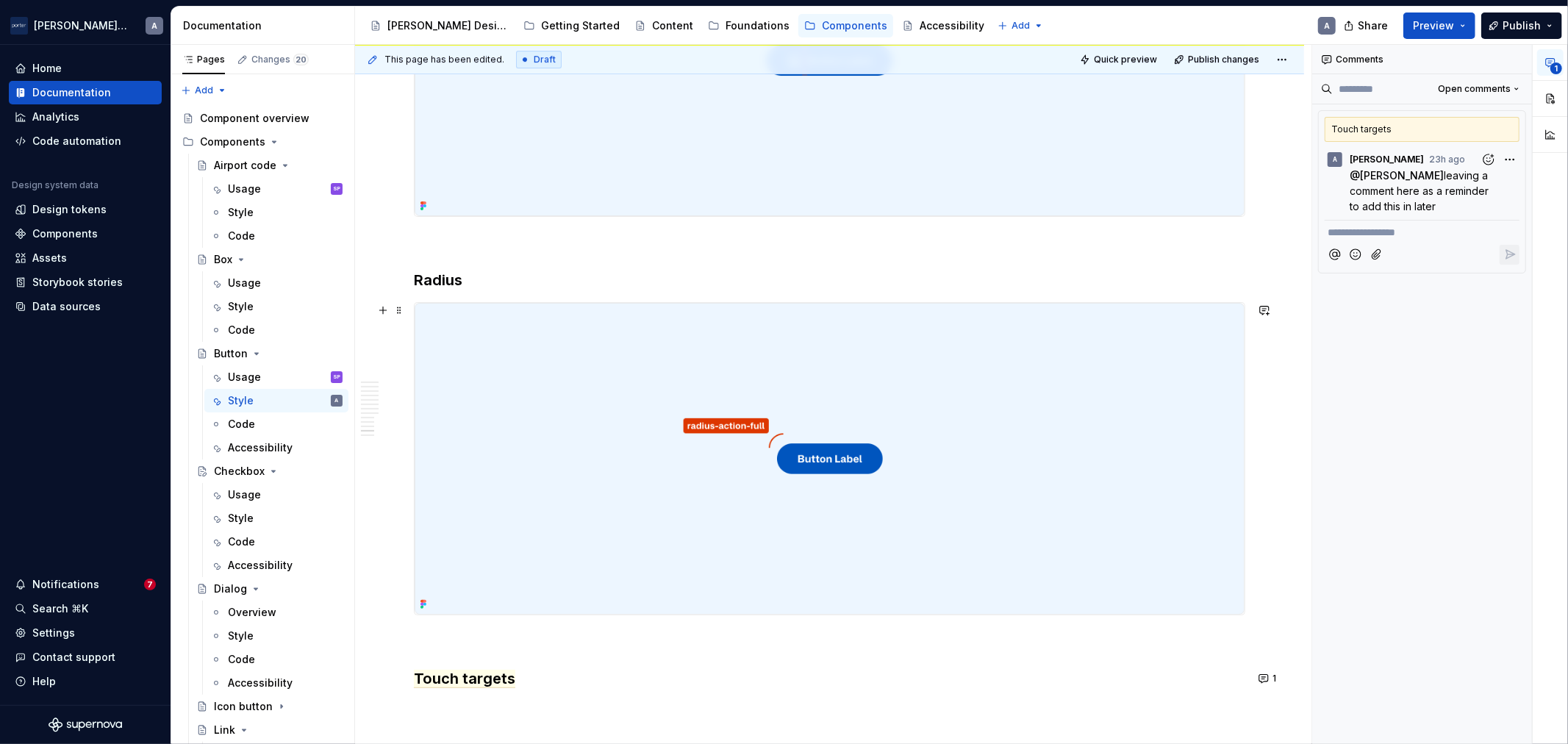
scroll to position [4510, 0]
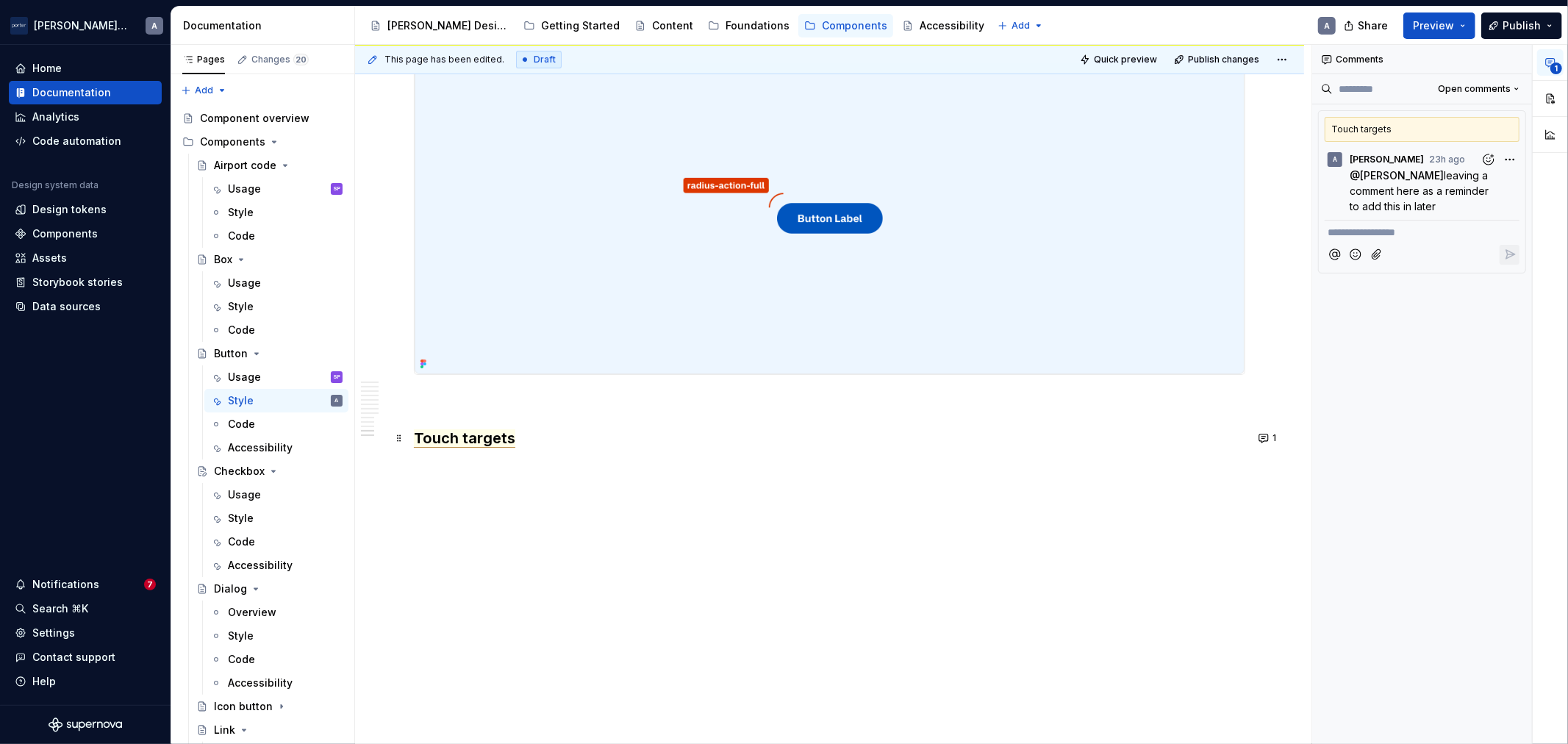
click at [494, 440] on span "Touch targets" at bounding box center [464, 438] width 102 height 18
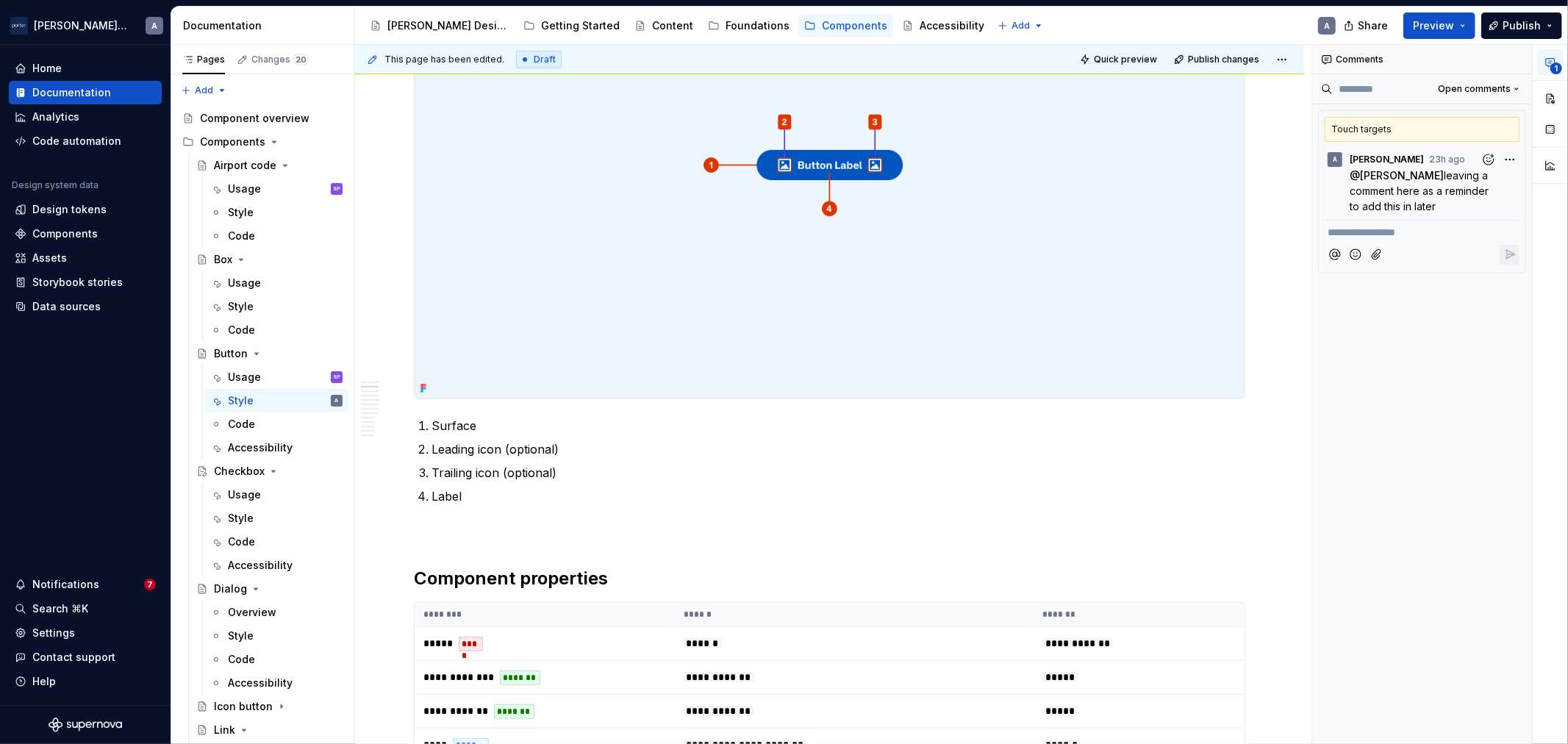
scroll to position [0, 0]
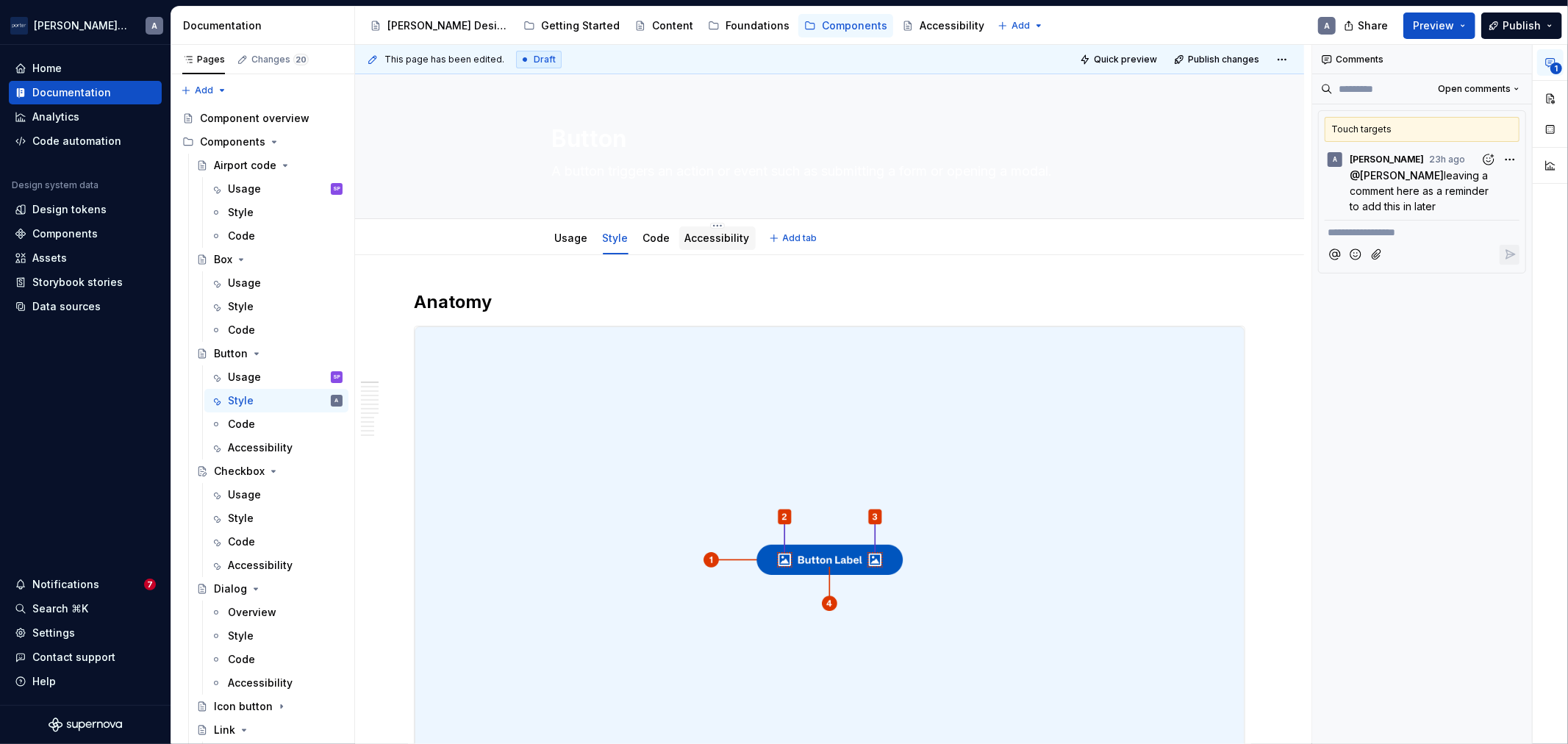
click at [680, 239] on div "Accessibility" at bounding box center [717, 238] width 76 height 23
click at [704, 251] on div at bounding box center [717, 252] width 76 height 2
click at [703, 241] on link "Accessibility" at bounding box center [717, 238] width 65 height 13
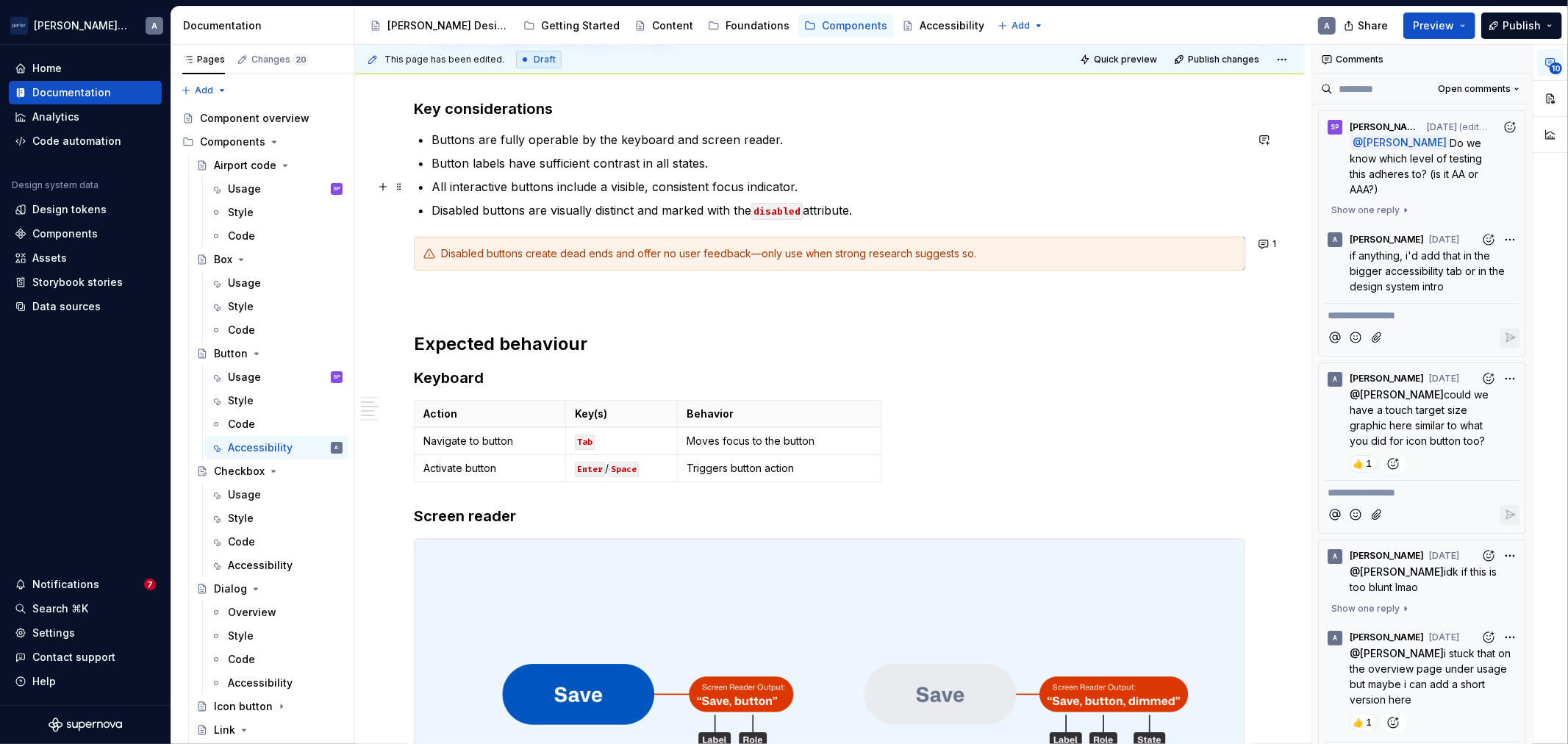
scroll to position [136, 0]
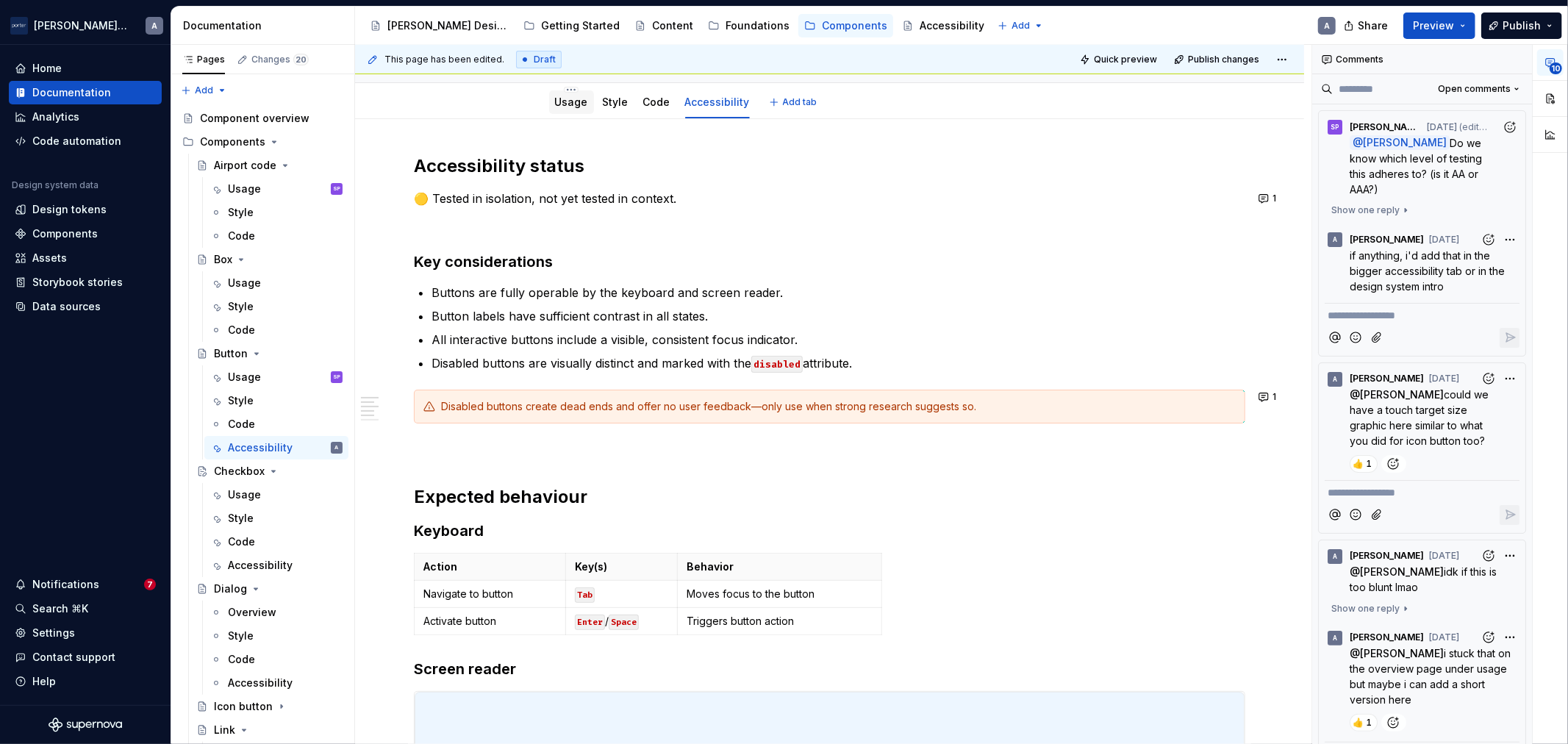
click at [557, 101] on link "Usage" at bounding box center [571, 101] width 33 height 13
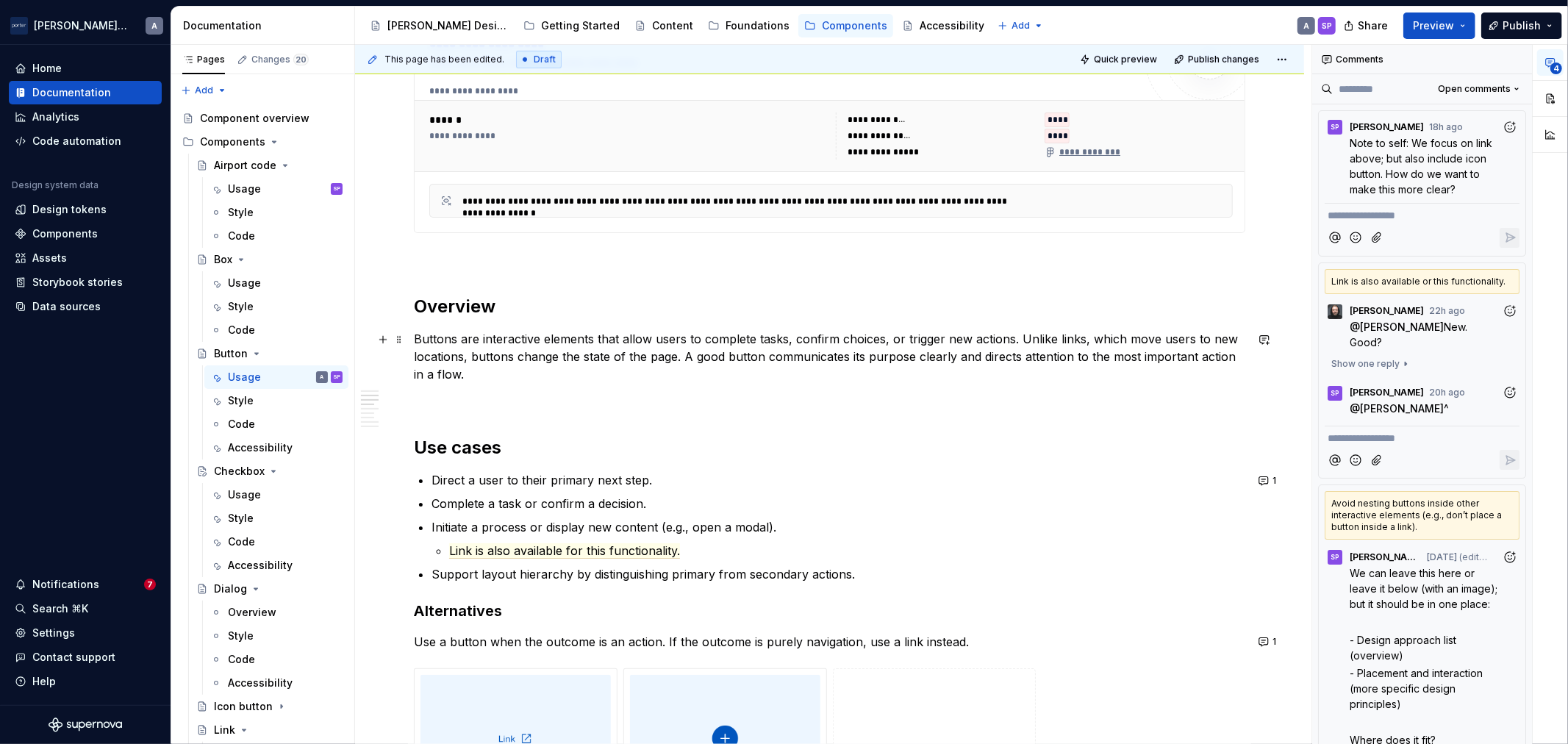
scroll to position [953, 0]
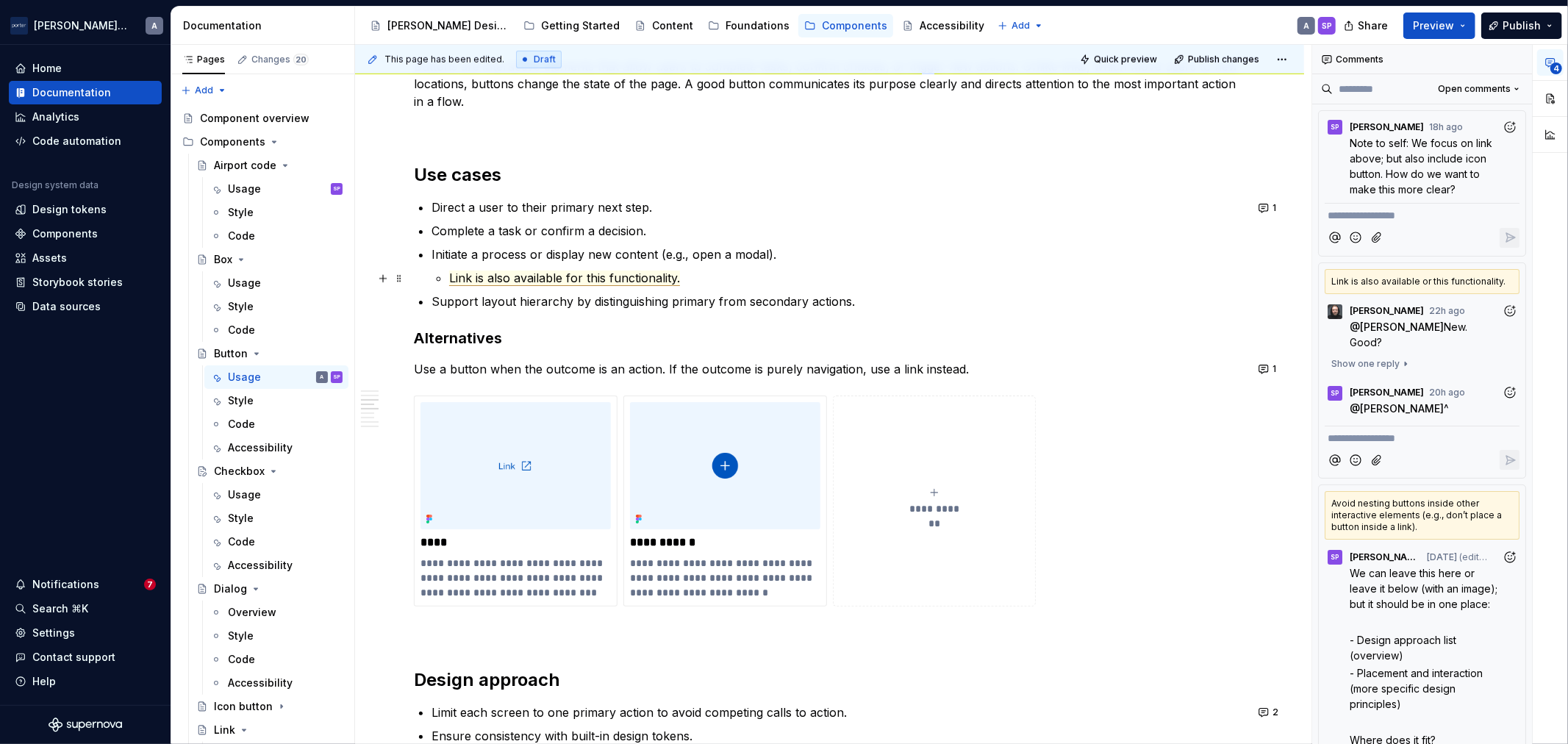
click at [648, 277] on span "Link is also available for this functionality." at bounding box center [565, 278] width 231 height 15
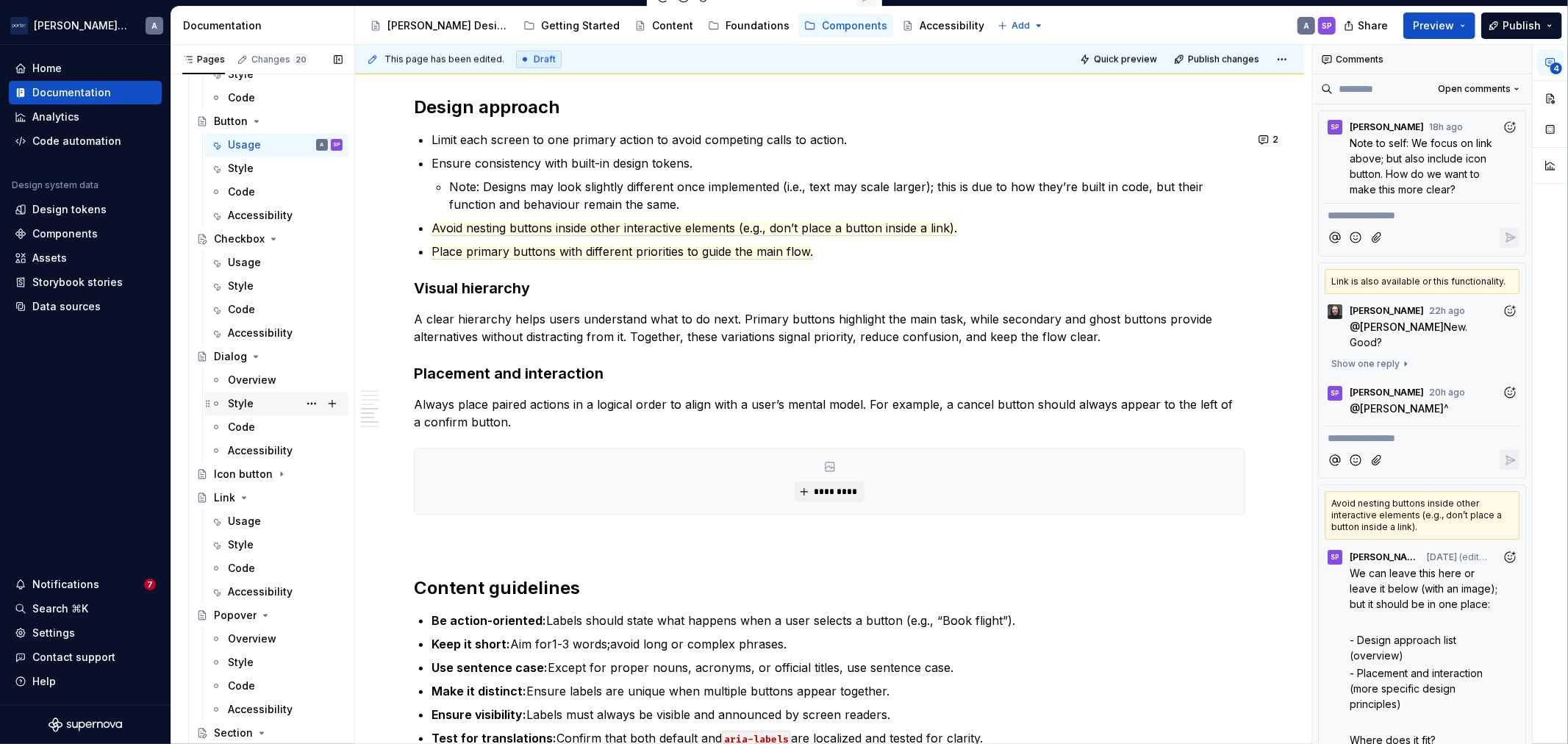
scroll to position [272, 0]
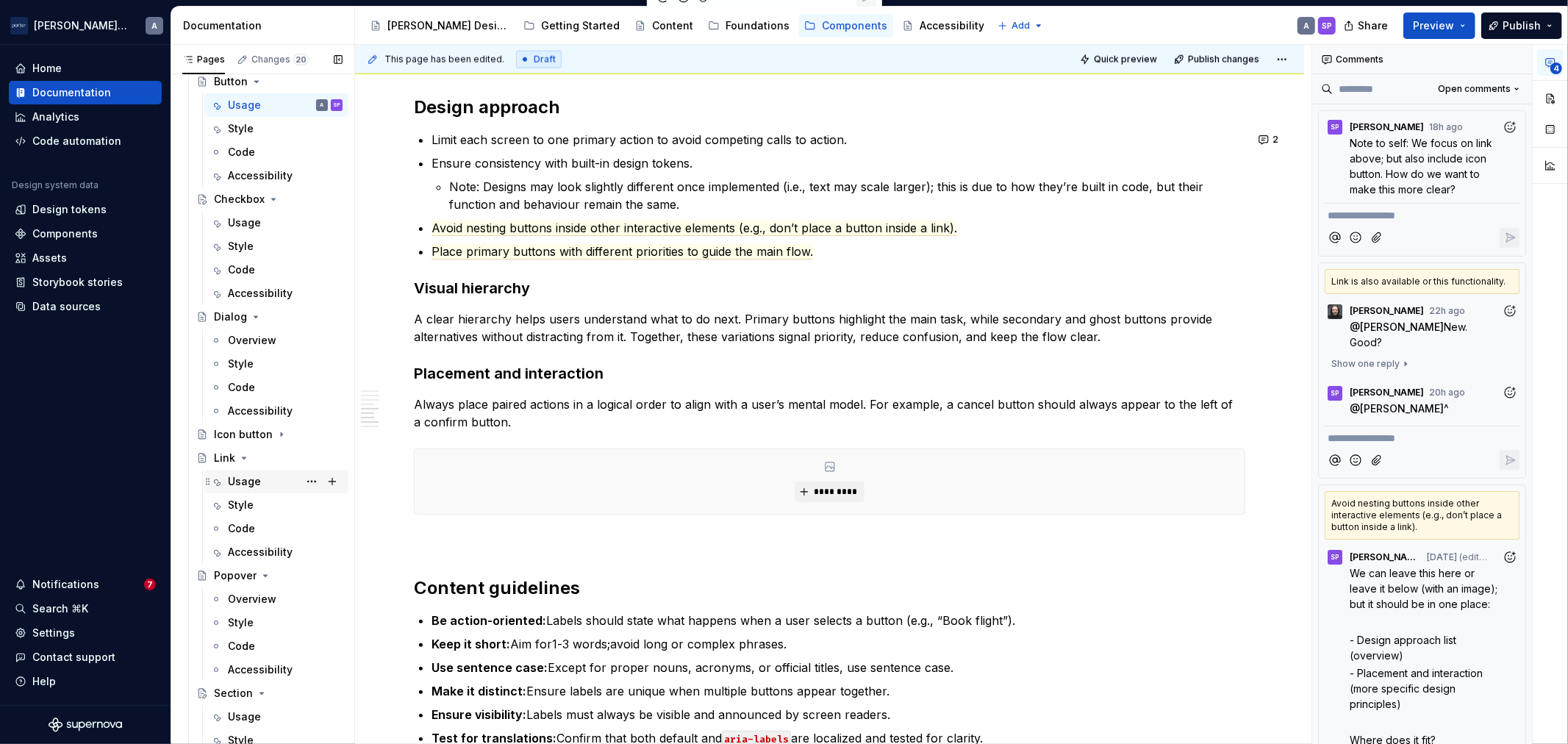
click at [245, 483] on div "Usage" at bounding box center [245, 481] width 33 height 14
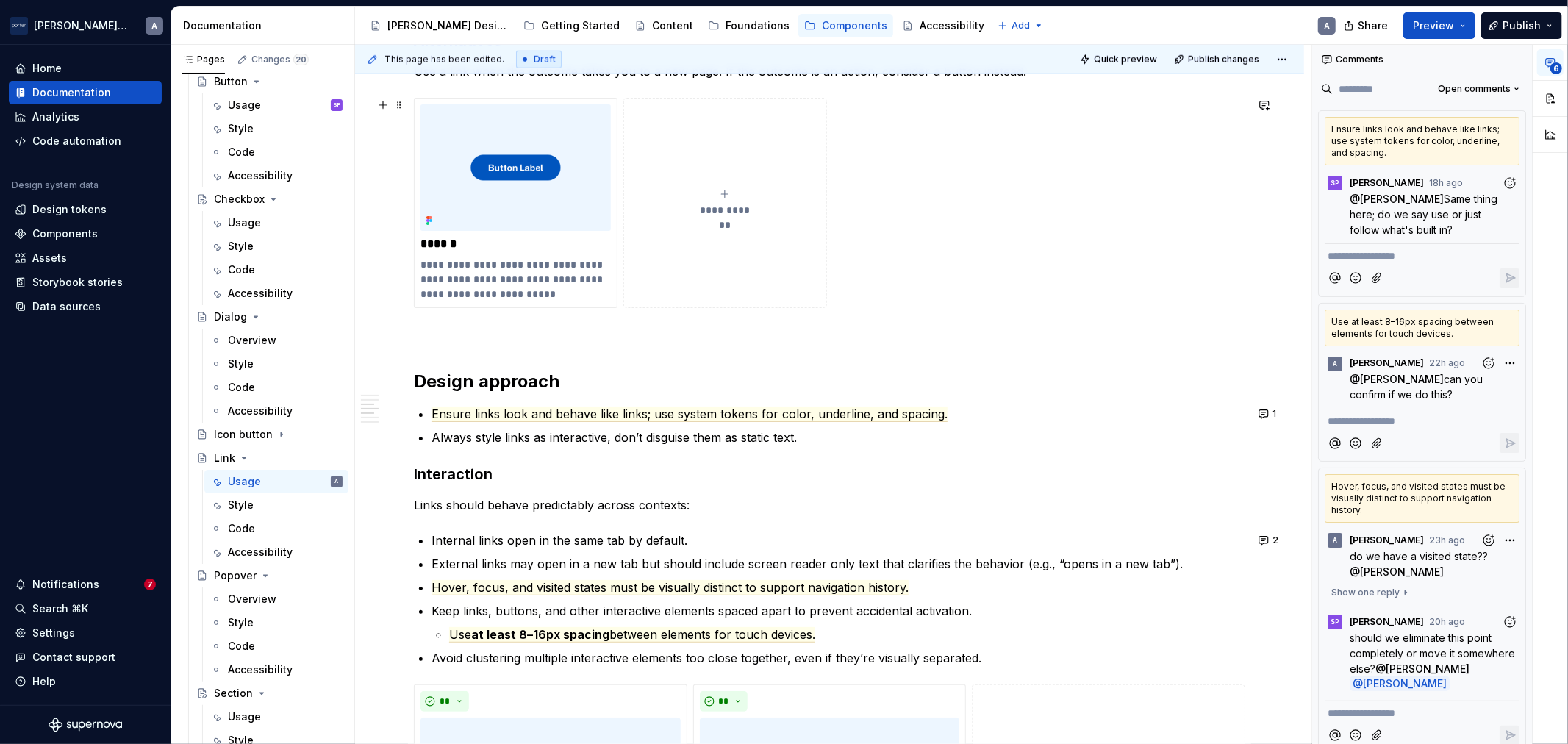
scroll to position [1361, 0]
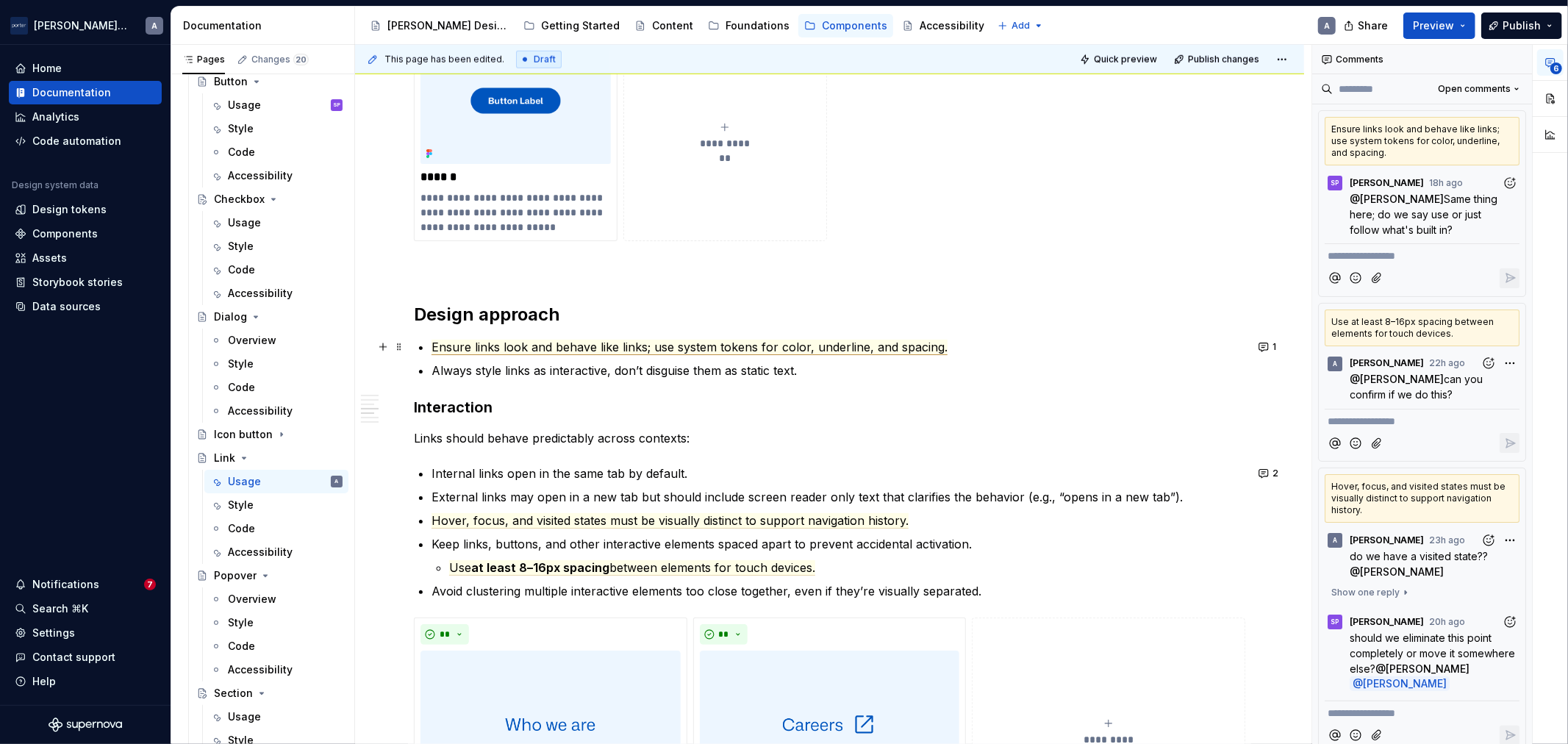
click at [757, 346] on span "Ensure links look and behave like links; use system tokens for color, underline…" at bounding box center [689, 347] width 516 height 15
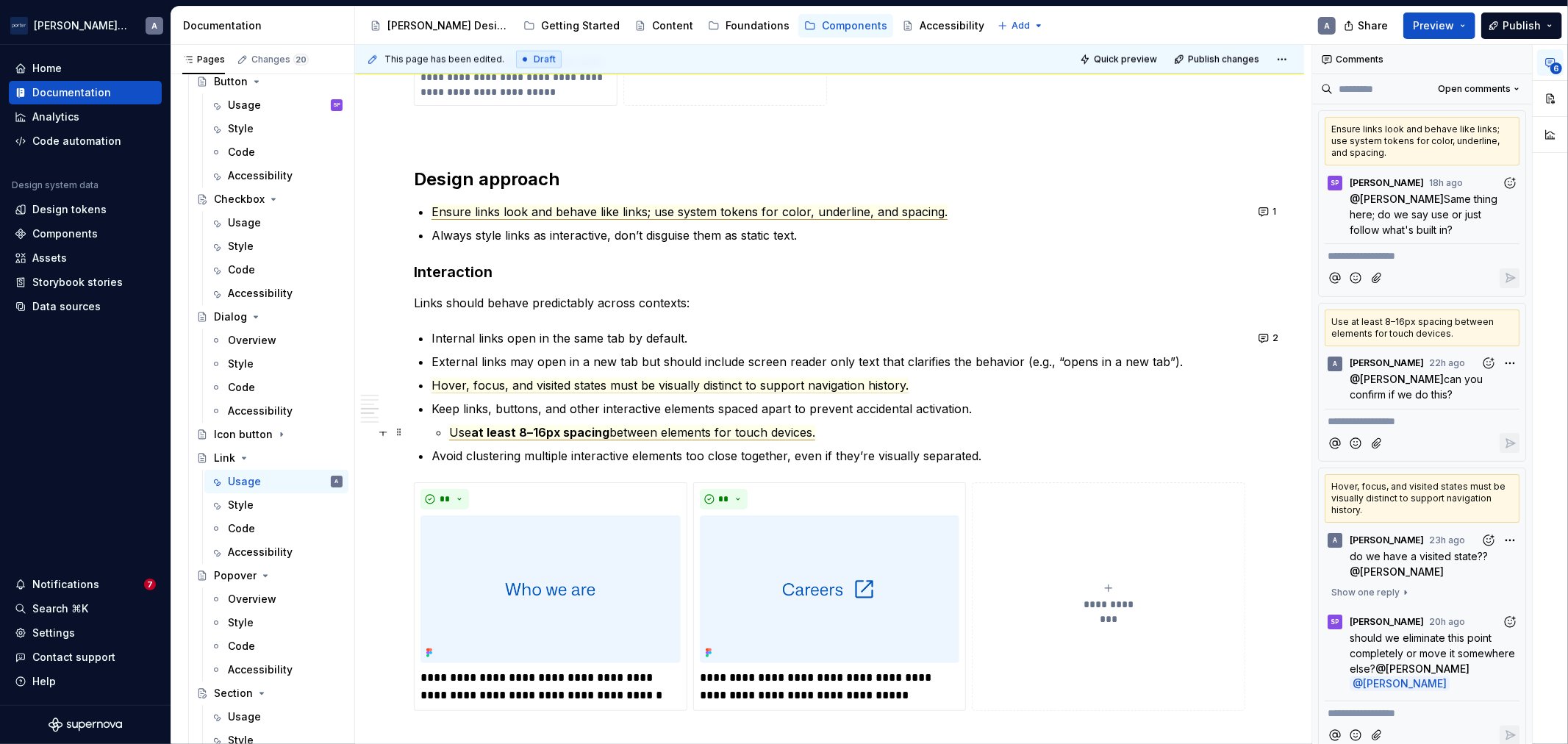
click at [634, 426] on span "between elements for touch devices." at bounding box center [711, 433] width 206 height 15
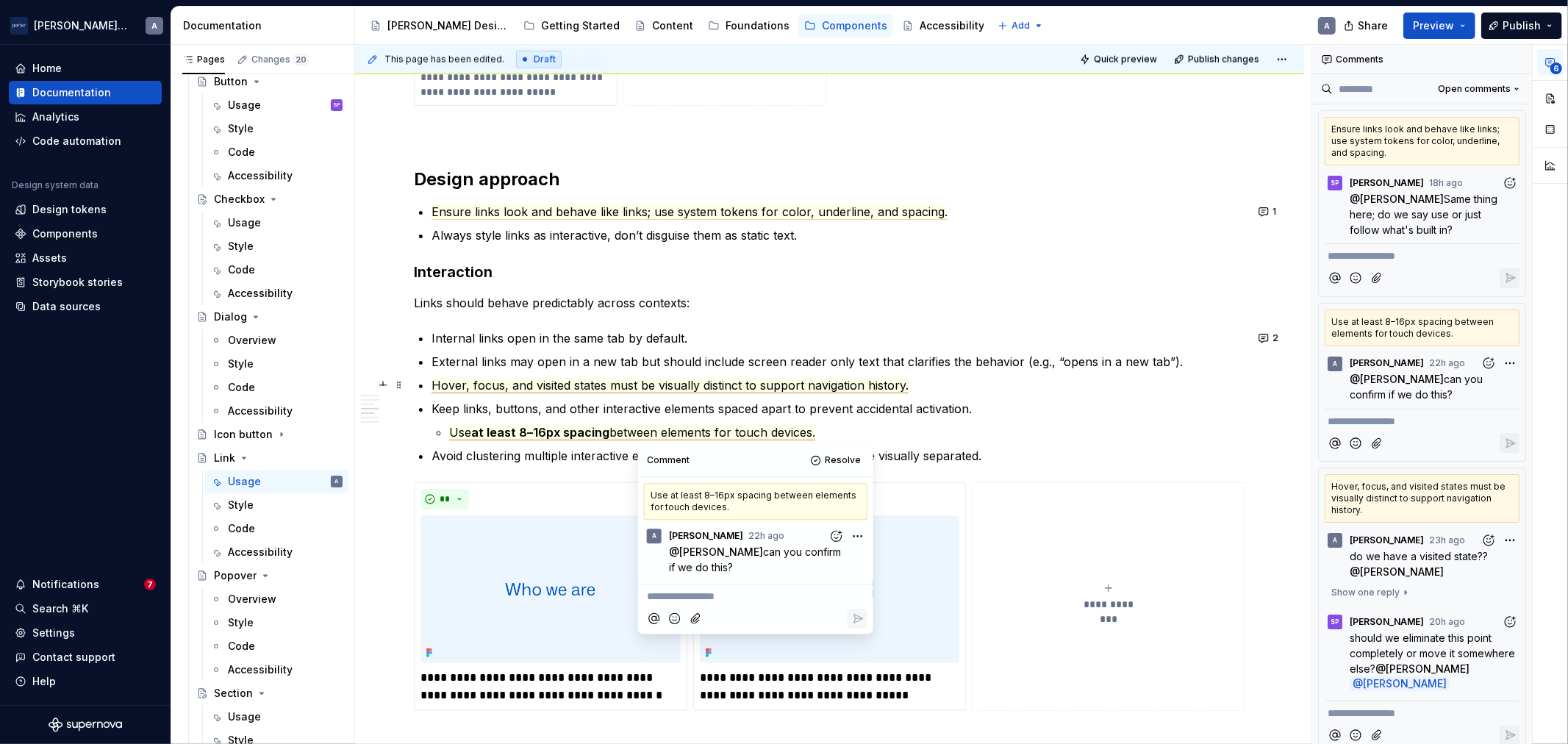
click at [659, 390] on span "Hover, focus, and visited states must be visually distinct to support navigatio…" at bounding box center [670, 386] width 478 height 15
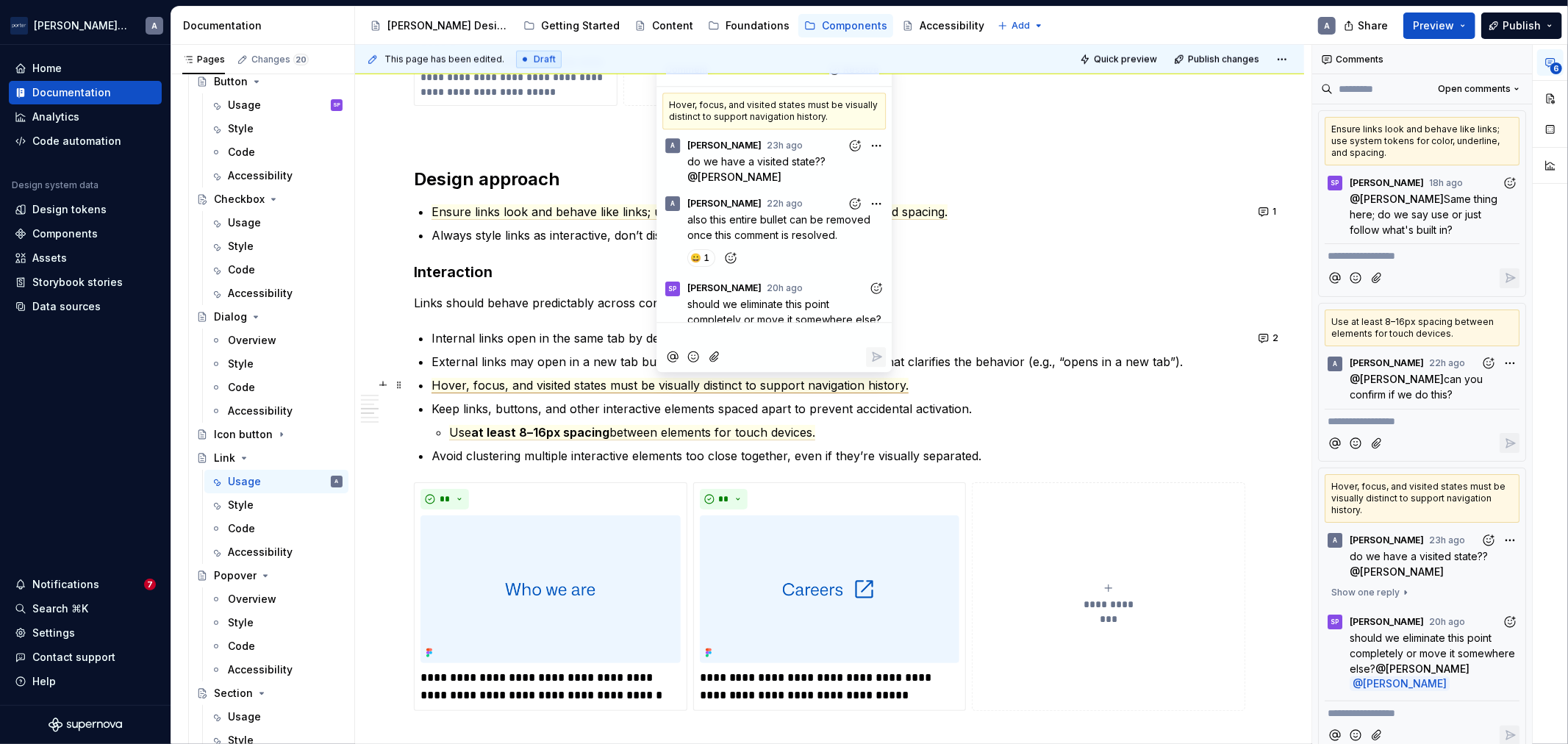
scroll to position [28, 0]
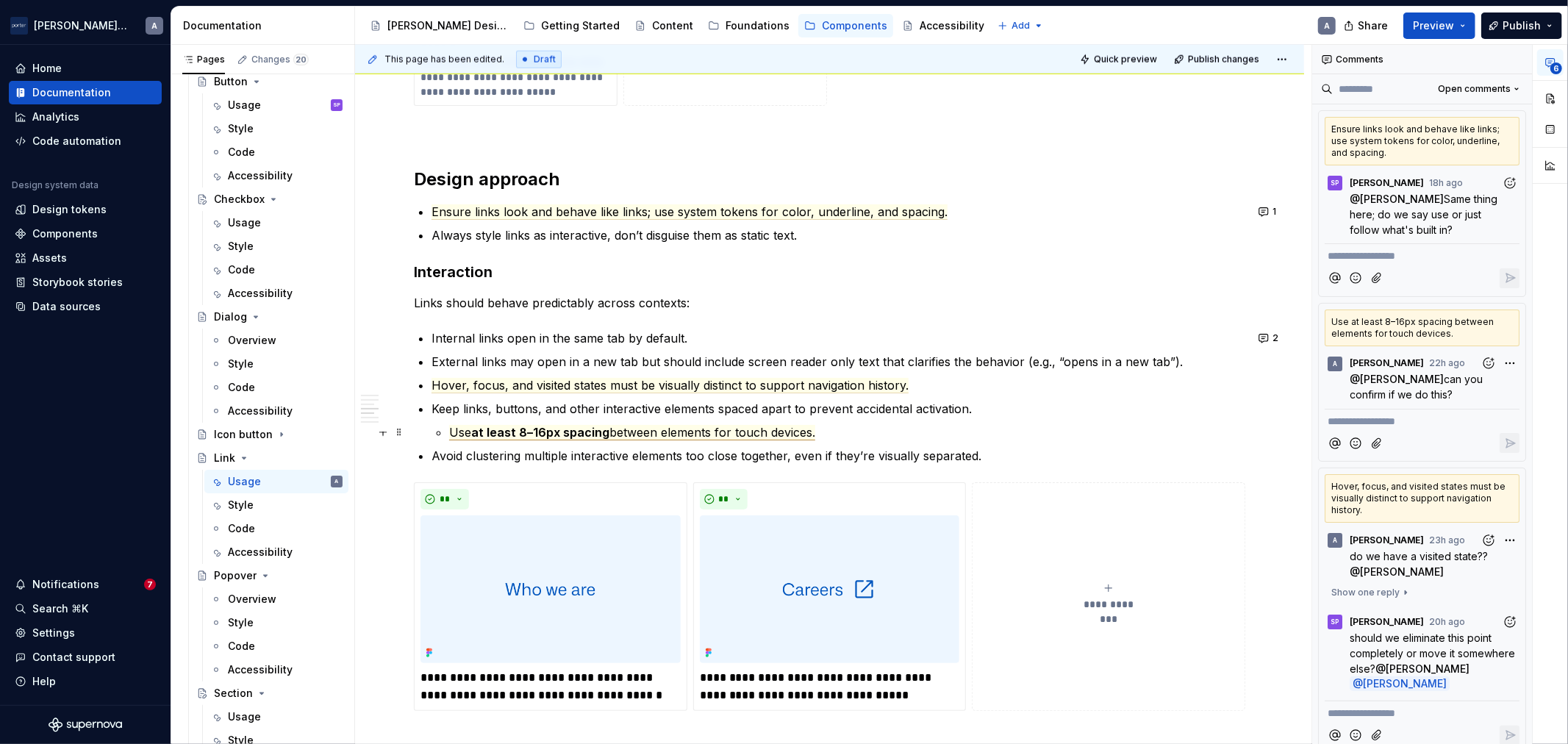
click at [579, 436] on span "at least 8–16px spacing" at bounding box center [540, 433] width 138 height 15
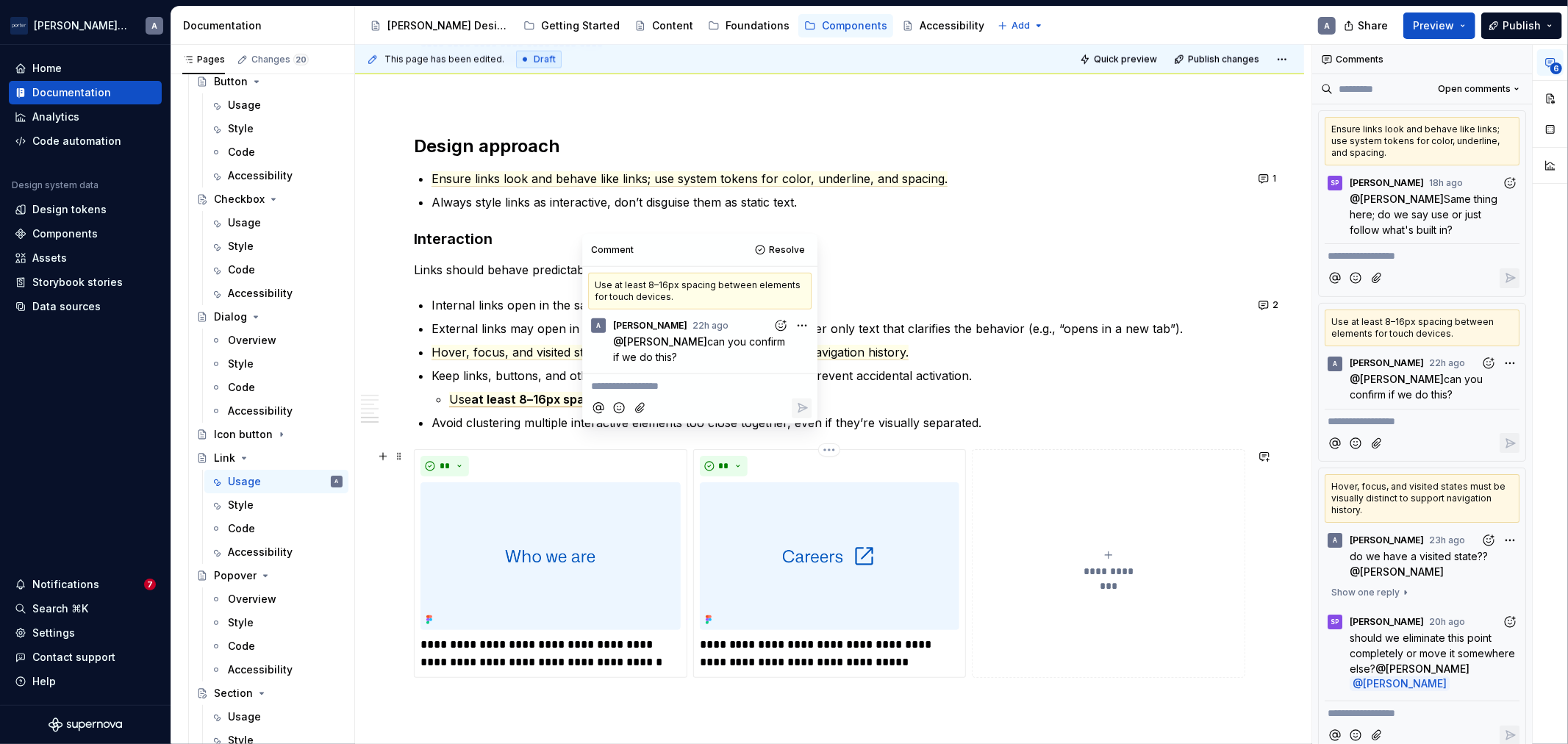
scroll to position [1496, 0]
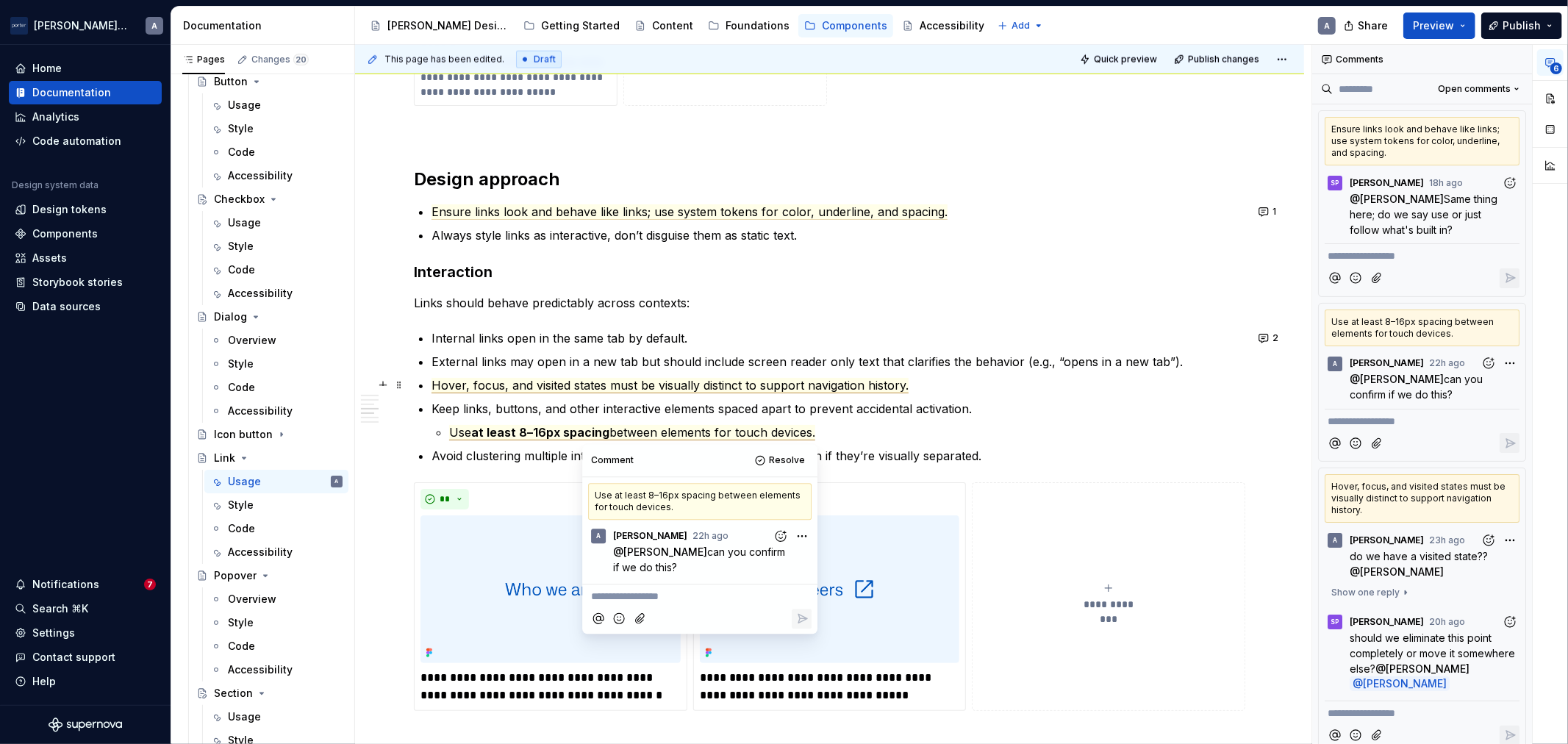
click at [729, 386] on span "Hover, focus, and visited states must be visually distinct to support navigatio…" at bounding box center [670, 386] width 478 height 15
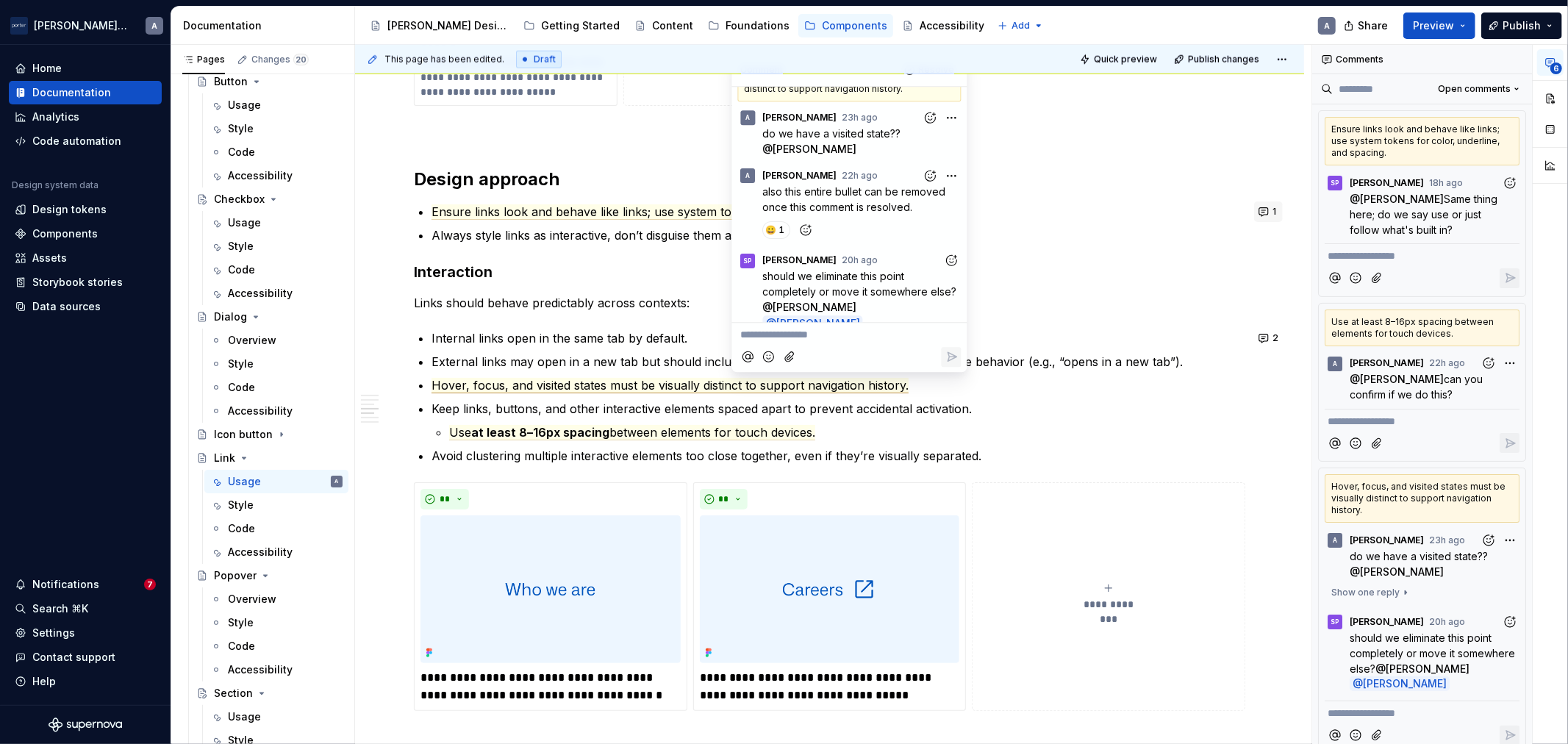
click at [1272, 216] on span "1" at bounding box center [1274, 212] width 4 height 12
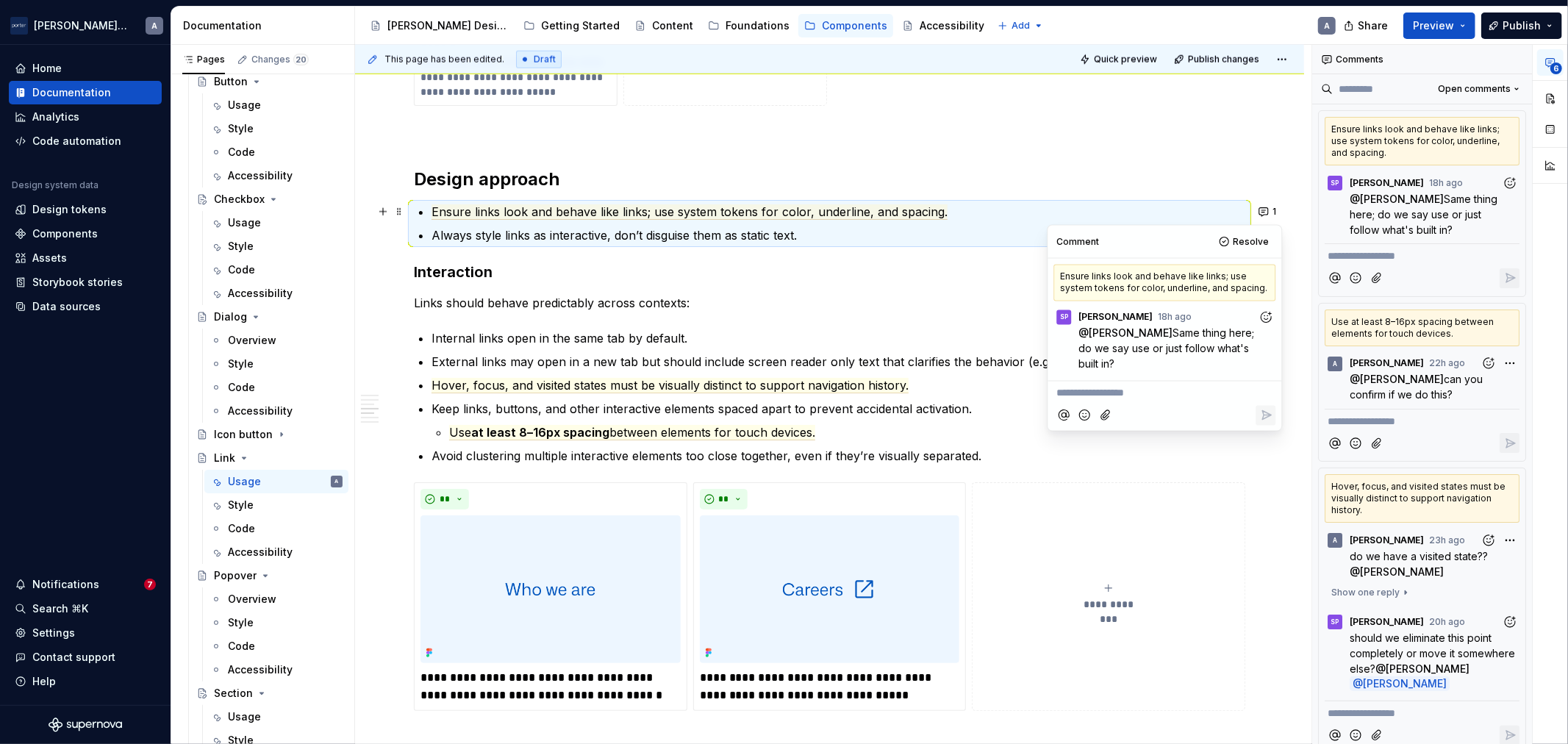
click at [922, 410] on p "Keep links, buttons, and other interactive elements spaced apart to prevent acc…" at bounding box center [838, 409] width 814 height 17
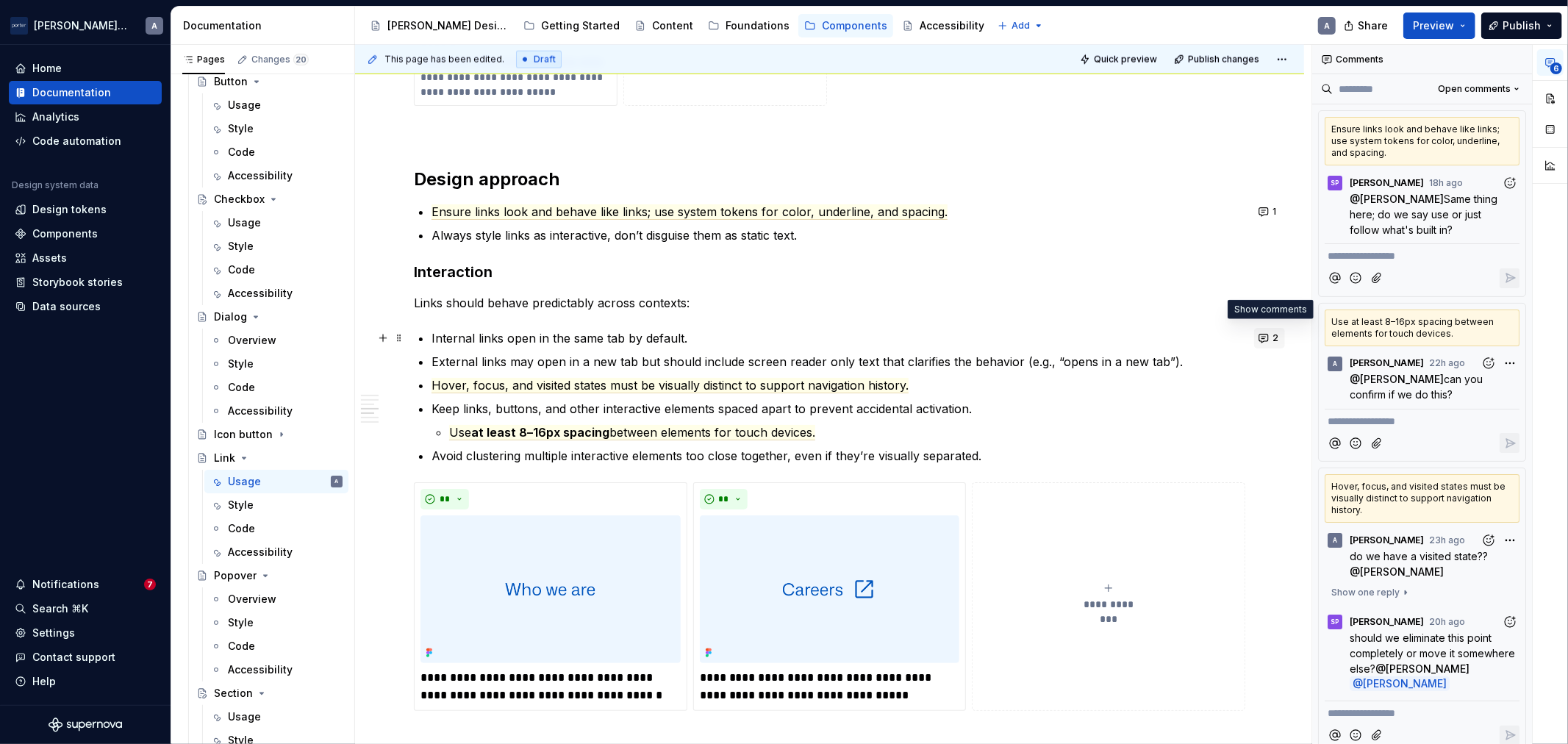
click at [1260, 338] on button "2" at bounding box center [1269, 337] width 31 height 20
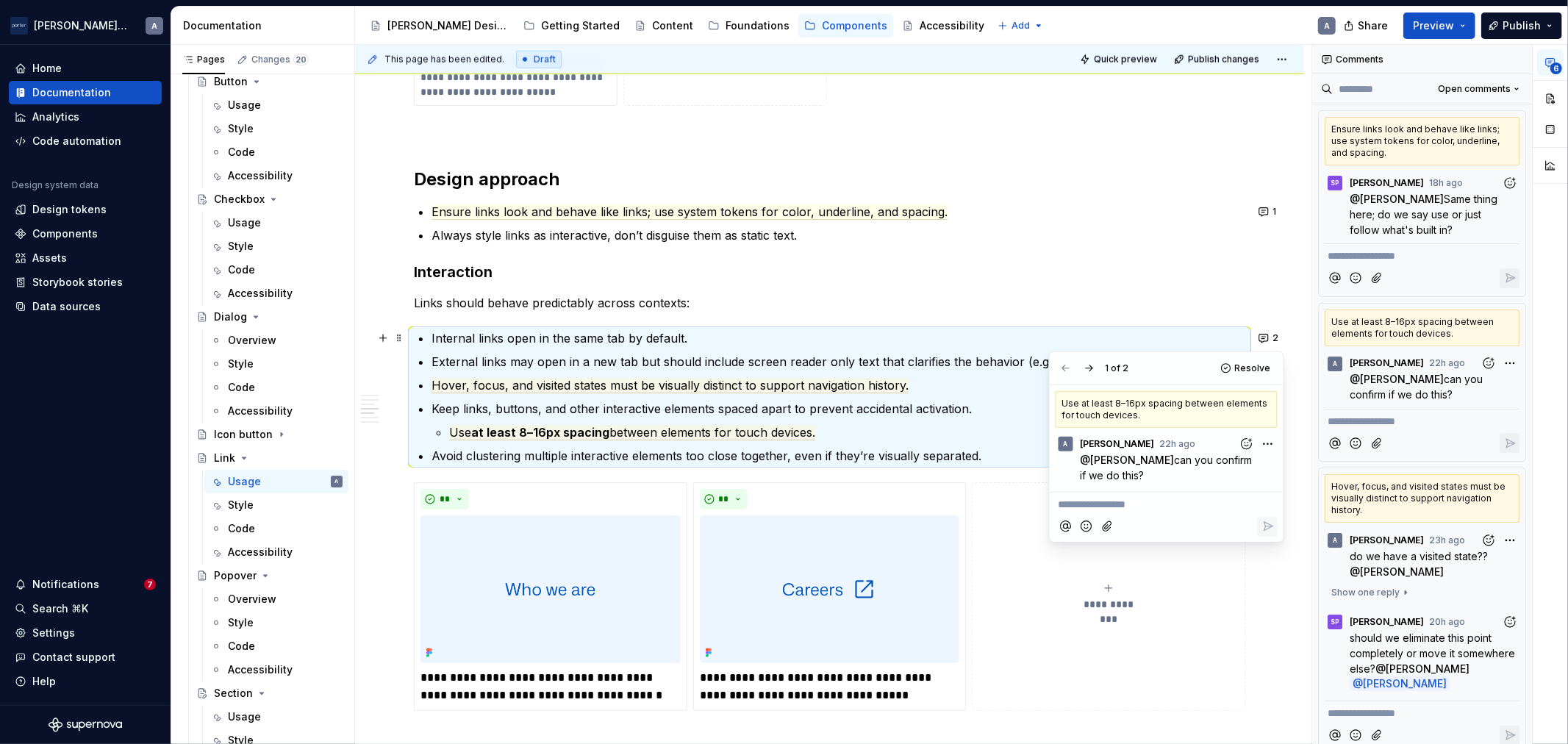
click at [729, 406] on p "Keep links, buttons, and other interactive elements spaced apart to prevent acc…" at bounding box center [838, 409] width 814 height 17
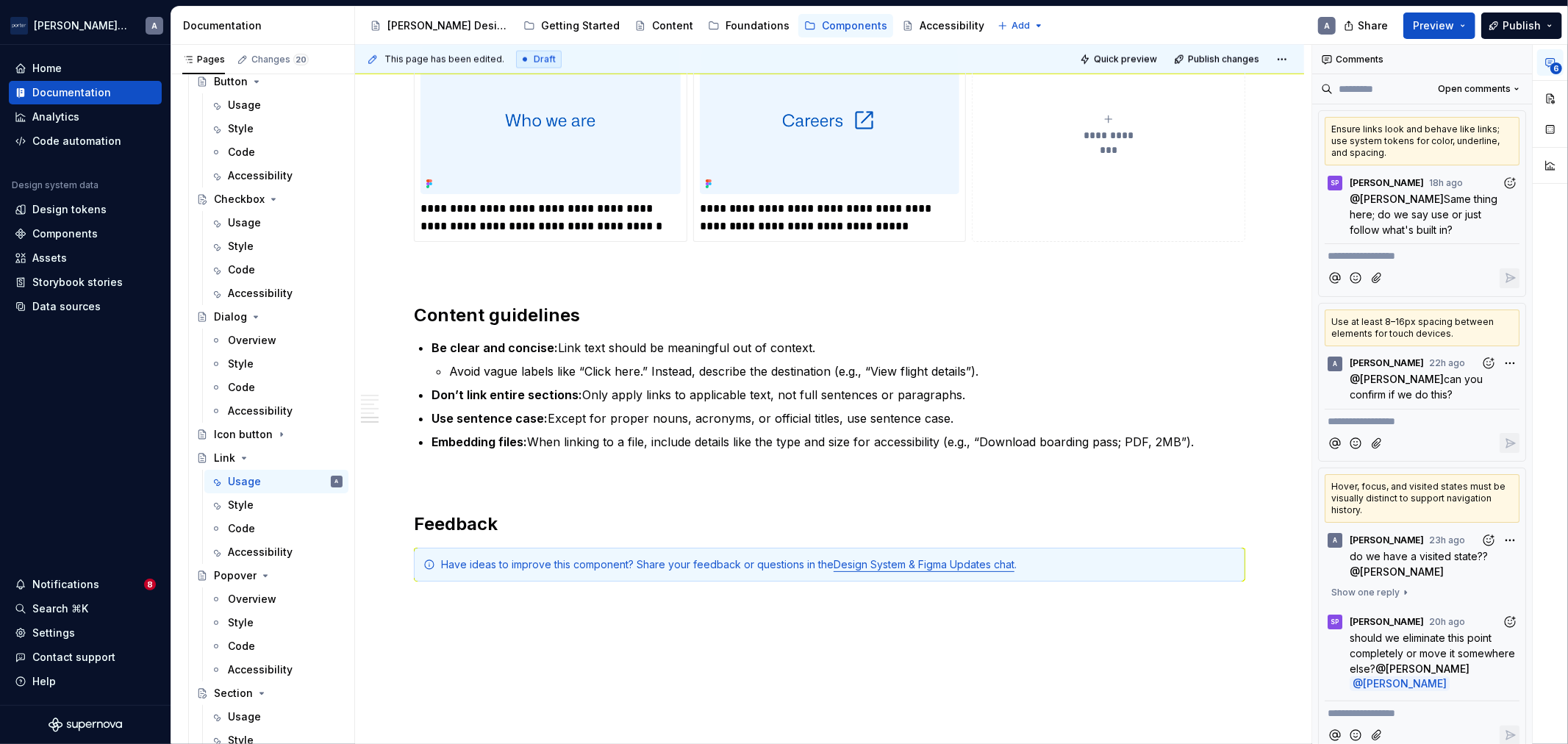
scroll to position [2076, 0]
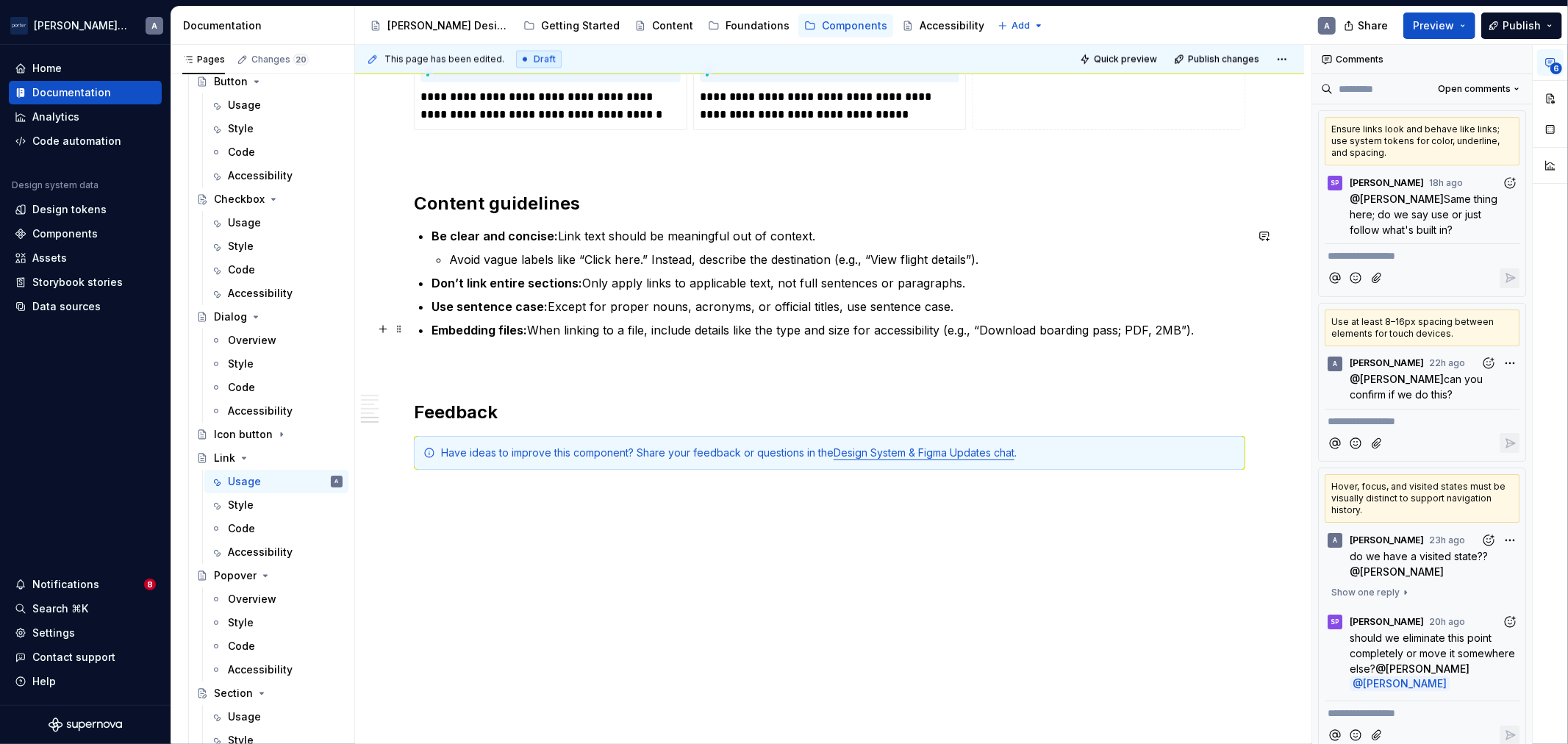
click at [877, 333] on p "Embedding files: When linking to a file, include details like the type and size…" at bounding box center [838, 329] width 814 height 17
click at [1060, 328] on p "Embedding files: When linking to a file, include details like the type and size…" at bounding box center [838, 329] width 814 height 17
click at [819, 303] on p "Use sentence case: Except for proper nouns, acronyms, or official titles, use s…" at bounding box center [838, 306] width 814 height 17
click at [932, 302] on p "Use sentence case: Except for proper nouns, acronyms, or official titles, use s…" at bounding box center [838, 306] width 814 height 17
click at [1011, 325] on p "Embedding files: When linking to a file, include details like the type and size…" at bounding box center [838, 329] width 814 height 17
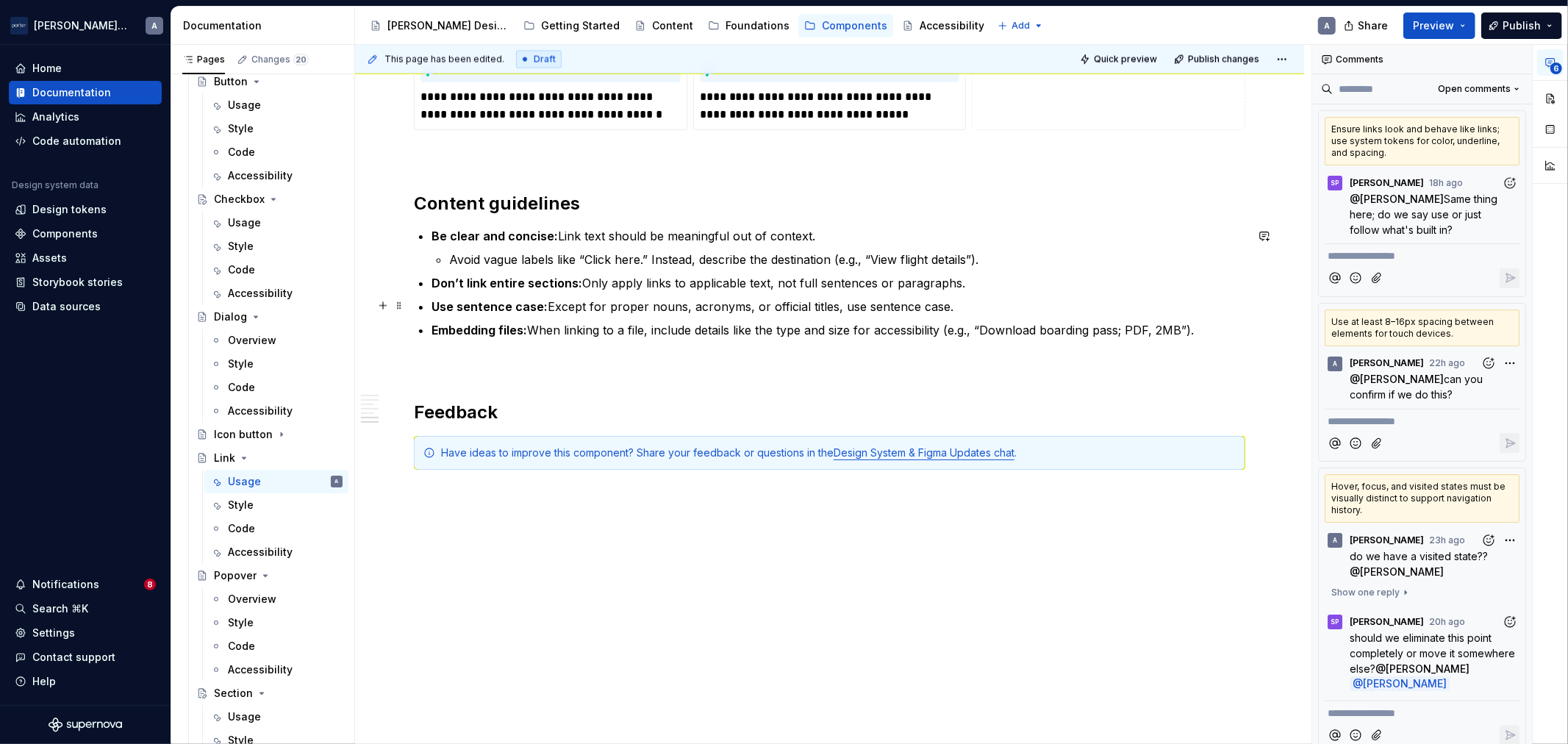
click at [739, 300] on p "Use sentence case: Except for proper nouns, acronyms, or official titles, use s…" at bounding box center [838, 306] width 814 height 17
drag, startPoint x: 653, startPoint y: 22, endPoint x: 702, endPoint y: 19, distance: 49.1
click at [0, 0] on button "Page tree" at bounding box center [0, 0] width 0 height 0
click at [702, 19] on html "[PERSON_NAME] Airlines A Home Documentation Analytics Code automation Design sy…" at bounding box center [784, 372] width 1568 height 744
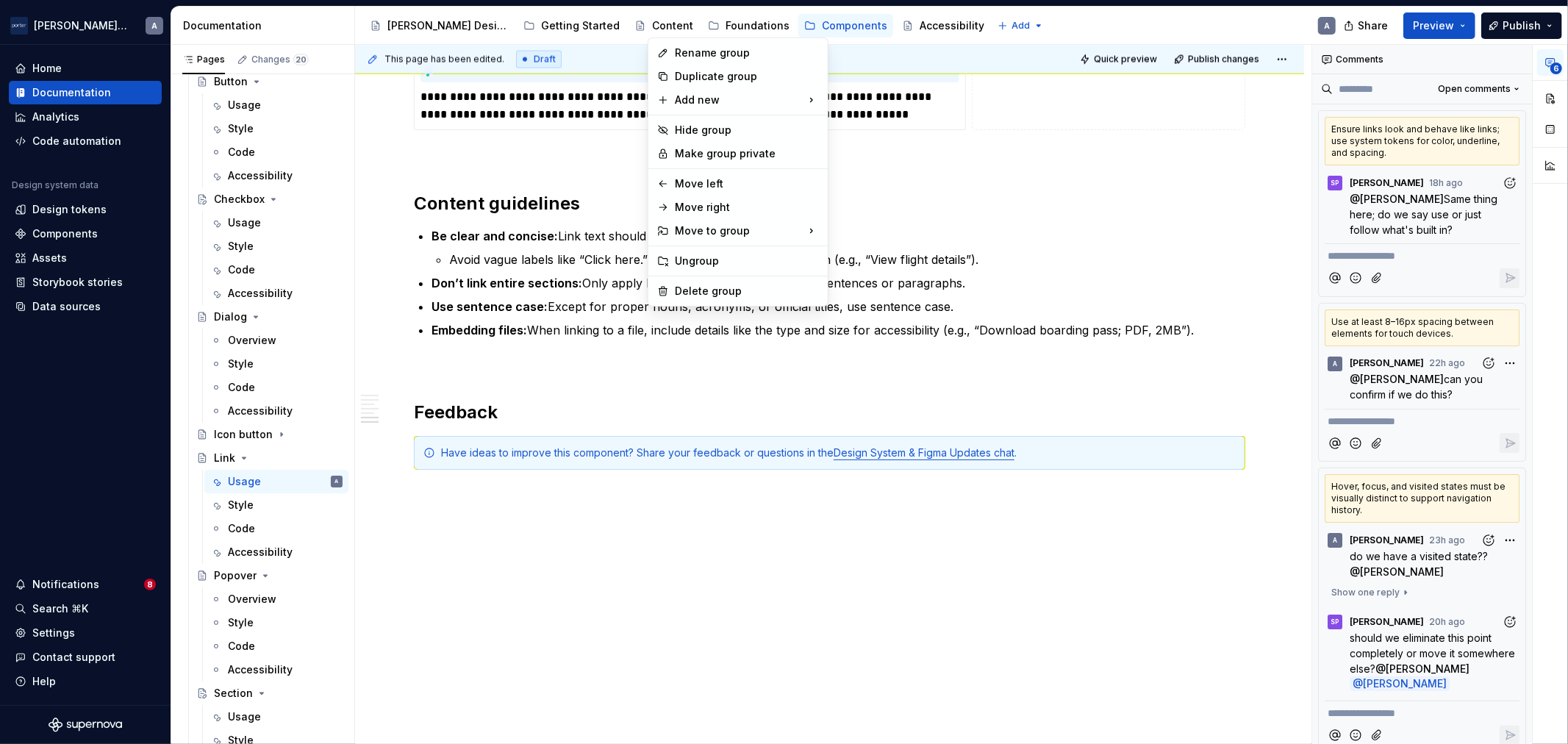
click at [702, 23] on html "[PERSON_NAME] Airlines A Home Documentation Analytics Code automation Design sy…" at bounding box center [784, 372] width 1568 height 744
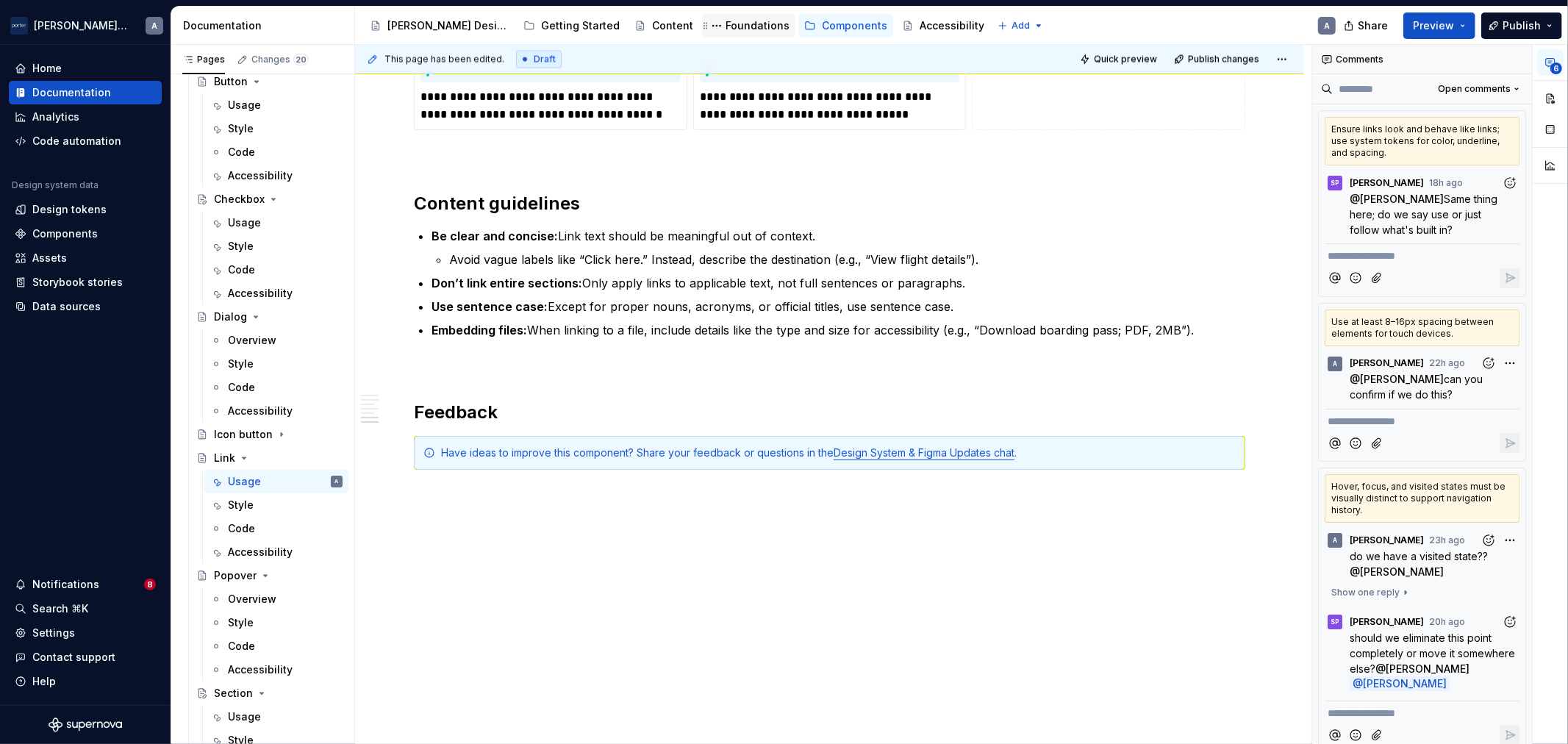
click at [726, 23] on div "Foundations" at bounding box center [758, 25] width 64 height 14
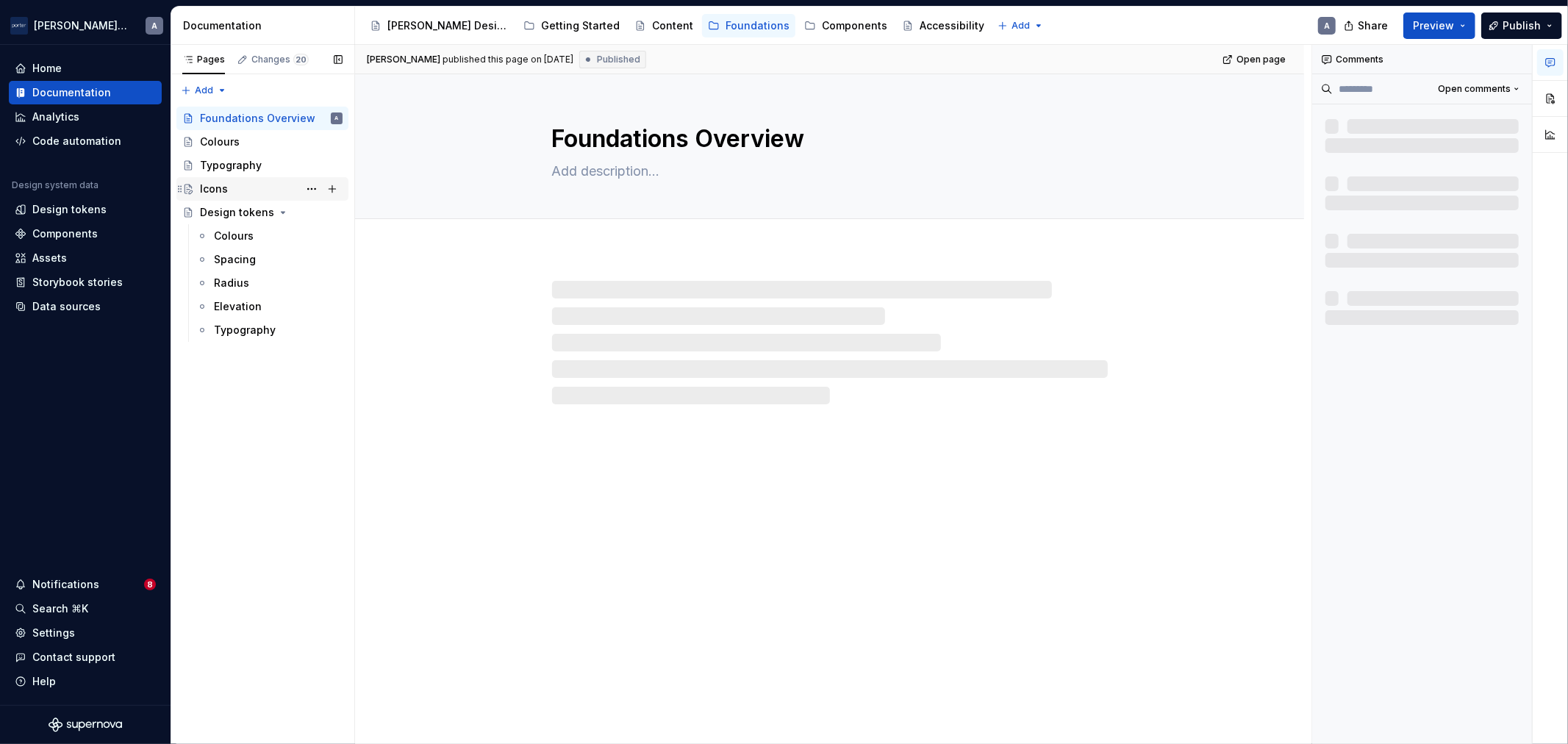
click at [217, 194] on div "Icons" at bounding box center [214, 188] width 28 height 14
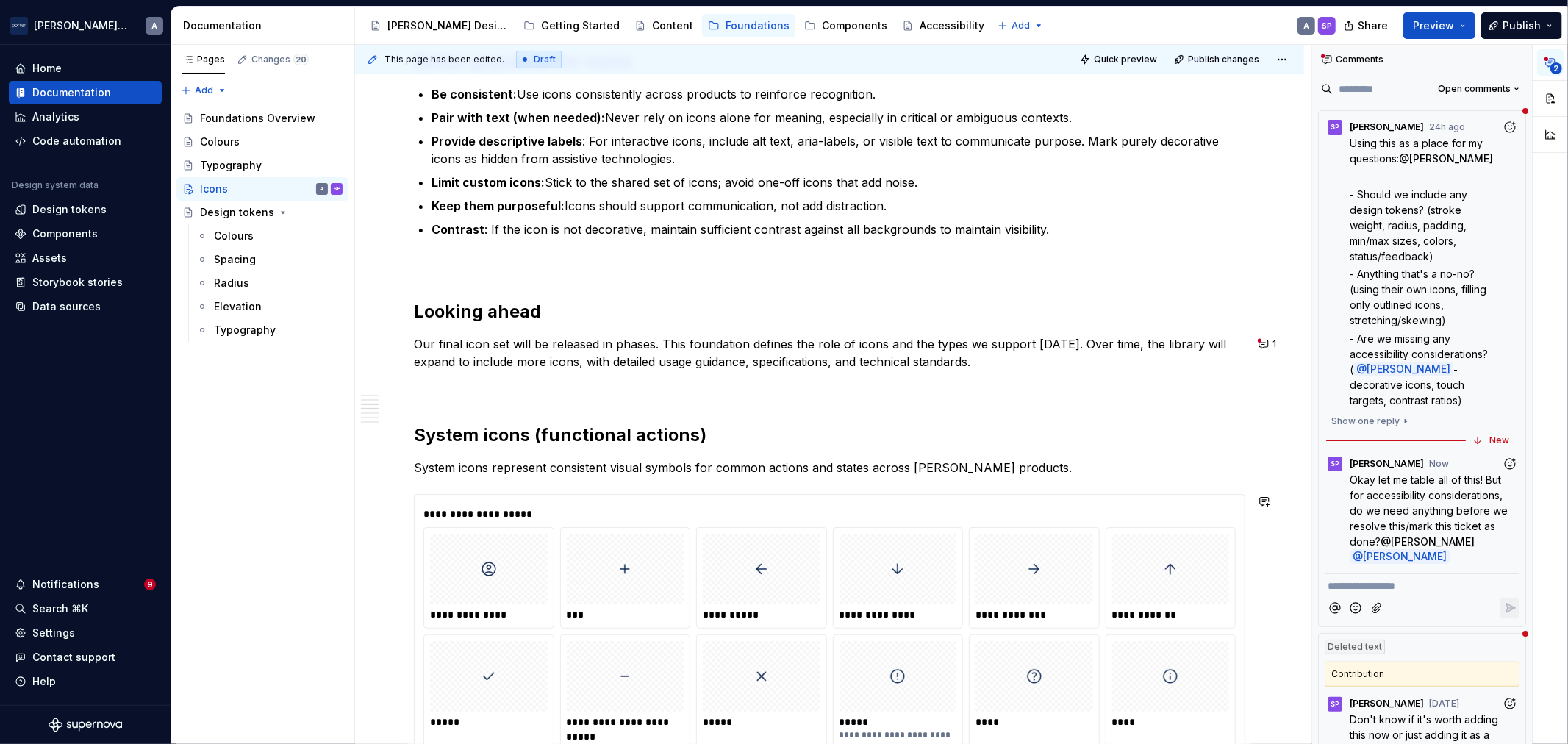
scroll to position [522, 0]
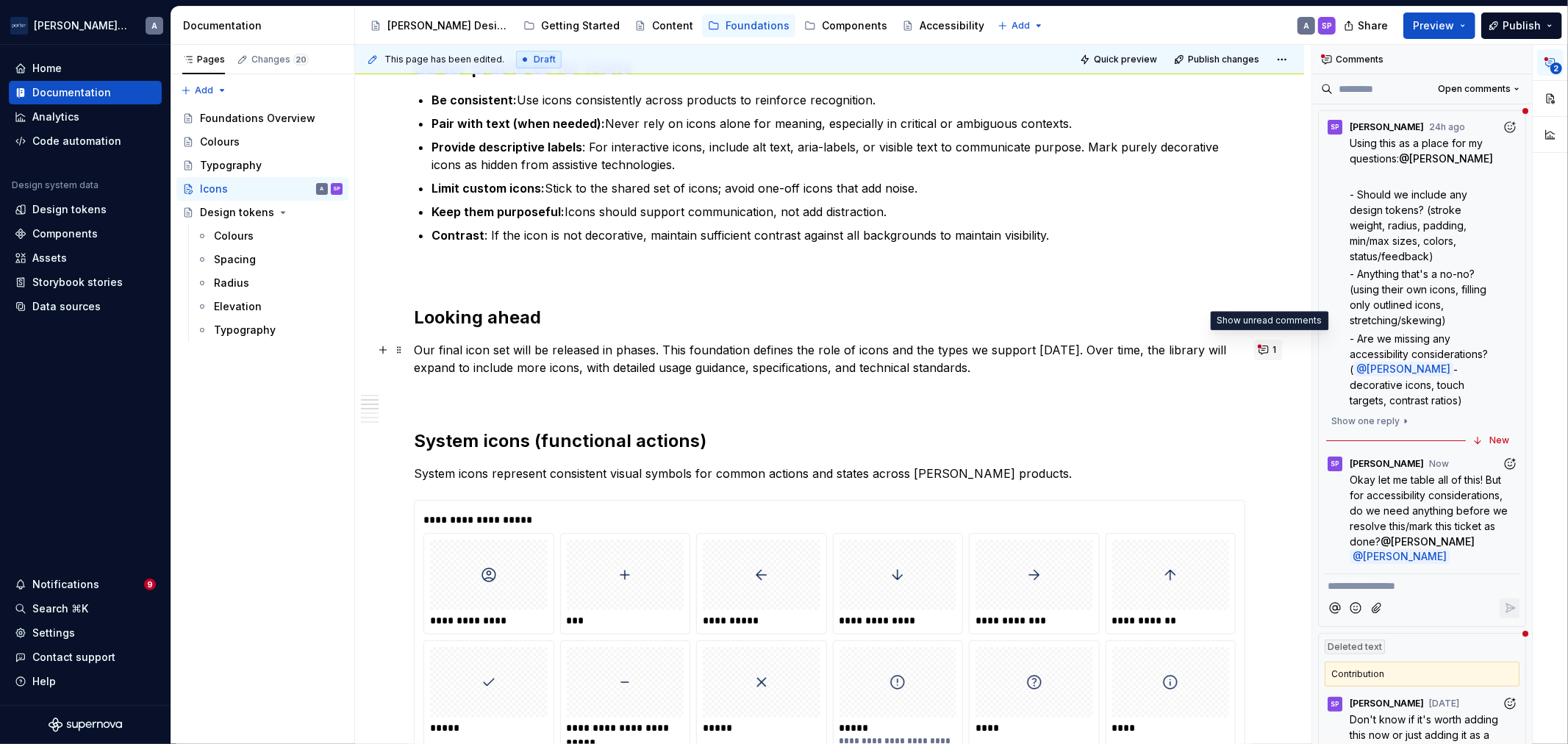
click at [1259, 348] on button "1" at bounding box center [1268, 349] width 29 height 20
type textarea "*"
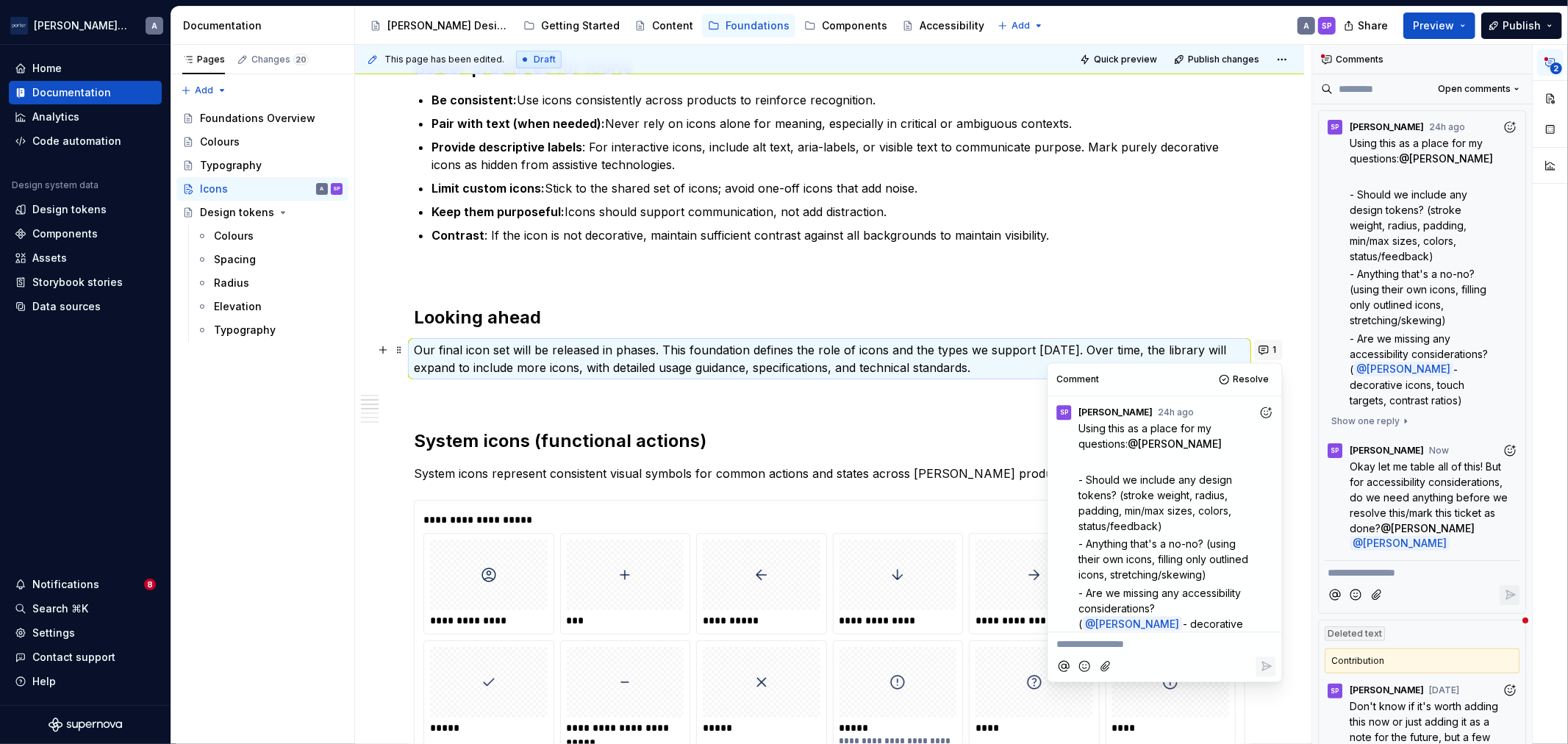
scroll to position [232, 0]
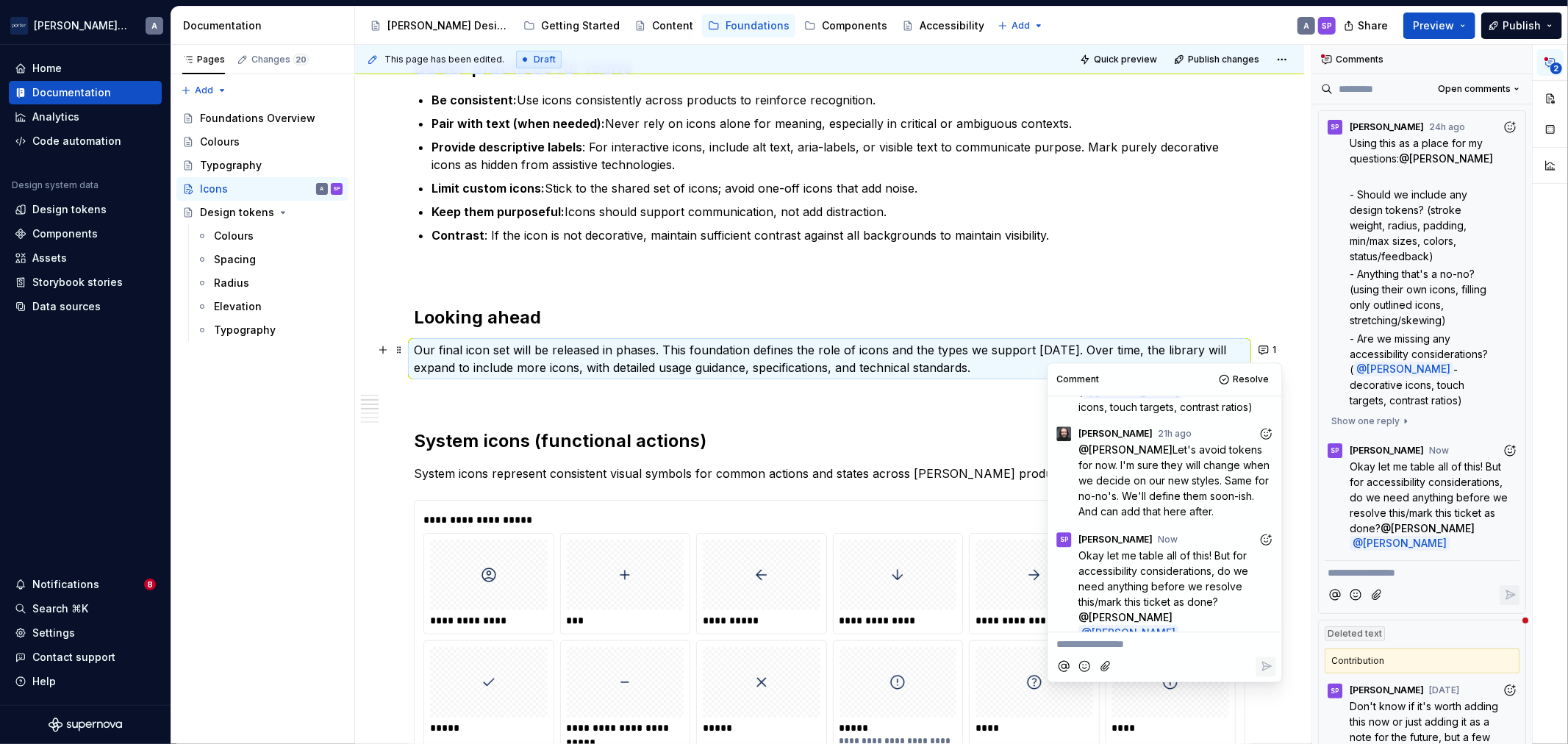
click at [1175, 651] on p "**********" at bounding box center [1165, 644] width 217 height 15
click at [1140, 660] on span "i already added accessibility into this page. if you can't spot it, that means …" at bounding box center [1163, 660] width 213 height 43
drag, startPoint x: 1156, startPoint y: 672, endPoint x: 1060, endPoint y: 649, distance: 98.7
click at [1060, 649] on p "i already added accessibility into this page. if you can't spot it easily, that…" at bounding box center [1165, 660] width 217 height 46
click at [1276, 679] on div "Comment Resolve SP Sadaf Pourzahed 24h ago Using this as a place for my questio…" at bounding box center [1165, 529] width 234 height 333
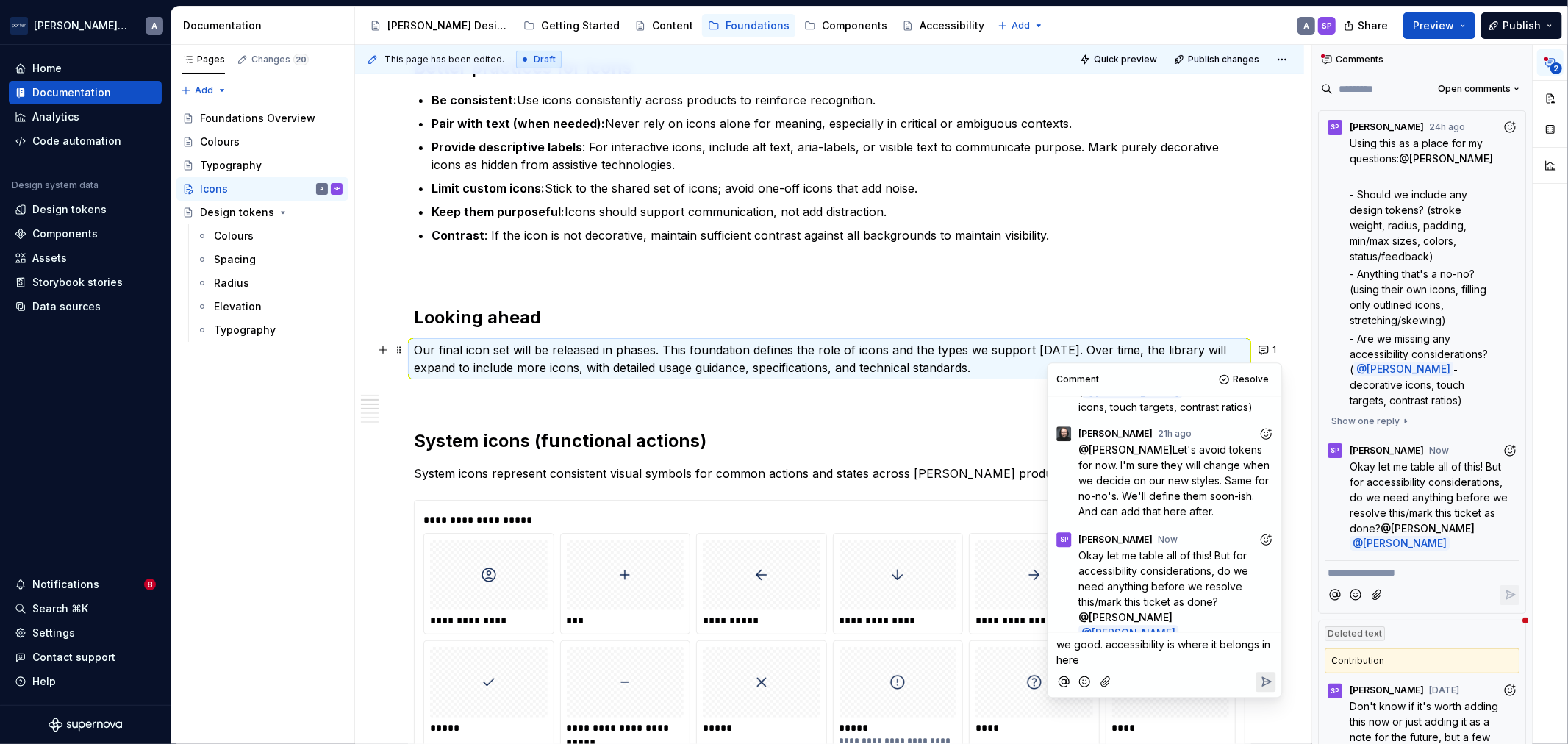
click at [1239, 655] on p "we good. accessibility is where it belongs in here" at bounding box center [1165, 652] width 217 height 31
click at [1264, 681] on icon "Reply" at bounding box center [1266, 680] width 9 height 9
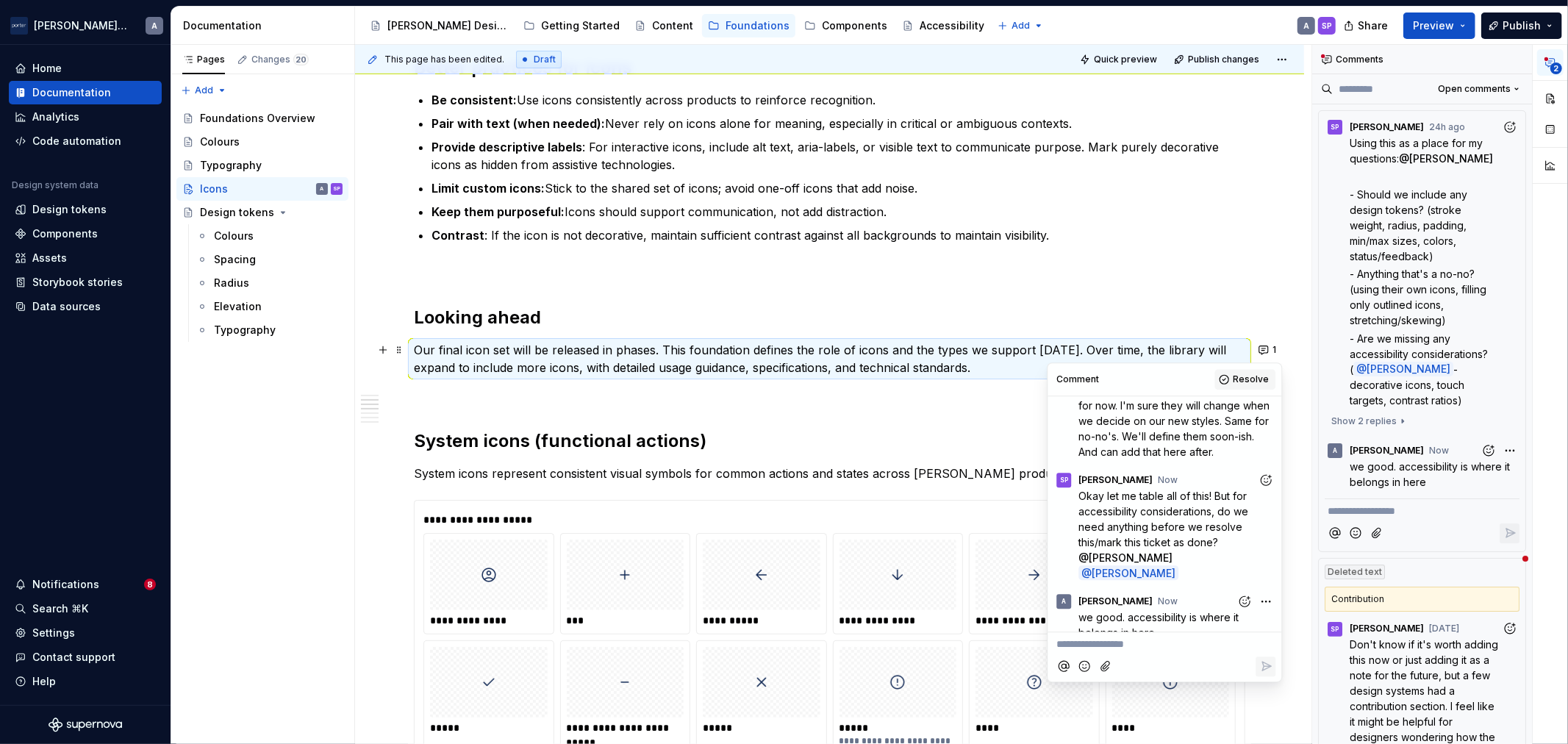
click at [1247, 376] on span "Resolve" at bounding box center [1250, 379] width 36 height 12
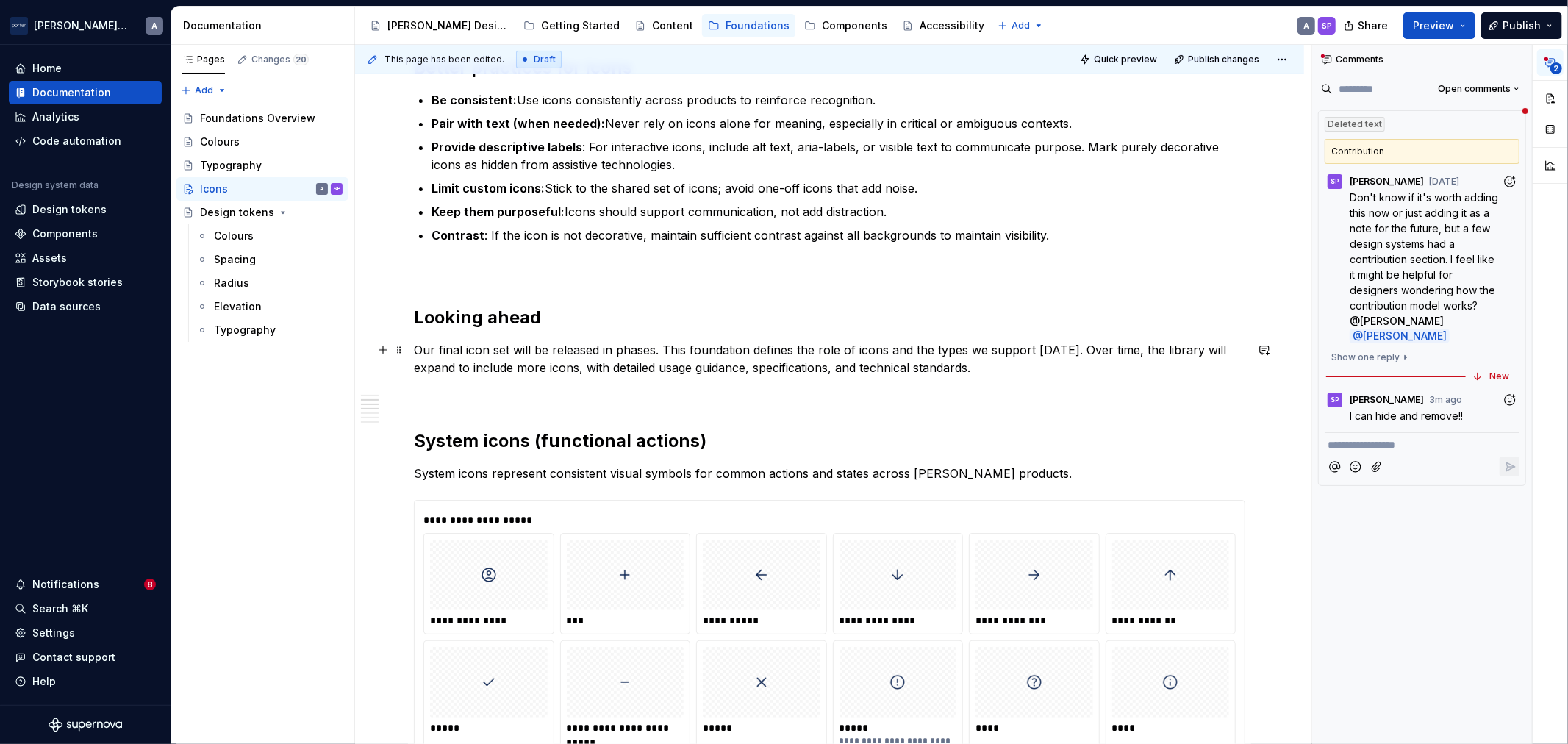
click at [744, 358] on p "Our final icon set will be released in phases. This foundation defines the role…" at bounding box center [829, 358] width 831 height 36
click at [1062, 364] on p "Our final icon set will be released in phases. This foundation defines the role…" at bounding box center [829, 358] width 831 height 36
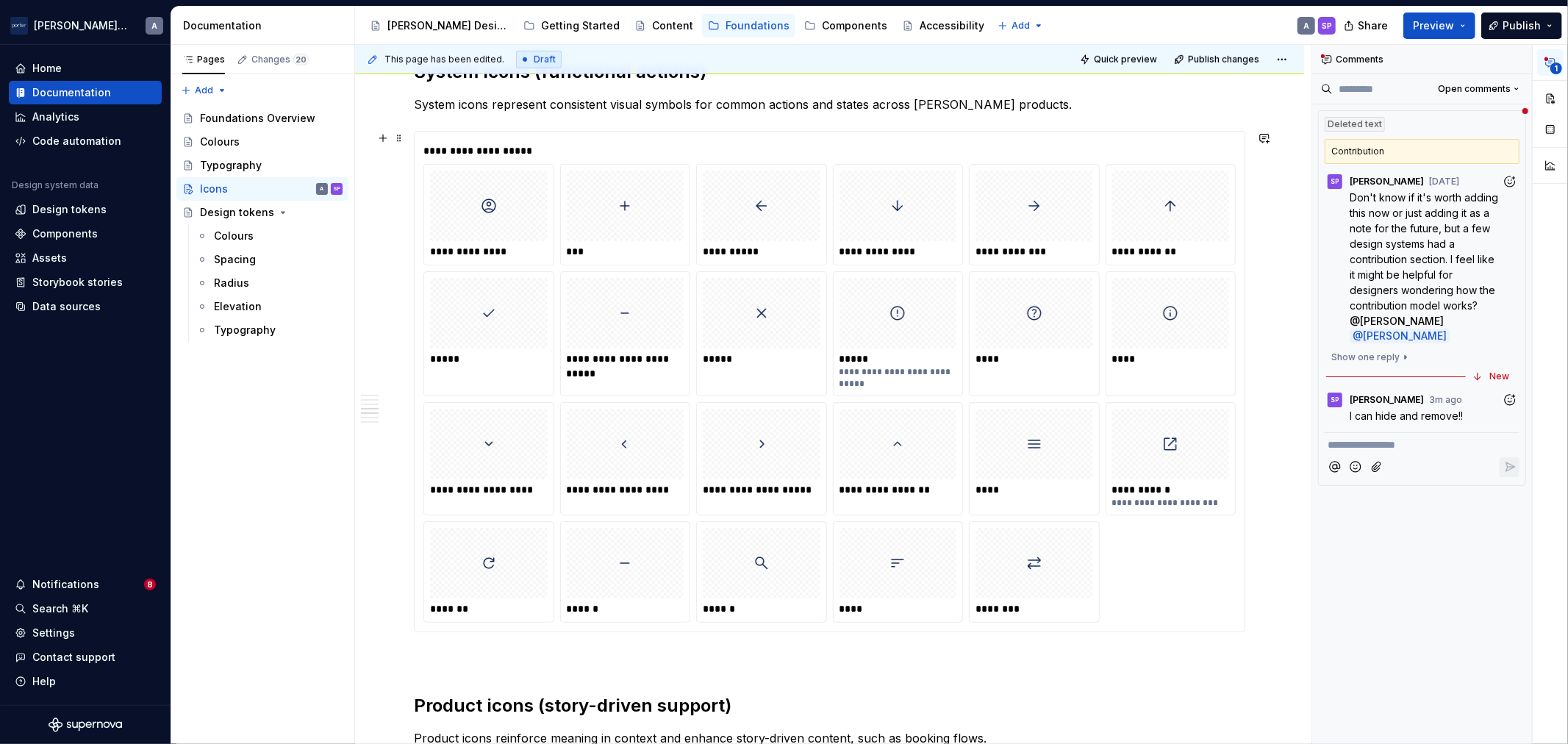
scroll to position [930, 0]
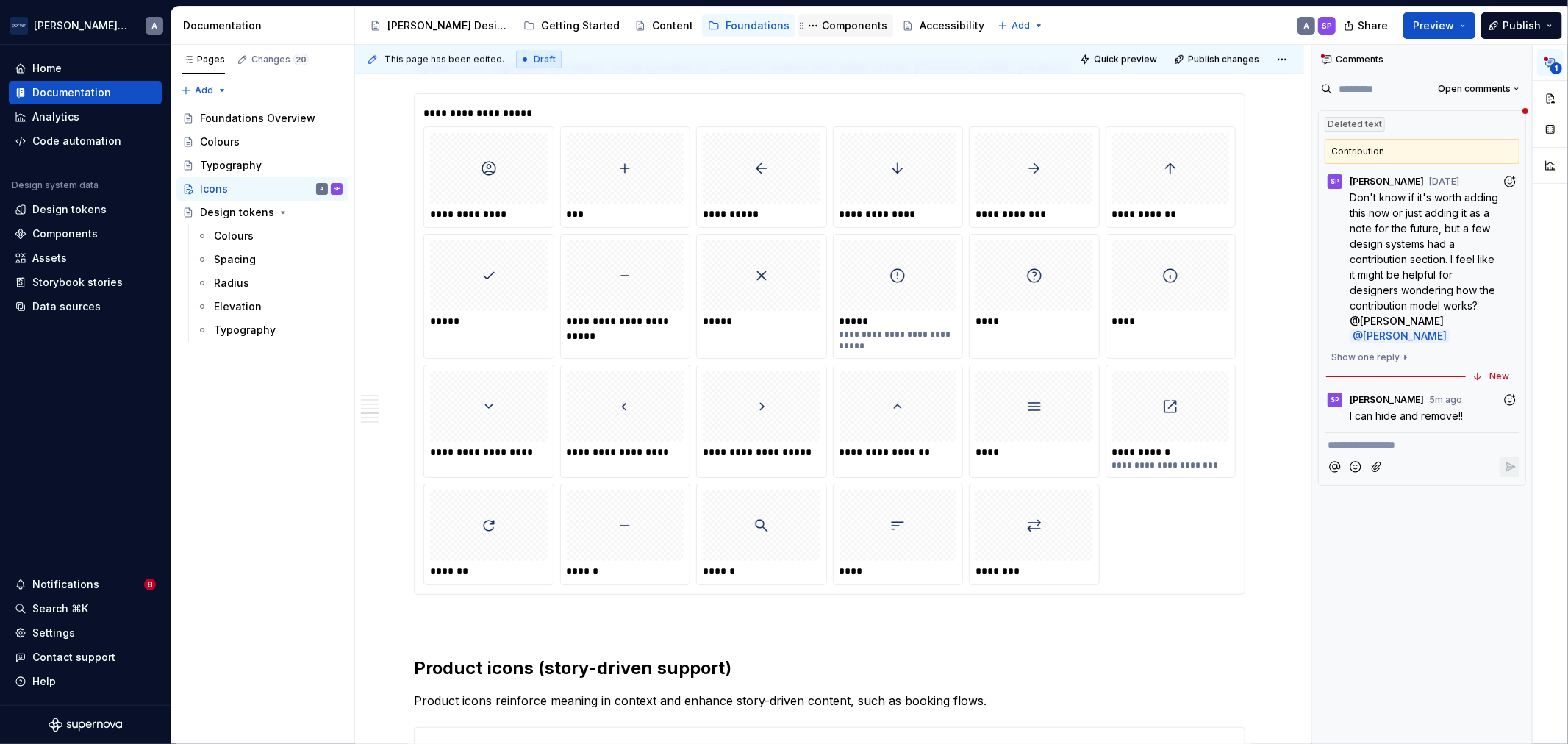
click at [822, 19] on div "Components" at bounding box center [855, 25] width 66 height 14
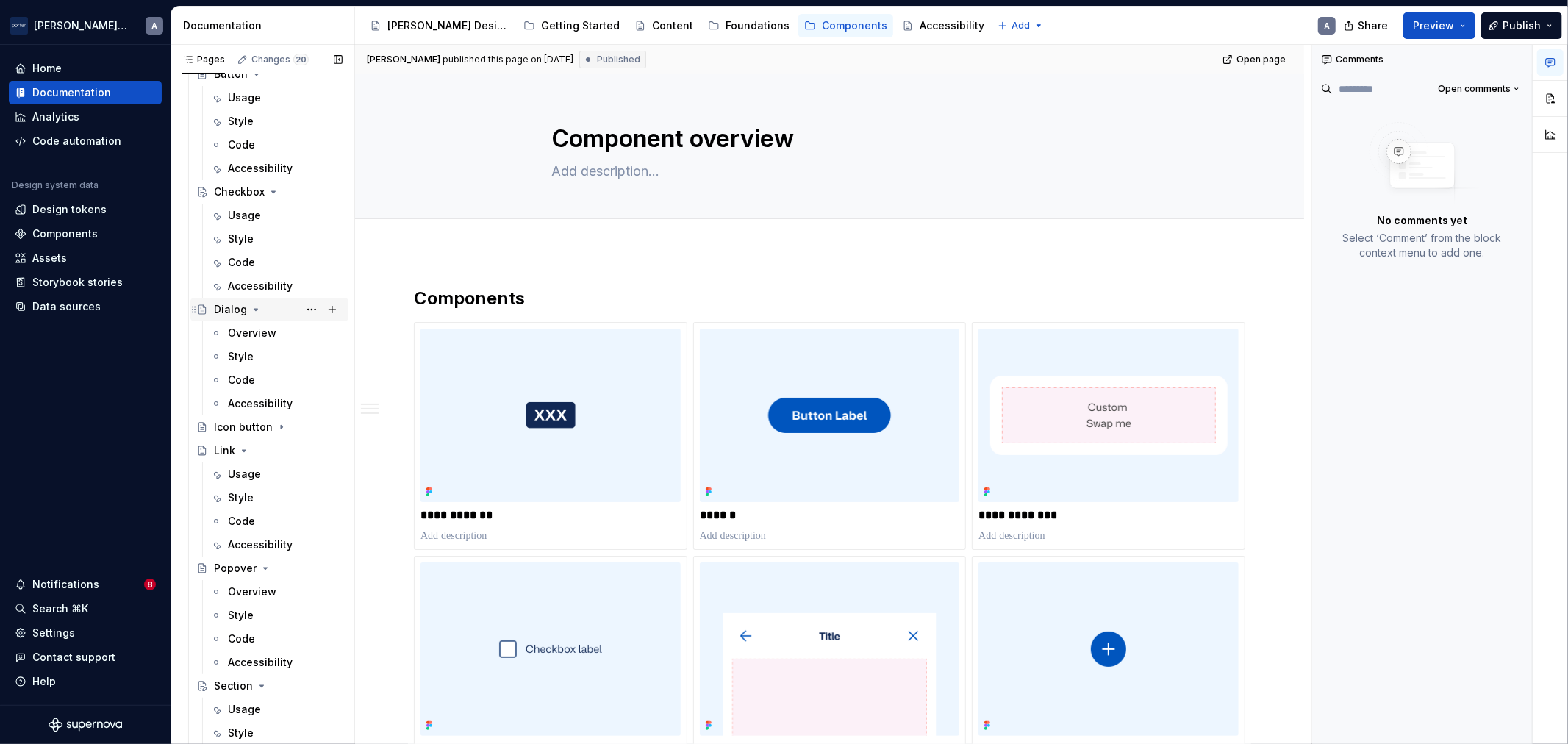
scroll to position [300, 0]
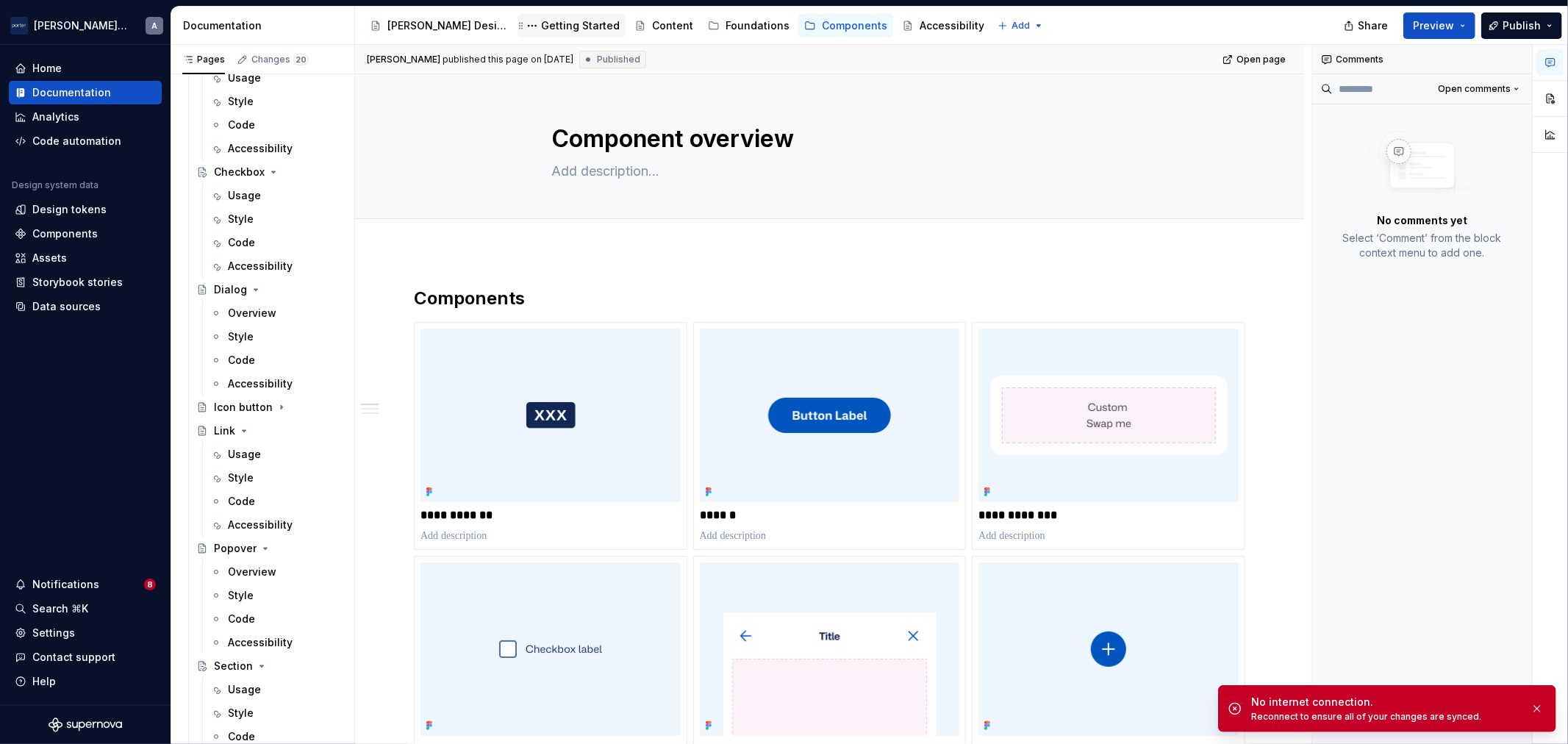
type textarea "*"
